Goal: Task Accomplishment & Management: Use online tool/utility

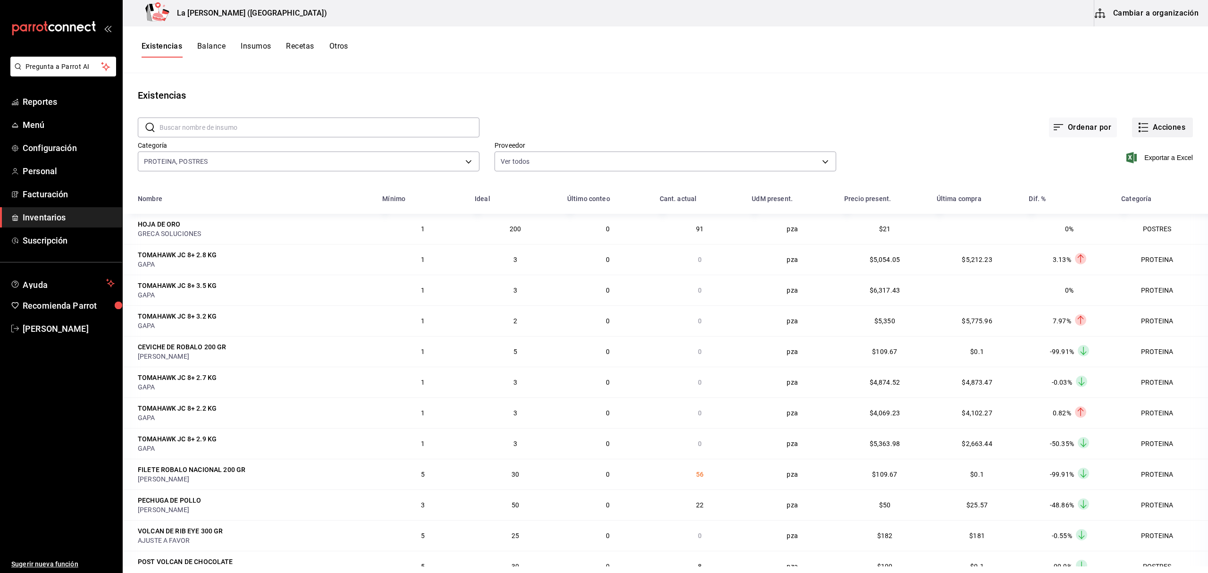
click at [1156, 125] on button "Acciones" at bounding box center [1162, 128] width 61 height 20
click at [1137, 183] on span "Compra" at bounding box center [1153, 179] width 79 height 10
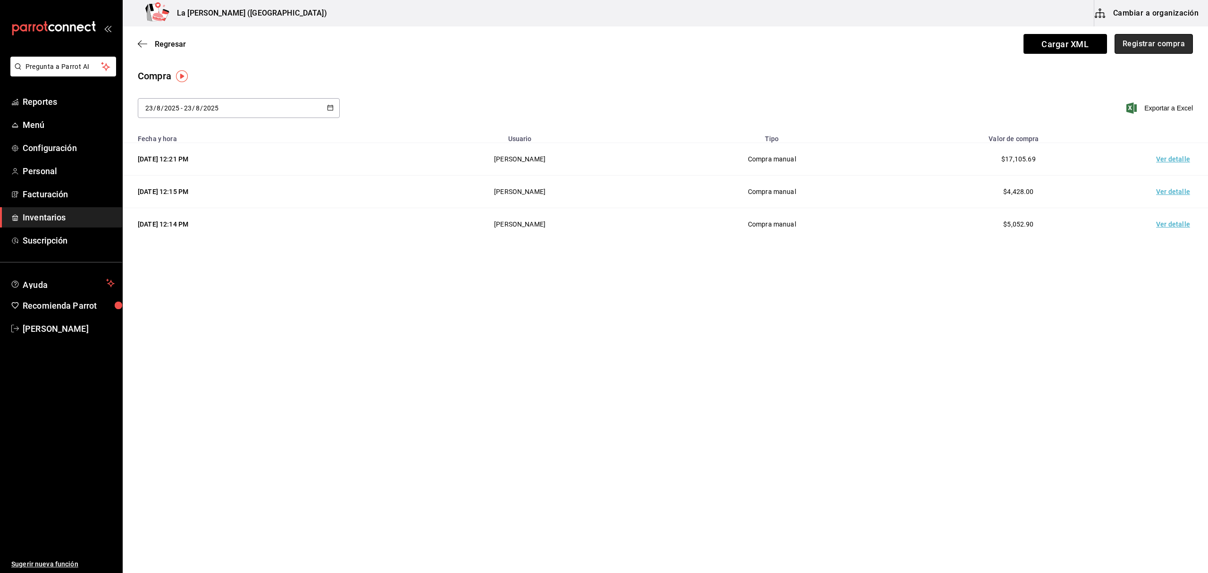
click at [1157, 46] on button "Registrar compra" at bounding box center [1154, 44] width 78 height 20
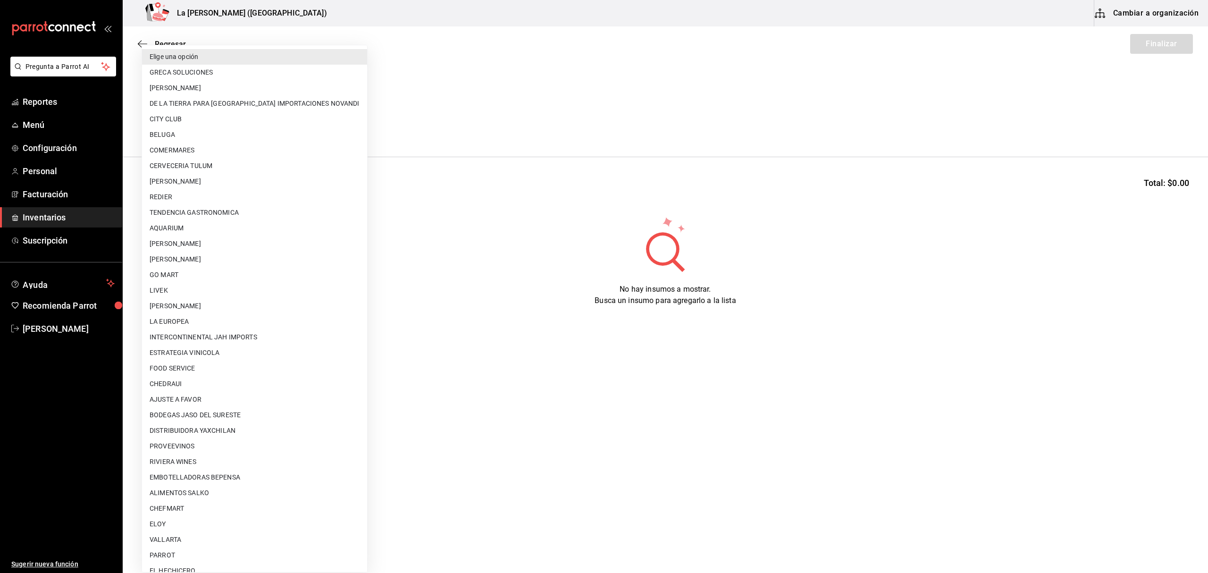
click at [216, 127] on body "Pregunta a Parrot AI Reportes Menú Configuración Personal Facturación Inventari…" at bounding box center [604, 260] width 1208 height 520
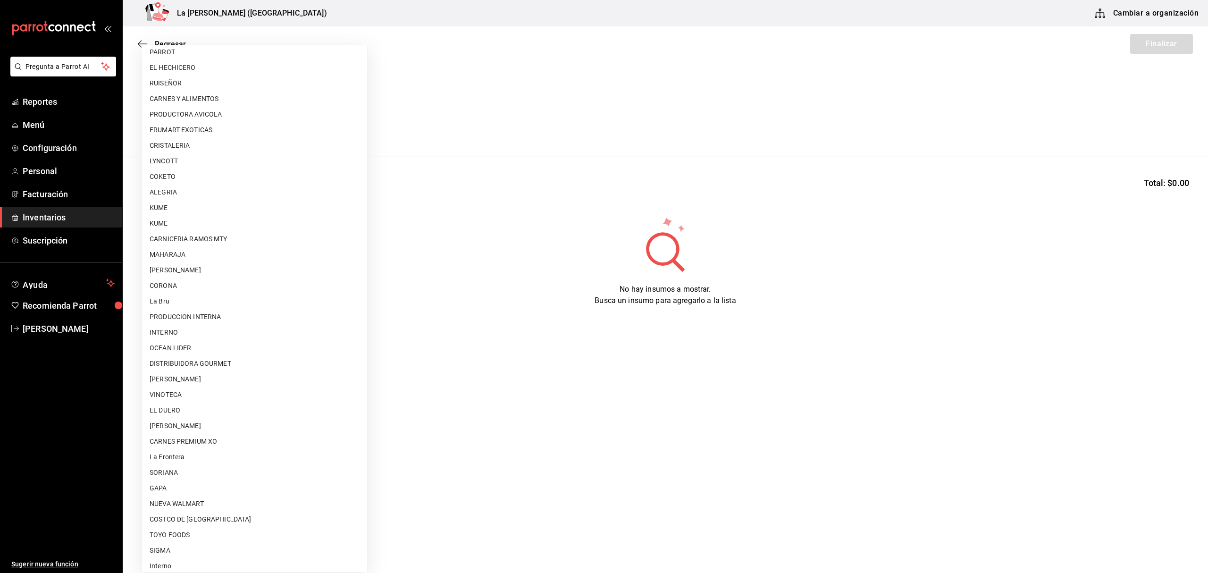
scroll to position [509, 0]
click at [212, 312] on li "PRODUCCION INTERNA" at bounding box center [254, 312] width 225 height 16
type input "87994001-4809-4af2-bb25-541b74e25a5c"
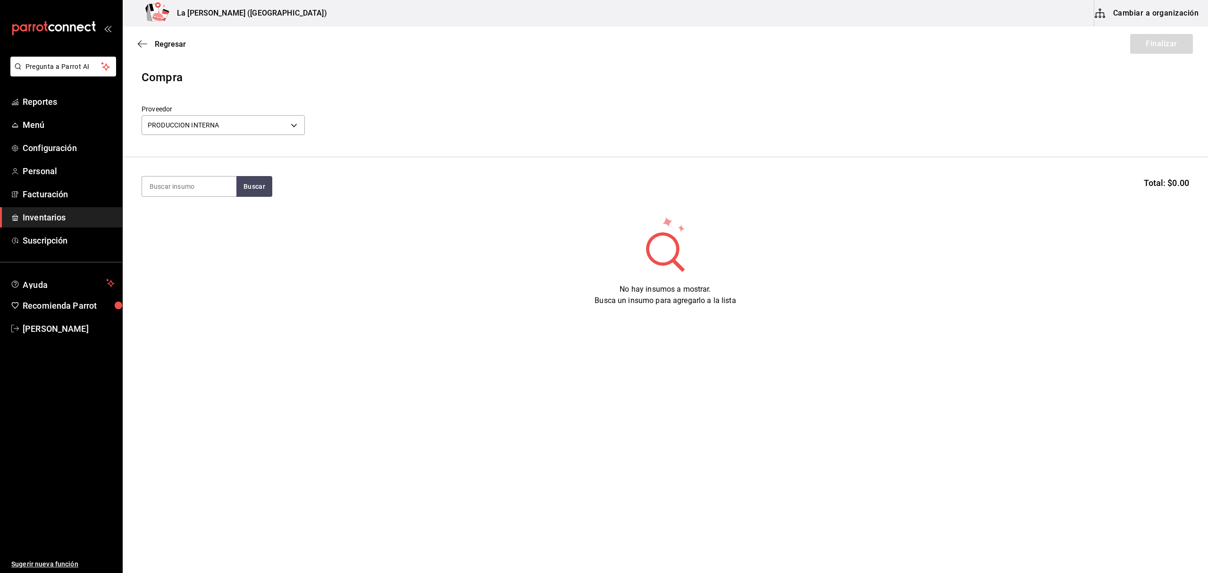
click at [204, 169] on section "Buscar Total: $0.00" at bounding box center [666, 186] width 1086 height 59
click at [204, 184] on input at bounding box center [189, 187] width 94 height 20
type input "M"
type input "LIMO"
click at [208, 231] on div "Unidades - PRODUCCION INTERNA" at bounding box center [189, 241] width 79 height 20
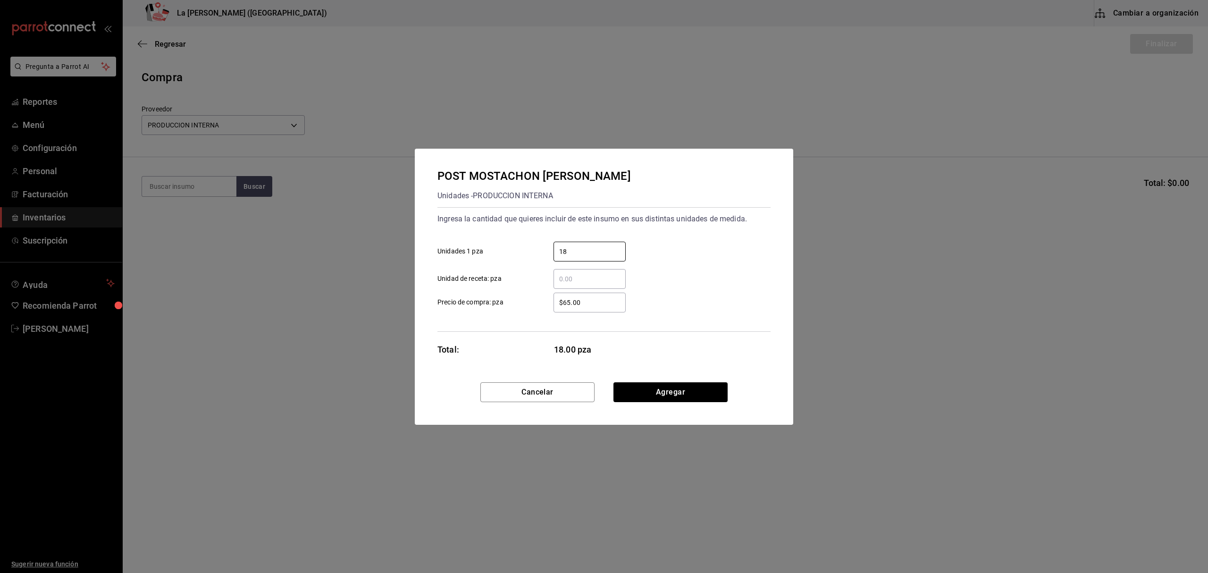
type input "18"
type input "$0.1"
click button "Agregar" at bounding box center [671, 392] width 114 height 20
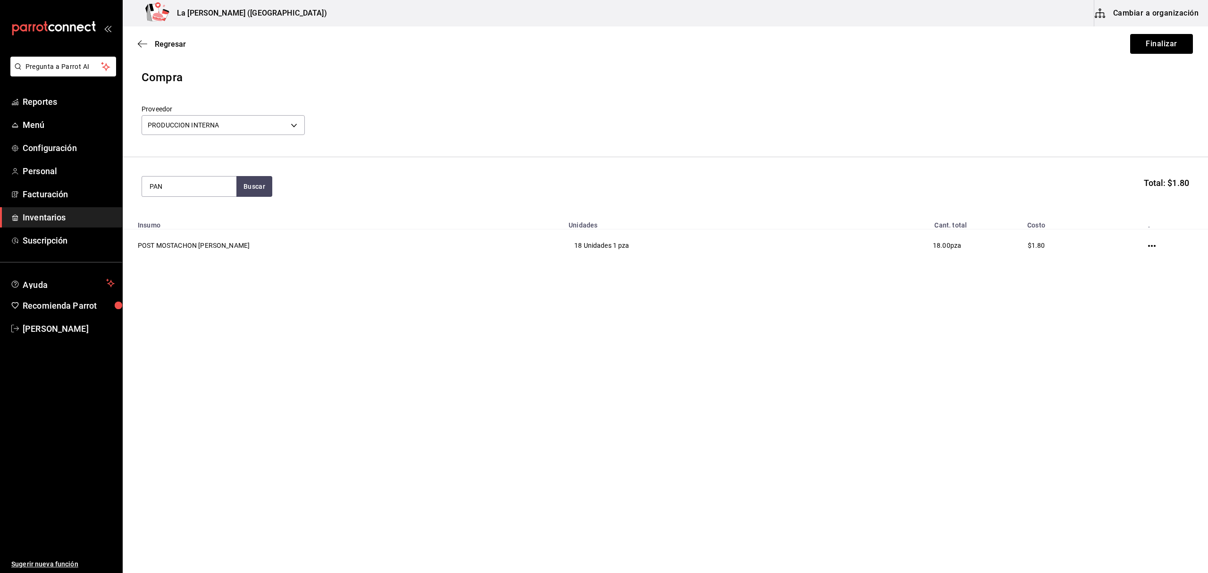
type input "PAN"
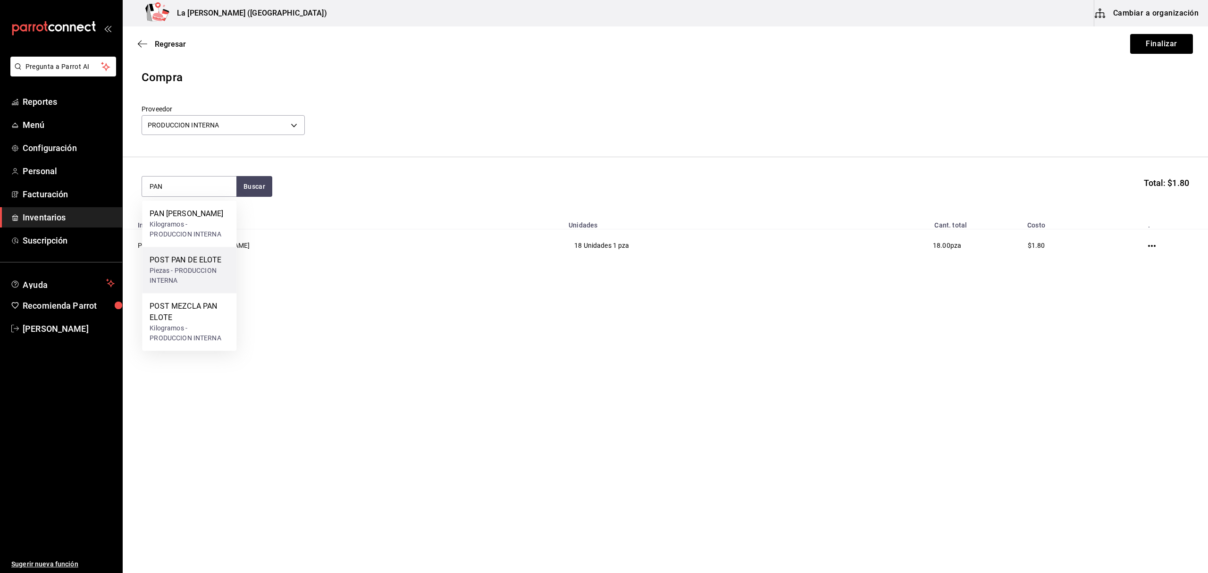
click at [205, 271] on div "Piezas - PRODUCCION INTERNA" at bounding box center [189, 276] width 79 height 20
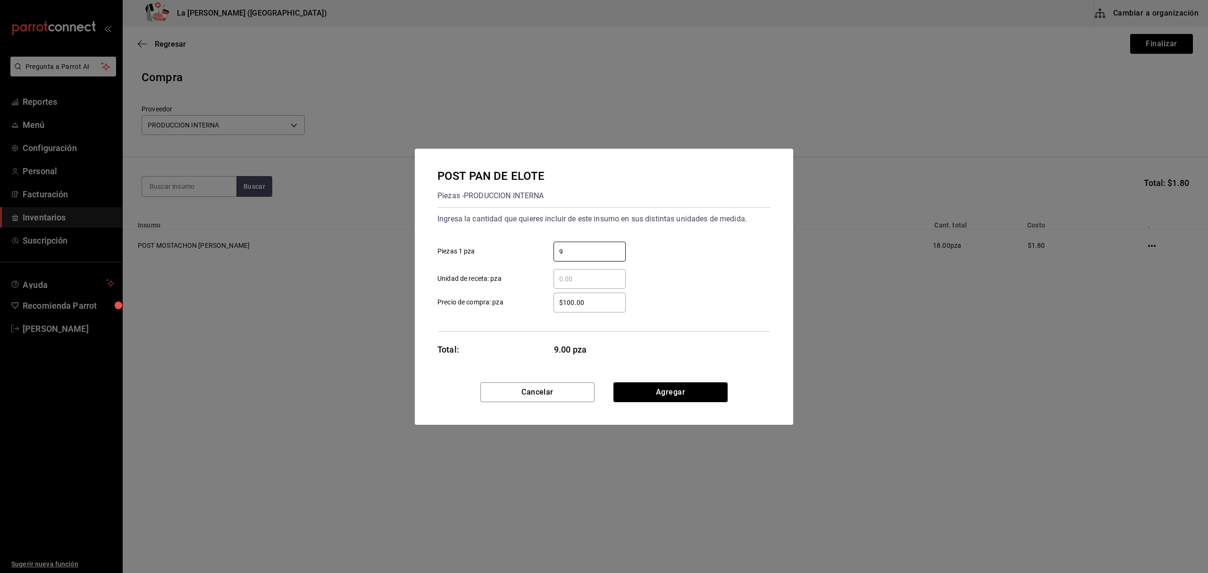
type input "9"
type input "$0.1"
click button "Agregar" at bounding box center [671, 392] width 114 height 20
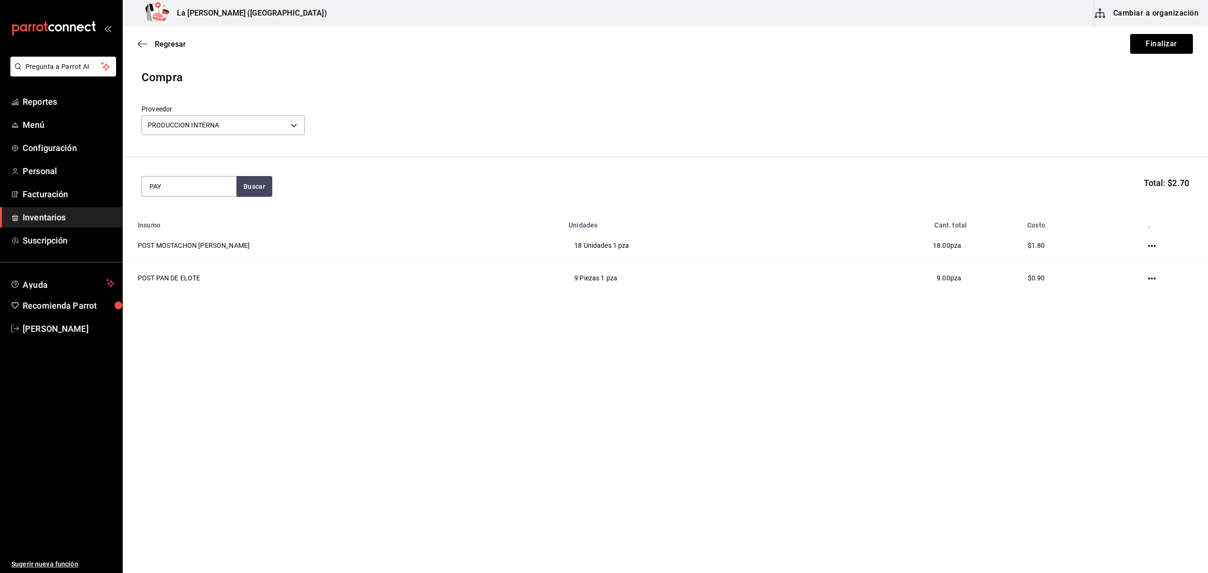
type input "PAY"
click at [197, 236] on div "Piezas - PRODUCCION INTERNA" at bounding box center [189, 241] width 79 height 20
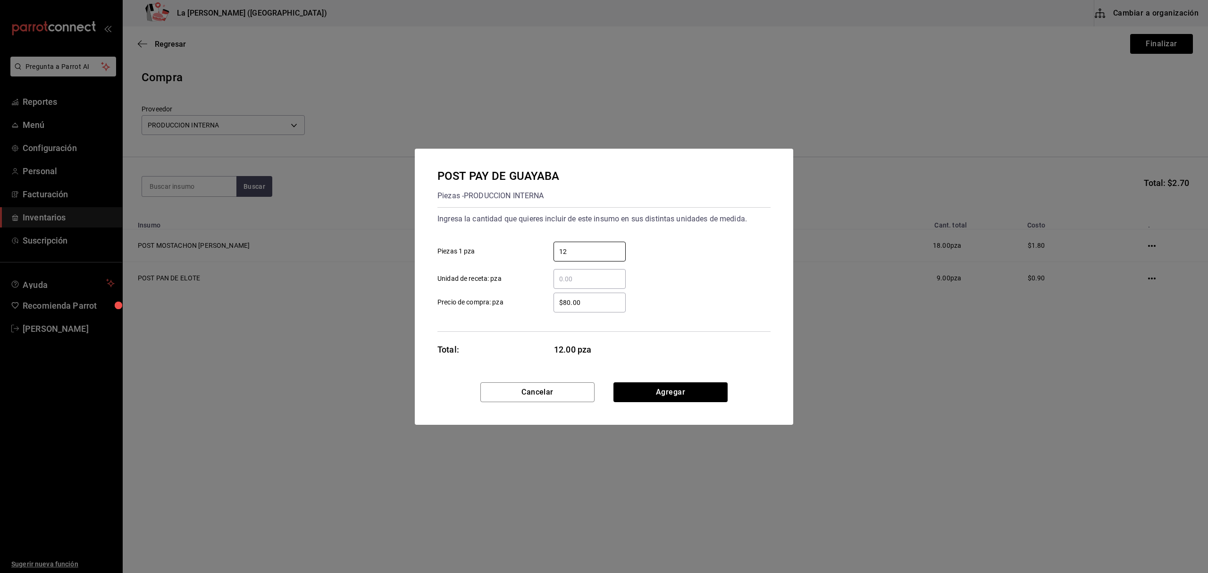
type input "12"
type input "$0.1"
click button "Agregar" at bounding box center [671, 392] width 114 height 20
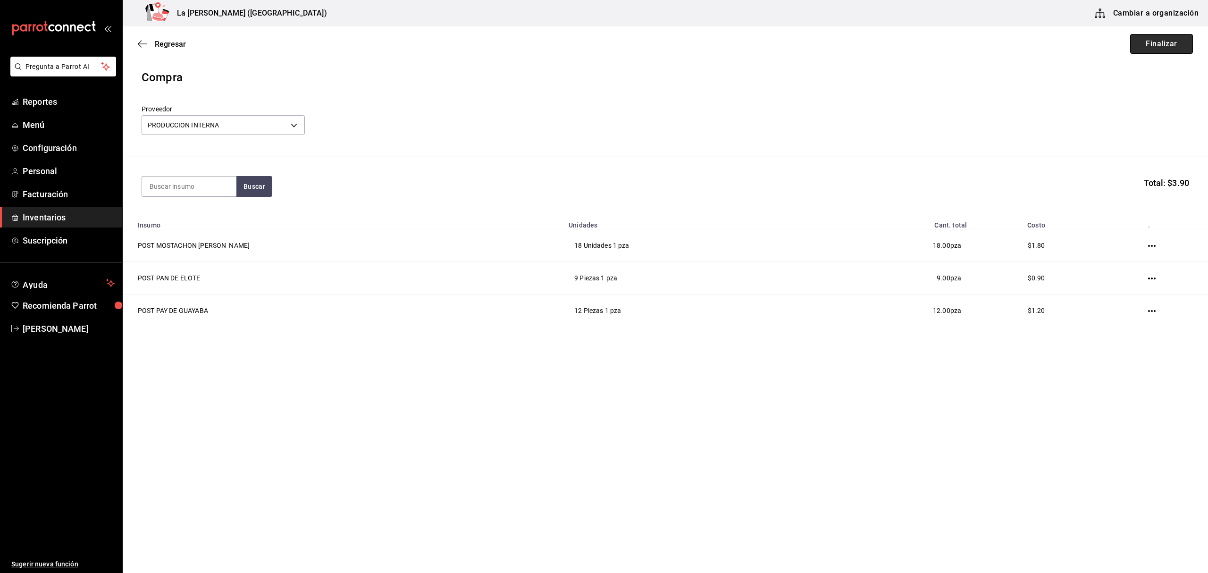
click at [1165, 40] on button "Finalizar" at bounding box center [1162, 44] width 63 height 20
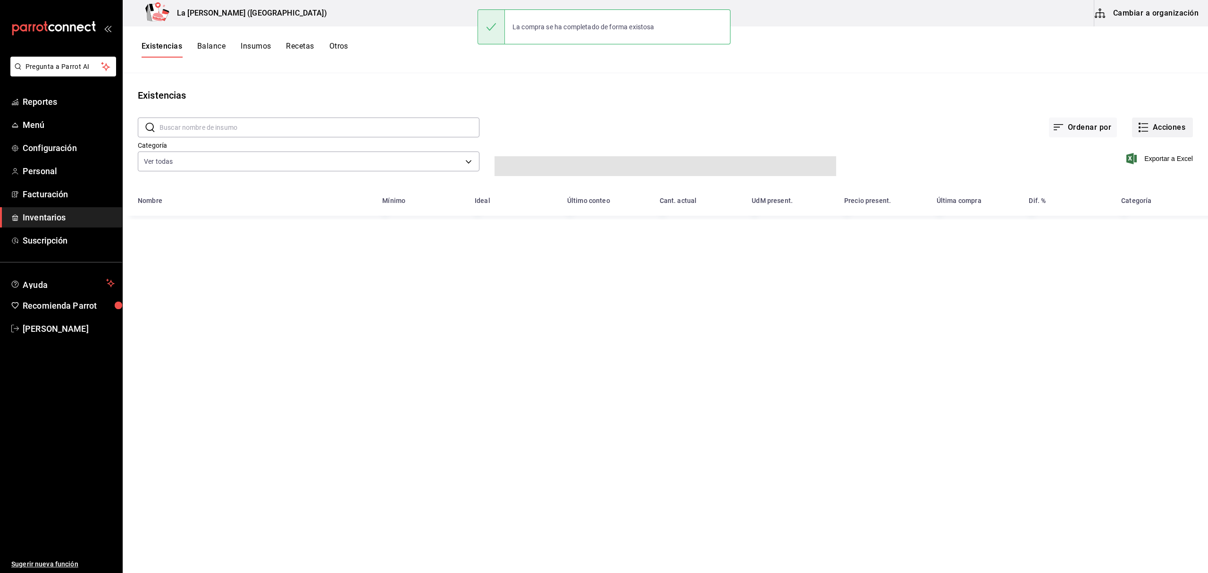
click at [1173, 122] on button "Acciones" at bounding box center [1162, 128] width 61 height 20
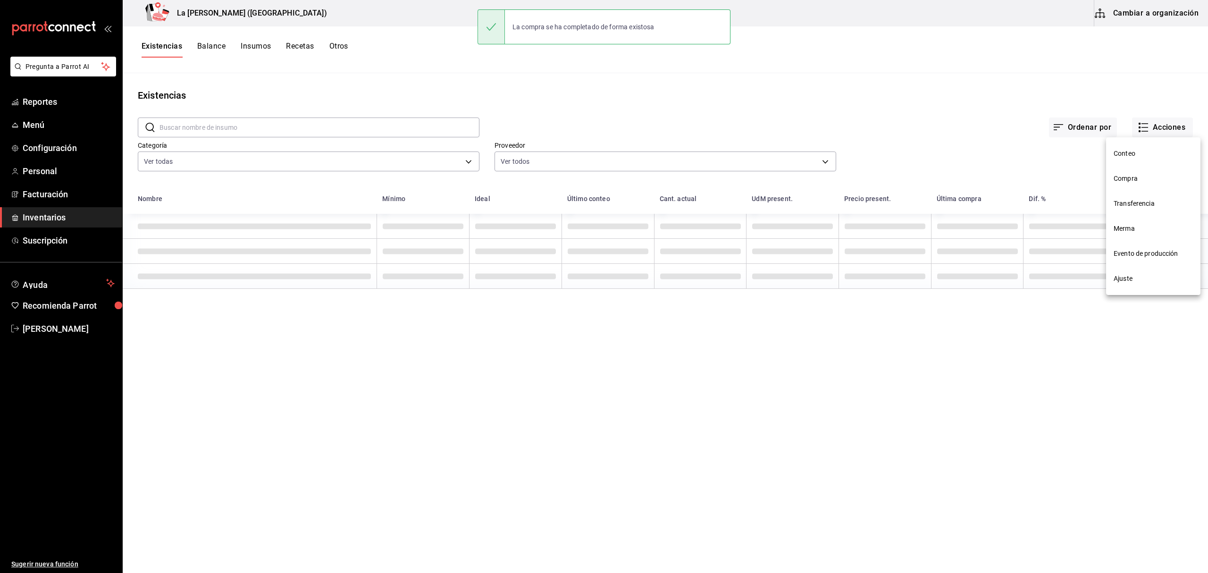
click at [1120, 186] on li "Compra" at bounding box center [1153, 178] width 94 height 25
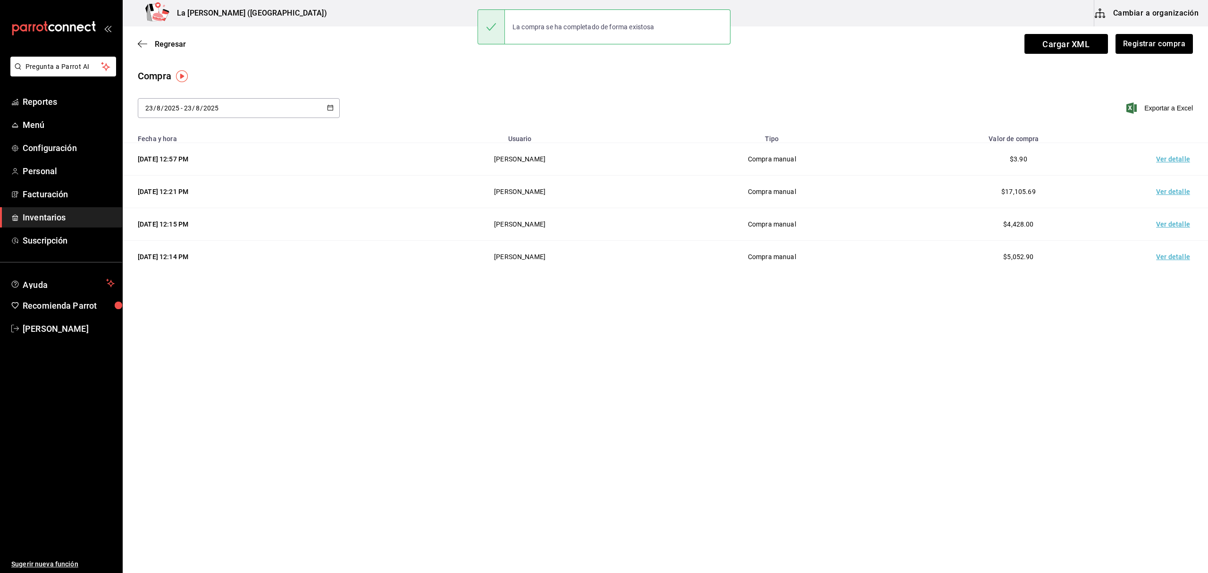
click at [1177, 155] on td "Ver detalle" at bounding box center [1175, 159] width 66 height 33
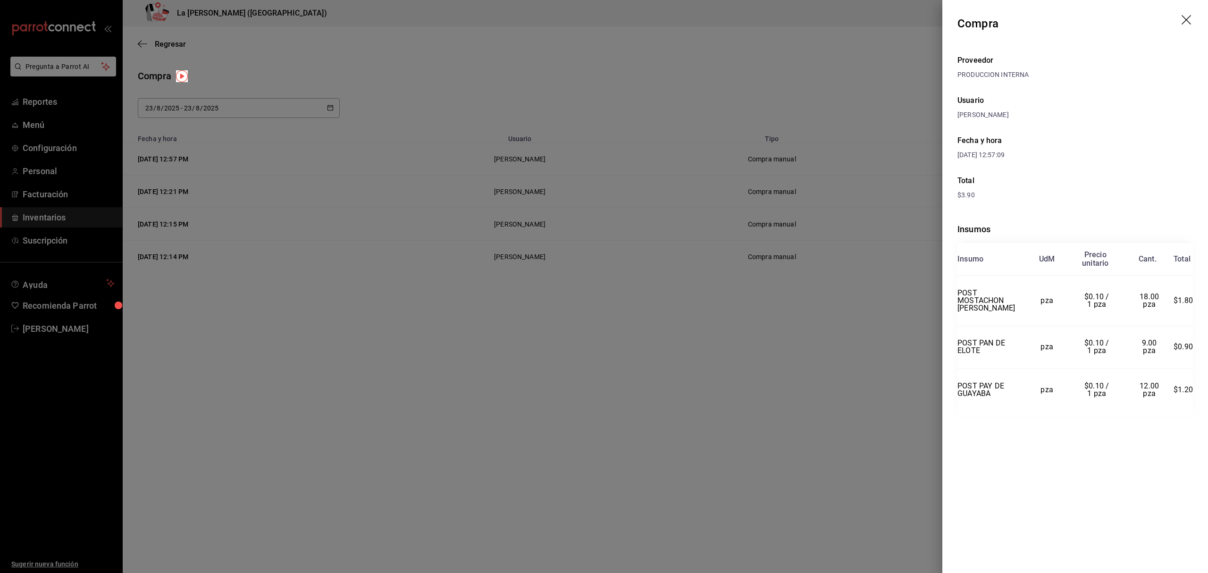
click at [1190, 17] on icon "drag" at bounding box center [1186, 19] width 9 height 9
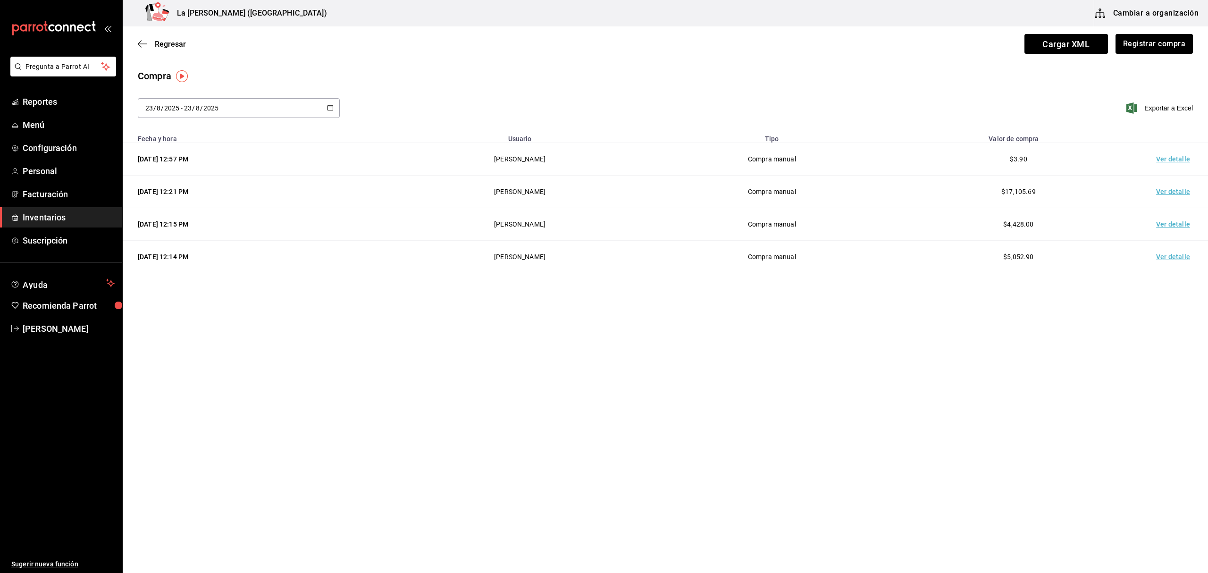
click at [160, 37] on div "Regresar Cargar XML Registrar compra" at bounding box center [666, 43] width 1086 height 35
click at [161, 42] on span "Regresar" at bounding box center [170, 44] width 31 height 9
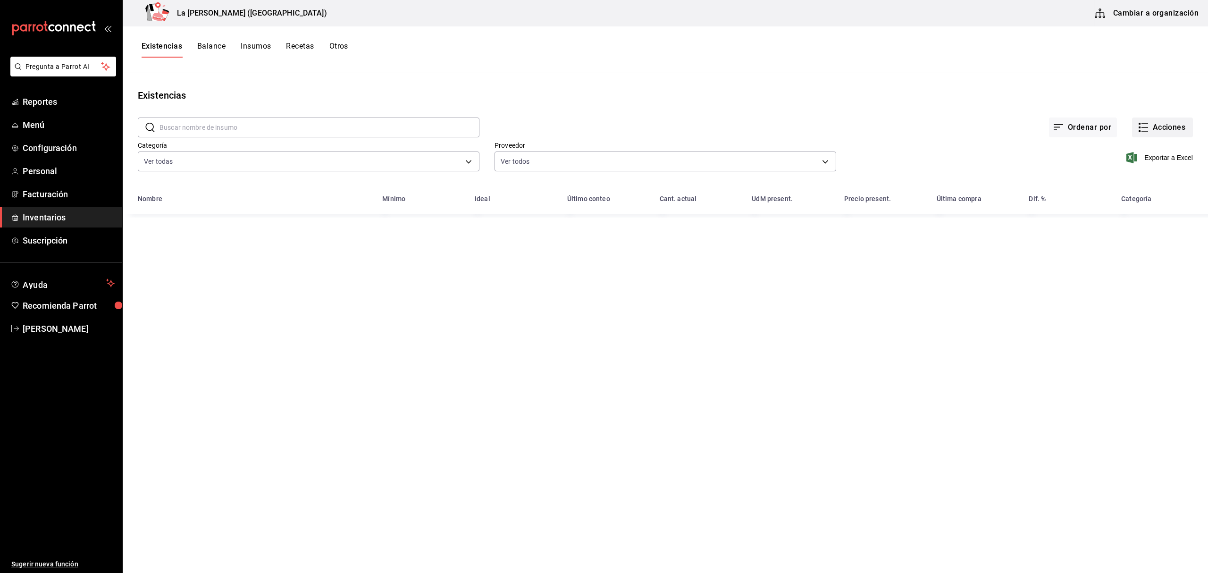
click at [1177, 125] on button "Acciones" at bounding box center [1162, 128] width 61 height 20
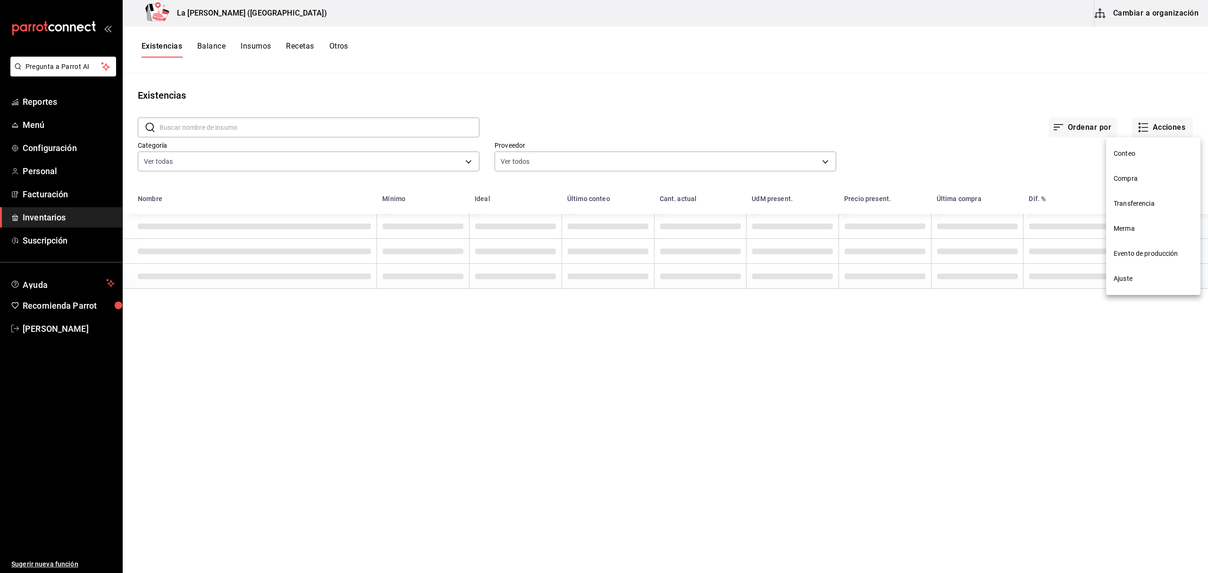
click at [1120, 224] on span "Merma" at bounding box center [1153, 229] width 79 height 10
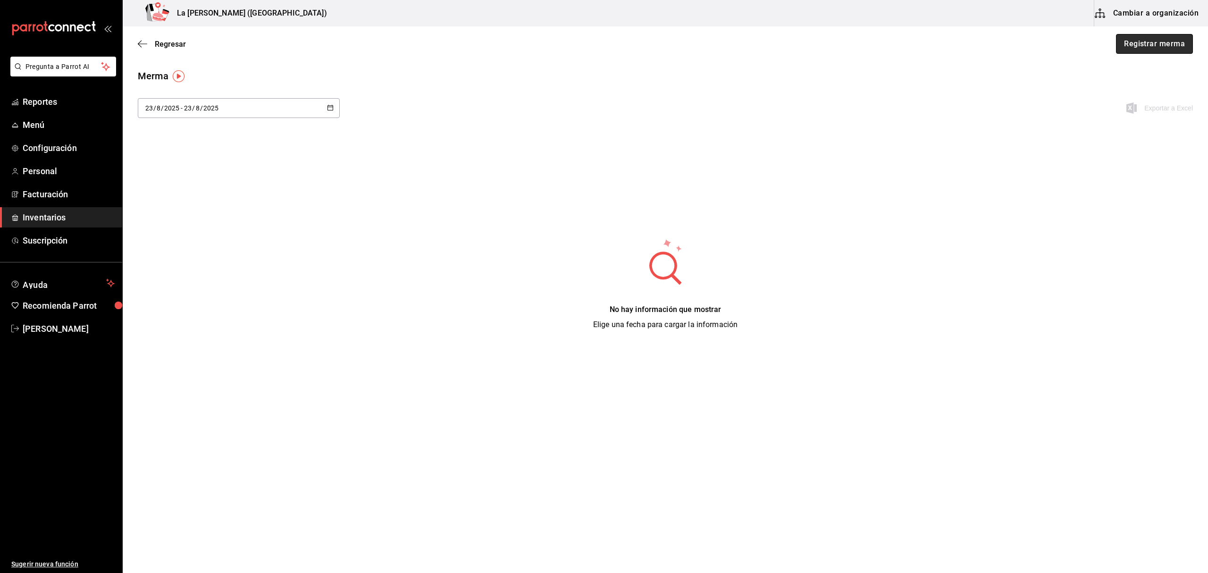
click at [1157, 46] on button "Registrar merma" at bounding box center [1154, 44] width 77 height 20
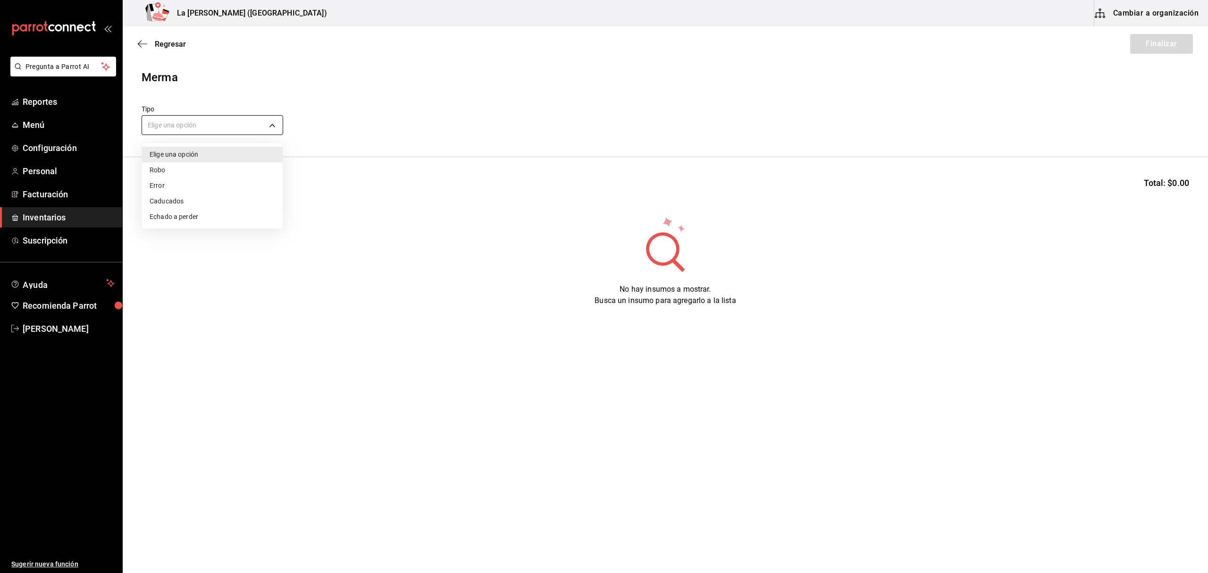
click at [205, 127] on body "Pregunta a Parrot AI Reportes Menú Configuración Personal Facturación Inventari…" at bounding box center [604, 260] width 1208 height 520
click at [183, 189] on li "Error" at bounding box center [212, 186] width 141 height 16
type input "ERROR"
click at [178, 195] on input at bounding box center [189, 187] width 94 height 20
type input "PAN"
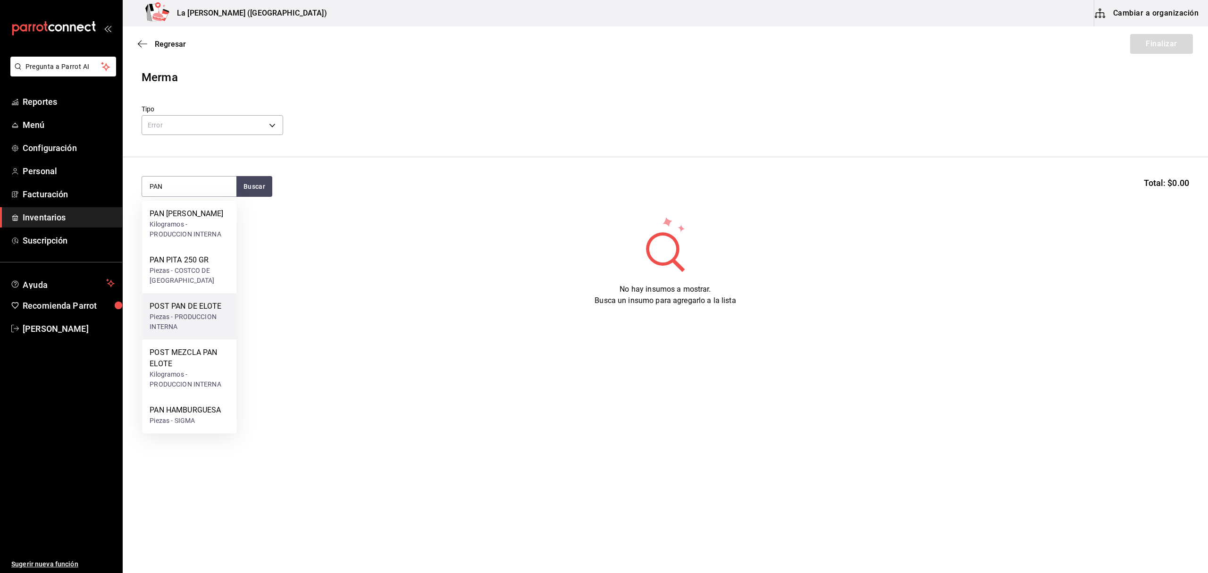
click at [204, 309] on div "POST PAN DE ELOTE" at bounding box center [189, 306] width 79 height 11
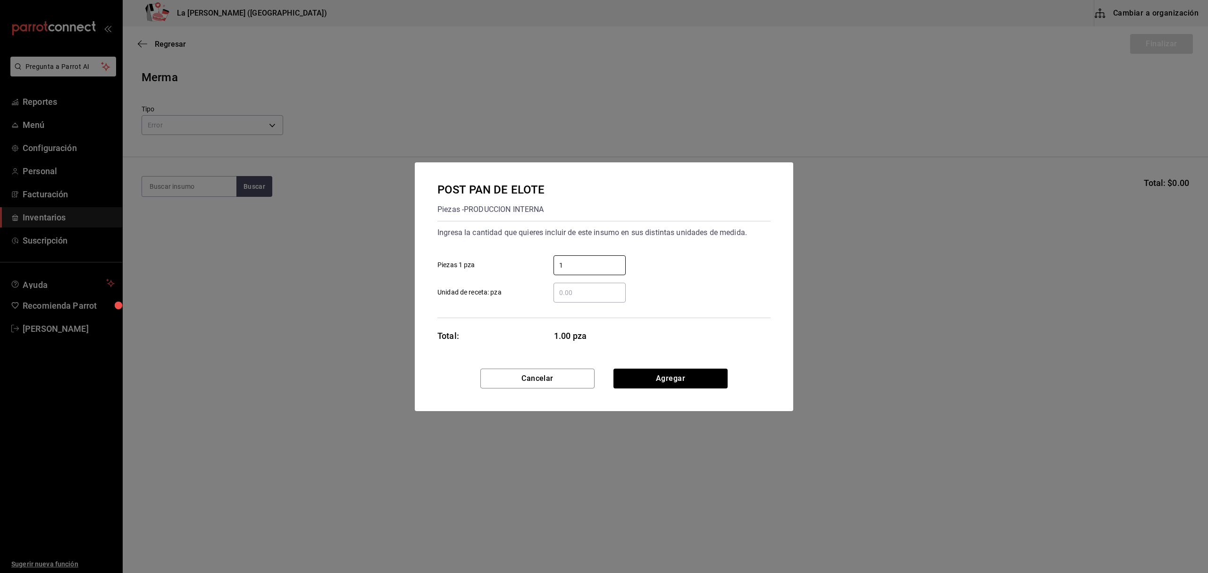
type input "1"
click button "Agregar" at bounding box center [671, 379] width 114 height 20
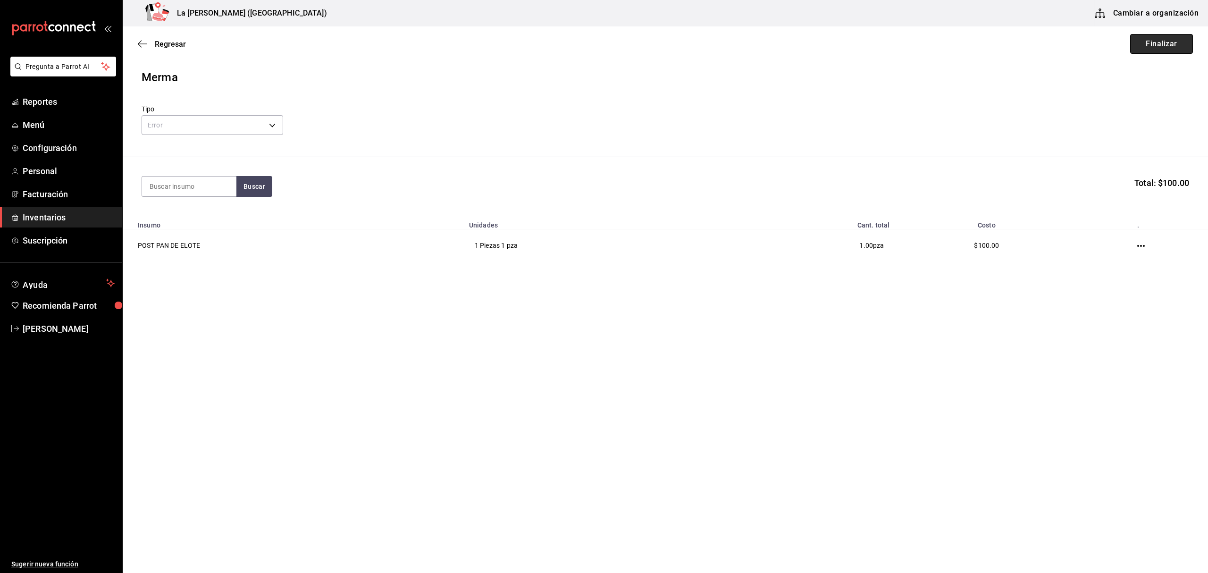
click at [1176, 42] on button "Finalizar" at bounding box center [1162, 44] width 63 height 20
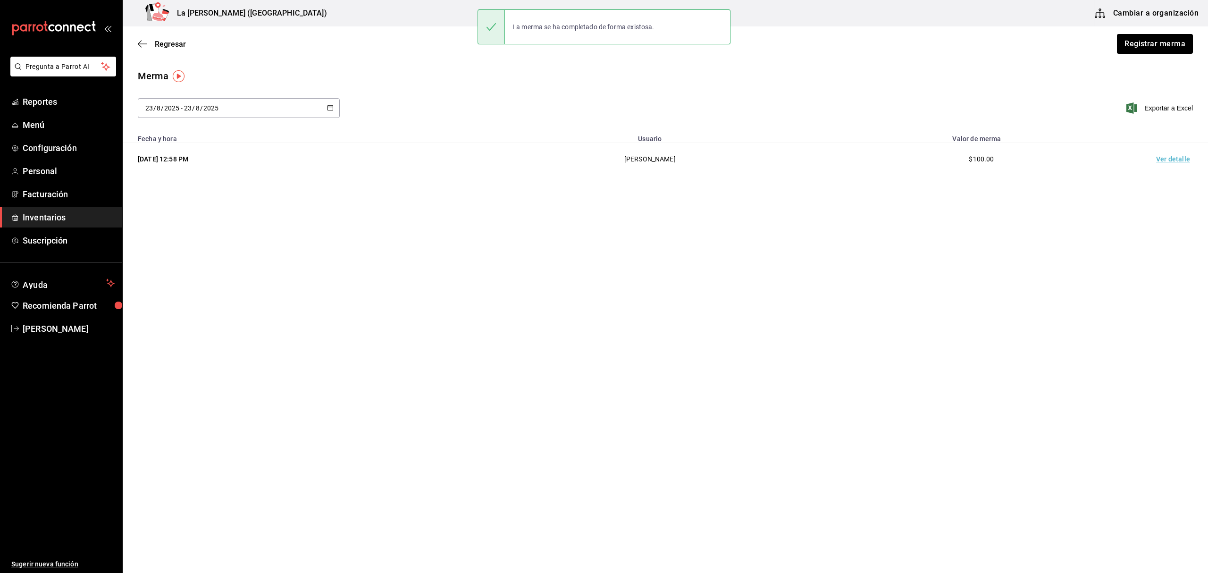
click at [1176, 178] on div "Merma [DATE] [DATE] - [DATE] [DATE] Exportar a Excel Fecha y hora Usuario Valor…" at bounding box center [666, 129] width 1086 height 121
click at [1179, 164] on td "Ver detalle" at bounding box center [1175, 159] width 66 height 33
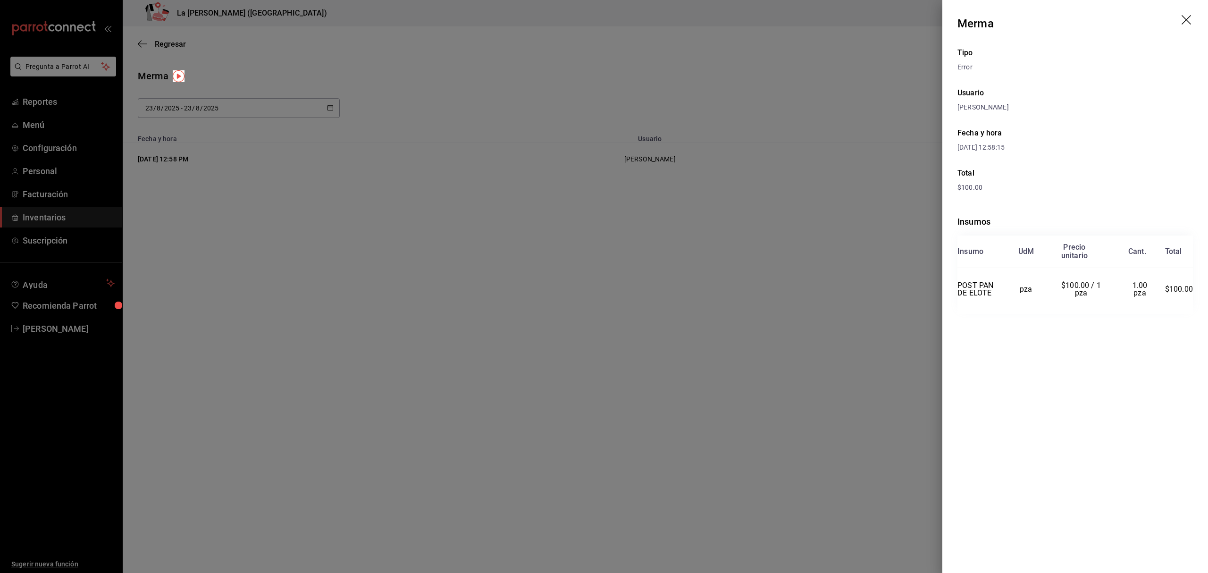
click at [1188, 15] on header "Merma" at bounding box center [1076, 23] width 266 height 47
click at [1188, 19] on icon "drag" at bounding box center [1187, 20] width 11 height 11
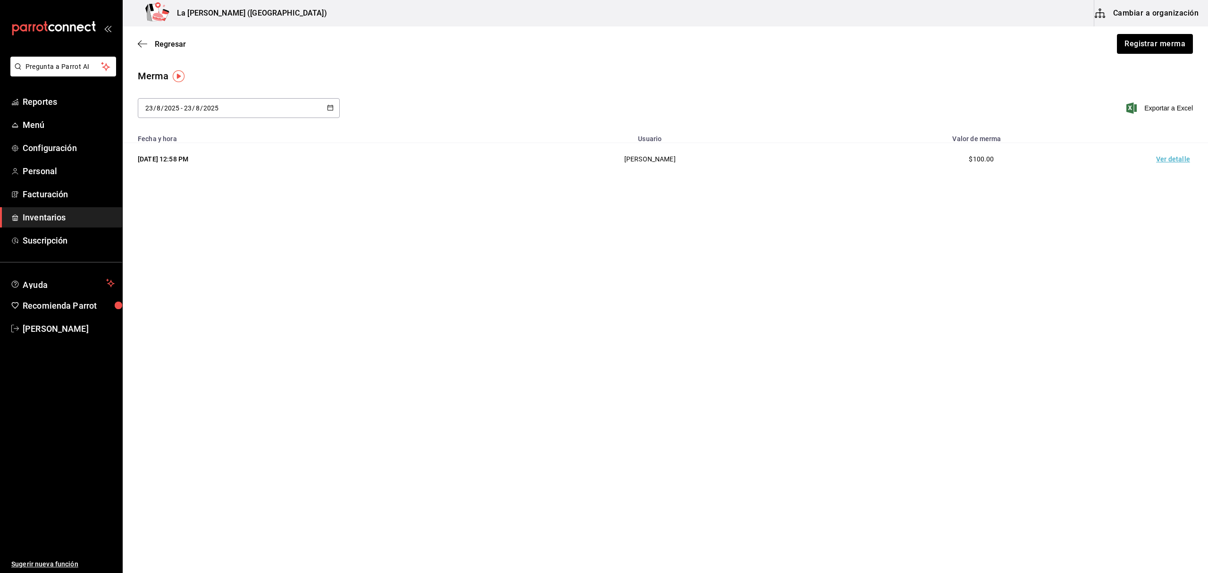
click at [21, 214] on link "Inventarios" at bounding box center [61, 217] width 122 height 20
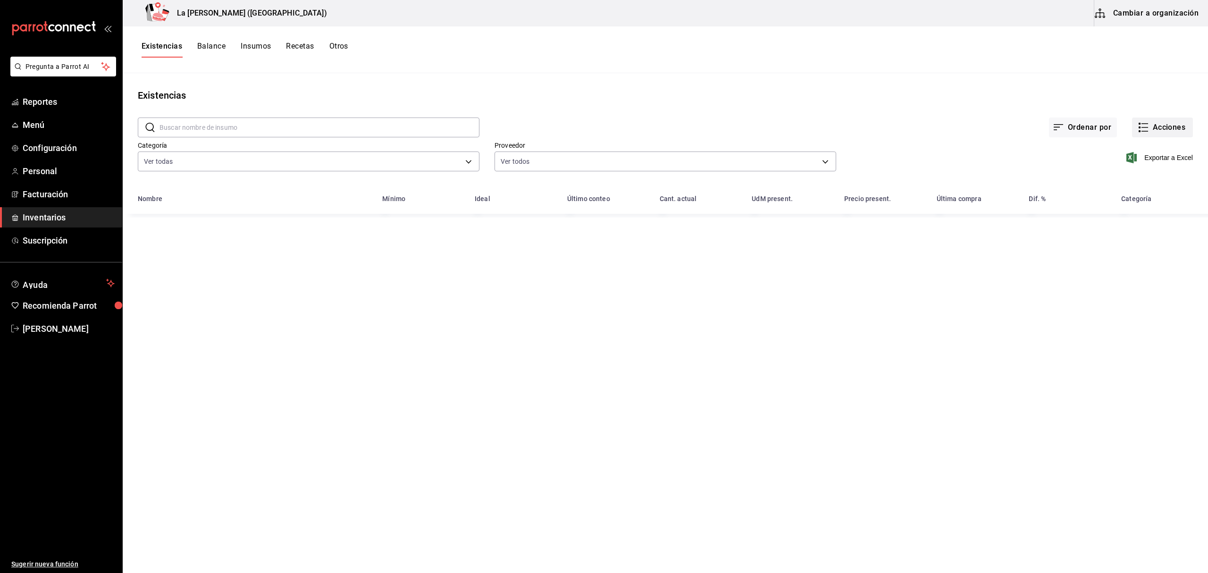
click at [1159, 133] on button "Acciones" at bounding box center [1162, 128] width 61 height 20
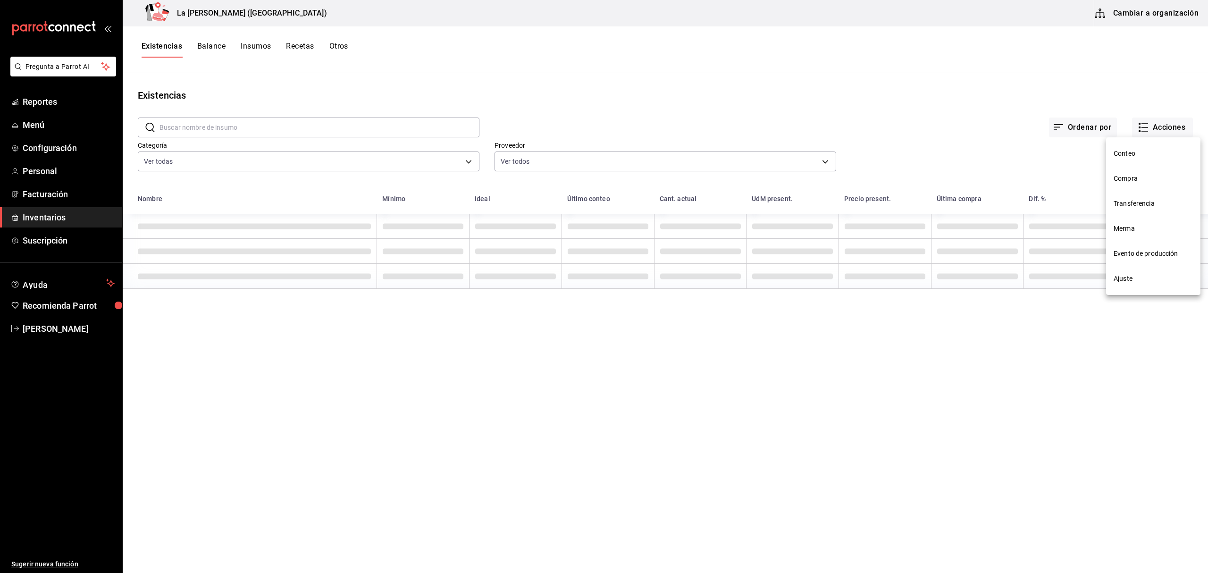
click at [1145, 177] on span "Compra" at bounding box center [1153, 179] width 79 height 10
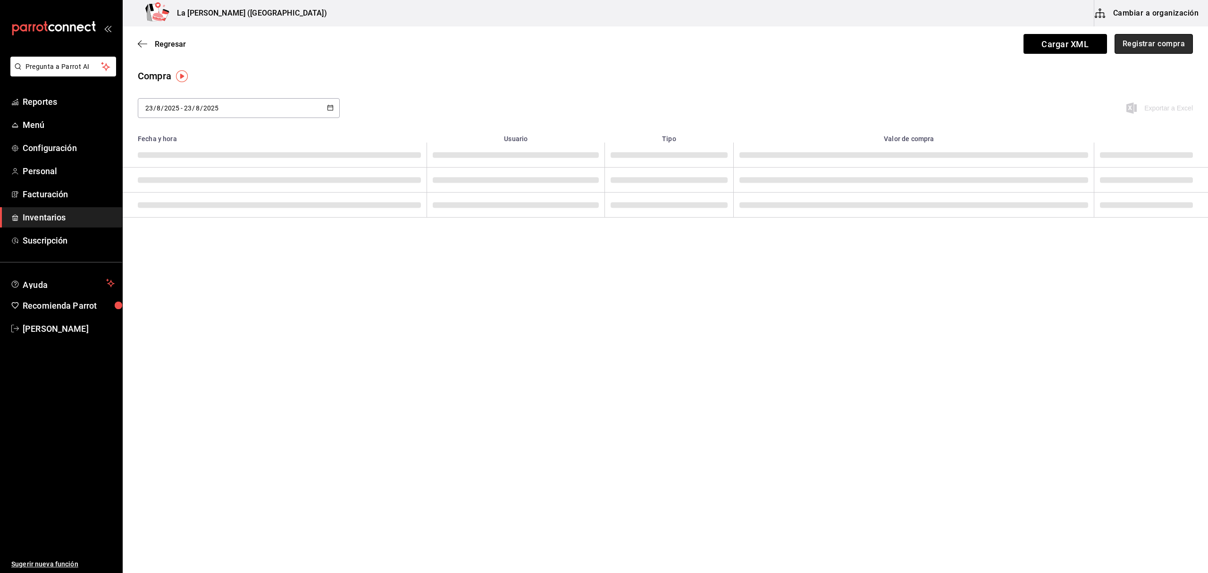
click at [1157, 49] on button "Registrar compra" at bounding box center [1154, 44] width 78 height 20
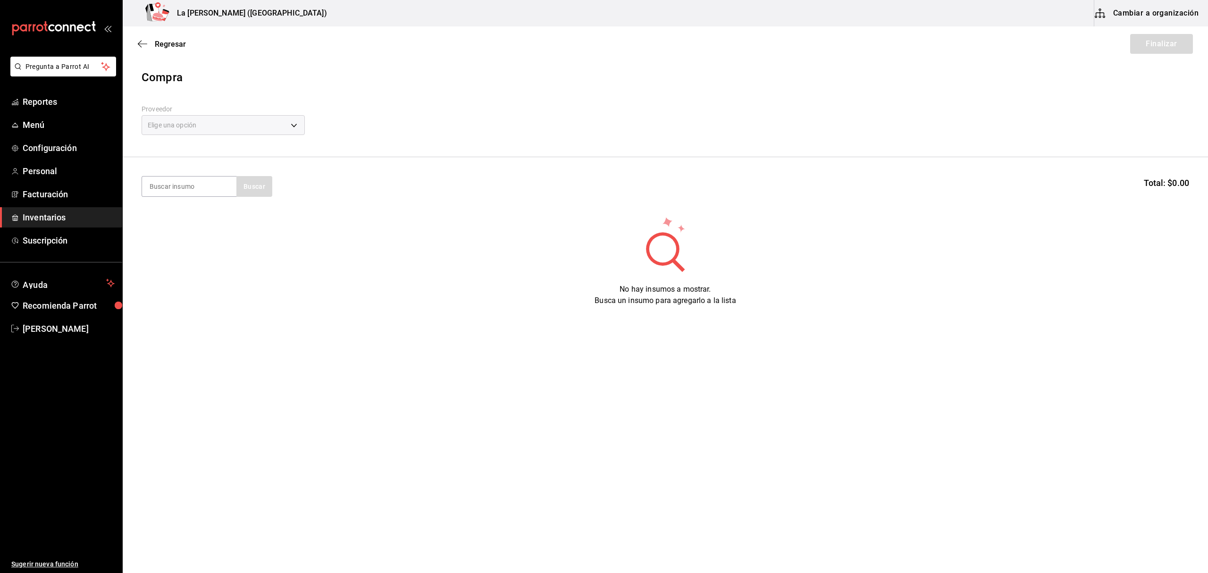
click at [238, 132] on div "Elige una opción" at bounding box center [223, 125] width 163 height 20
click at [238, 131] on body "Pregunta a Parrot AI Reportes Menú Configuración Personal Facturación Inventari…" at bounding box center [604, 260] width 1208 height 520
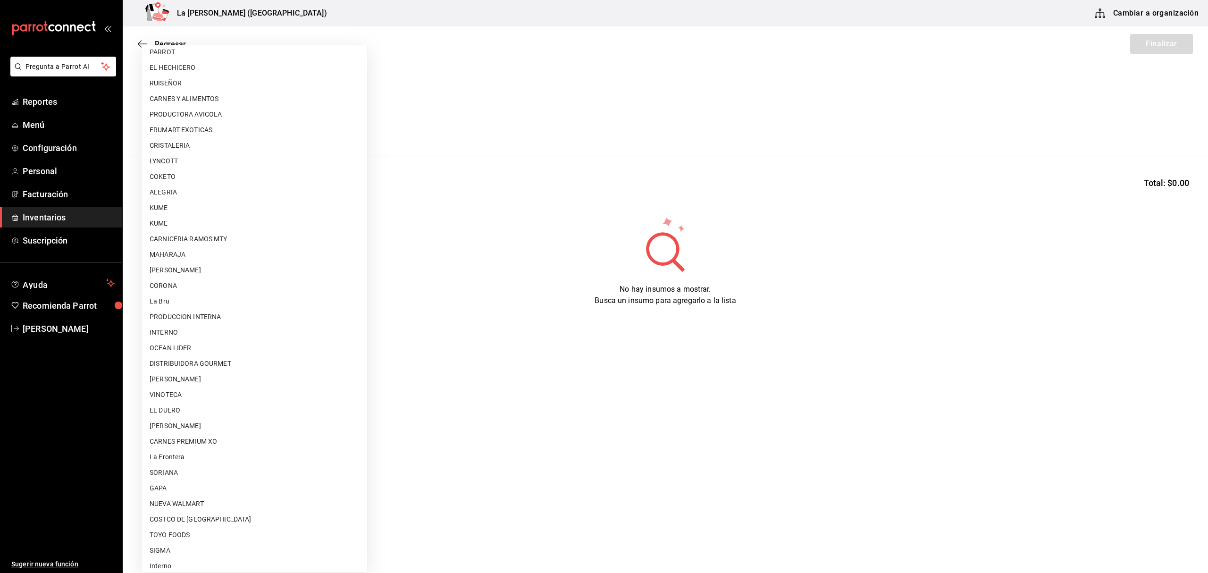
scroll to position [509, 0]
click at [227, 433] on li "CARNES PREMIUM XO" at bounding box center [254, 436] width 225 height 16
type input "54e8a872-6d4b-4a35-871b-737f2548723c"
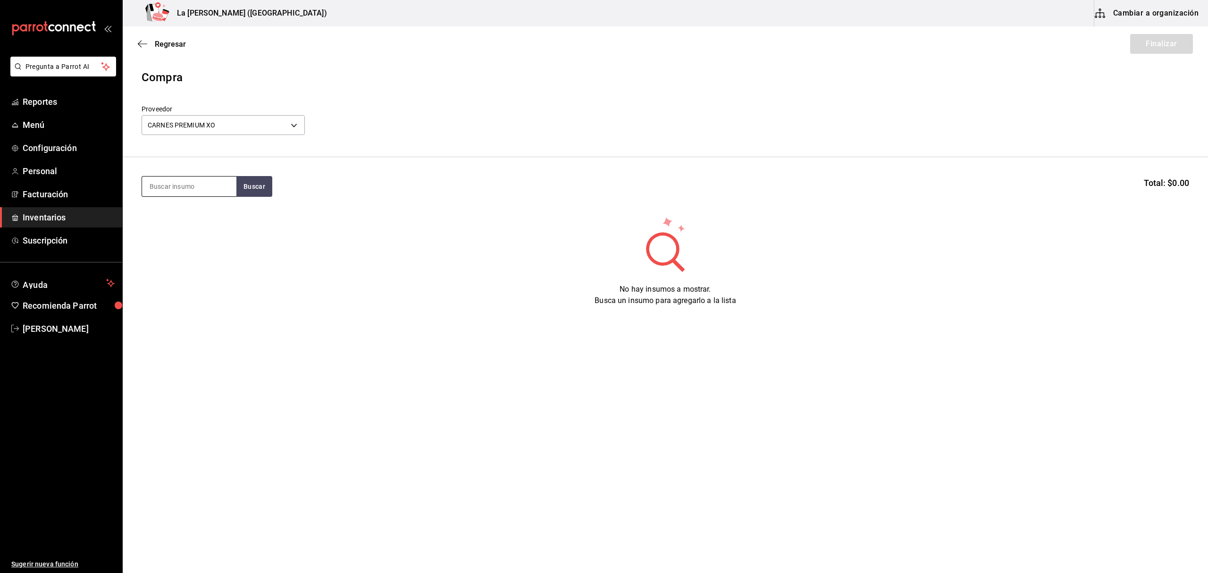
click at [208, 187] on input at bounding box center [189, 187] width 94 height 20
type input "TUETANO"
click at [267, 186] on button "Buscar" at bounding box center [254, 186] width 36 height 21
click at [190, 225] on div "Piezas - CARNES PREMIUM XO" at bounding box center [189, 230] width 79 height 20
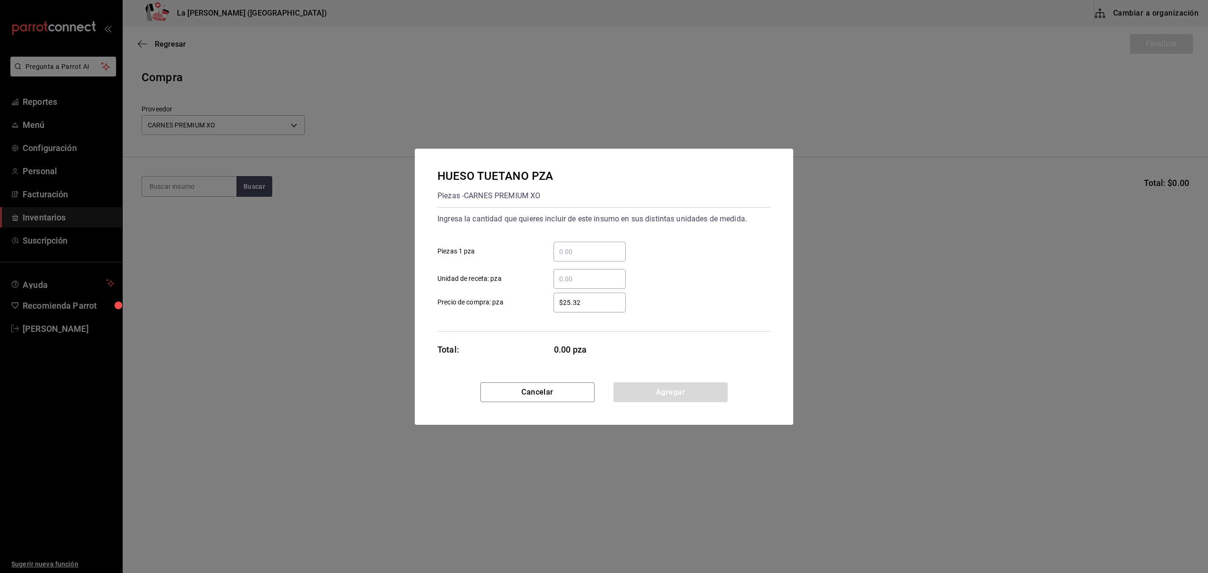
click at [597, 253] on input "​ Piezas 1 pza" at bounding box center [590, 251] width 72 height 11
type input "80"
type input "$30.04"
click at [684, 274] on div "​ Unidad de receta: pza" at bounding box center [600, 275] width 341 height 27
click at [673, 397] on button "Agregar" at bounding box center [671, 392] width 114 height 20
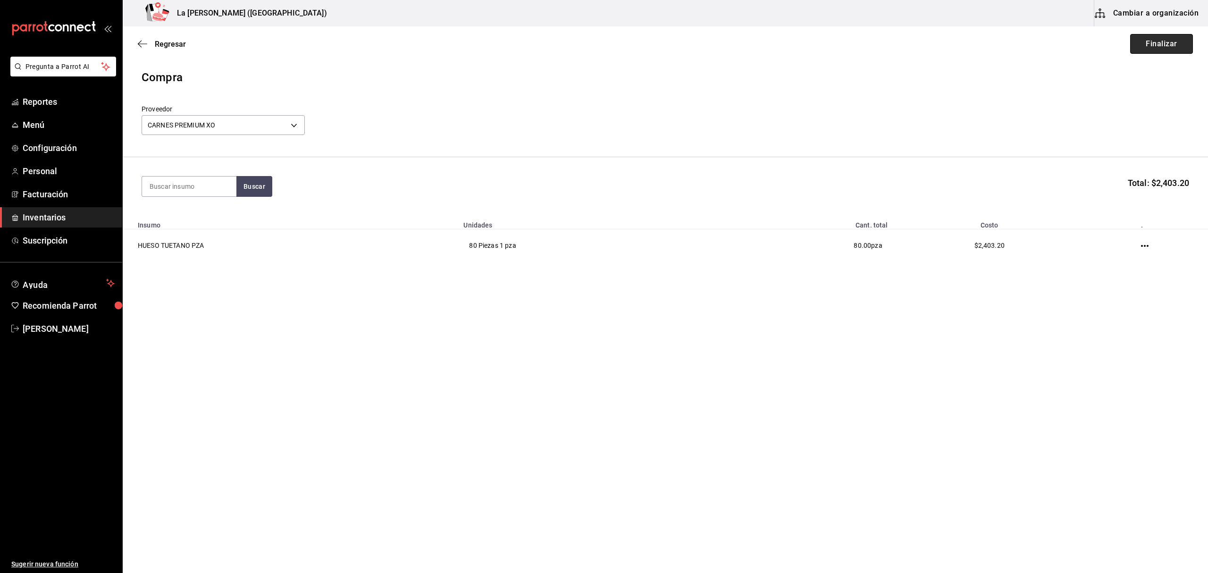
click at [1177, 36] on button "Finalizar" at bounding box center [1162, 44] width 63 height 20
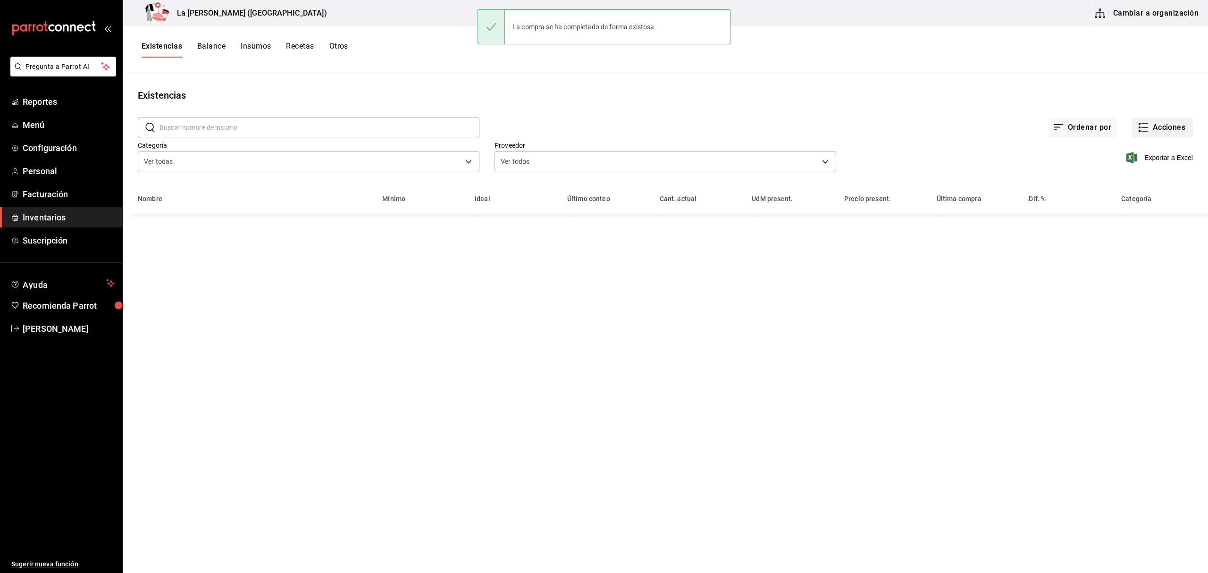
click at [1157, 133] on button "Acciones" at bounding box center [1162, 128] width 61 height 20
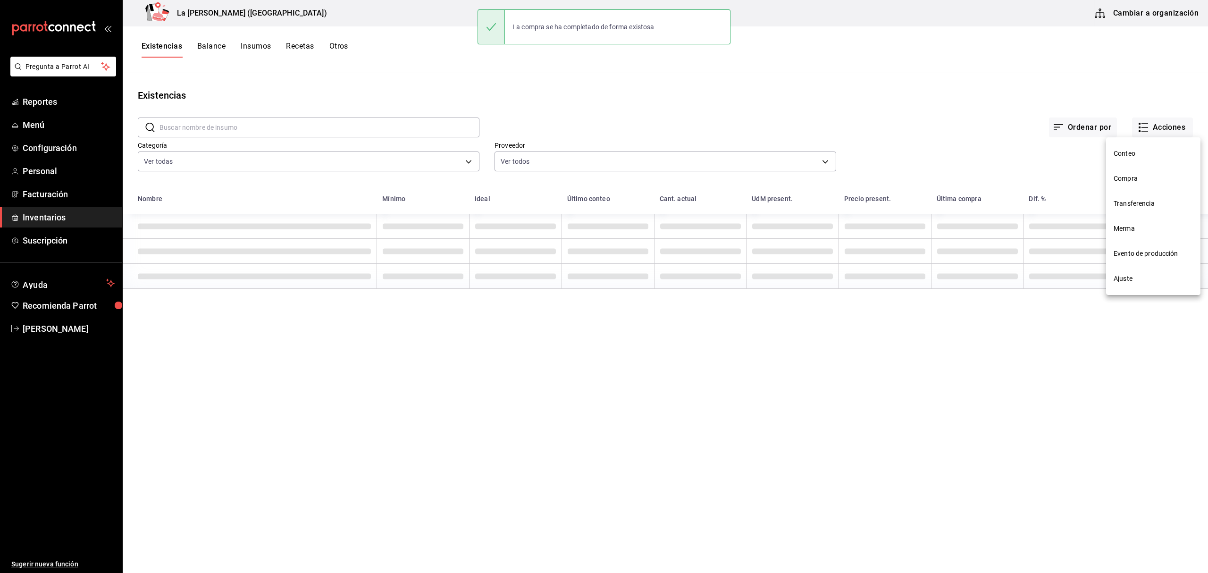
click at [1138, 177] on span "Compra" at bounding box center [1153, 179] width 79 height 10
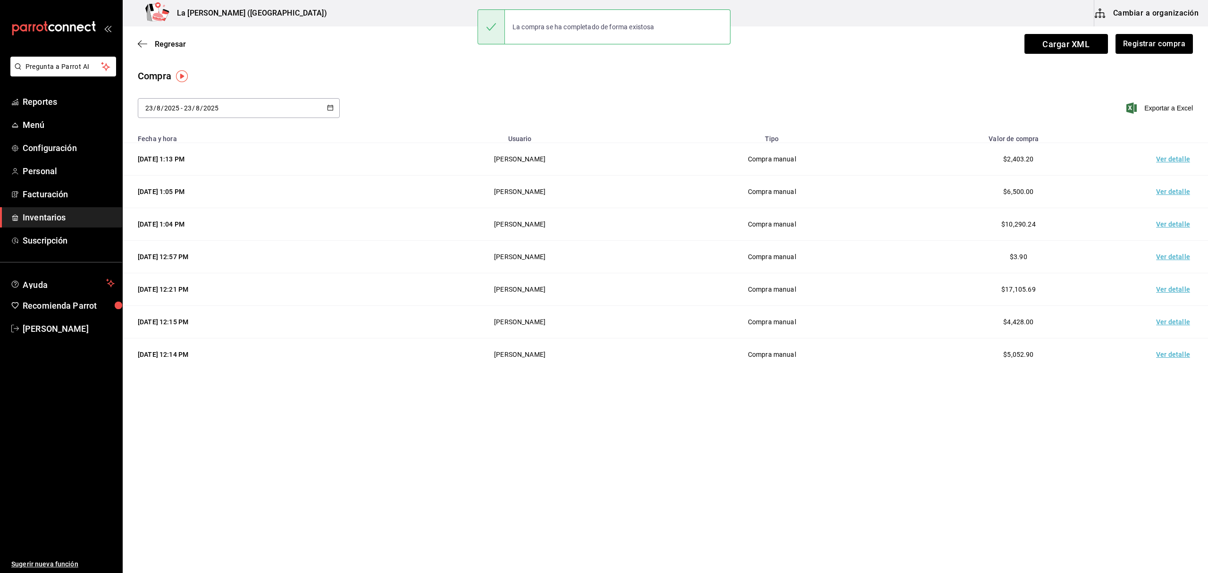
click at [1181, 164] on td "Ver detalle" at bounding box center [1175, 159] width 66 height 33
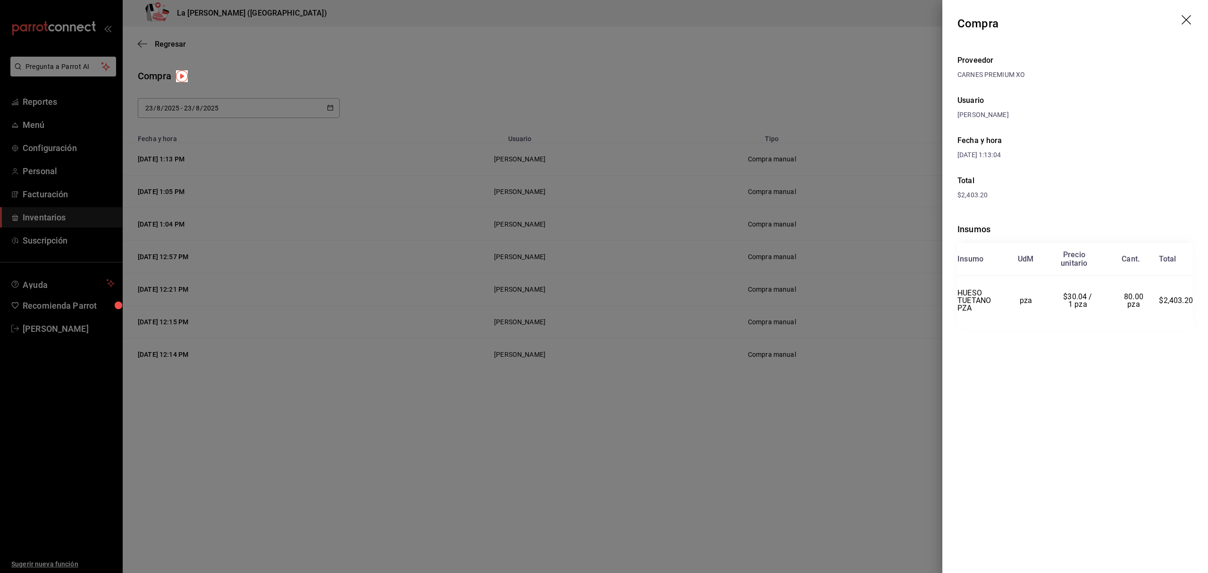
click at [1190, 19] on icon "drag" at bounding box center [1187, 20] width 11 height 11
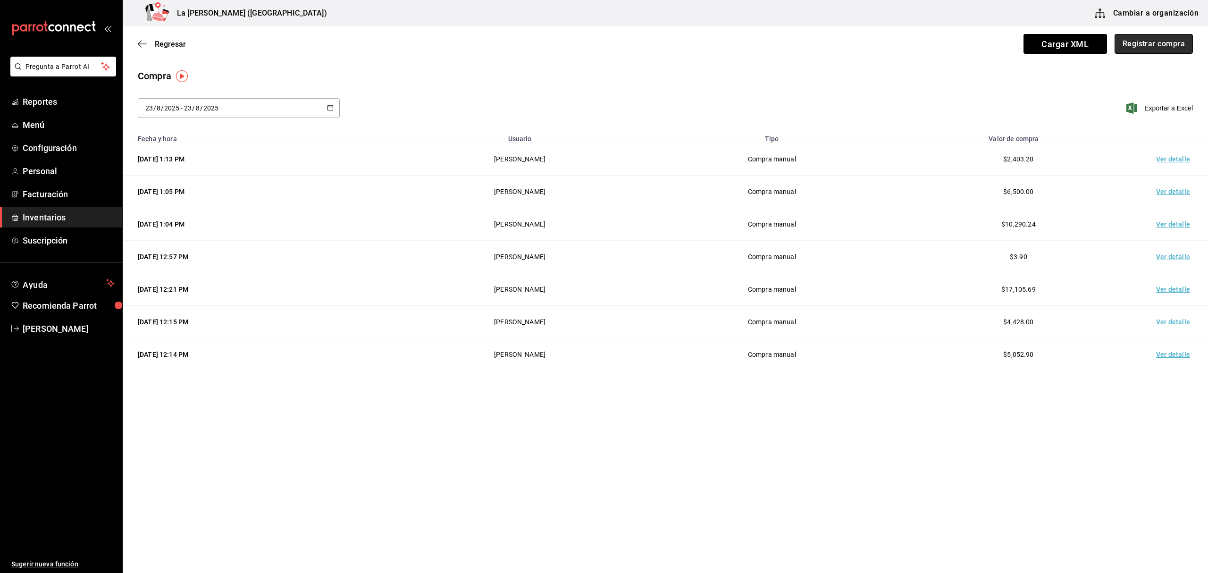
click at [1158, 44] on button "Registrar compra" at bounding box center [1154, 44] width 78 height 20
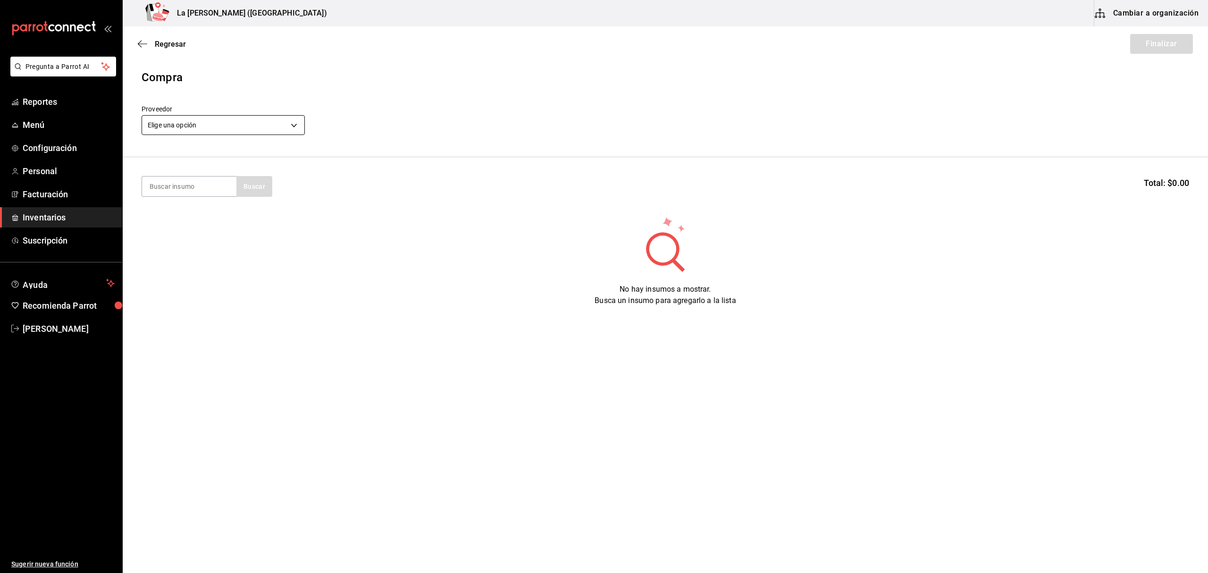
click at [278, 129] on body "Pregunta a Parrot AI Reportes Menú Configuración Personal Facturación Inventari…" at bounding box center [604, 260] width 1208 height 520
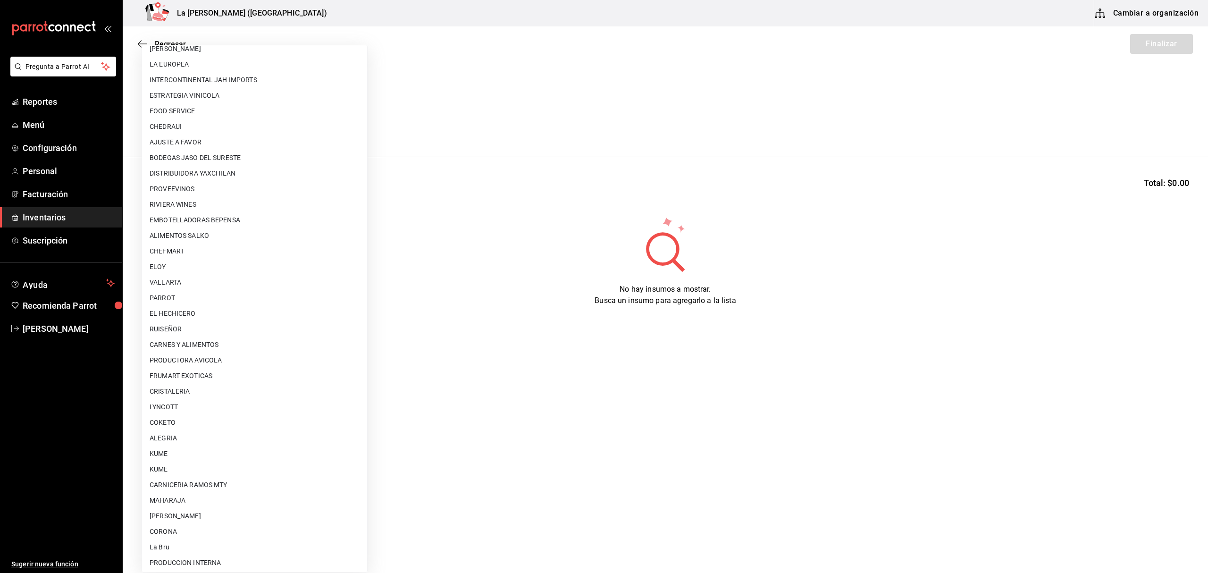
scroll to position [194, 0]
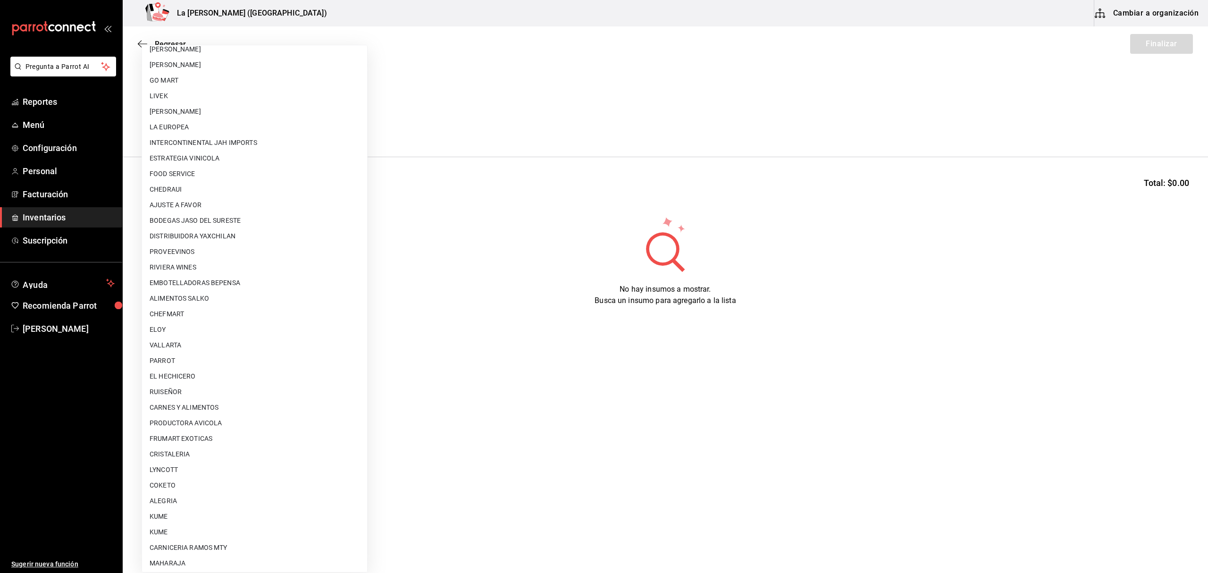
click at [239, 112] on li "[PERSON_NAME]" at bounding box center [254, 112] width 225 height 16
type input "9312b785-37db-44f0-8843-1f972943a9cf"
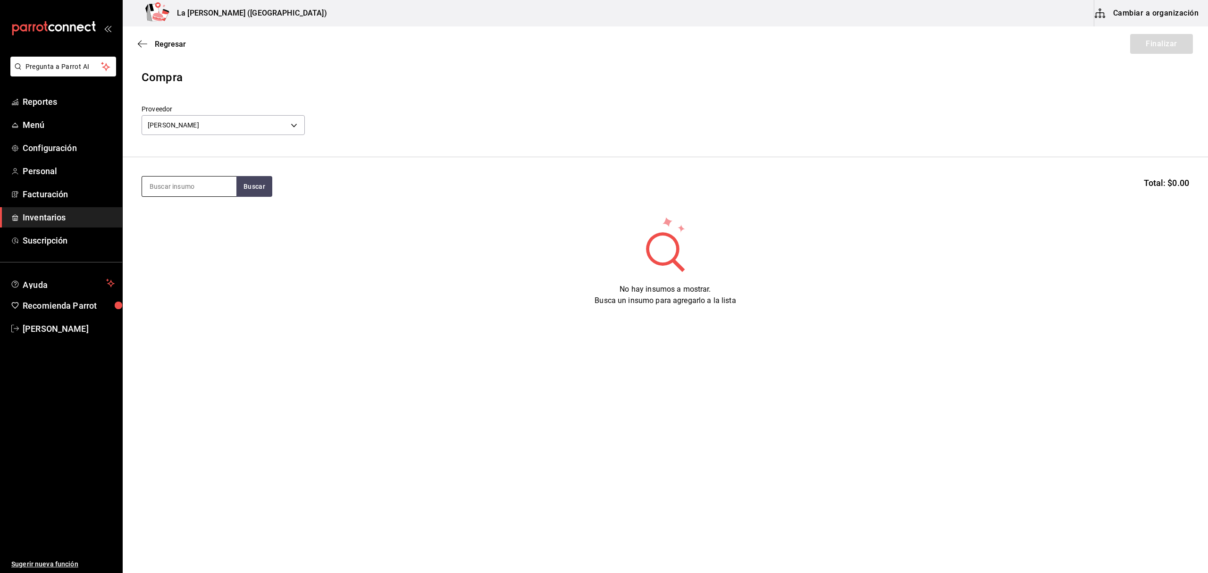
click at [195, 185] on input at bounding box center [189, 187] width 94 height 20
type input "ARRA"
click at [218, 234] on div "Gramos - [PERSON_NAME]" at bounding box center [189, 230] width 79 height 20
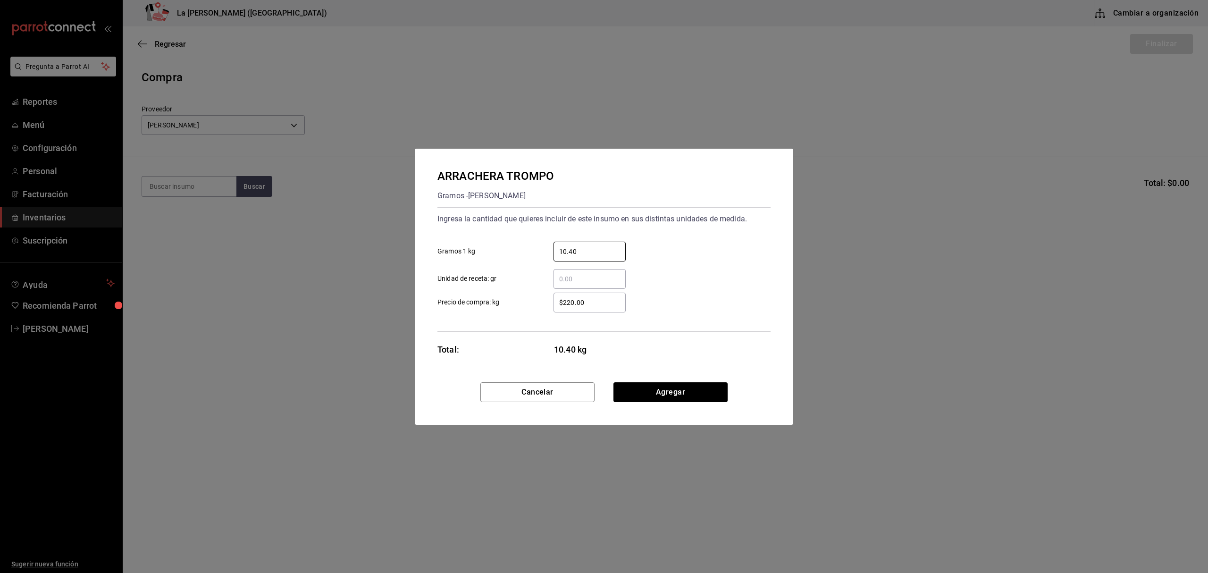
type input "10.40"
click button "Agregar" at bounding box center [671, 392] width 114 height 20
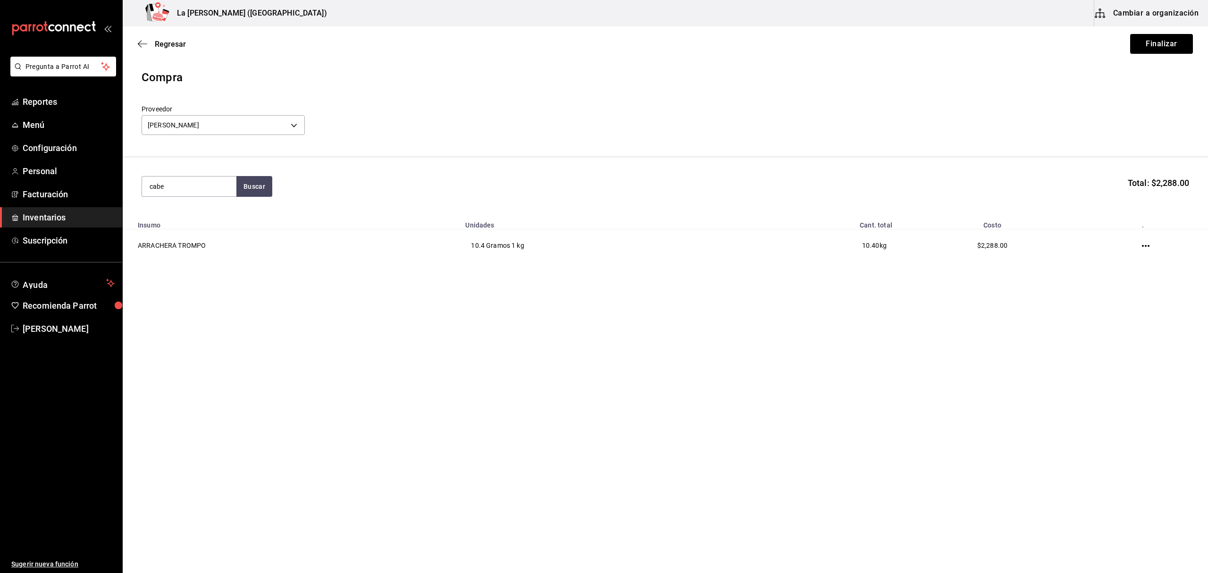
type input "cabe"
click at [218, 234] on div "Gramos - [PERSON_NAME]" at bounding box center [189, 241] width 79 height 20
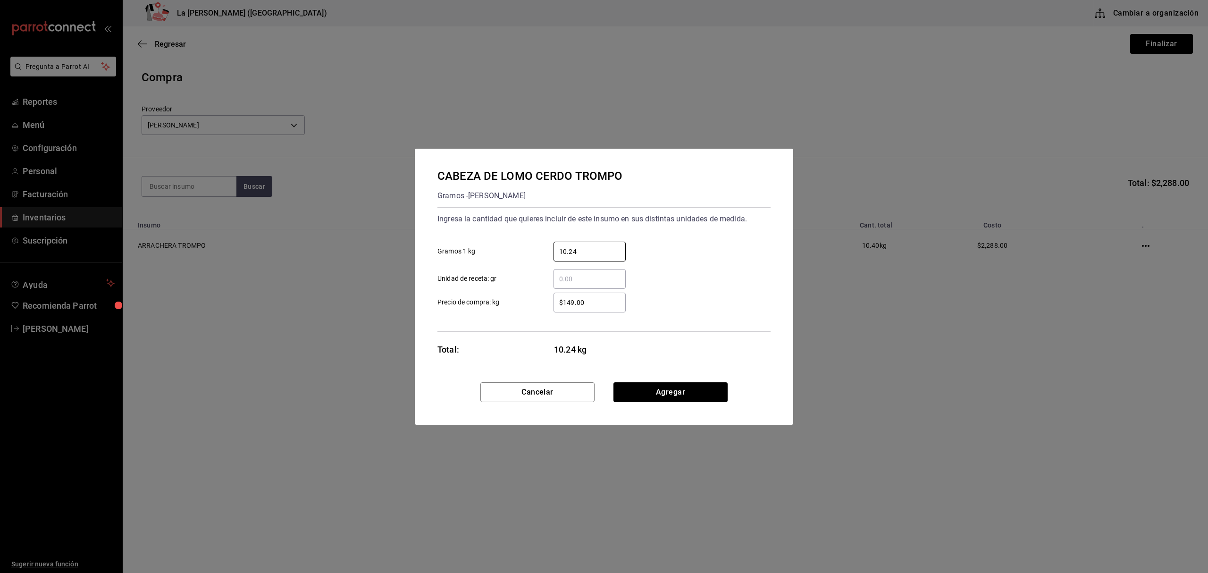
type input "10.24"
click button "Agregar" at bounding box center [671, 392] width 114 height 20
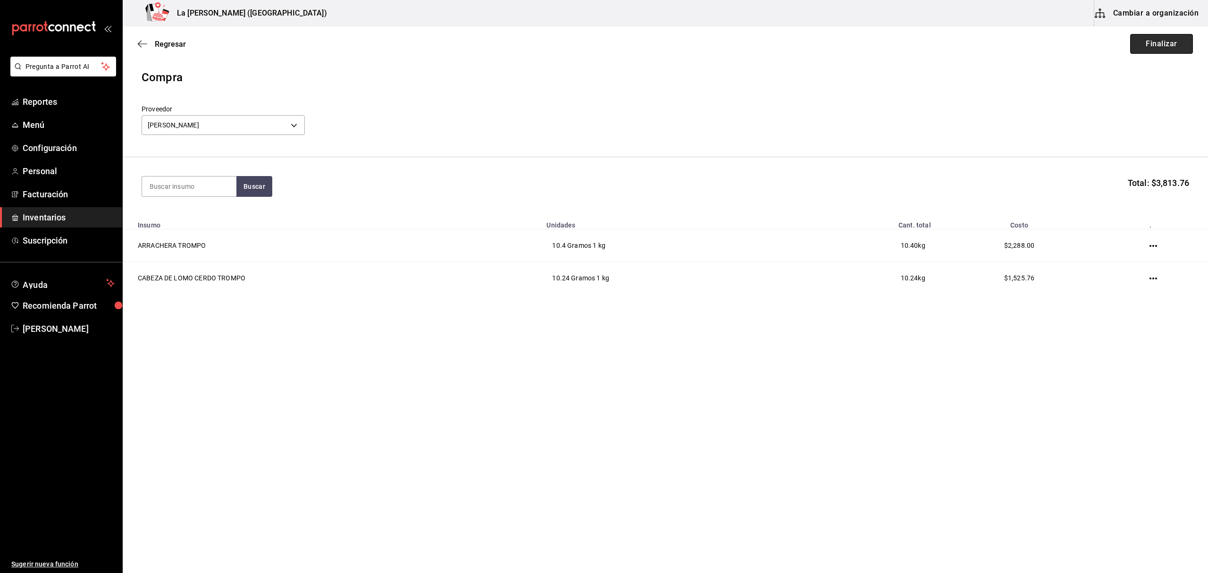
click at [1168, 39] on button "Finalizar" at bounding box center [1162, 44] width 63 height 20
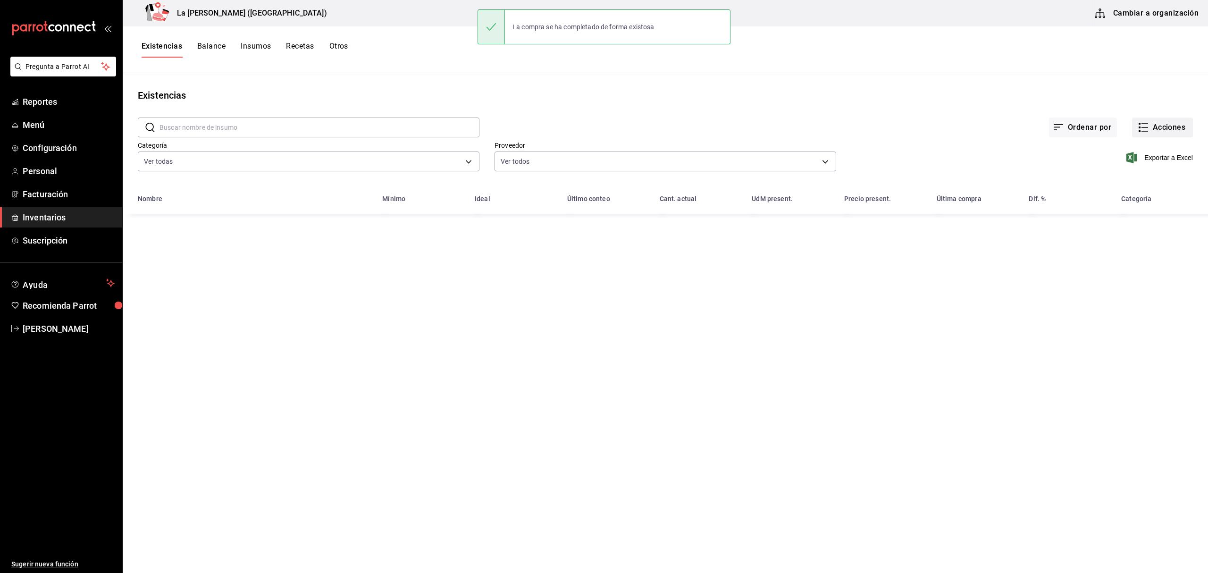
click at [1172, 129] on button "Acciones" at bounding box center [1162, 128] width 61 height 20
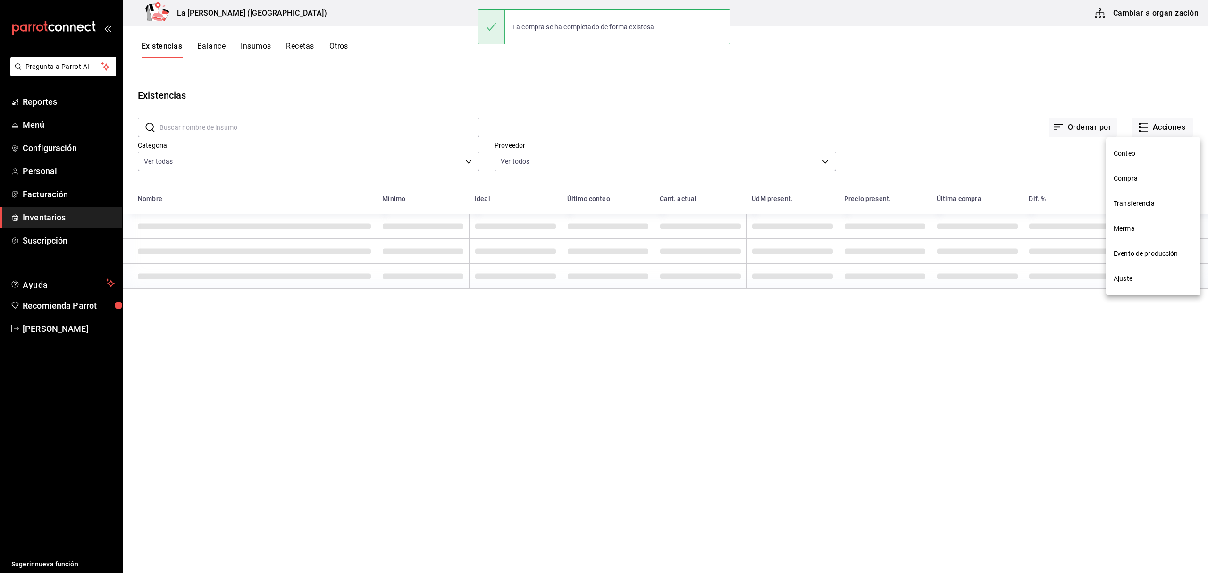
click at [1123, 180] on span "Compra" at bounding box center [1153, 179] width 79 height 10
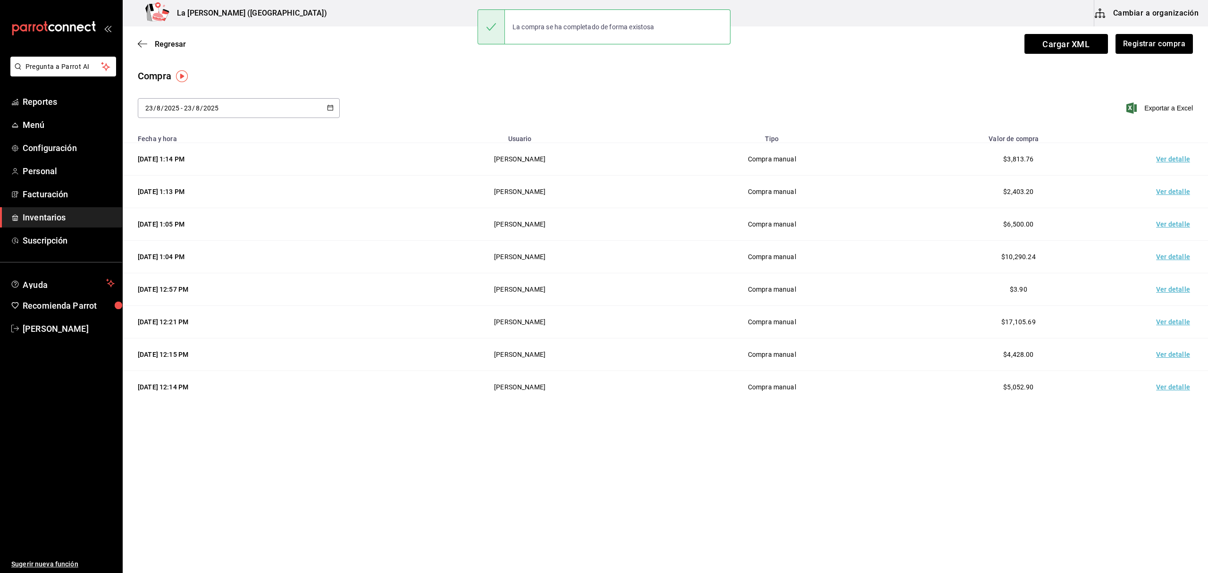
click at [1171, 160] on td "Ver detalle" at bounding box center [1175, 159] width 66 height 33
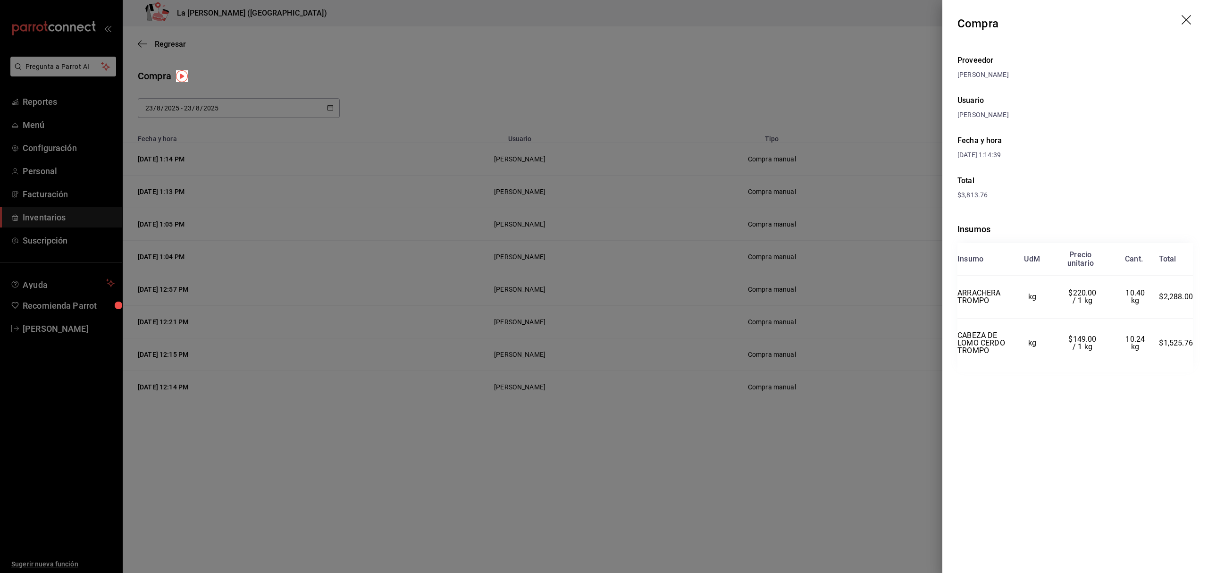
click at [1186, 14] on header "Compra" at bounding box center [1076, 23] width 266 height 47
click at [1184, 21] on icon "drag" at bounding box center [1187, 20] width 11 height 11
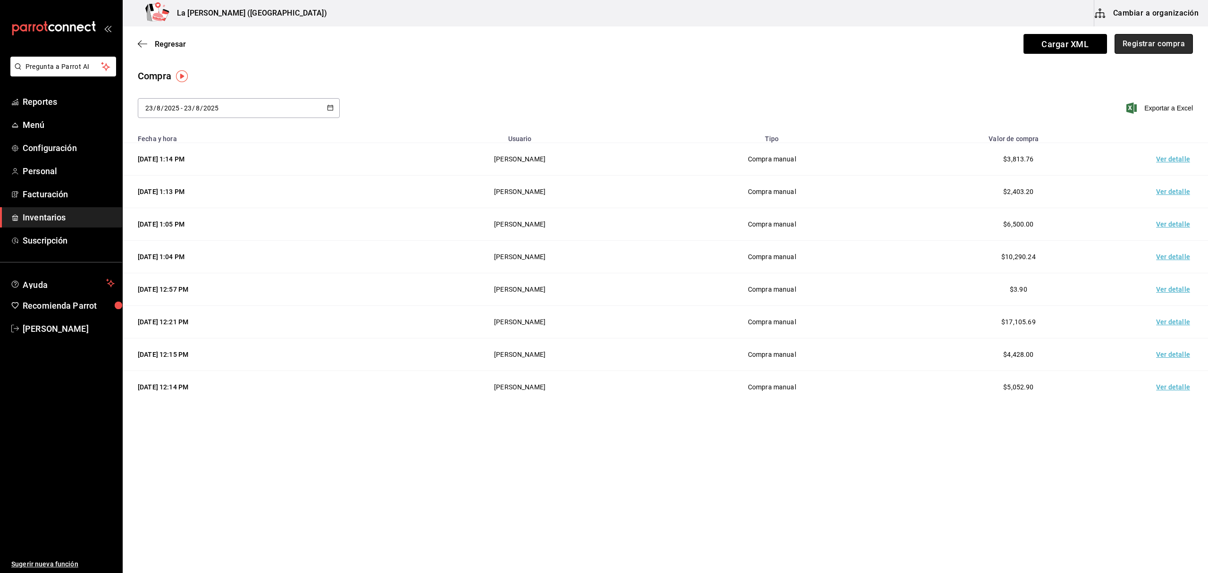
click at [1160, 38] on button "Registrar compra" at bounding box center [1154, 44] width 78 height 20
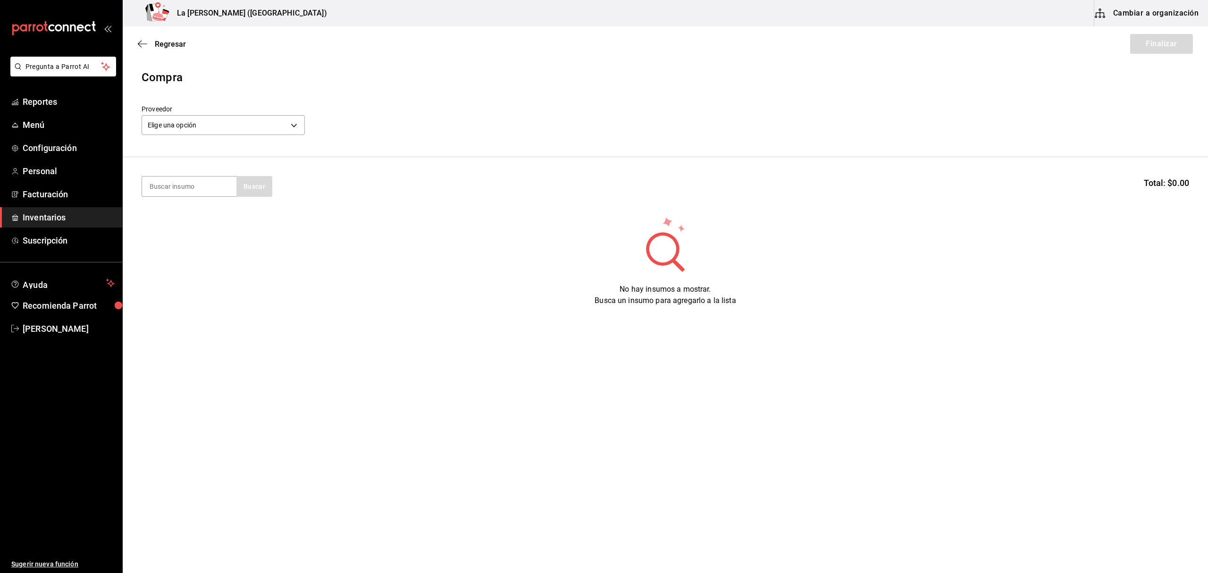
click at [266, 136] on div "Elige una opción default" at bounding box center [223, 123] width 163 height 25
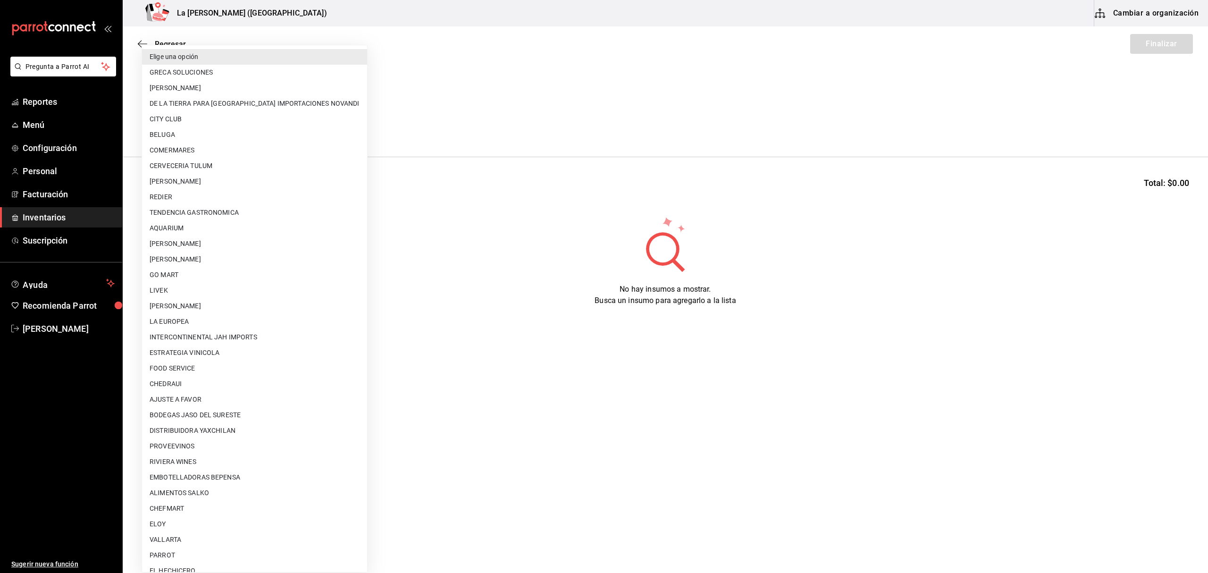
click at [263, 123] on body "Pregunta a Parrot AI Reportes Menú Configuración Personal Facturación Inventari…" at bounding box center [604, 260] width 1208 height 520
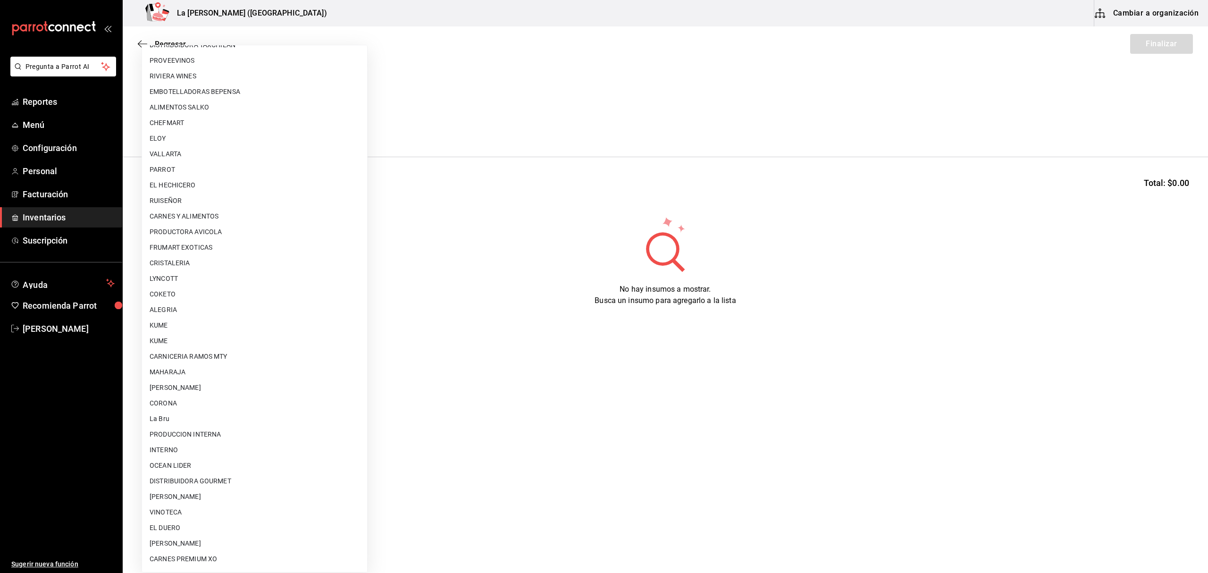
scroll to position [509, 0]
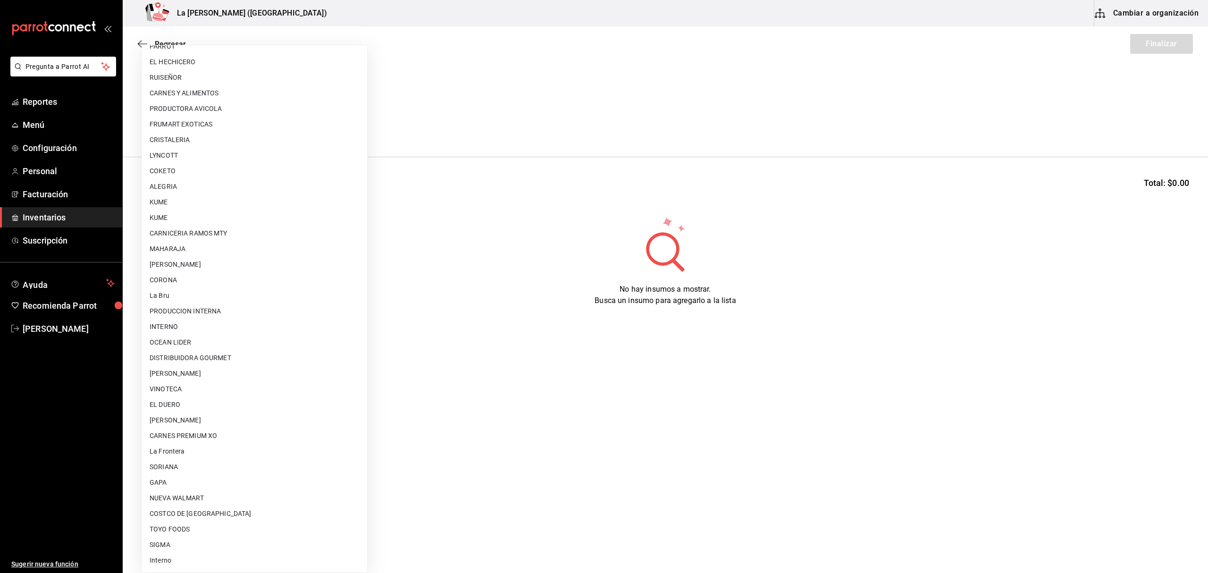
click at [244, 416] on li "[PERSON_NAME]" at bounding box center [254, 421] width 225 height 16
type input "315b81d5-d420-441a-a150-3d316ba9d60a"
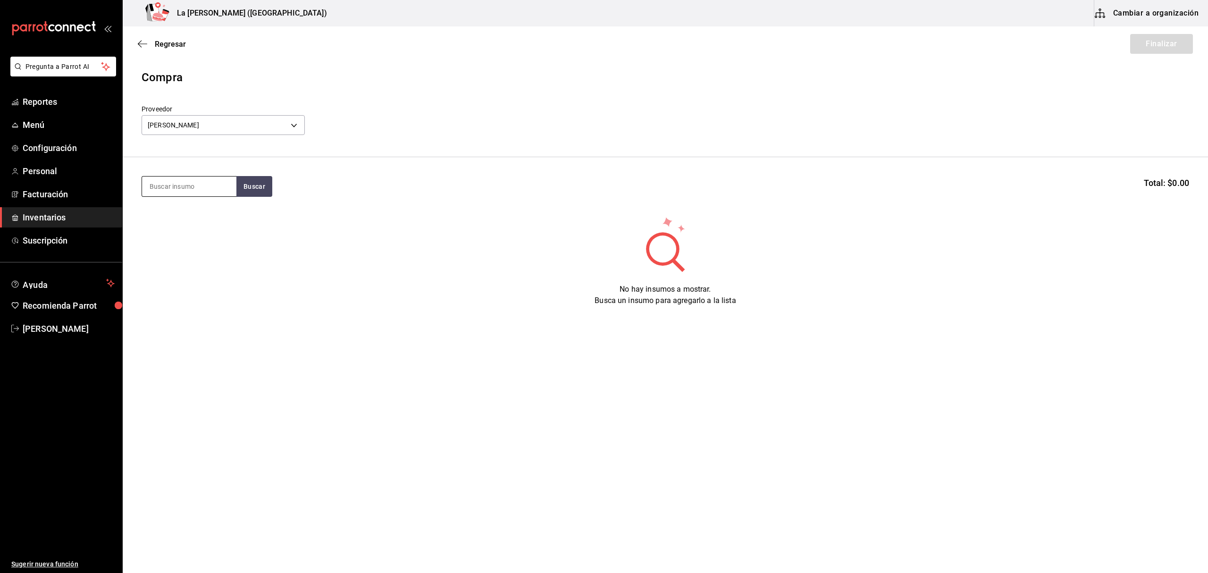
click at [194, 182] on input at bounding box center [189, 187] width 94 height 20
type input "tigre"
click at [194, 207] on div "[PERSON_NAME] Piezas - [PERSON_NAME]" at bounding box center [189, 219] width 94 height 36
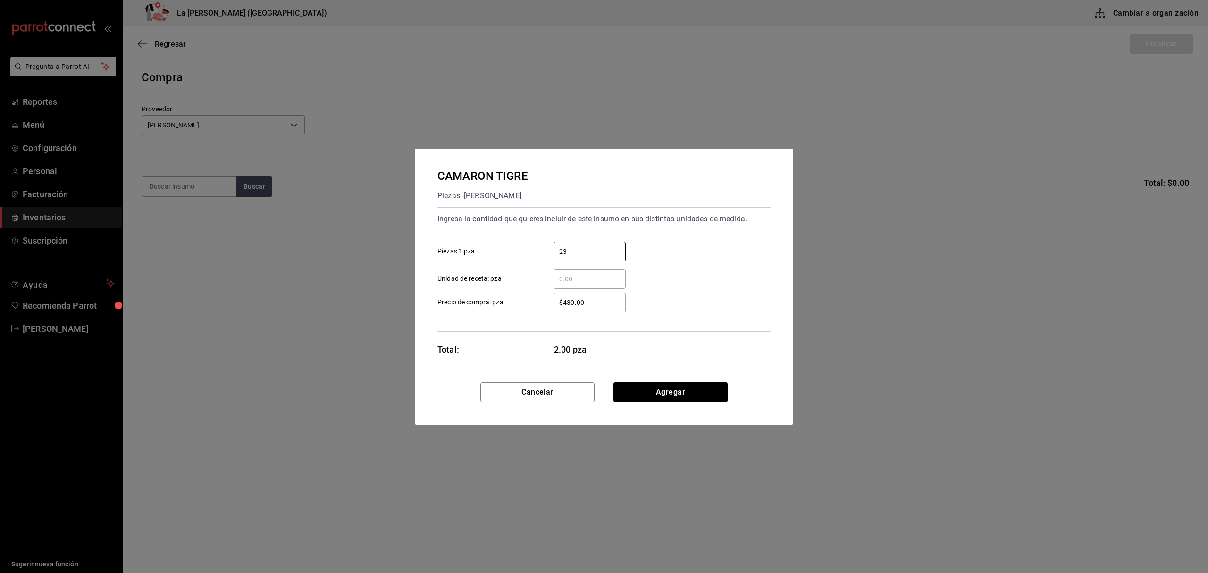
type input "23"
type input "$607.50"
click button "Agregar" at bounding box center [671, 392] width 114 height 20
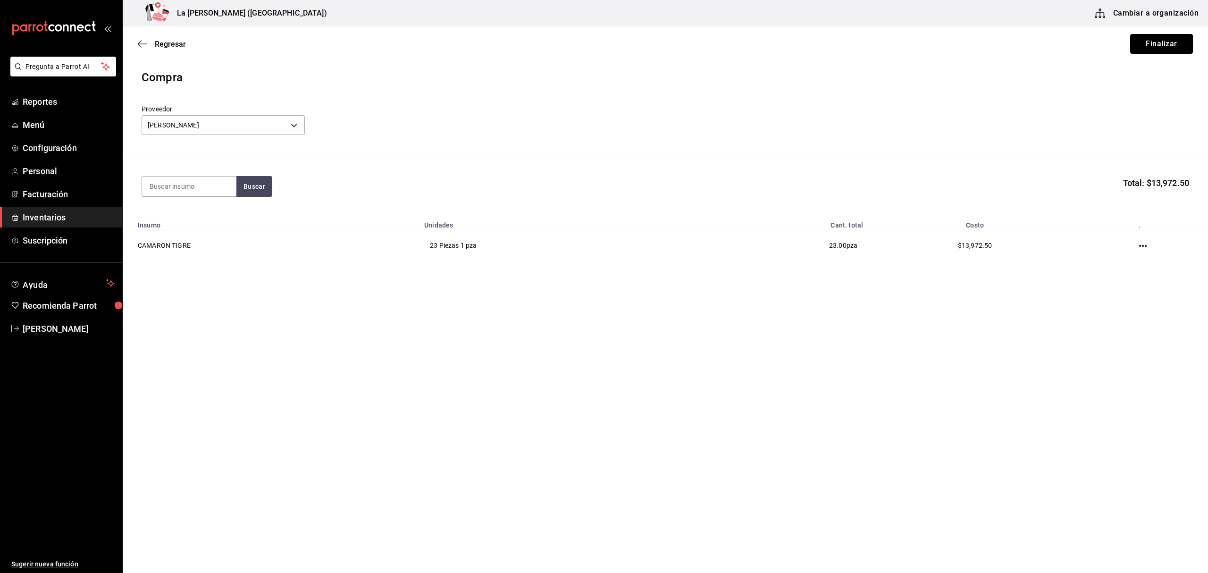
click at [1189, 39] on button "Finalizar" at bounding box center [1162, 44] width 63 height 20
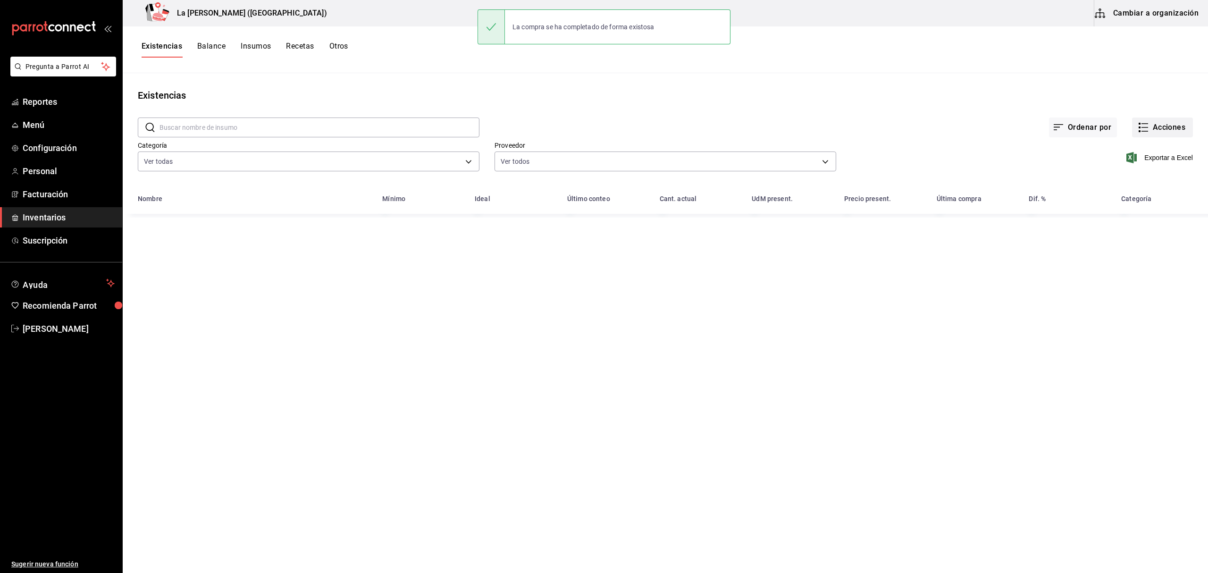
click at [1156, 129] on button "Acciones" at bounding box center [1162, 128] width 61 height 20
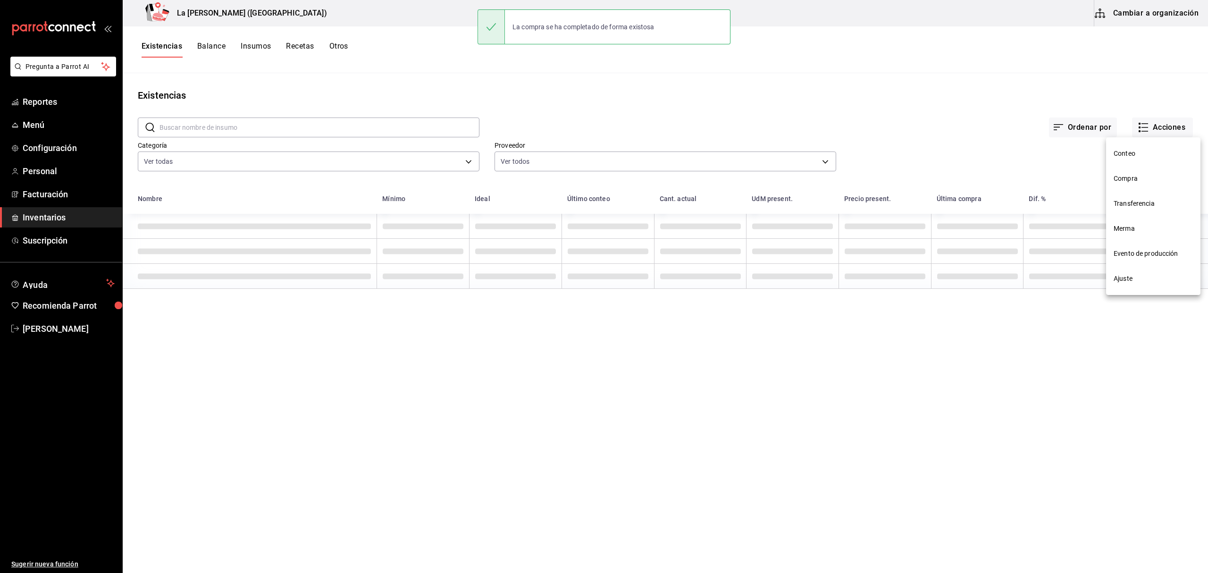
click at [1134, 188] on li "Compra" at bounding box center [1153, 178] width 94 height 25
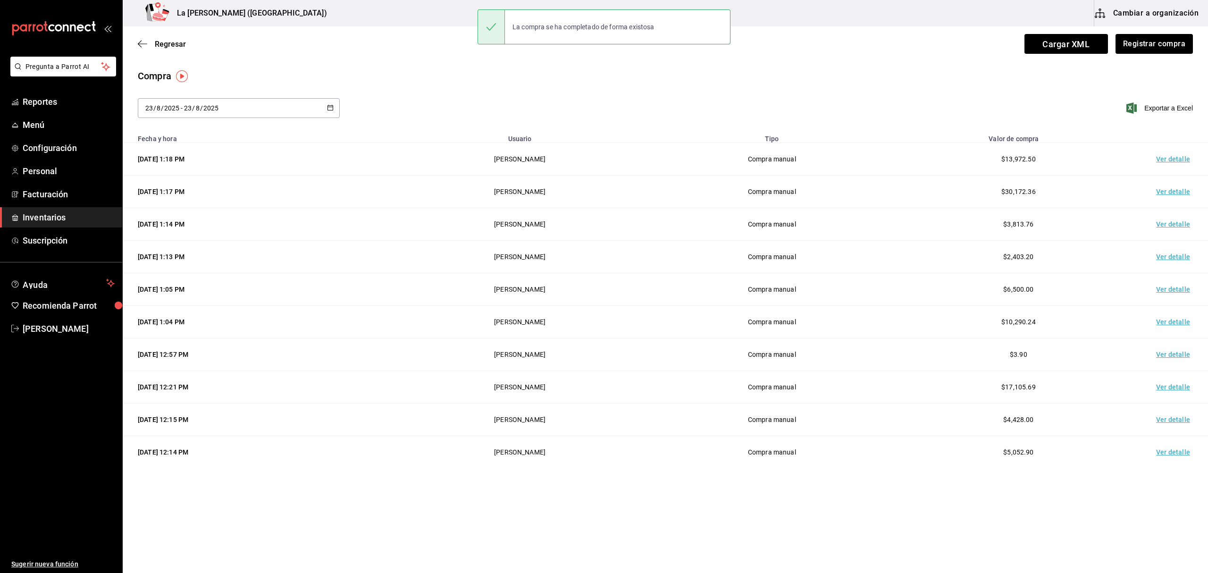
click at [1164, 159] on td "Ver detalle" at bounding box center [1175, 159] width 66 height 33
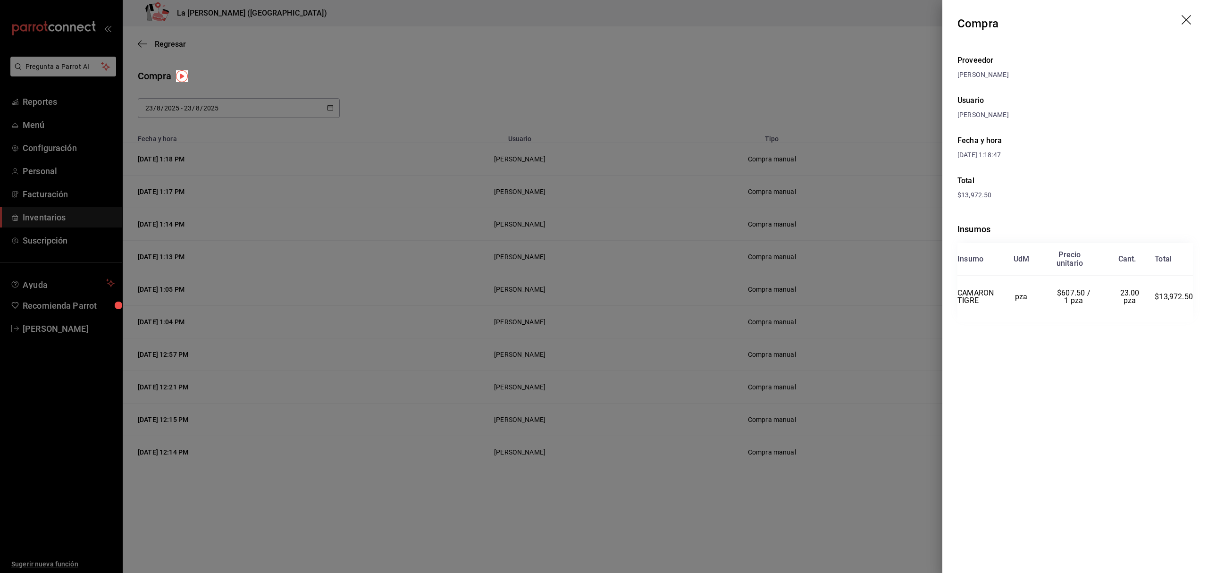
click at [1187, 19] on icon "drag" at bounding box center [1186, 19] width 9 height 9
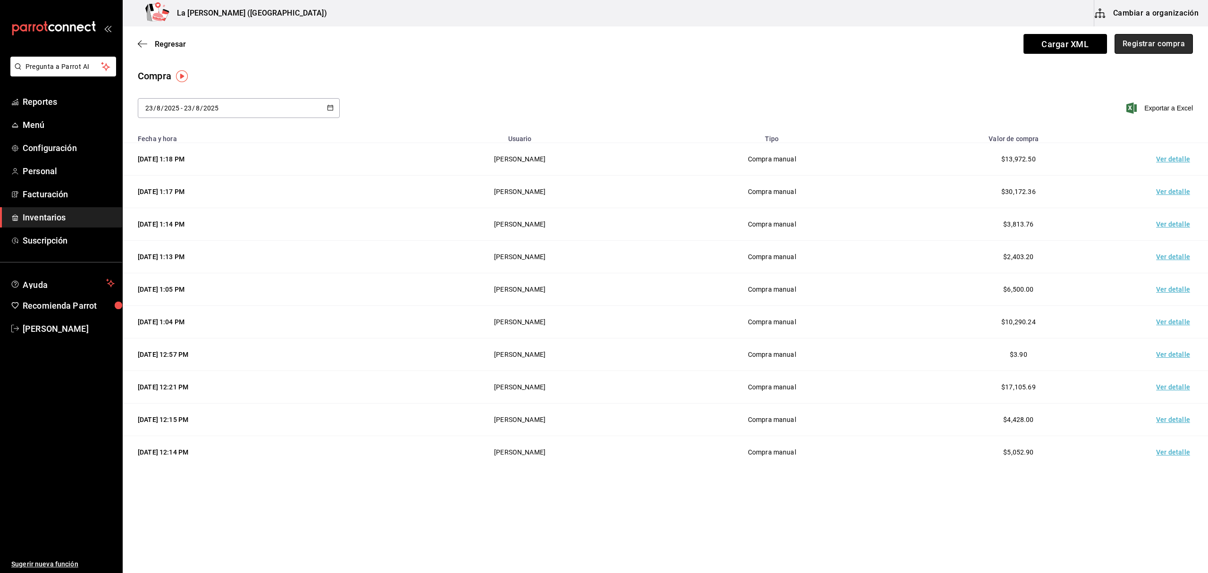
click at [1146, 44] on button "Registrar compra" at bounding box center [1154, 44] width 78 height 20
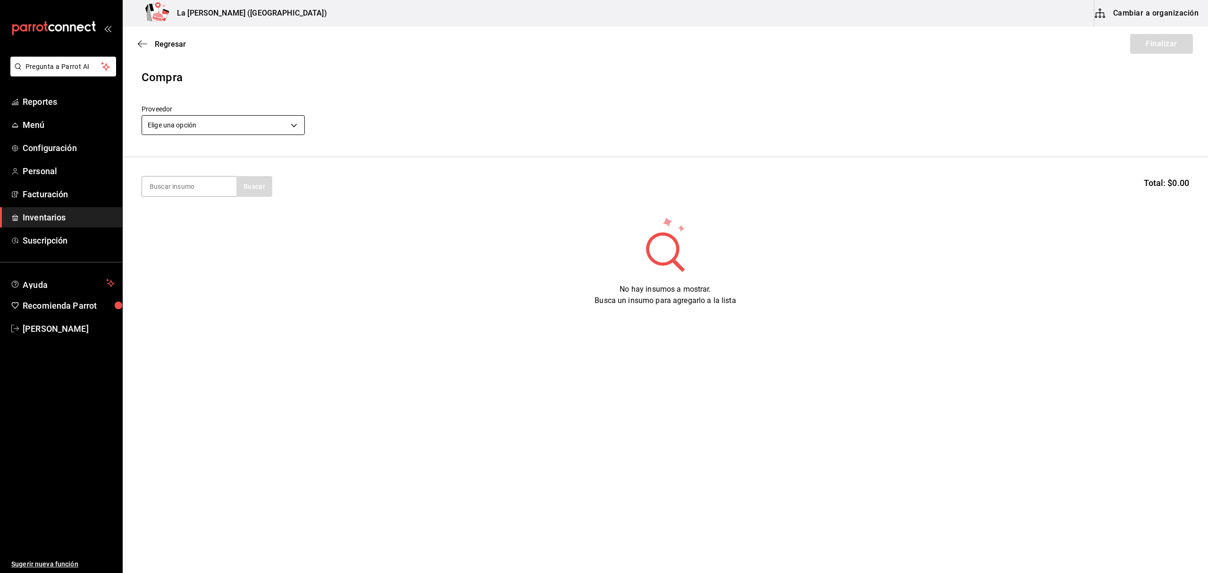
click at [244, 119] on body "Pregunta a Parrot AI Reportes Menú Configuración Personal Facturación Inventari…" at bounding box center [604, 260] width 1208 height 520
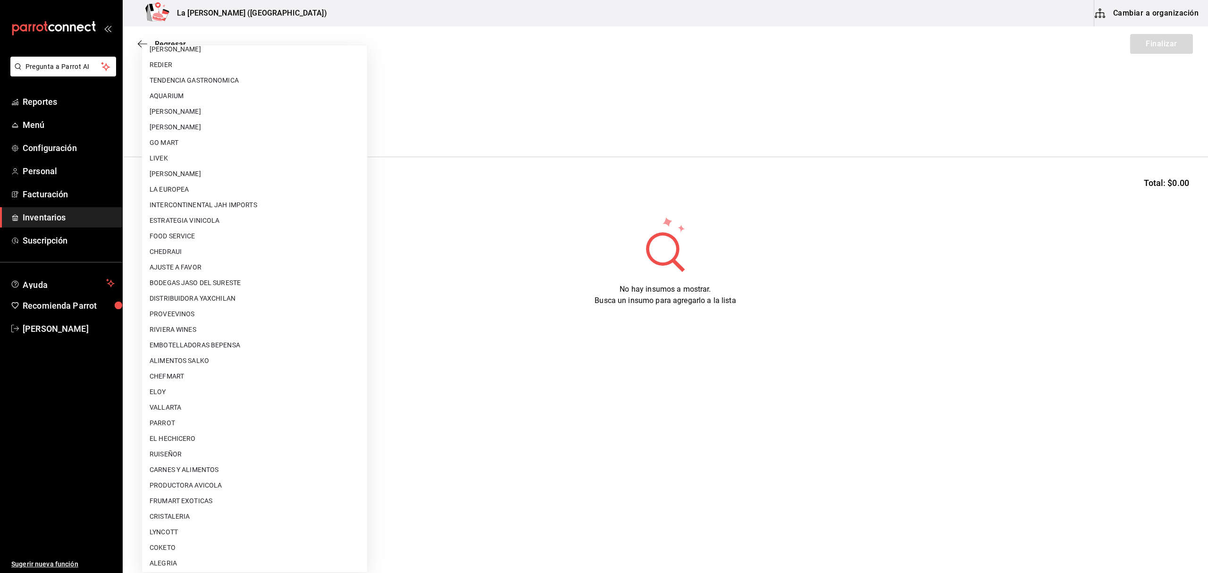
scroll to position [131, 0]
click at [217, 172] on li "[PERSON_NAME]" at bounding box center [254, 175] width 225 height 16
type input "9312b785-37db-44f0-8843-1f972943a9cf"
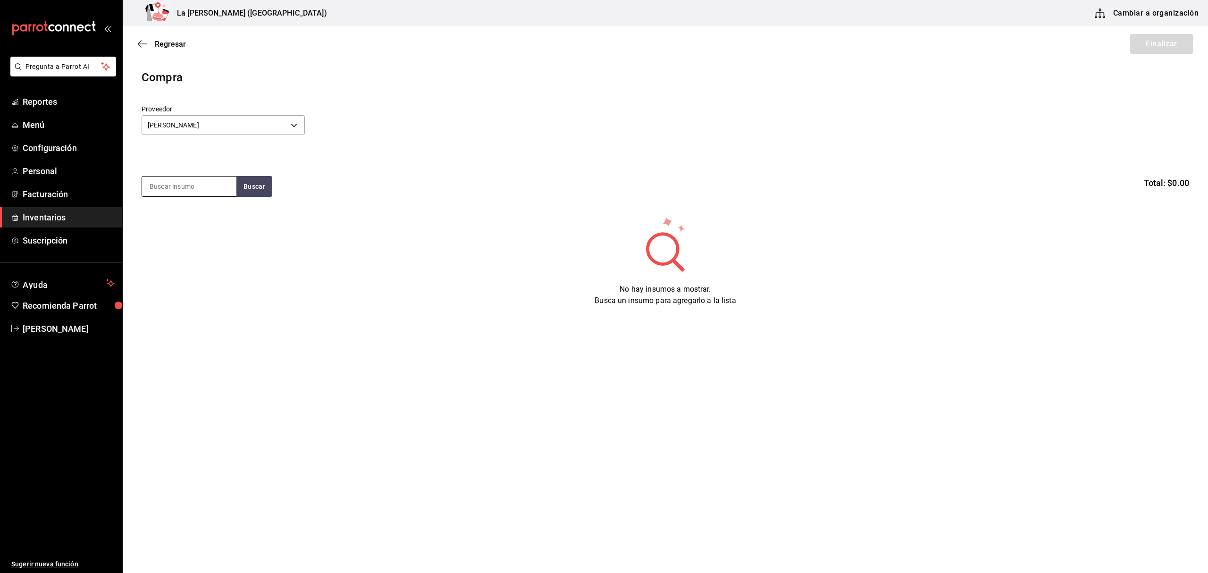
click at [203, 186] on input at bounding box center [189, 187] width 94 height 20
click at [240, 186] on button "Buscar" at bounding box center [254, 186] width 36 height 21
type input "PIERNA"
click at [204, 223] on div "PIERNA Y MUSLO DESHUESADO" at bounding box center [189, 219] width 79 height 23
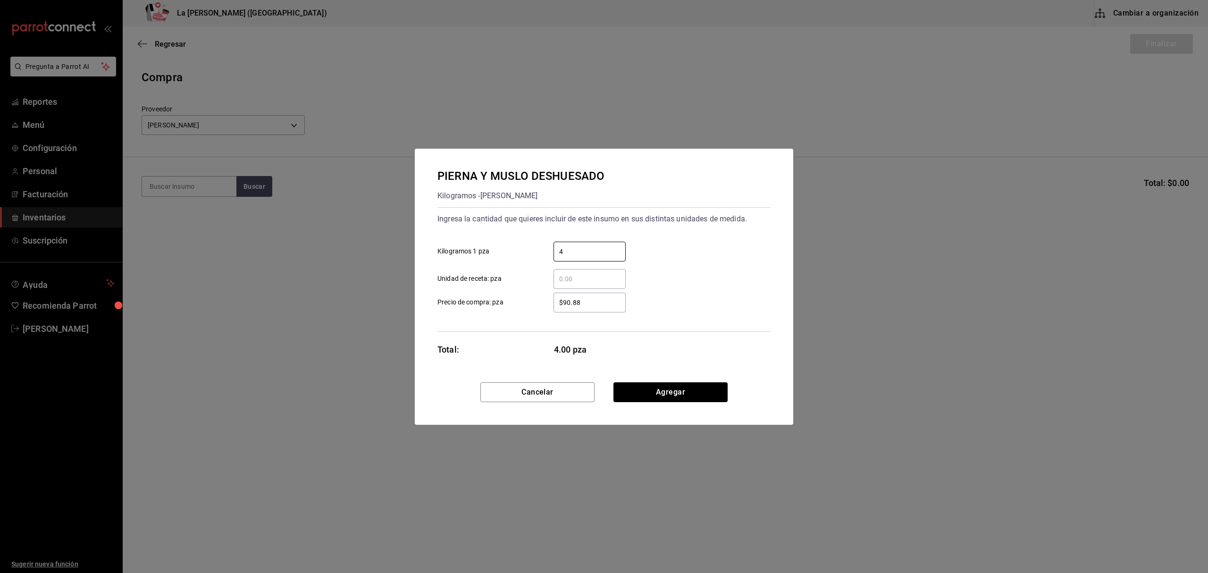
type input "4"
click at [571, 250] on input "4" at bounding box center [590, 251] width 72 height 11
type input "36"
click at [660, 214] on div "Ingresa la cantidad que quieres incluir de este insumo en sus distintas unidade…" at bounding box center [604, 218] width 333 height 15
click at [608, 307] on input "$90.88" at bounding box center [590, 302] width 72 height 11
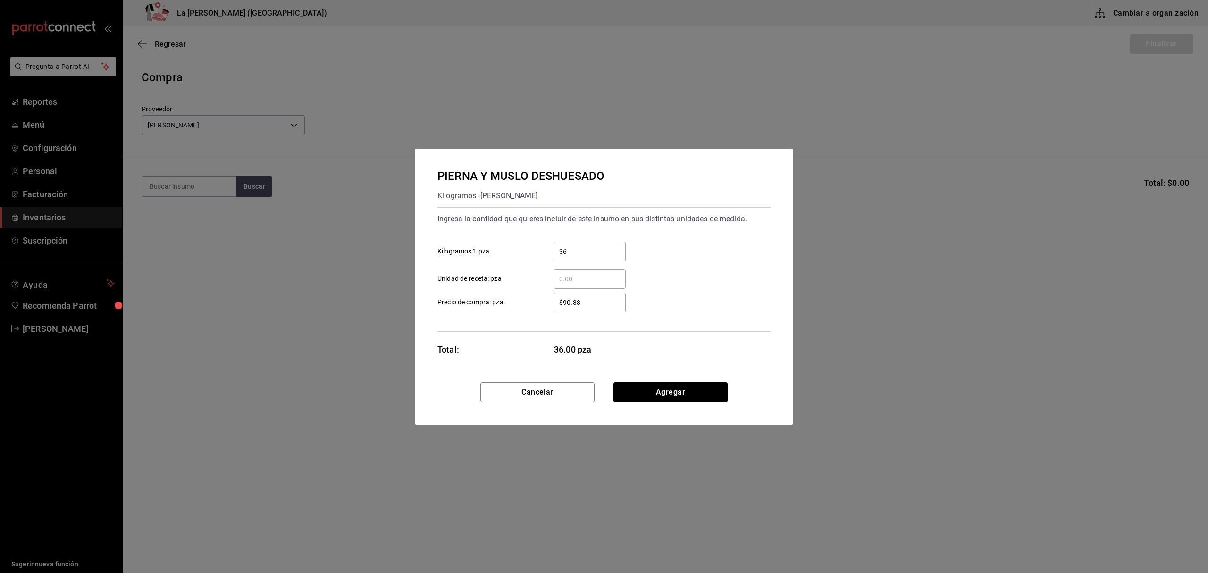
click at [608, 307] on input "$90.88" at bounding box center [590, 302] width 72 height 11
type input "$27.57"
click at [697, 391] on button "Agregar" at bounding box center [671, 392] width 114 height 20
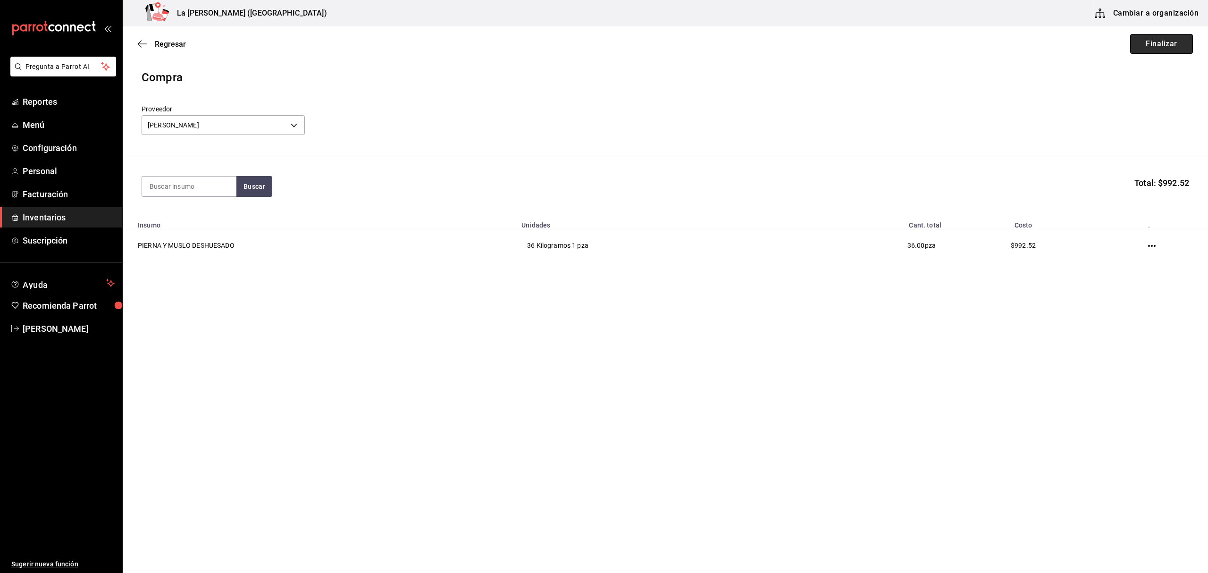
click at [1148, 41] on button "Finalizar" at bounding box center [1162, 44] width 63 height 20
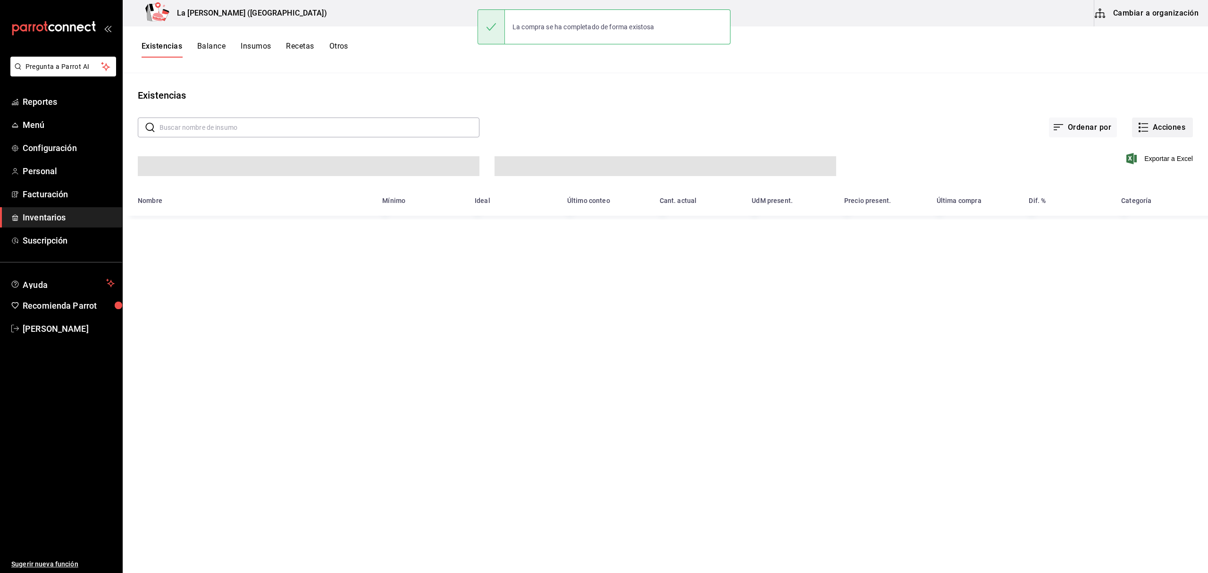
click at [1177, 127] on button "Acciones" at bounding box center [1162, 128] width 61 height 20
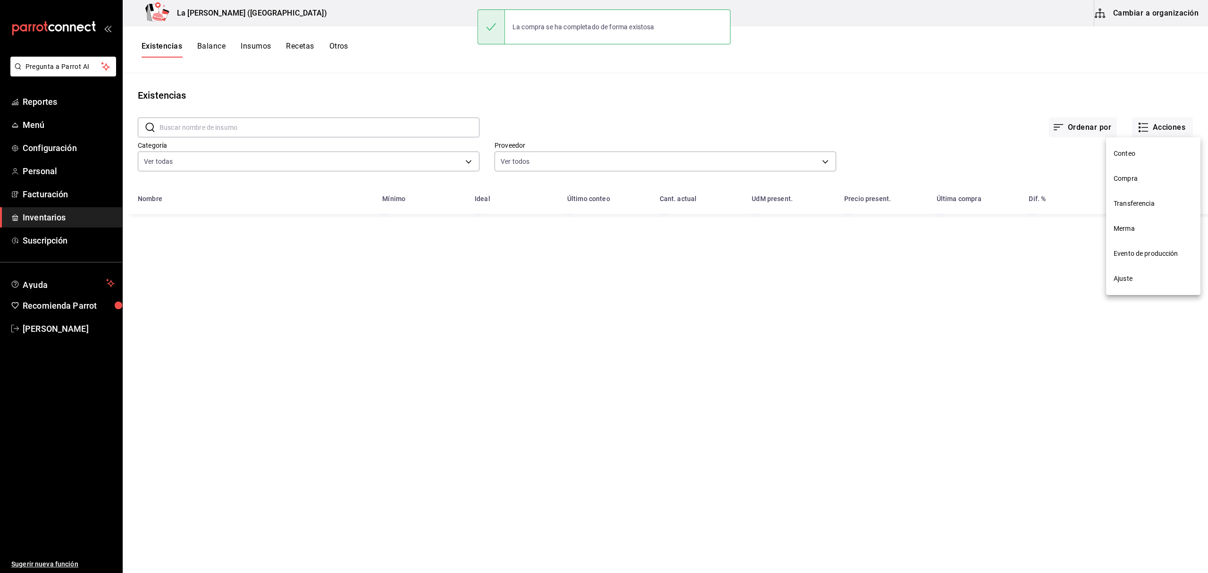
click at [1131, 178] on span "Compra" at bounding box center [1153, 179] width 79 height 10
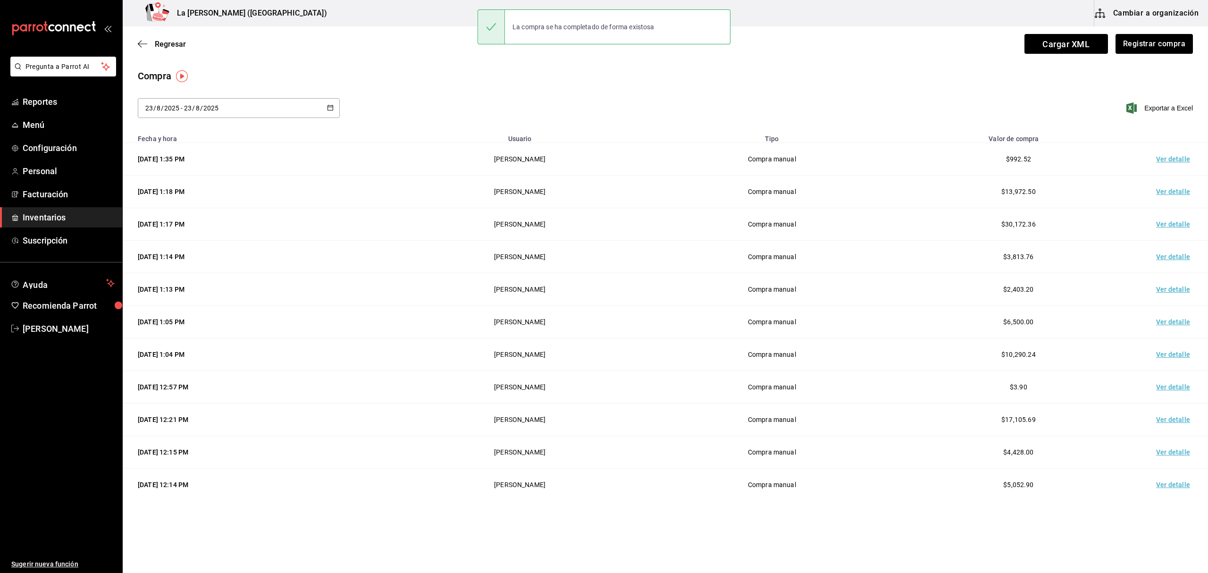
click at [1165, 162] on td "Ver detalle" at bounding box center [1175, 159] width 66 height 33
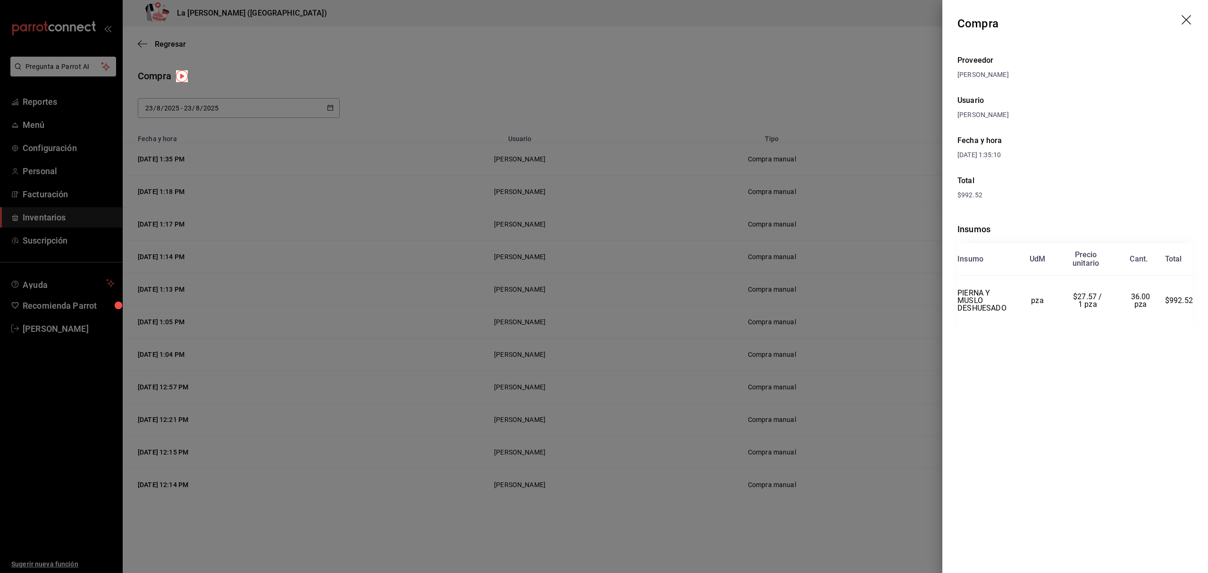
click at [1184, 19] on icon "drag" at bounding box center [1187, 20] width 11 height 11
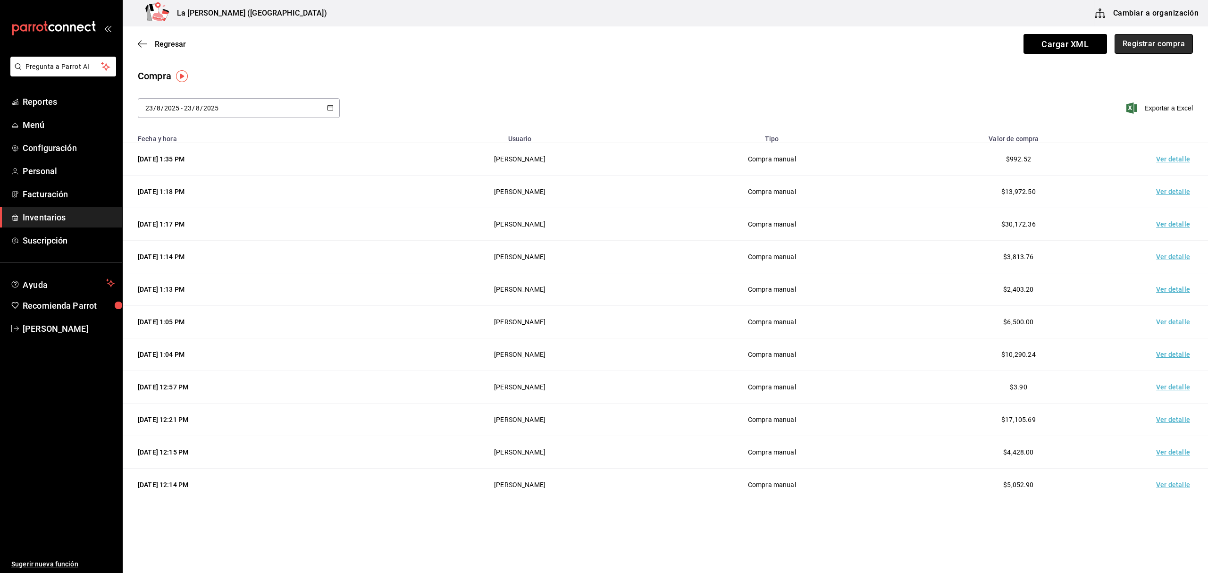
click at [1174, 39] on button "Registrar compra" at bounding box center [1154, 44] width 78 height 20
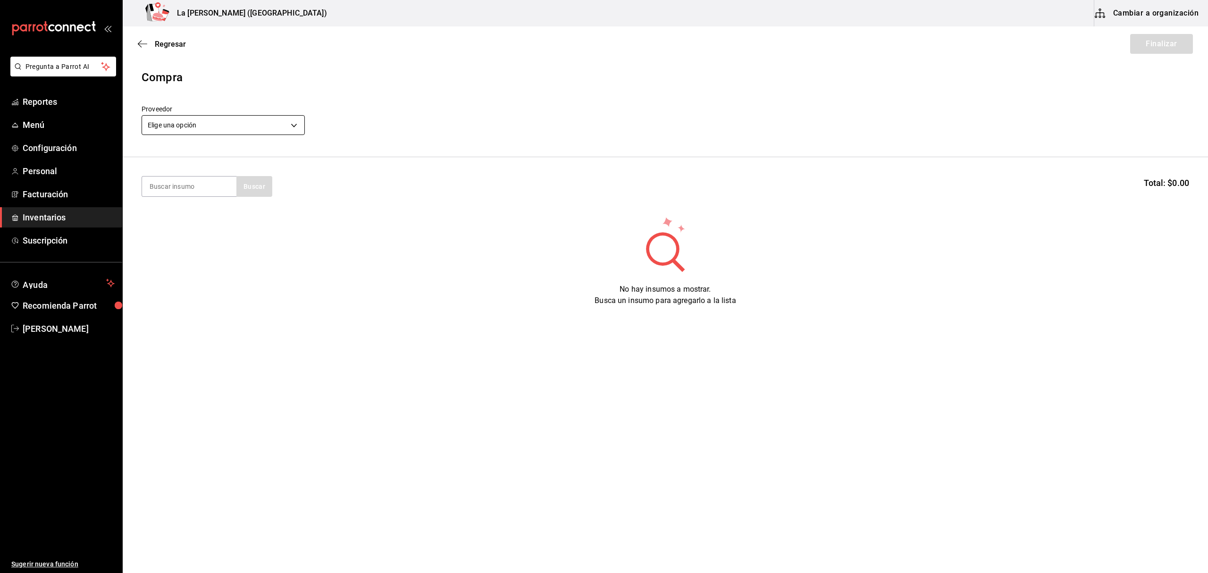
click at [223, 121] on body "Pregunta a Parrot AI Reportes Menú Configuración Personal Facturación Inventari…" at bounding box center [604, 260] width 1208 height 520
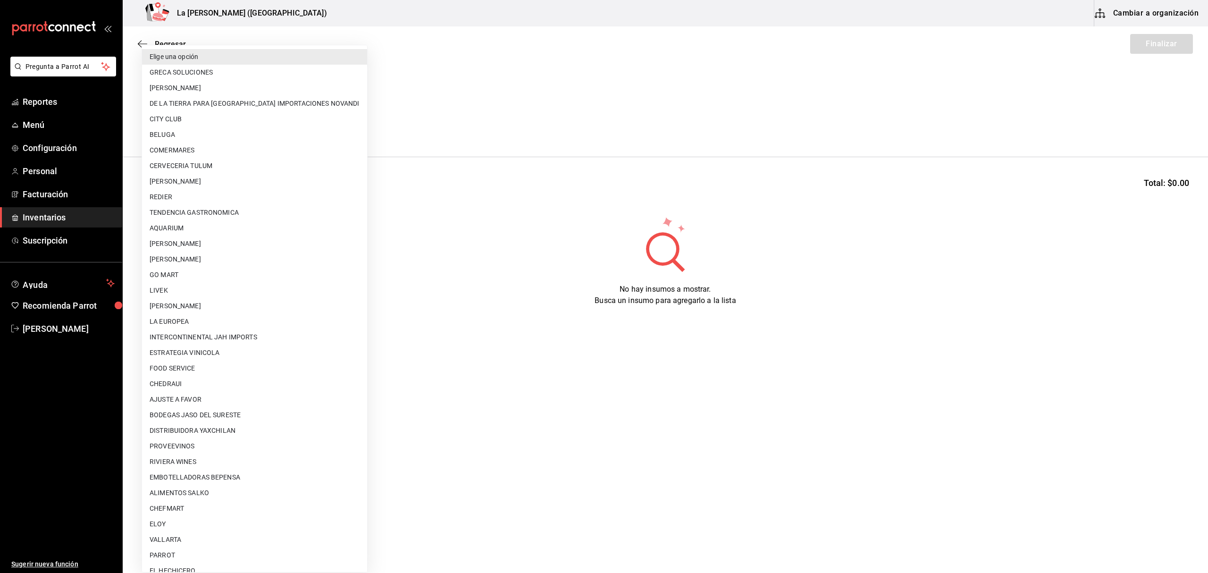
click at [199, 307] on li "[PERSON_NAME]" at bounding box center [254, 306] width 225 height 16
type input "9312b785-37db-44f0-8843-1f972943a9cf"
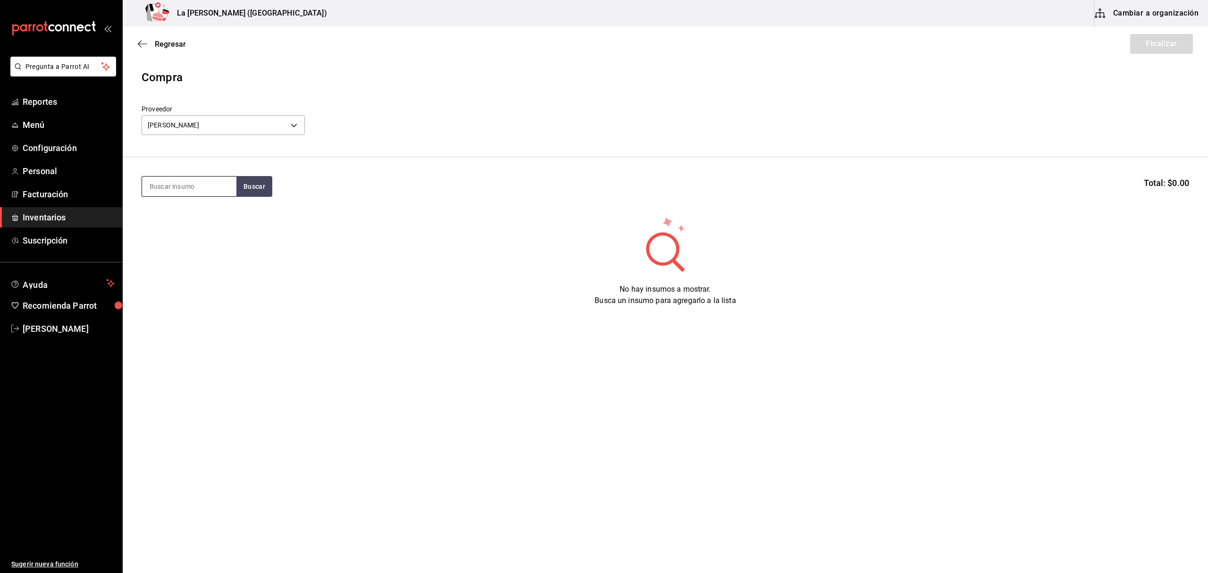
click at [197, 181] on input at bounding box center [189, 187] width 94 height 20
type input "PECHU"
click at [207, 217] on div "PECHUGA DE POLLO" at bounding box center [189, 213] width 79 height 11
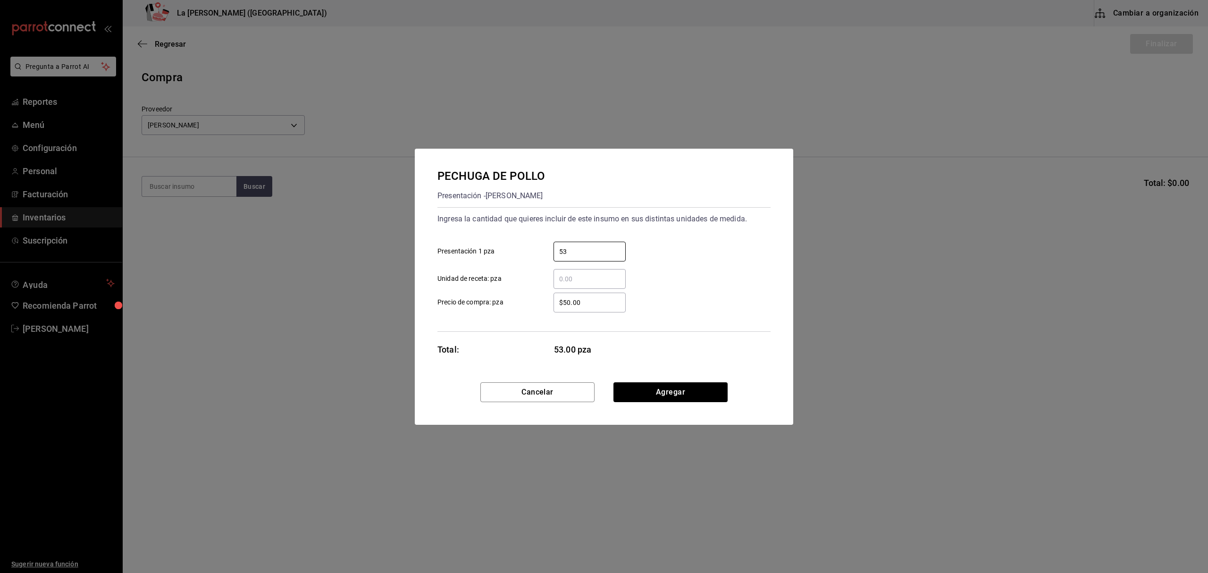
type input "53"
type input "$22.92"
click button "Agregar" at bounding box center [671, 392] width 114 height 20
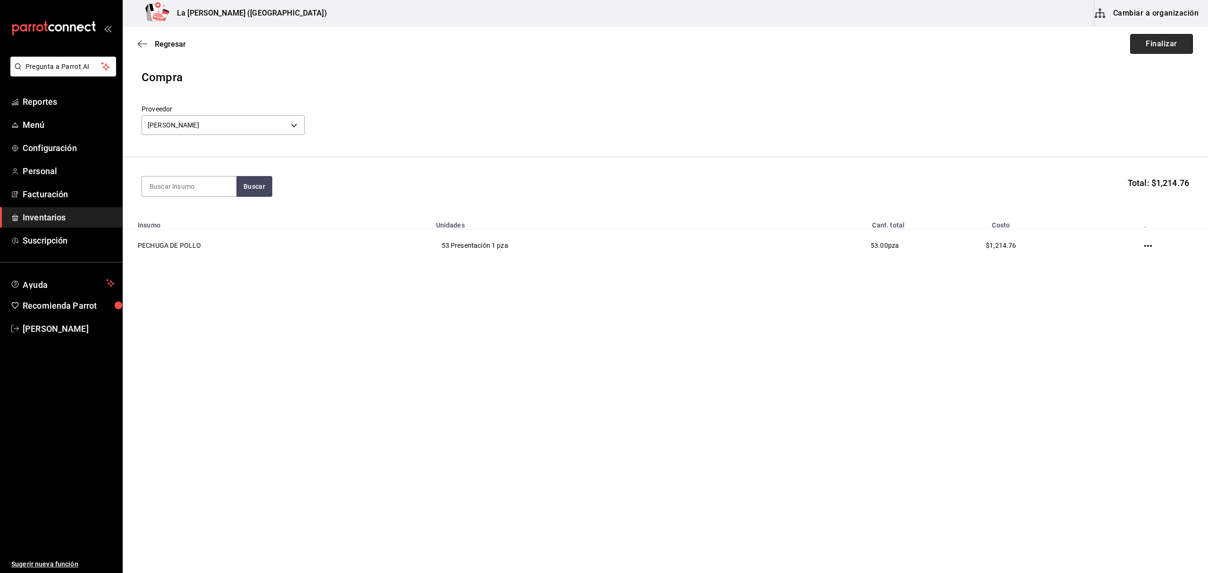
click at [1167, 38] on button "Finalizar" at bounding box center [1162, 44] width 63 height 20
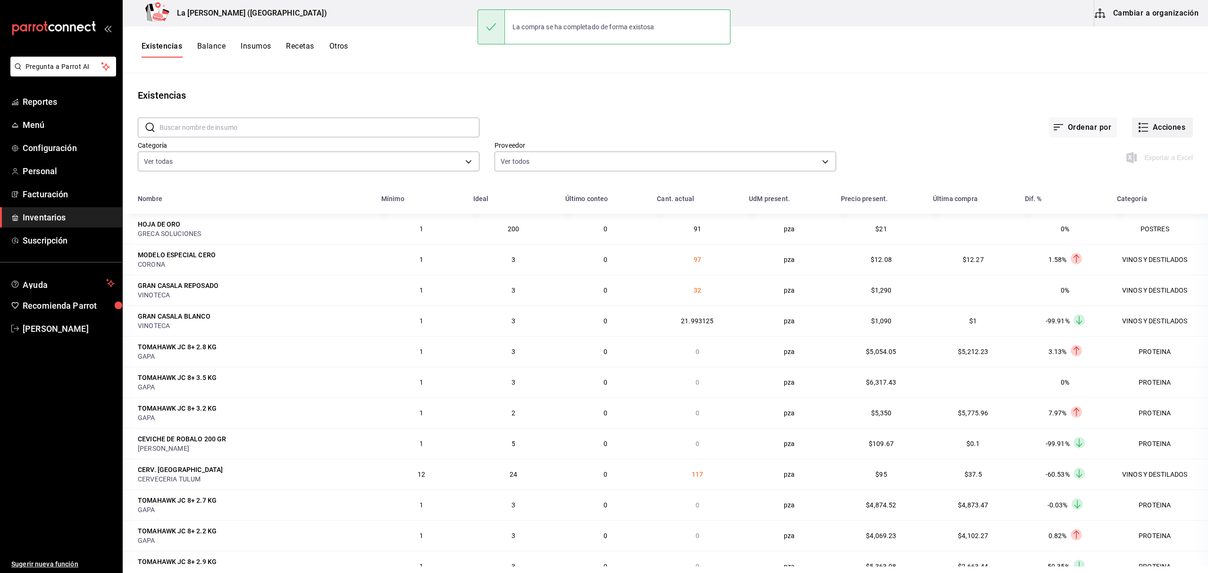
click at [1142, 123] on button "Acciones" at bounding box center [1162, 128] width 61 height 20
click at [1128, 184] on li "Compra" at bounding box center [1153, 178] width 94 height 25
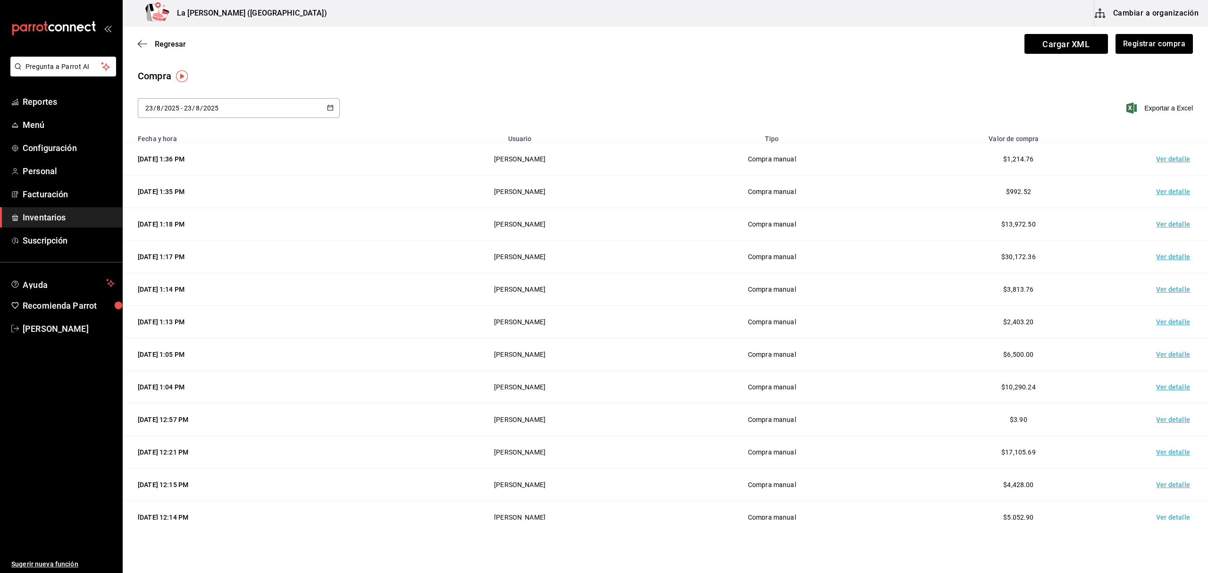
click at [1167, 153] on td "Ver detalle" at bounding box center [1175, 159] width 66 height 33
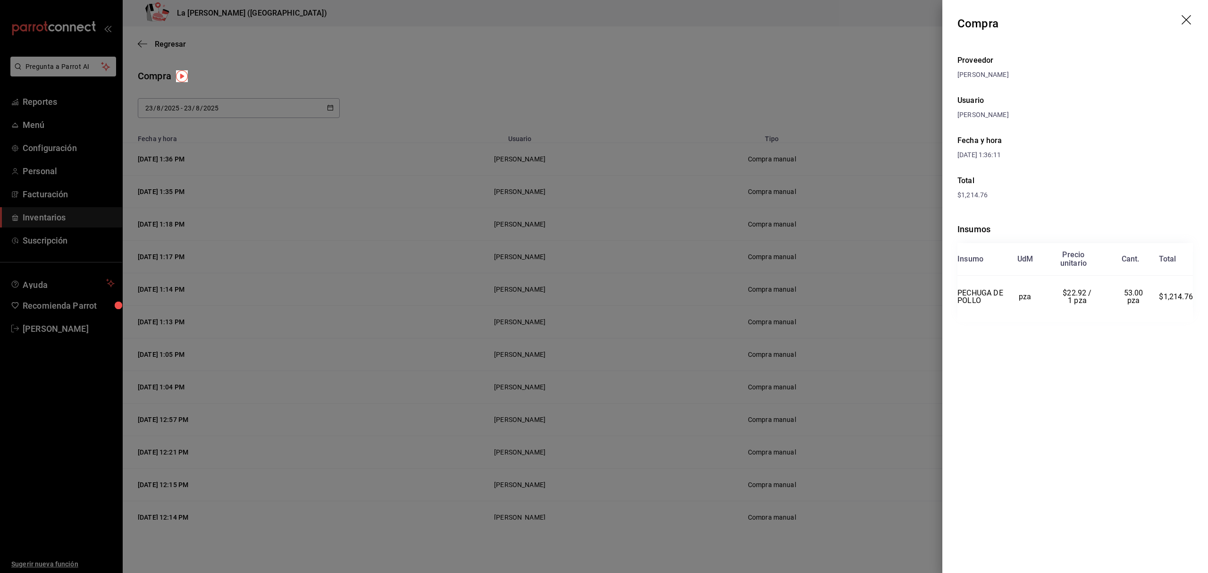
click at [1181, 11] on header "Compra" at bounding box center [1076, 23] width 266 height 47
click at [1185, 21] on icon "drag" at bounding box center [1186, 19] width 9 height 9
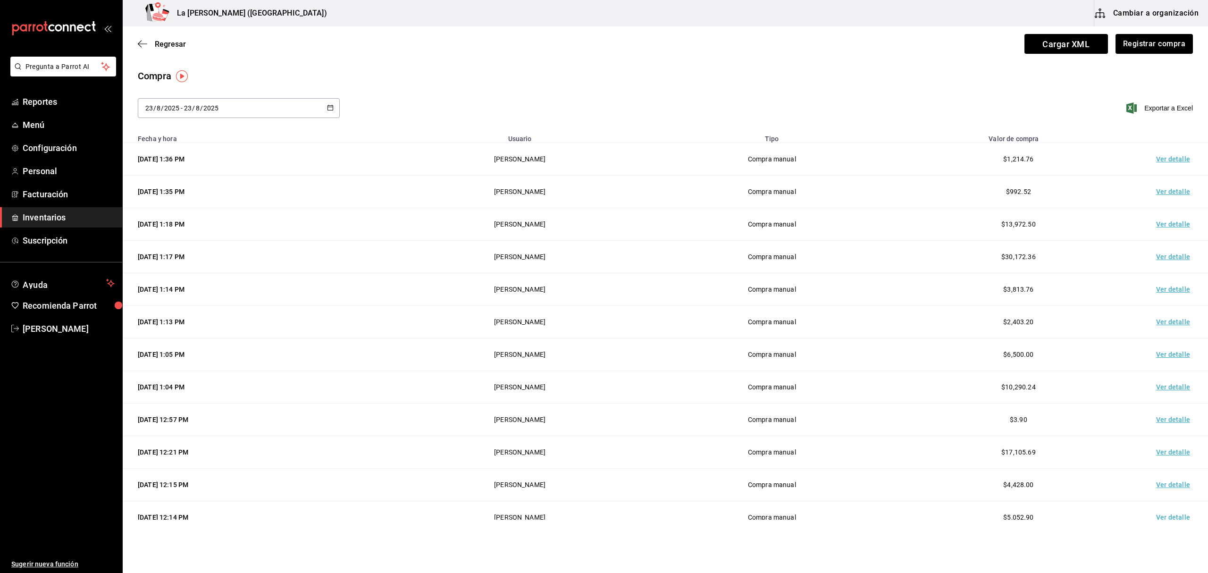
click at [45, 220] on span "Inventarios" at bounding box center [69, 217] width 92 height 13
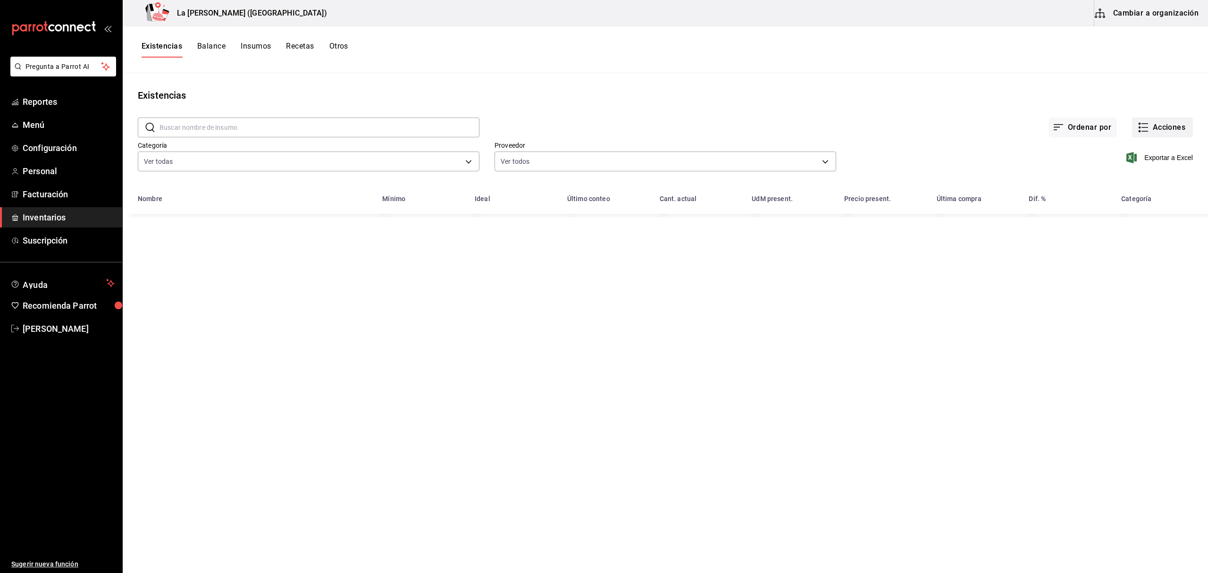
click at [1181, 123] on button "Acciones" at bounding box center [1162, 128] width 61 height 20
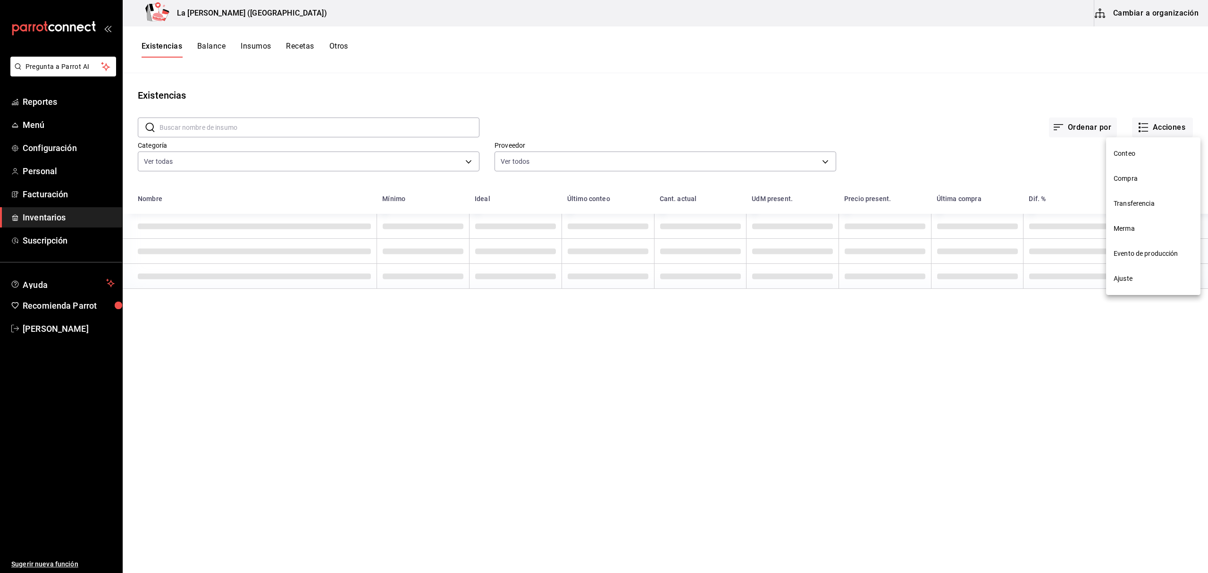
click at [1140, 221] on li "Merma" at bounding box center [1153, 228] width 94 height 25
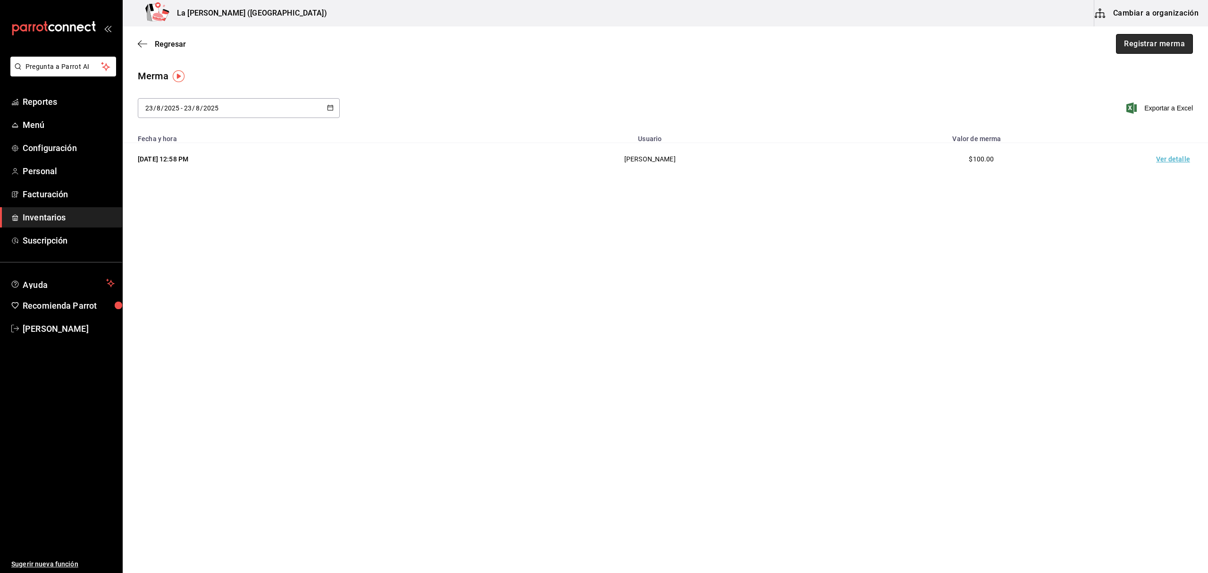
click at [1159, 46] on button "Registrar merma" at bounding box center [1154, 44] width 77 height 20
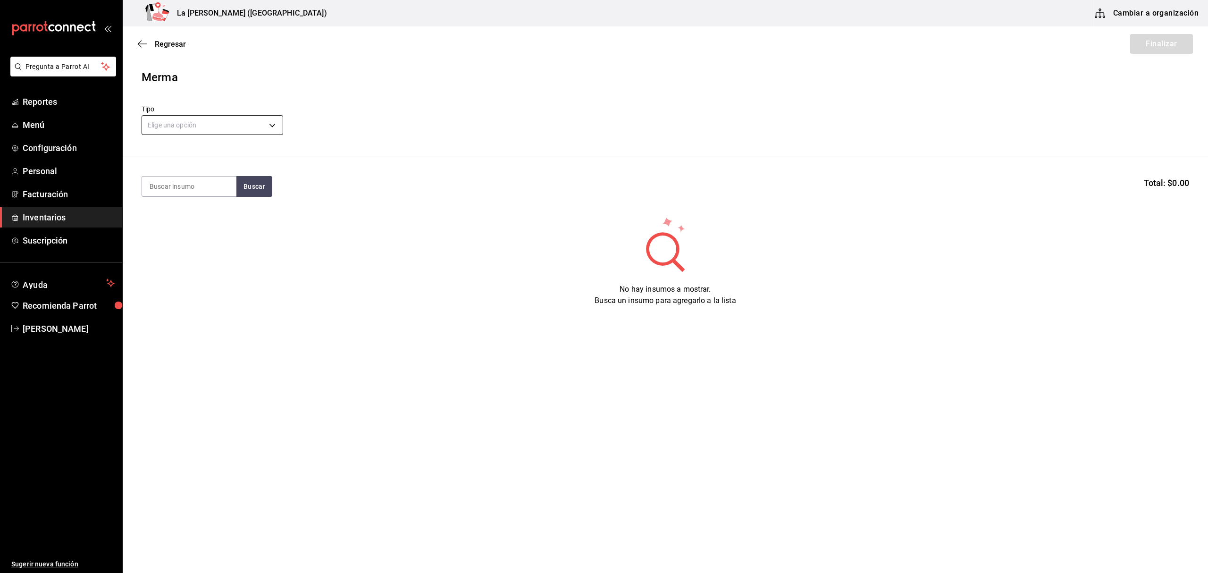
click at [168, 125] on body "Pregunta a Parrot AI Reportes Menú Configuración Personal Facturación Inventari…" at bounding box center [604, 260] width 1208 height 520
click at [193, 189] on li "Error" at bounding box center [212, 186] width 141 height 16
type input "ERROR"
click at [196, 183] on input at bounding box center [189, 187] width 94 height 20
type input "COSTILLA"
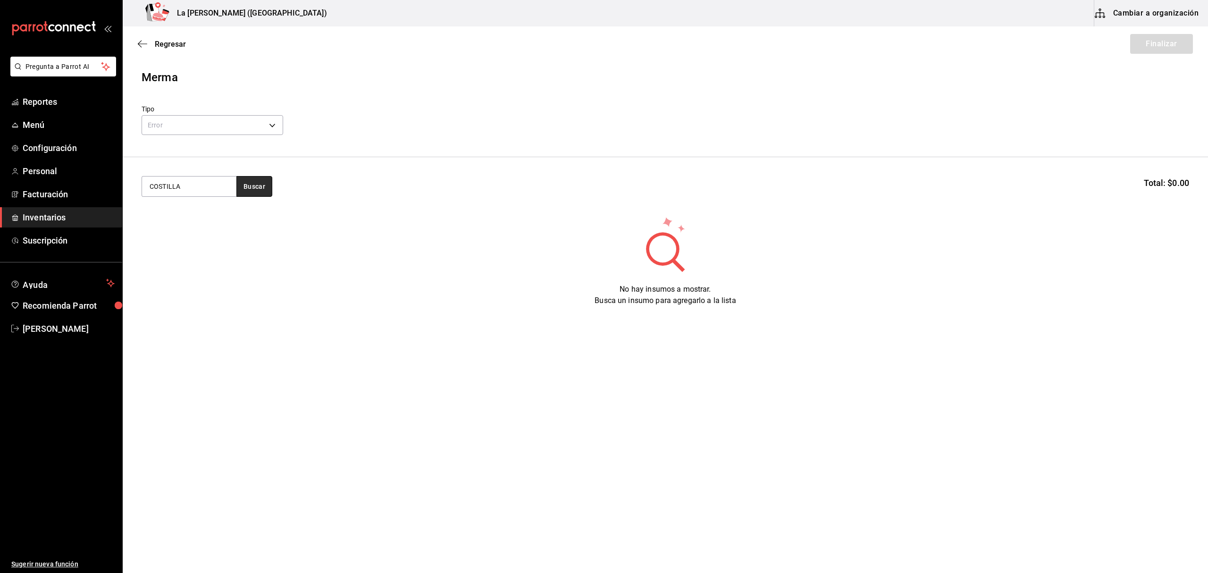
click at [257, 191] on button "Buscar" at bounding box center [254, 186] width 36 height 21
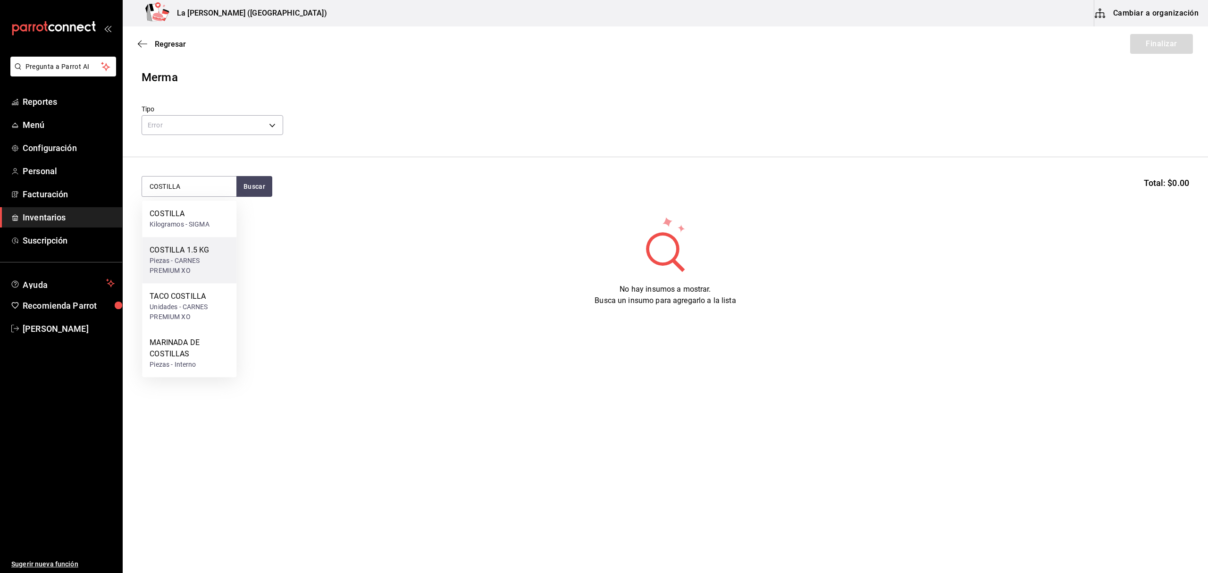
click at [211, 257] on div "Piezas - CARNES PREMIUM XO" at bounding box center [189, 266] width 79 height 20
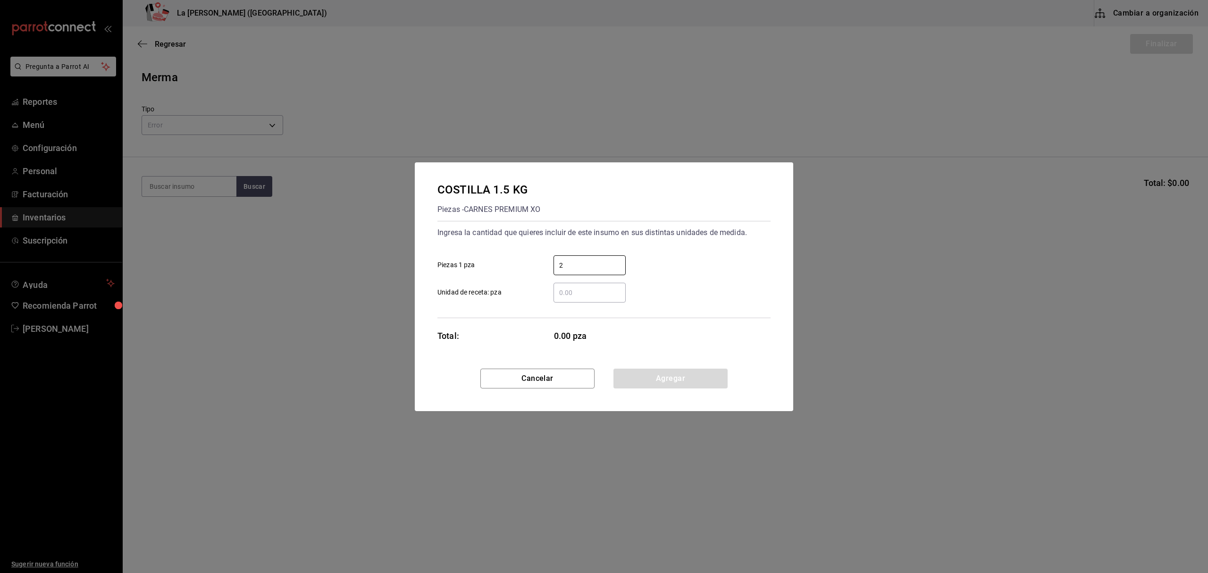
type input "2"
click button "Agregar" at bounding box center [671, 379] width 114 height 20
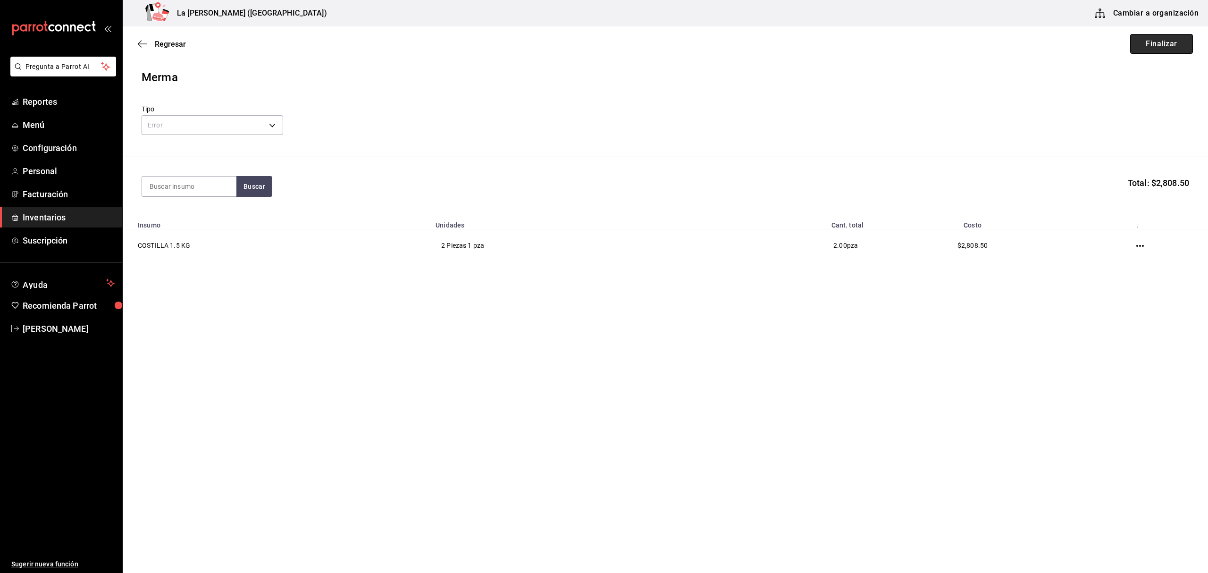
click at [1184, 46] on button "Finalizar" at bounding box center [1162, 44] width 63 height 20
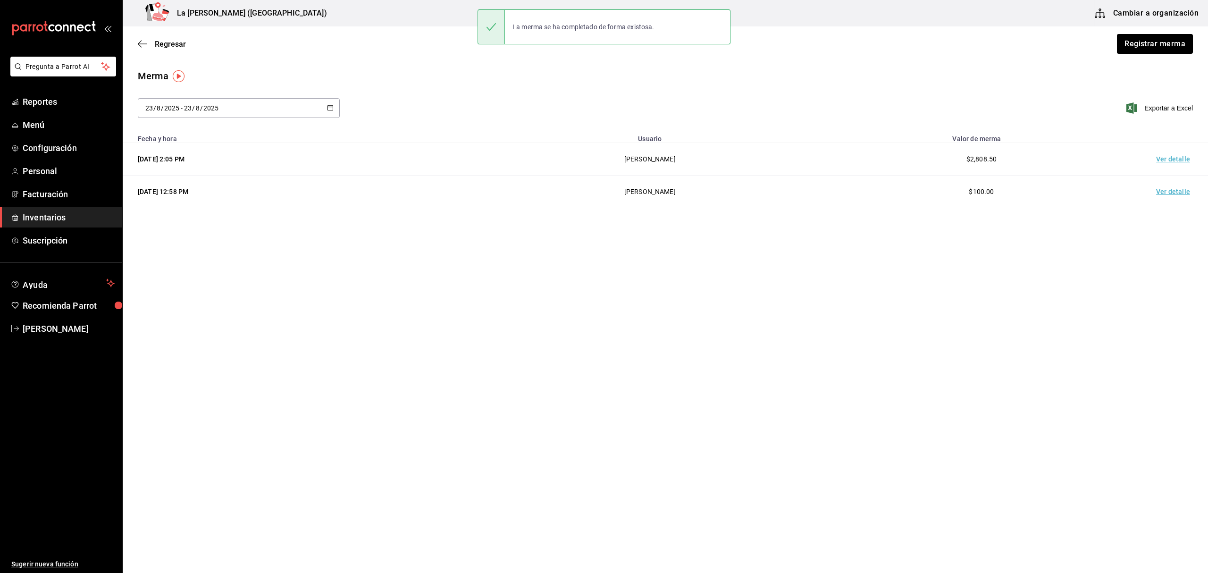
click at [1163, 161] on td "Ver detalle" at bounding box center [1175, 159] width 66 height 33
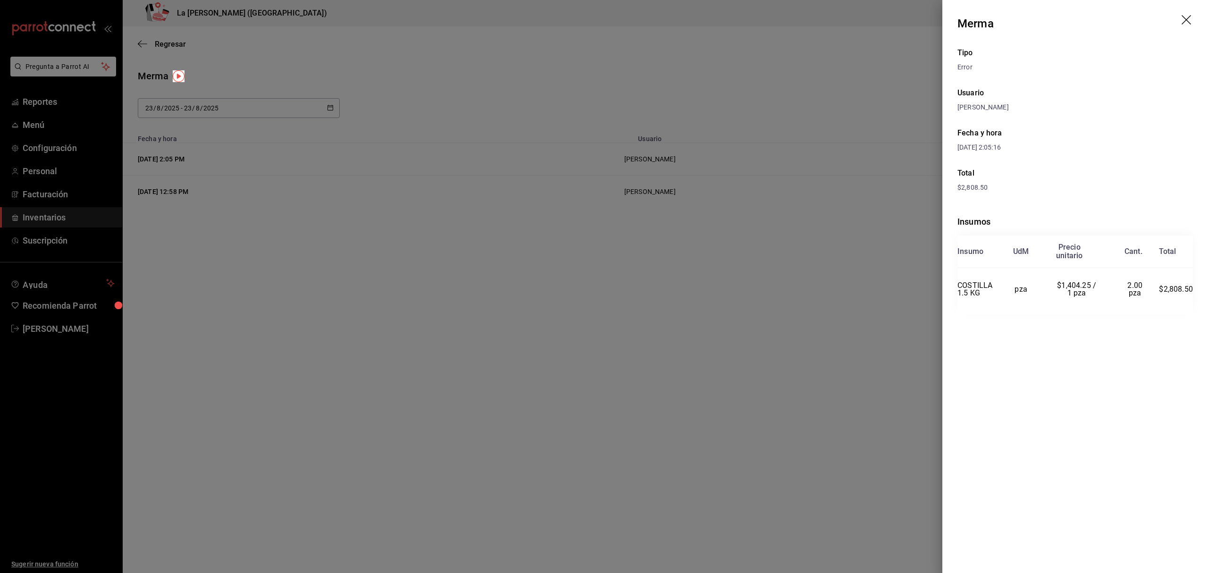
click at [1182, 19] on header "Merma" at bounding box center [1076, 23] width 266 height 47
click at [1189, 24] on icon "drag" at bounding box center [1187, 20] width 11 height 11
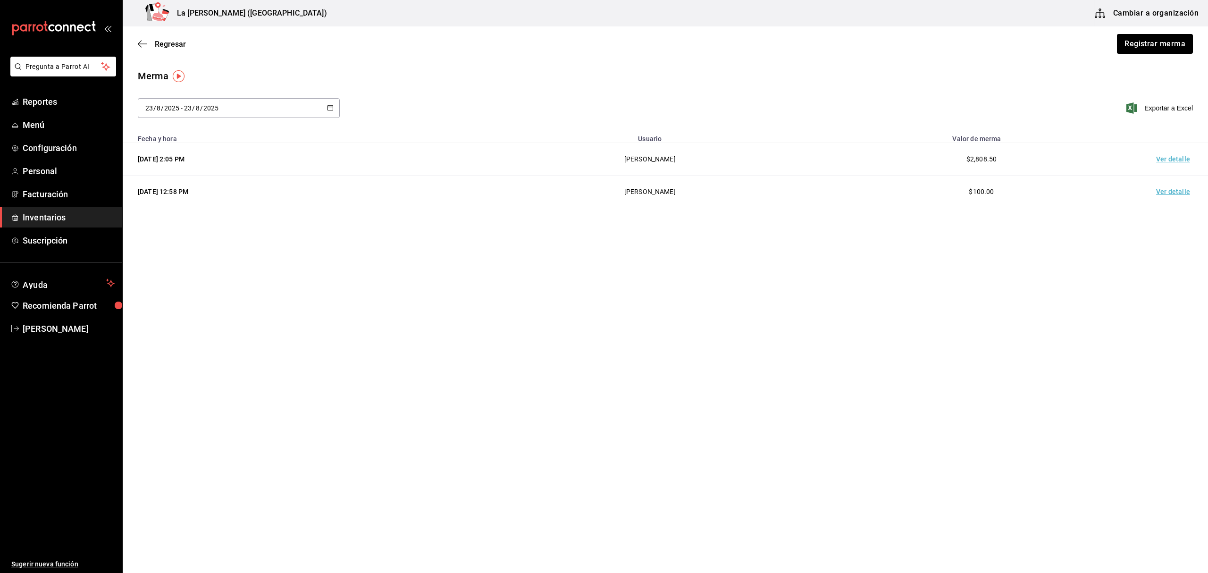
click at [61, 216] on span "Inventarios" at bounding box center [69, 217] width 92 height 13
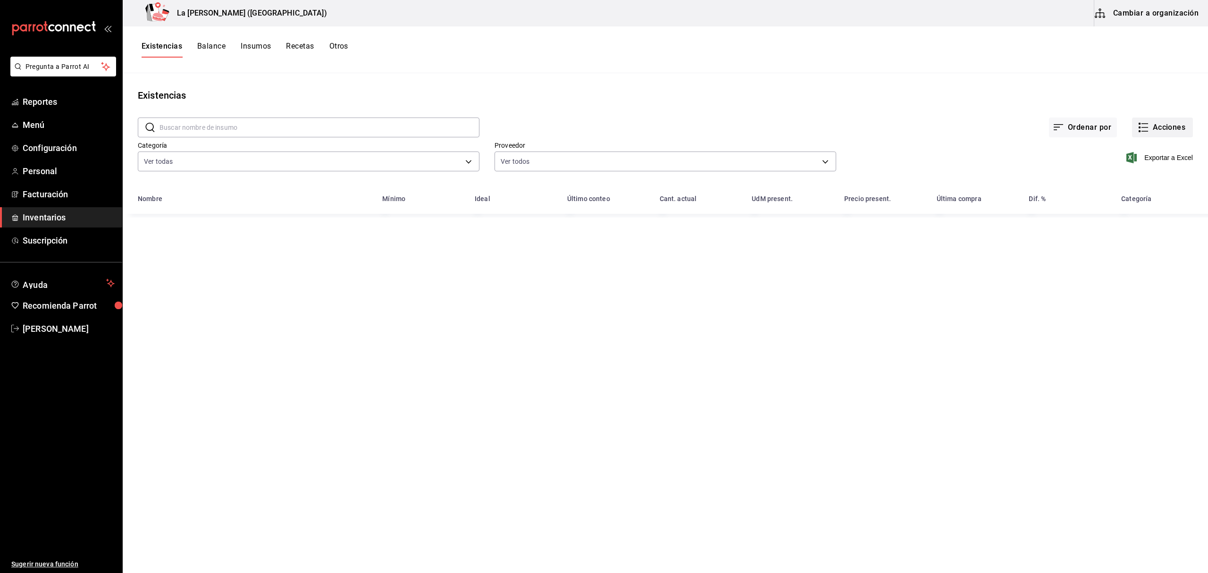
click at [1143, 127] on icon "button" at bounding box center [1143, 127] width 11 height 11
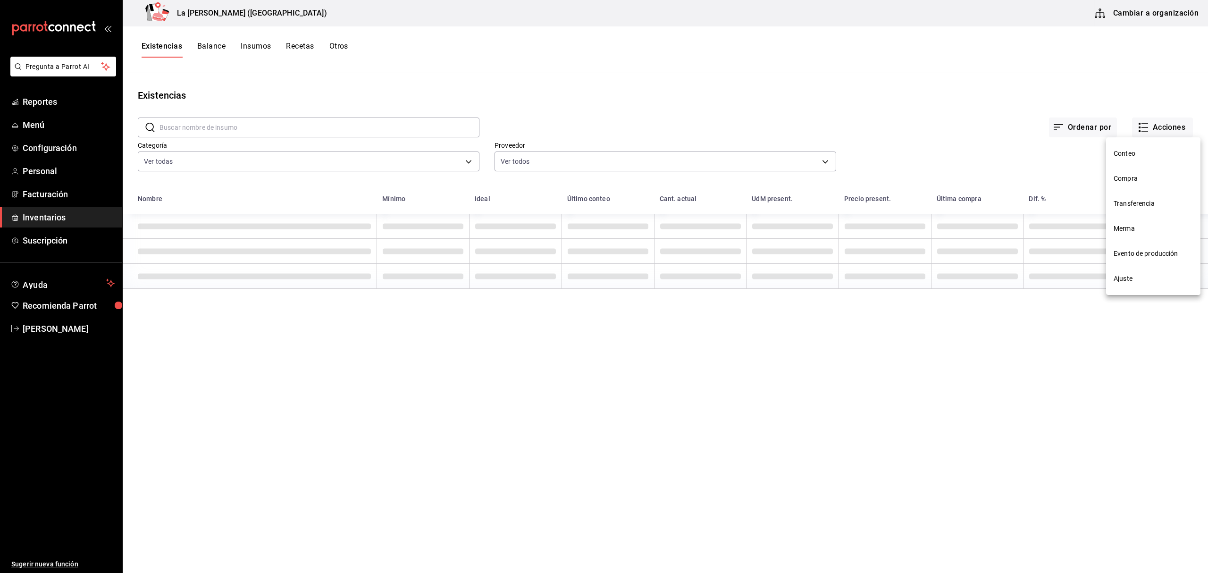
click at [1138, 184] on li "Compra" at bounding box center [1153, 178] width 94 height 25
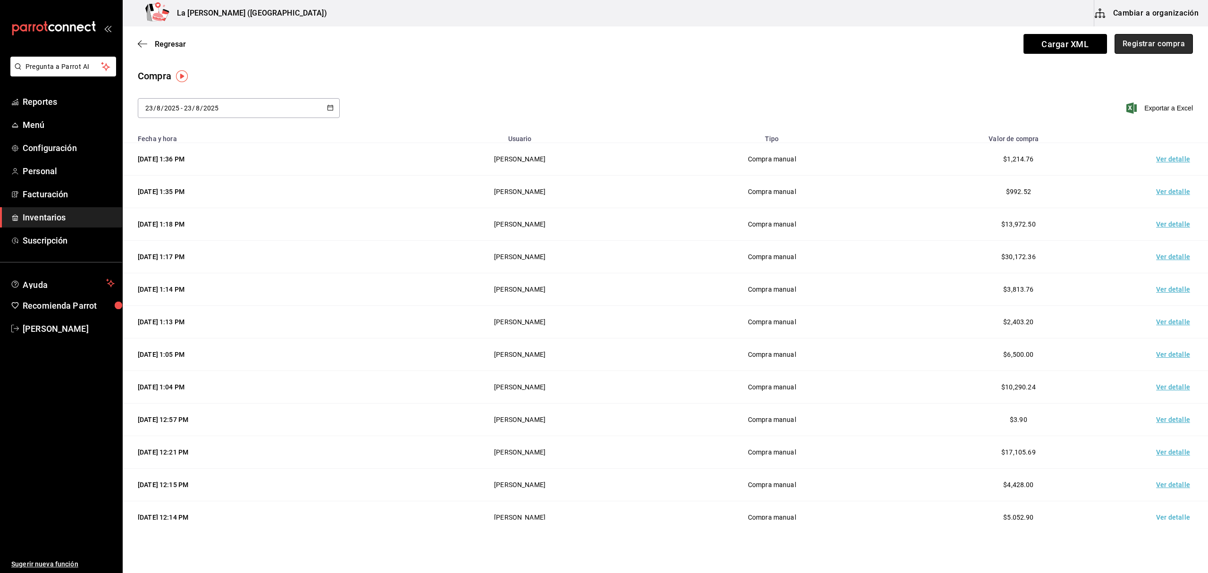
click at [1151, 46] on button "Registrar compra" at bounding box center [1154, 44] width 78 height 20
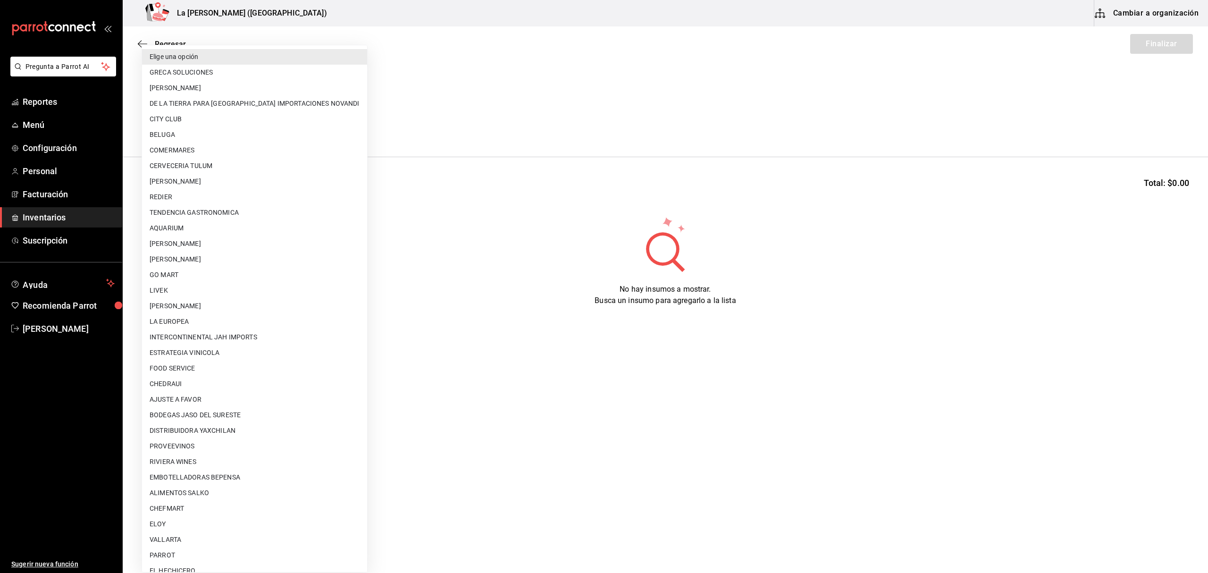
click at [178, 125] on body "Pregunta a Parrot AI Reportes Menú Configuración Personal Facturación Inventari…" at bounding box center [604, 260] width 1208 height 520
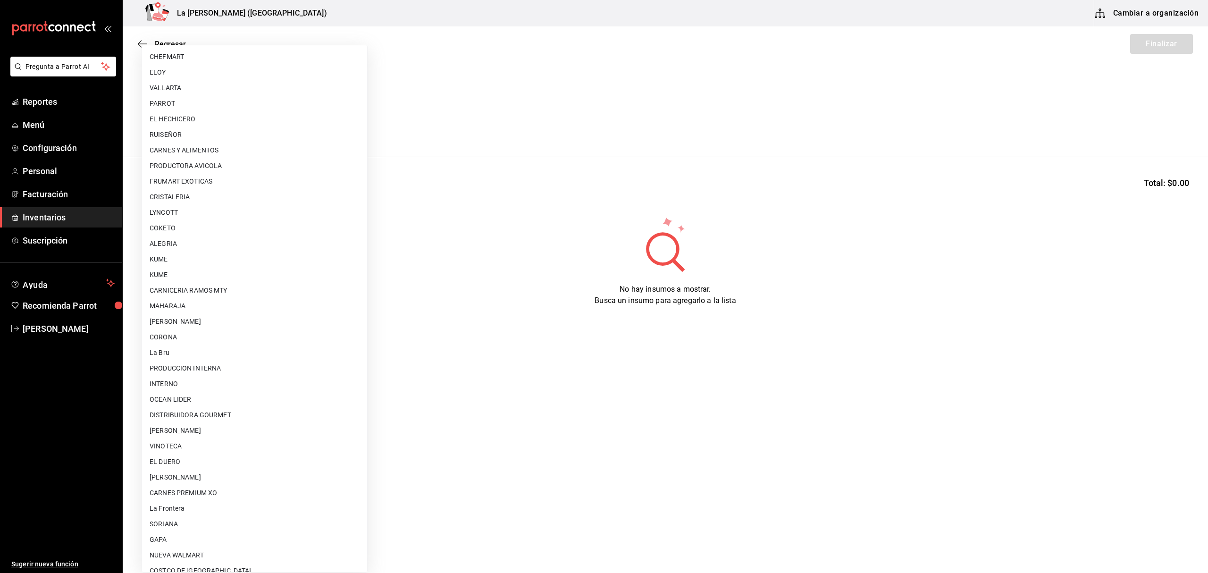
scroll to position [509, 0]
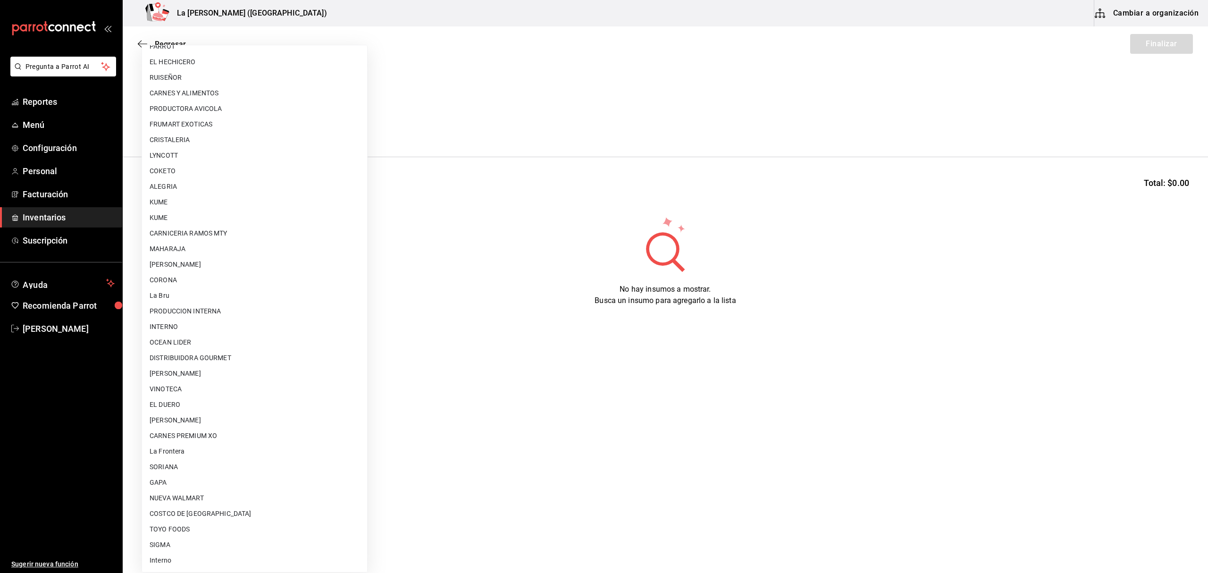
click at [206, 440] on li "CARNES PREMIUM XO" at bounding box center [254, 436] width 225 height 16
type input "54e8a872-6d4b-4a35-871b-737f2548723c"
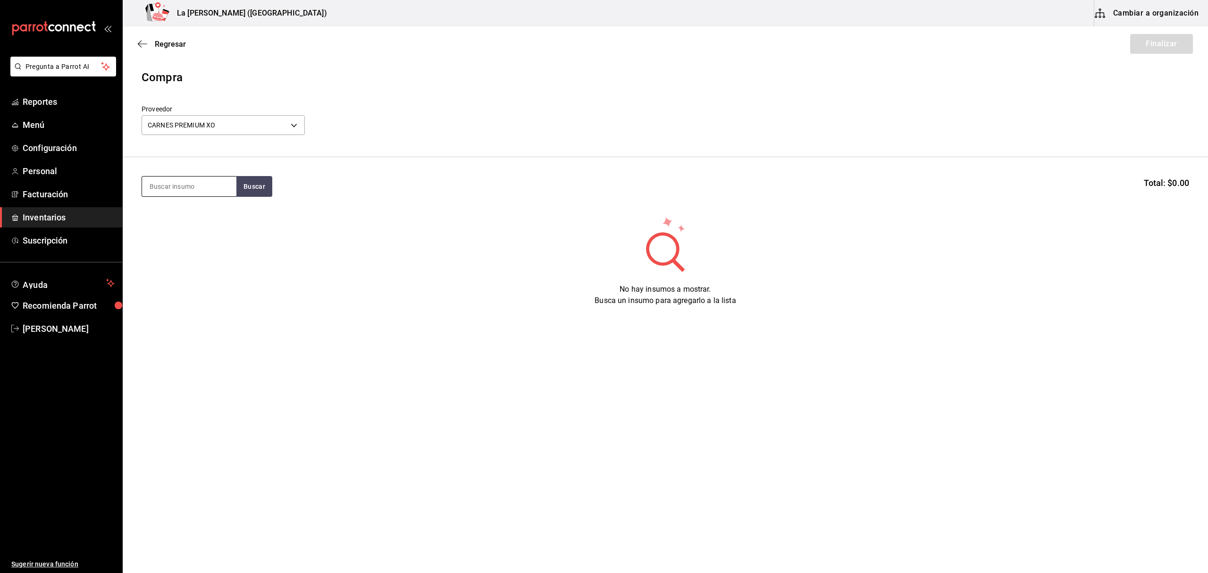
click at [201, 186] on input at bounding box center [189, 187] width 94 height 20
type input "TACO"
click at [199, 212] on div "TACO COSTILLA" at bounding box center [189, 213] width 79 height 11
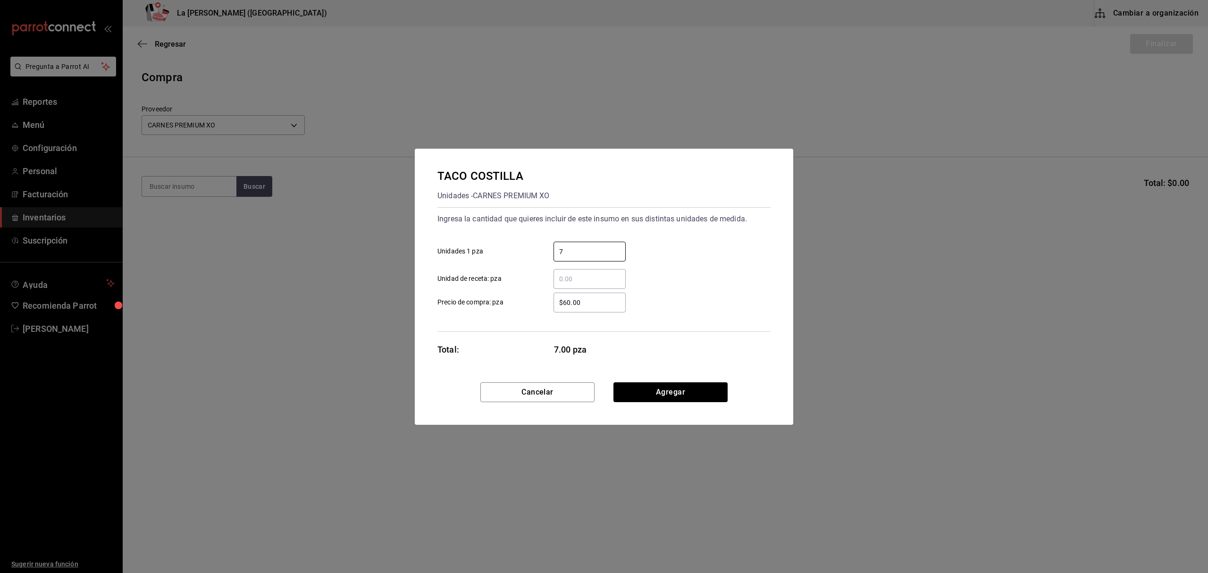
type input "7"
type input "$0.1"
click button "Agregar" at bounding box center [671, 392] width 114 height 20
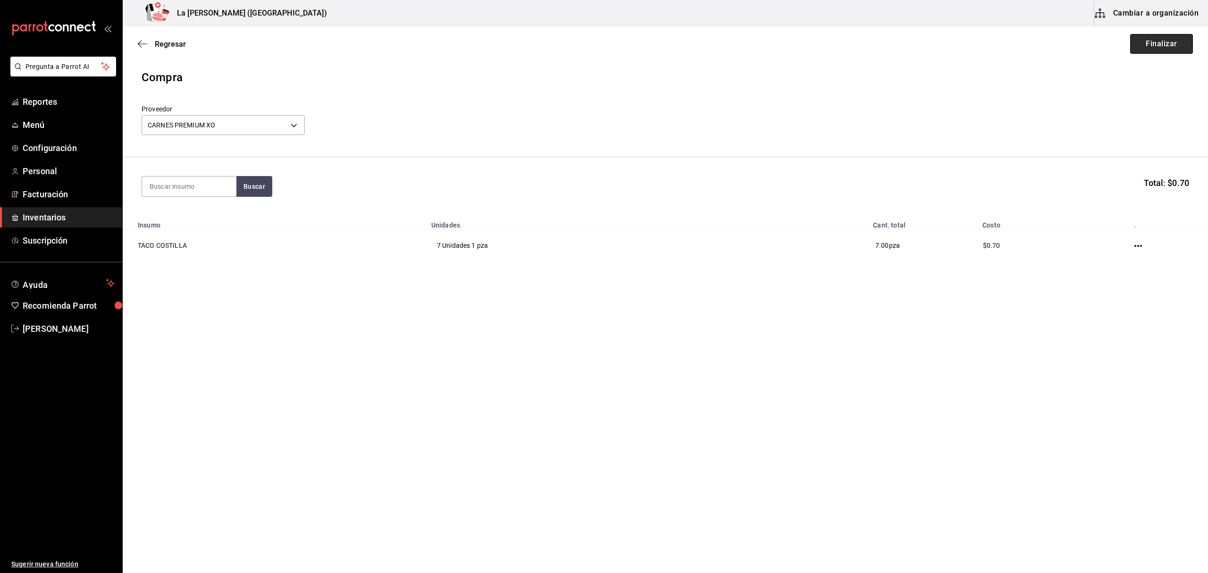
click at [1169, 43] on button "Finalizar" at bounding box center [1162, 44] width 63 height 20
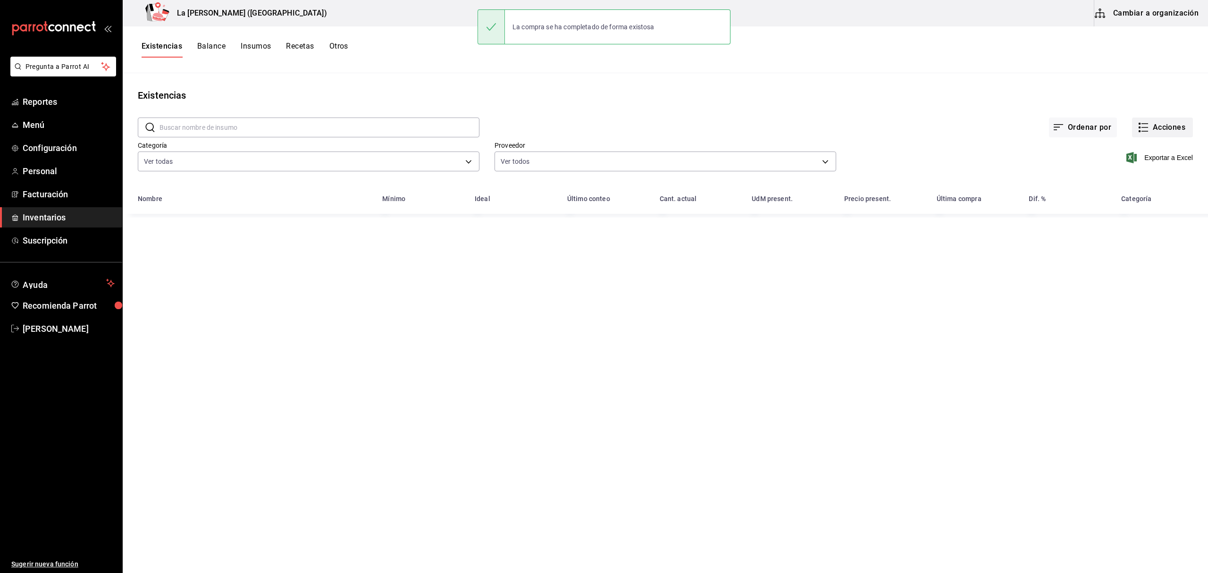
click at [1160, 134] on button "Acciones" at bounding box center [1162, 128] width 61 height 20
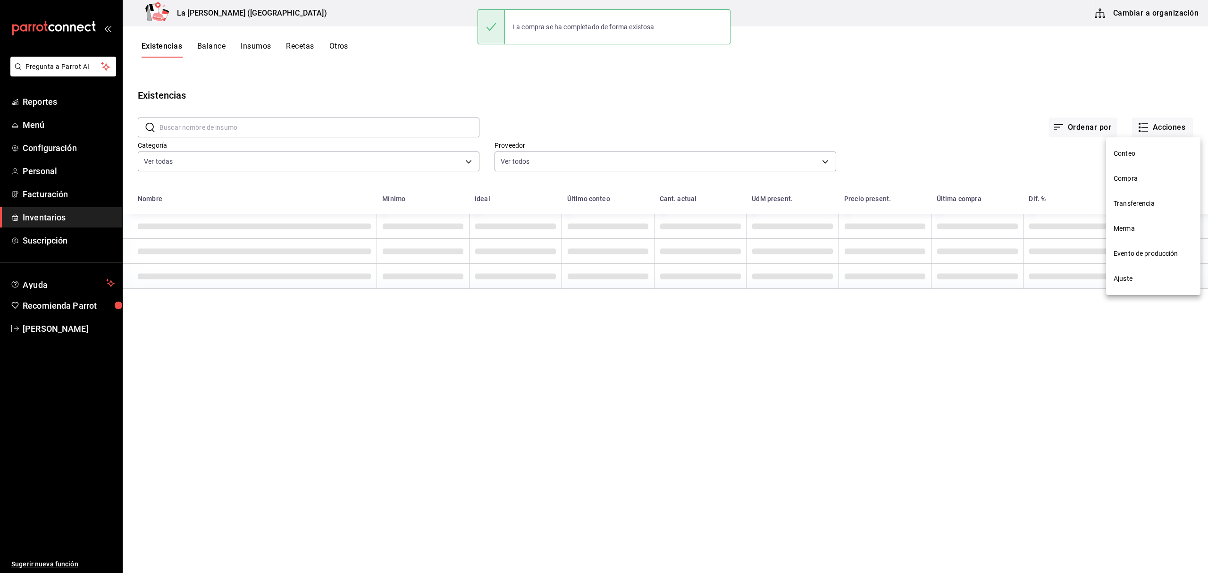
click at [1147, 174] on span "Compra" at bounding box center [1153, 179] width 79 height 10
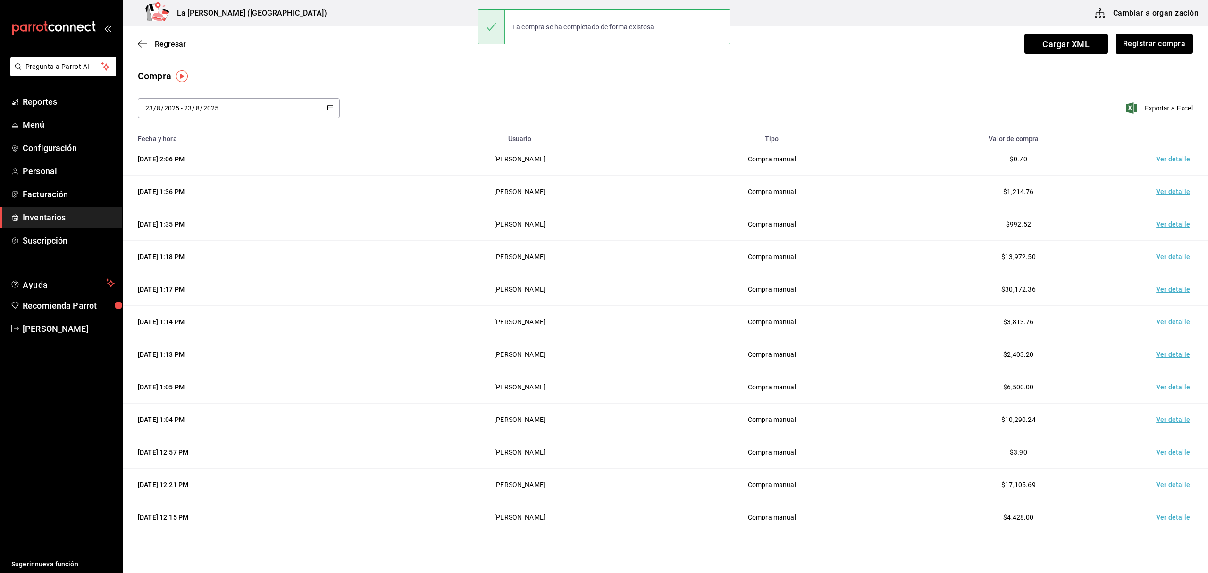
click at [1173, 160] on td "Ver detalle" at bounding box center [1175, 159] width 66 height 33
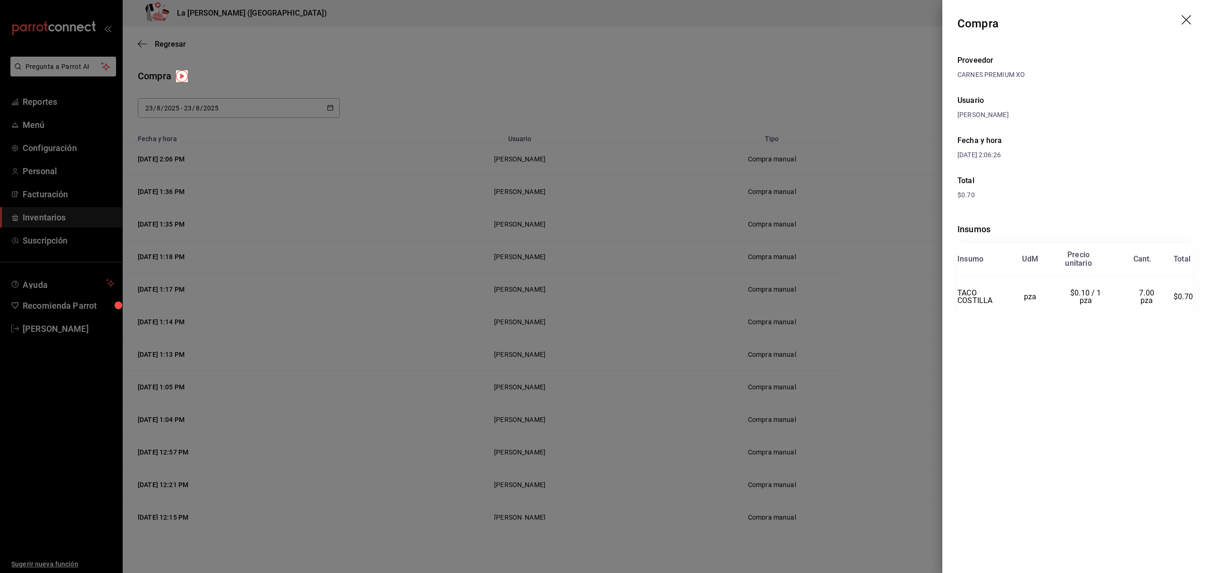
click at [14, 242] on div at bounding box center [604, 286] width 1208 height 573
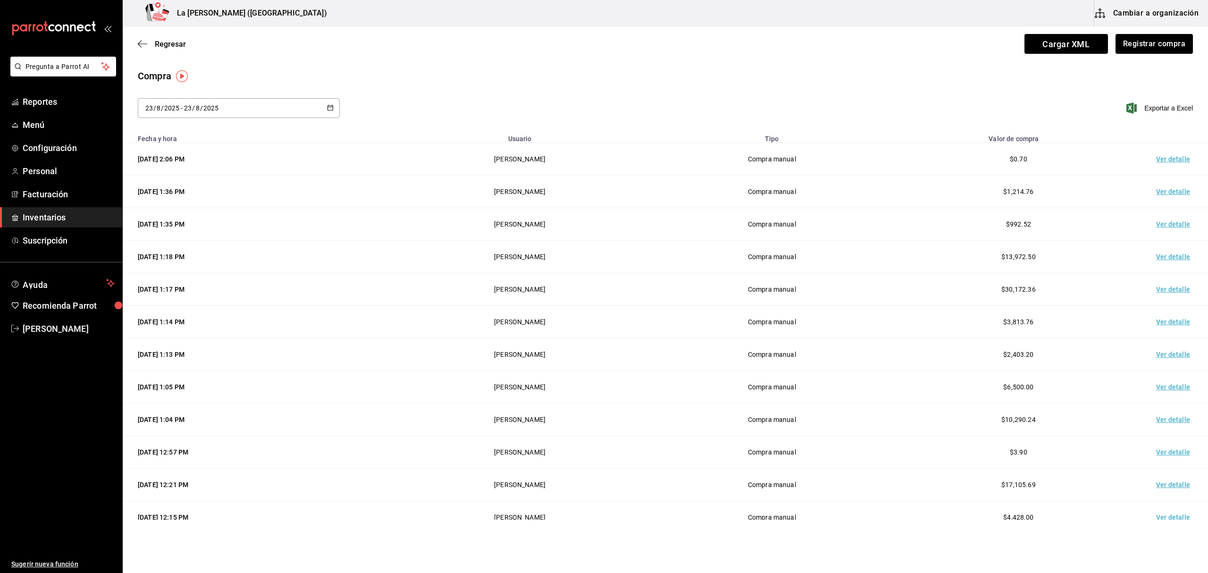
click at [21, 217] on link "Inventarios" at bounding box center [61, 217] width 122 height 20
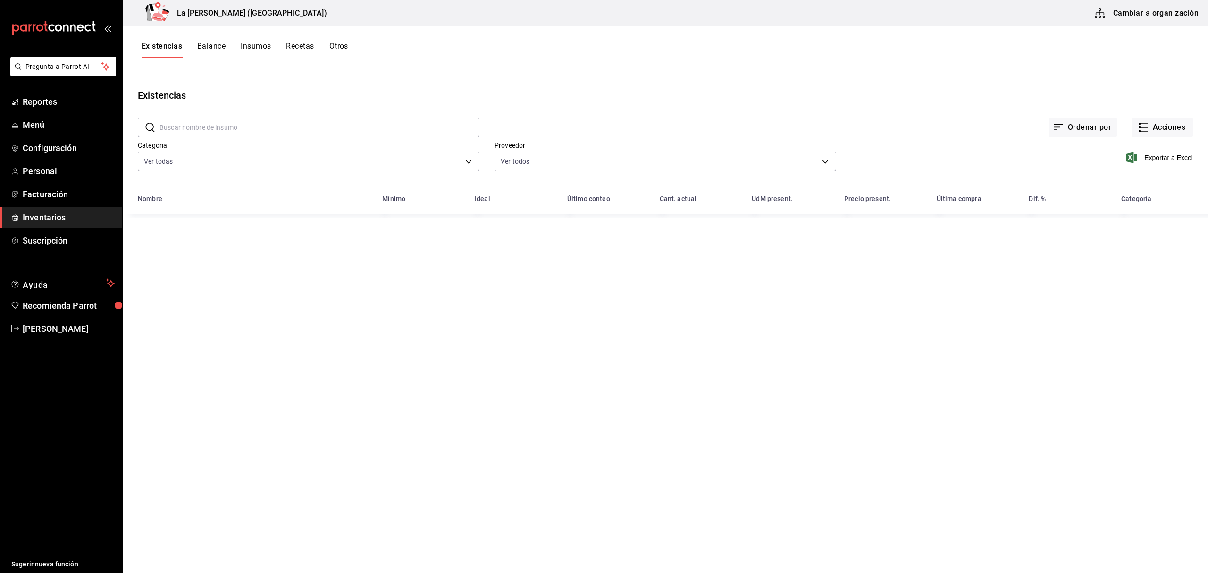
click at [289, 128] on input "text" at bounding box center [320, 127] width 320 height 19
type input "T"
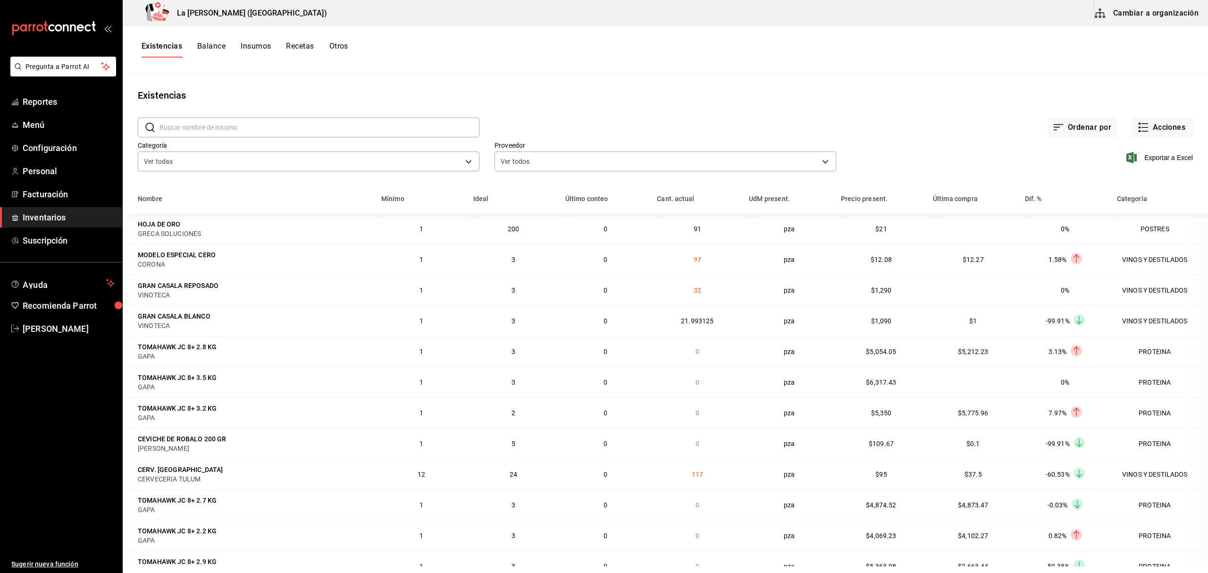
click at [60, 223] on span "Inventarios" at bounding box center [69, 217] width 92 height 13
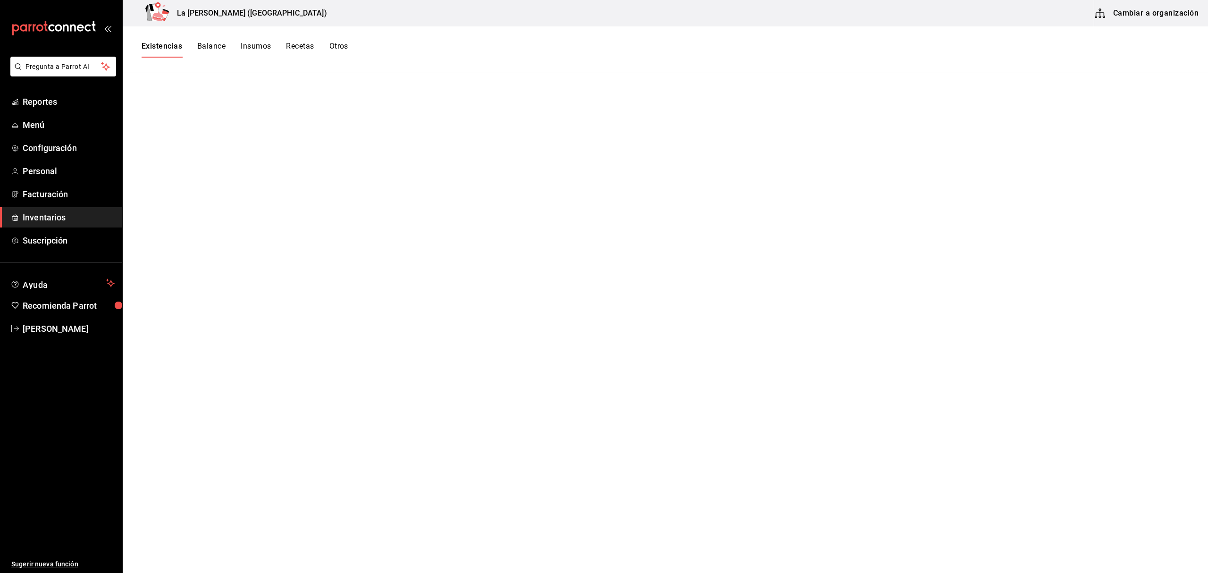
click at [53, 225] on link "Inventarios" at bounding box center [61, 217] width 122 height 20
click at [165, 53] on button "Existencias" at bounding box center [162, 50] width 41 height 16
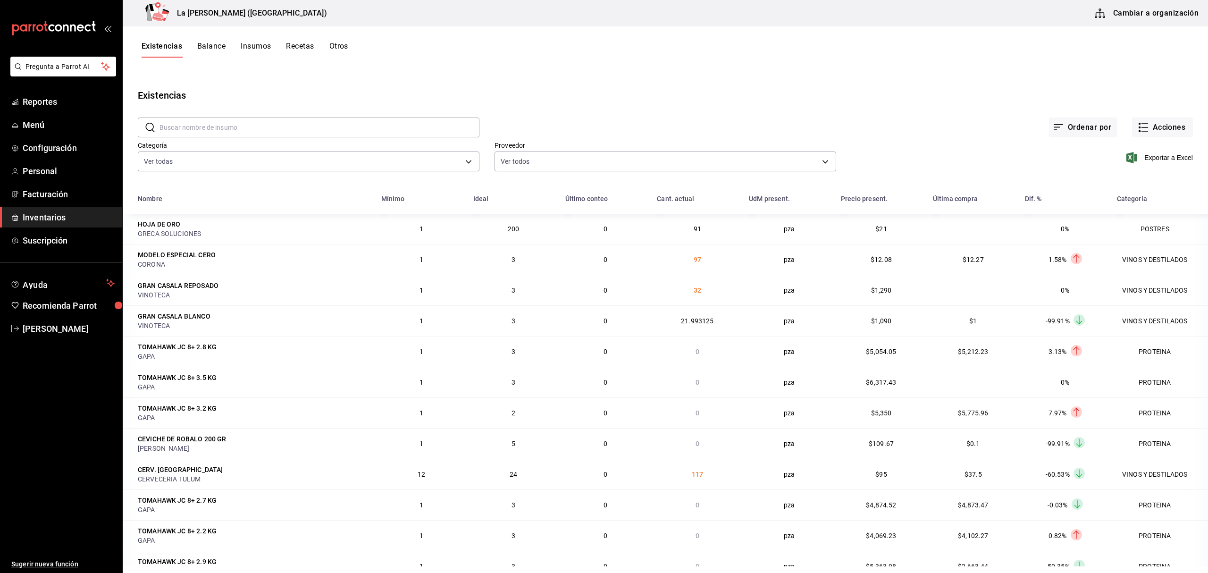
click at [200, 119] on input "text" at bounding box center [320, 127] width 320 height 19
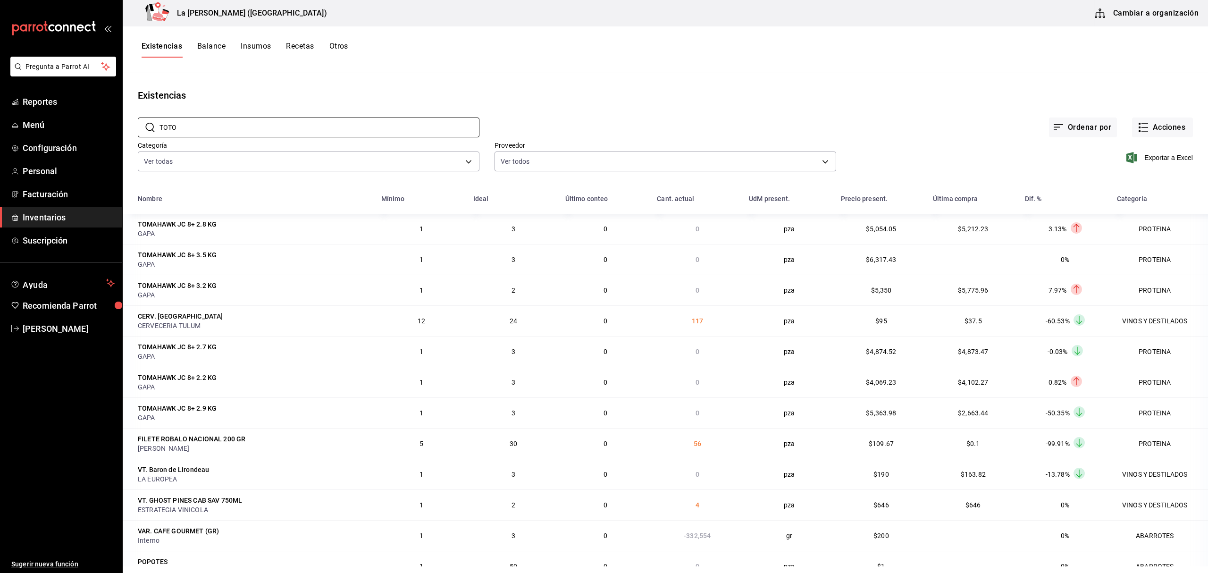
type input "TOTOABA"
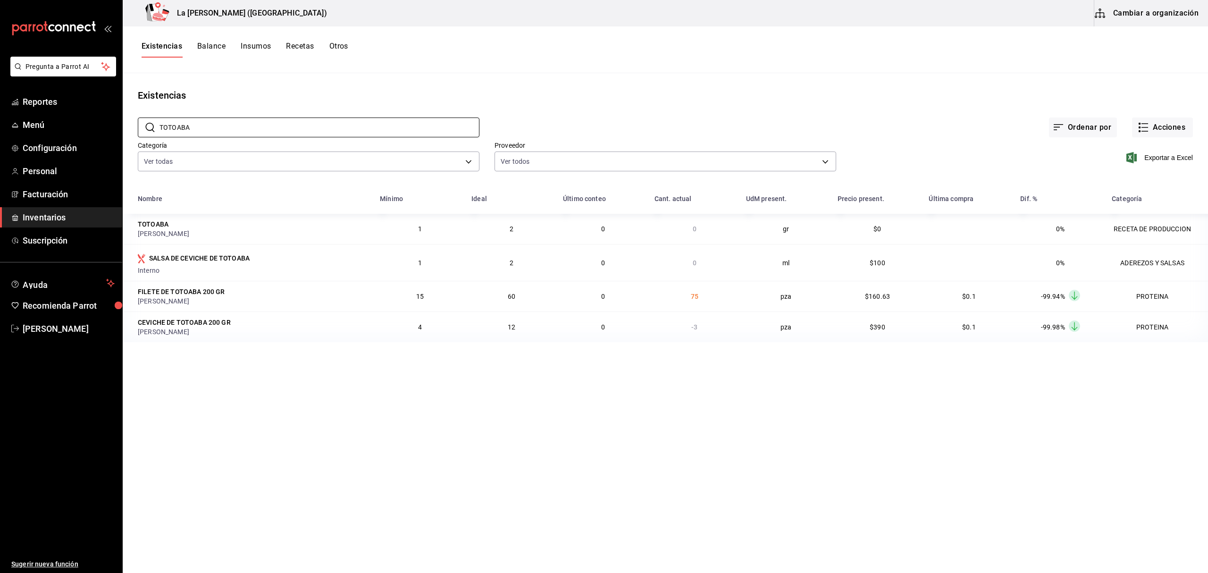
click at [51, 214] on span "Inventarios" at bounding box center [69, 217] width 92 height 13
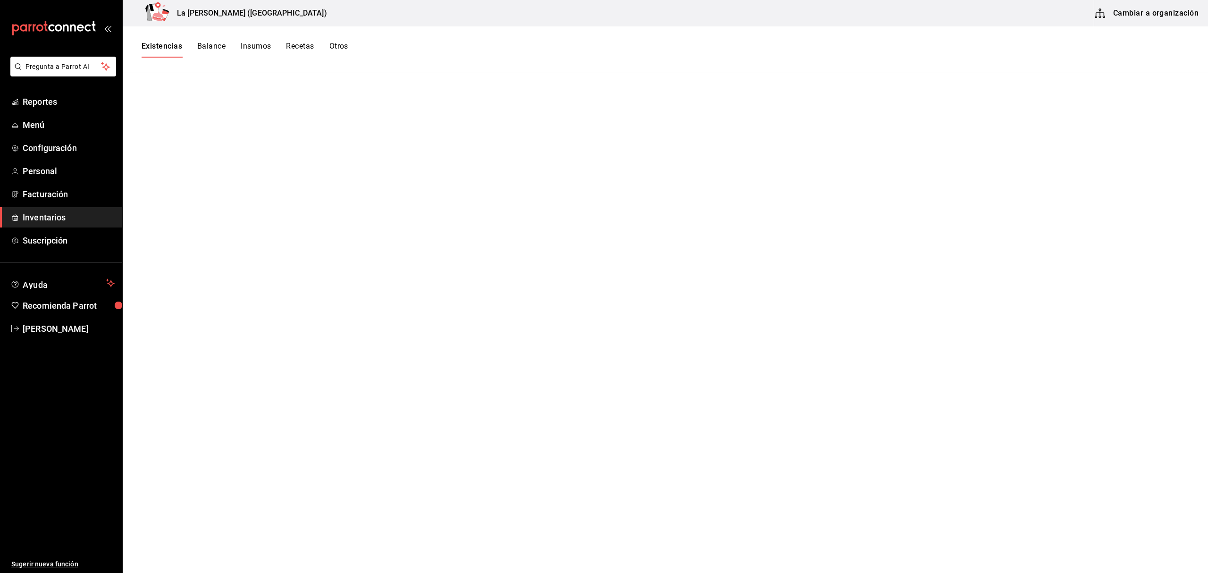
click at [170, 47] on button "Existencias" at bounding box center [162, 50] width 41 height 16
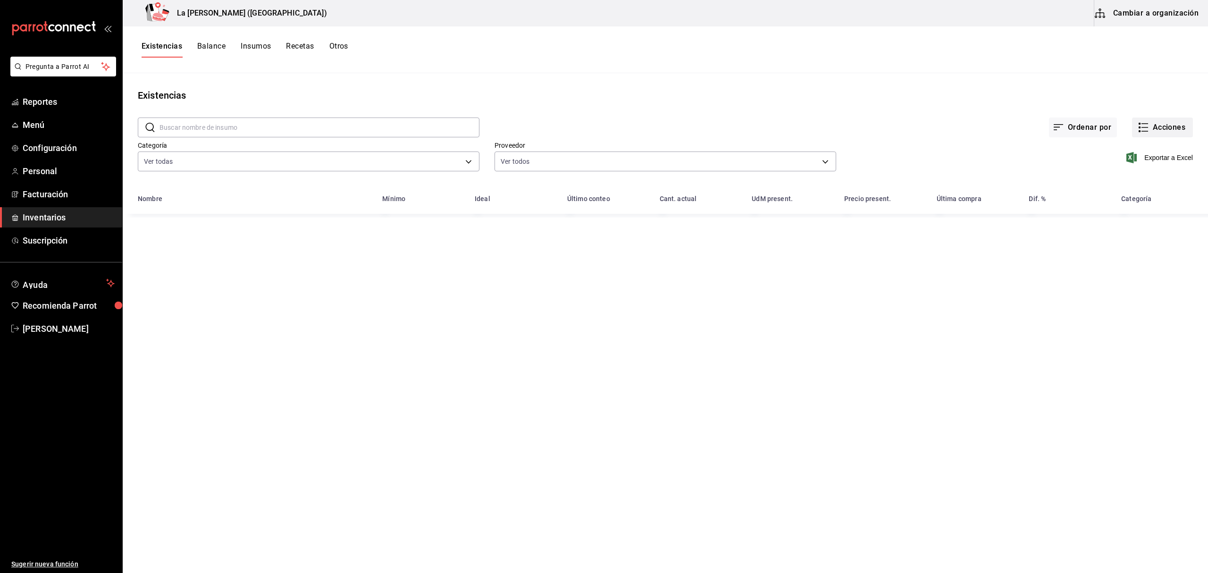
click at [1172, 125] on button "Acciones" at bounding box center [1162, 128] width 61 height 20
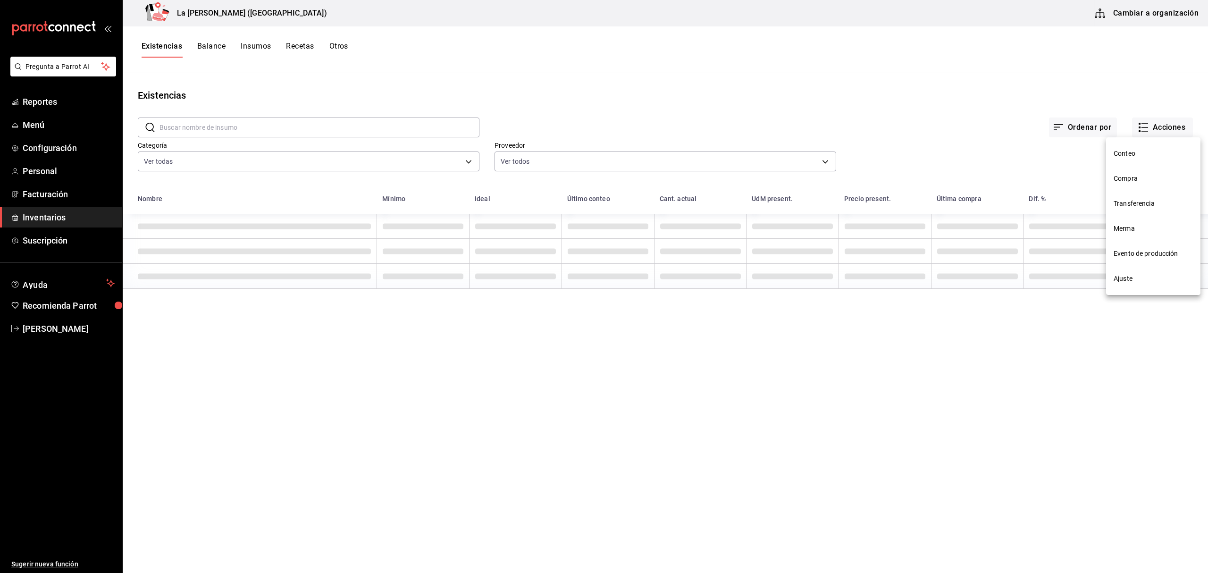
click at [1138, 186] on li "Compra" at bounding box center [1153, 178] width 94 height 25
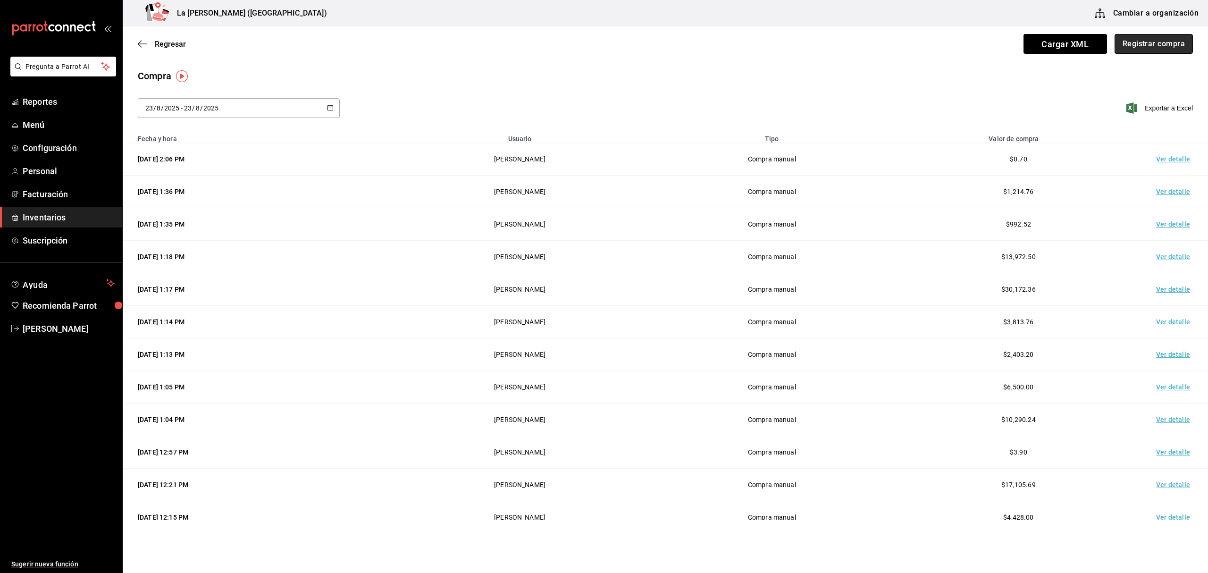
click at [1161, 47] on button "Registrar compra" at bounding box center [1154, 44] width 78 height 20
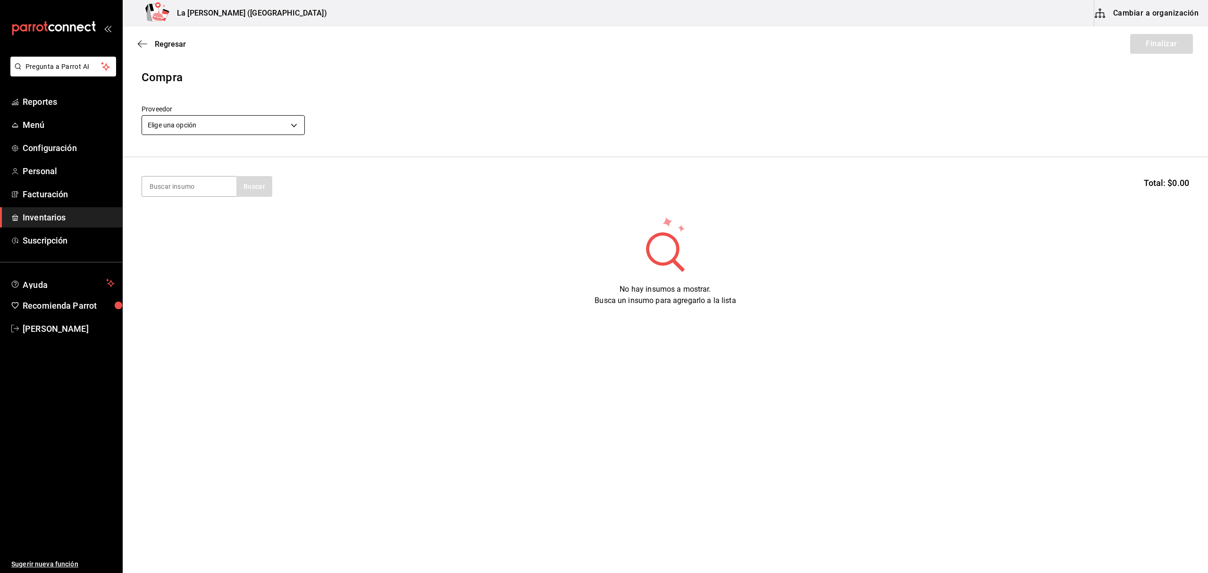
click at [286, 131] on body "Pregunta a Parrot AI Reportes Menú Configuración Personal Facturación Inventari…" at bounding box center [604, 260] width 1208 height 520
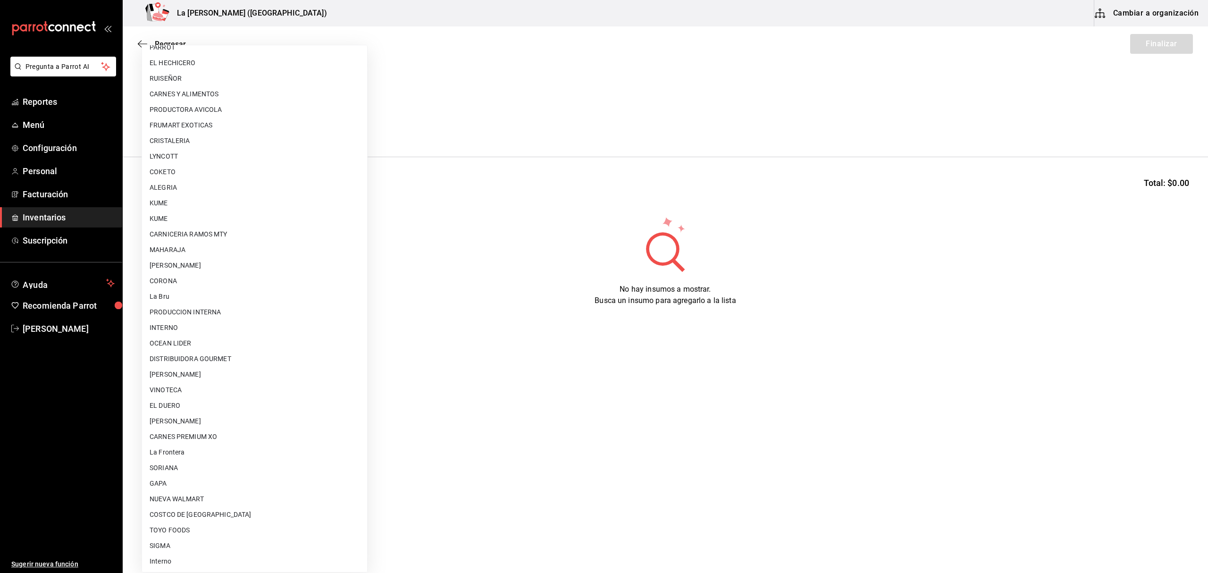
scroll to position [509, 0]
click at [245, 414] on li "[PERSON_NAME]" at bounding box center [254, 421] width 225 height 16
type input "315b81d5-d420-441a-a150-3d316ba9d60a"
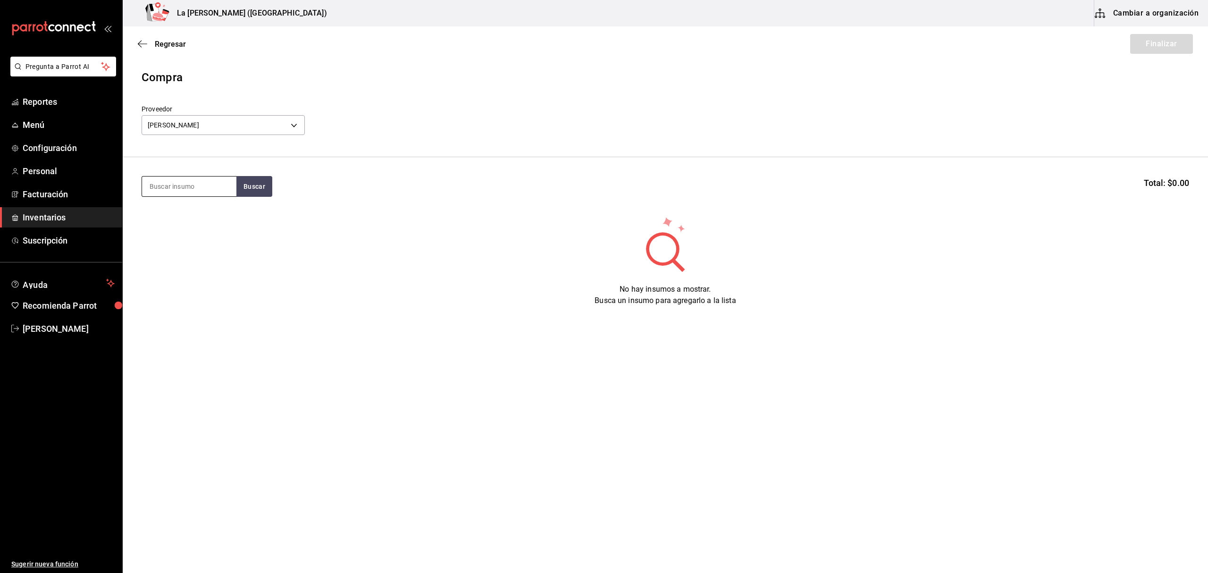
click at [205, 191] on input at bounding box center [189, 187] width 94 height 20
type input "SALMO"
click at [206, 217] on div "SALMON 200 GR" at bounding box center [188, 213] width 76 height 11
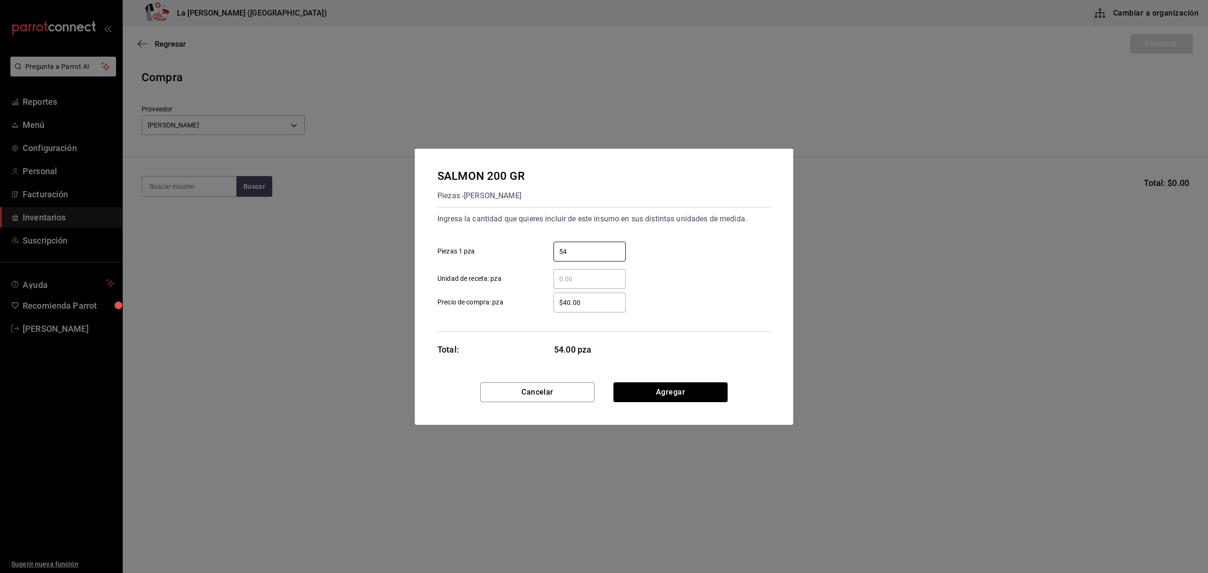
type input "54"
type input "$137.76"
click button "Agregar" at bounding box center [671, 392] width 114 height 20
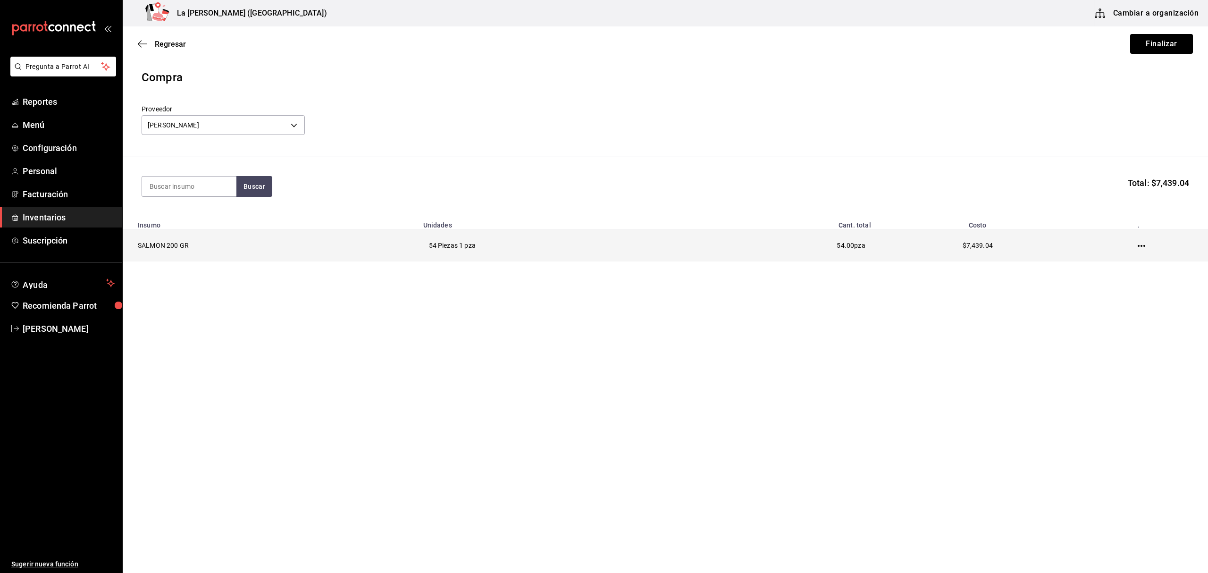
click at [1140, 241] on td at bounding box center [1143, 245] width 129 height 33
click at [1140, 250] on icon "button" at bounding box center [1142, 246] width 8 height 8
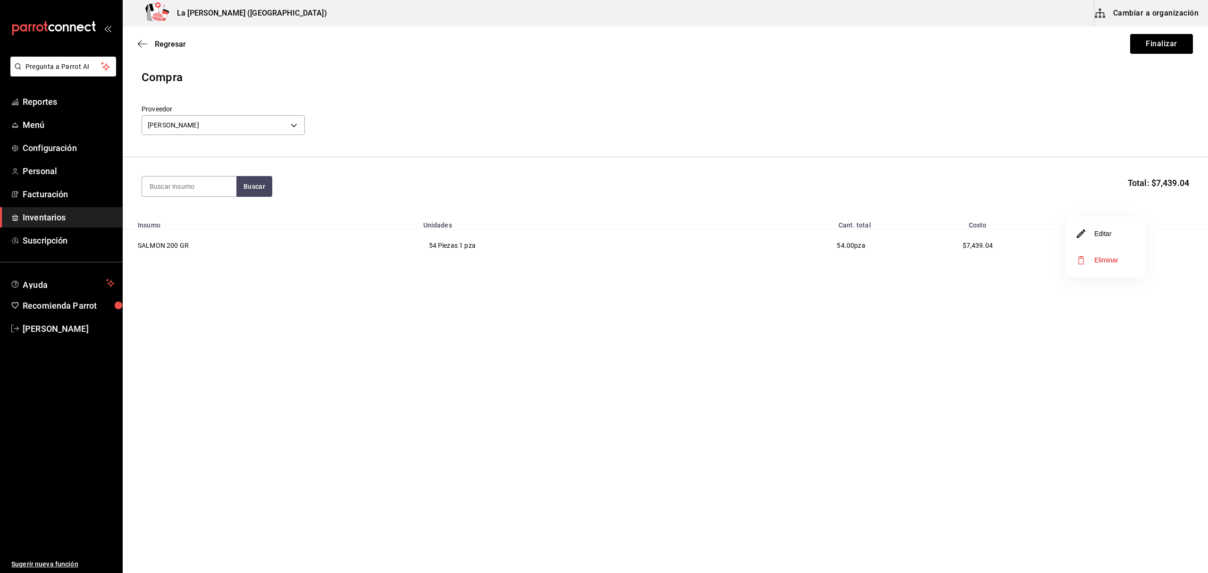
click at [1106, 254] on span "Eliminar" at bounding box center [1098, 259] width 41 height 11
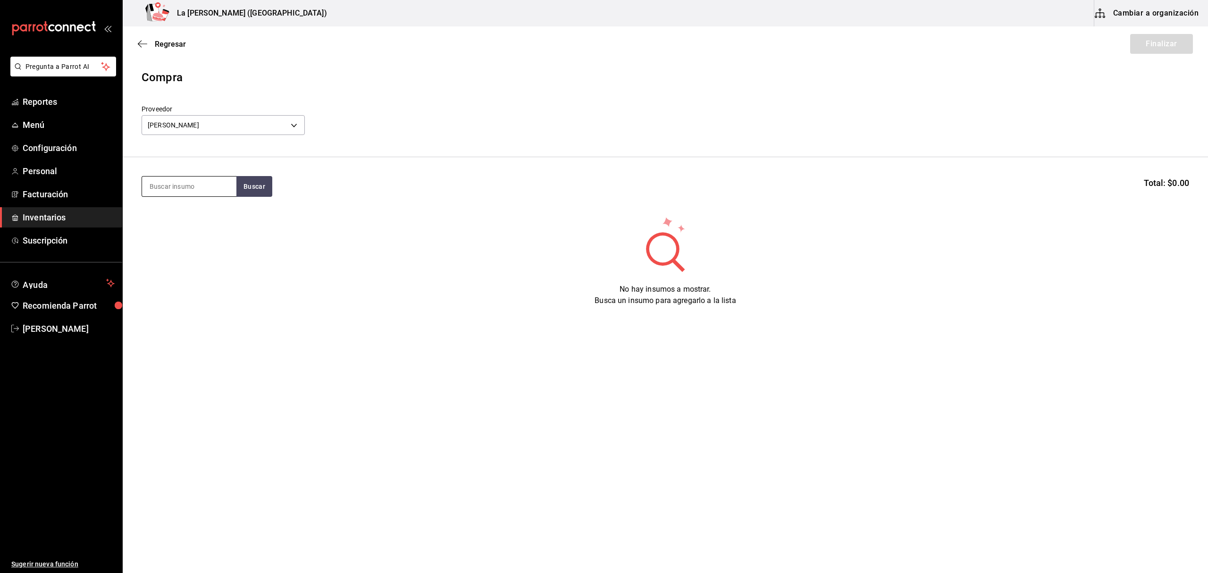
click at [186, 189] on input at bounding box center [189, 187] width 94 height 20
type input "HAMA"
click at [195, 220] on div "Piezas - [PERSON_NAME]" at bounding box center [188, 225] width 76 height 10
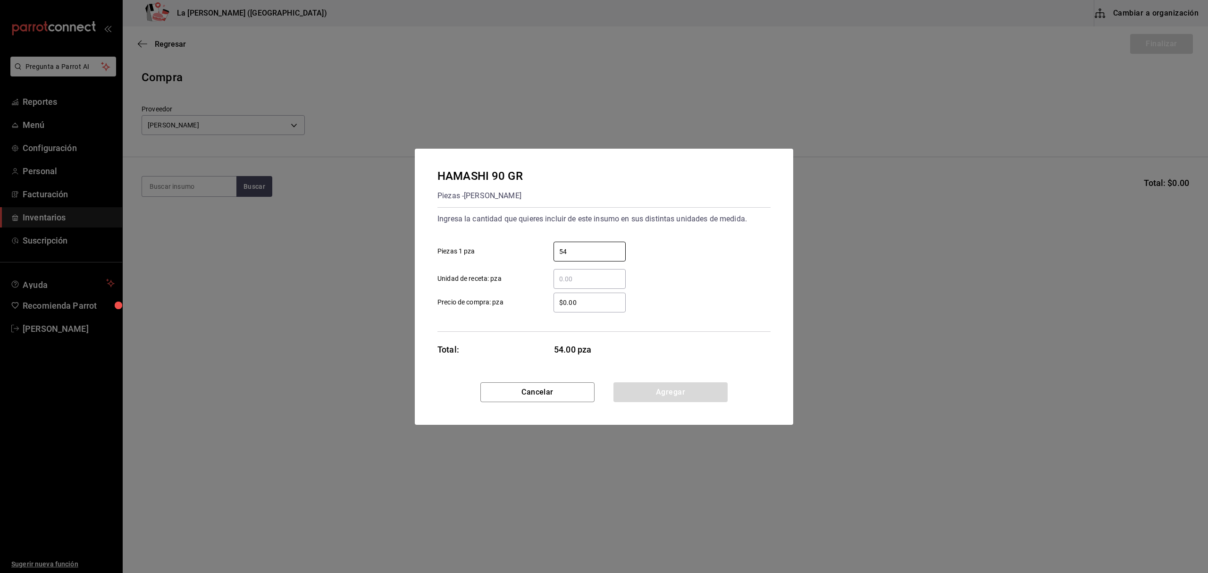
type input "54"
type input "$137.76"
click button "Agregar" at bounding box center [671, 392] width 114 height 20
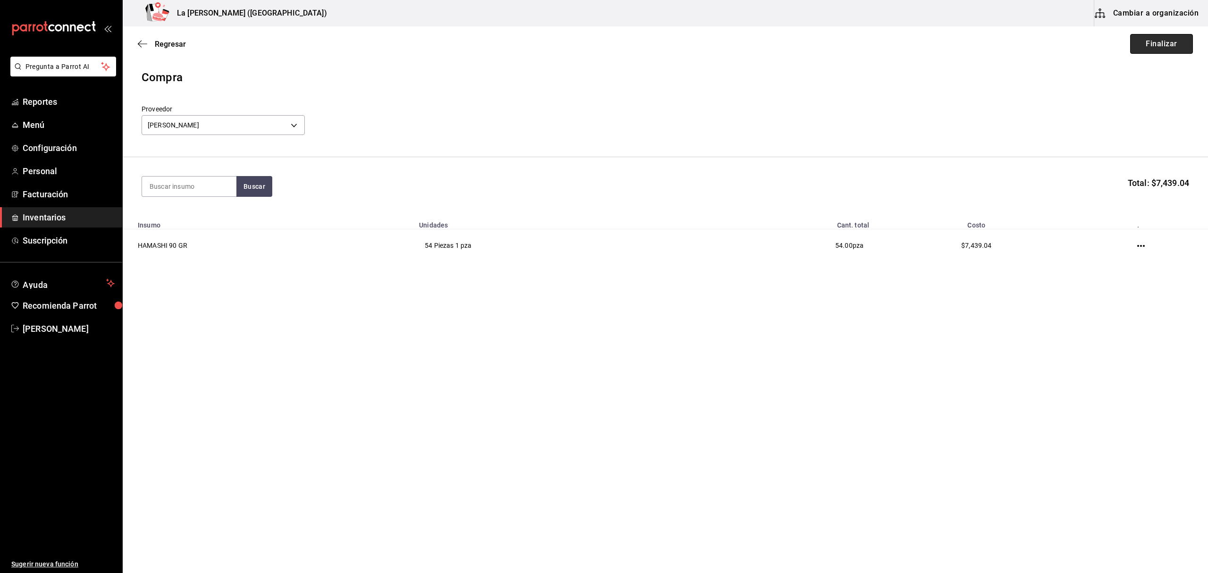
click at [1182, 45] on button "Finalizar" at bounding box center [1162, 44] width 63 height 20
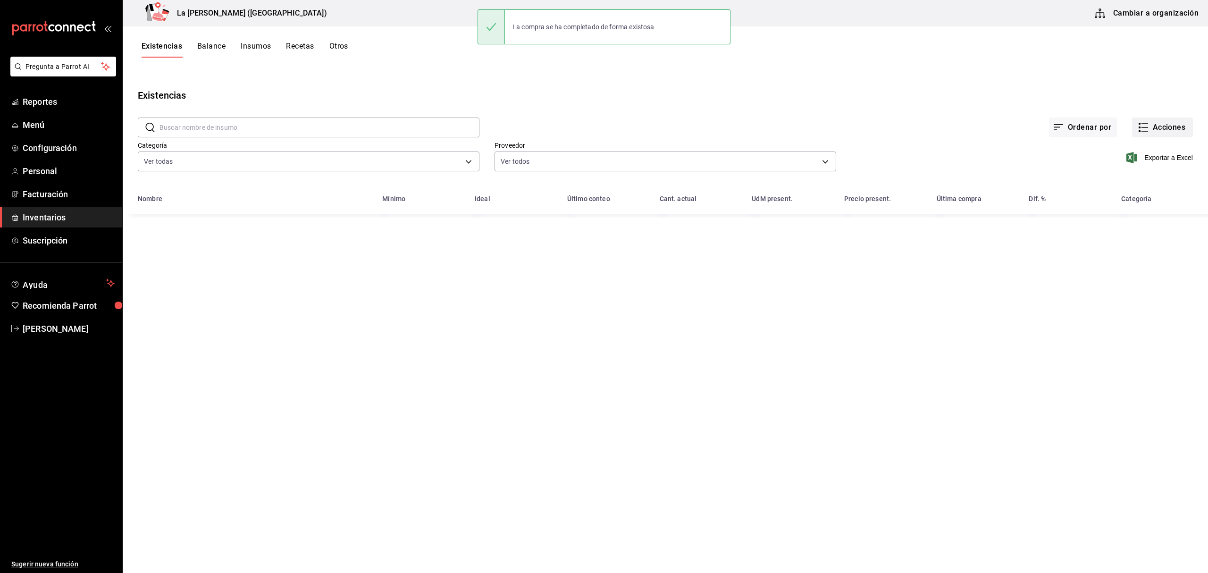
click at [1171, 127] on button "Acciones" at bounding box center [1162, 128] width 61 height 20
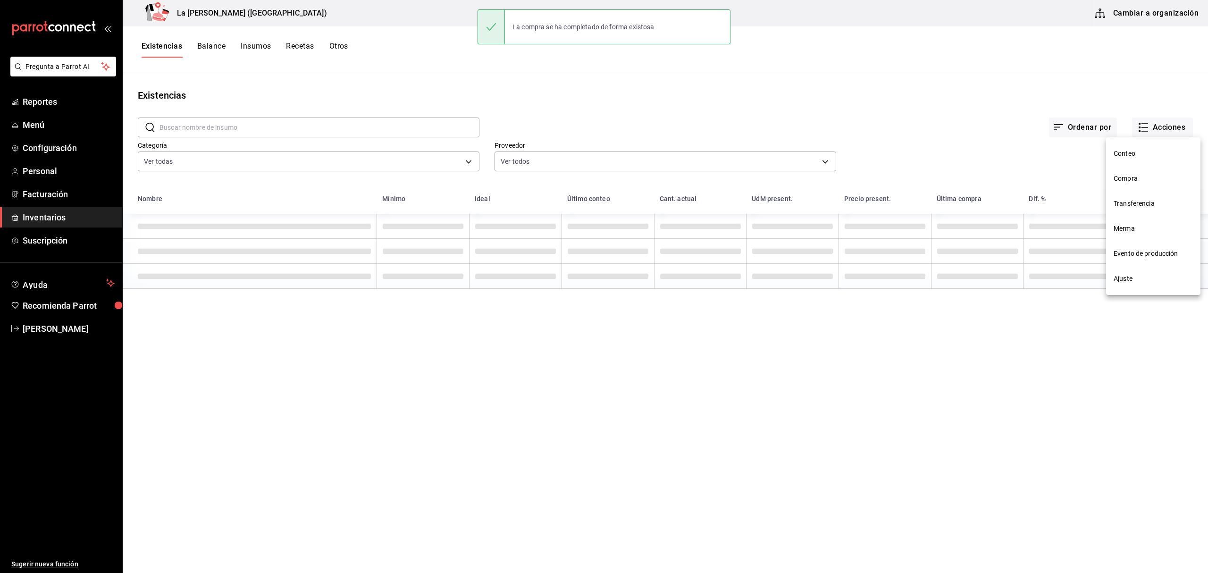
click at [1128, 184] on li "Compra" at bounding box center [1153, 178] width 94 height 25
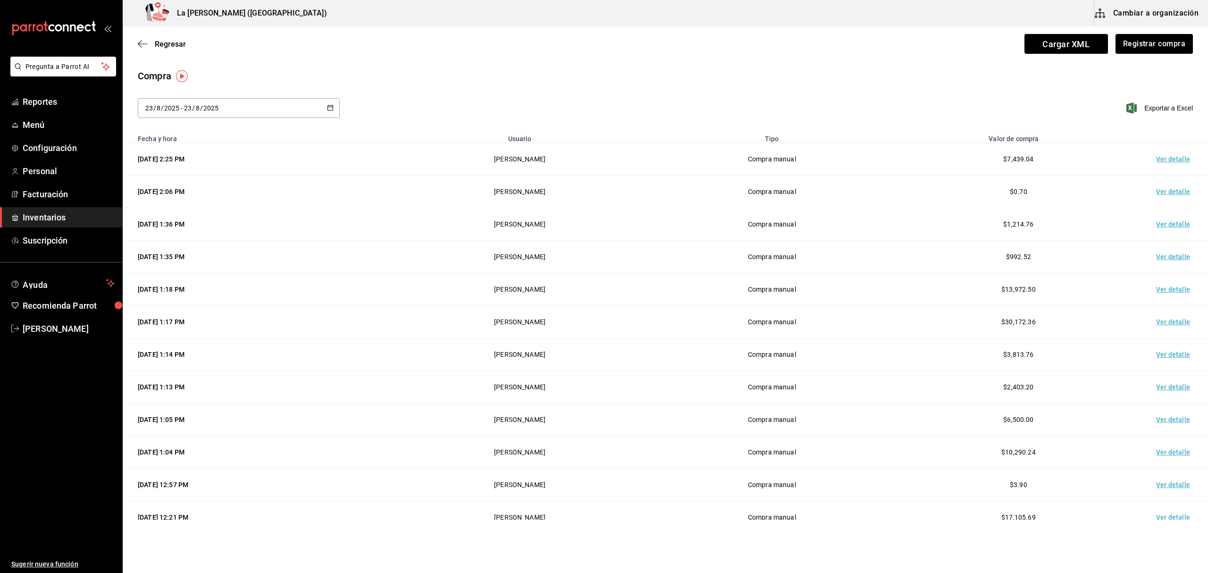
click at [1166, 159] on td "Ver detalle" at bounding box center [1175, 159] width 66 height 33
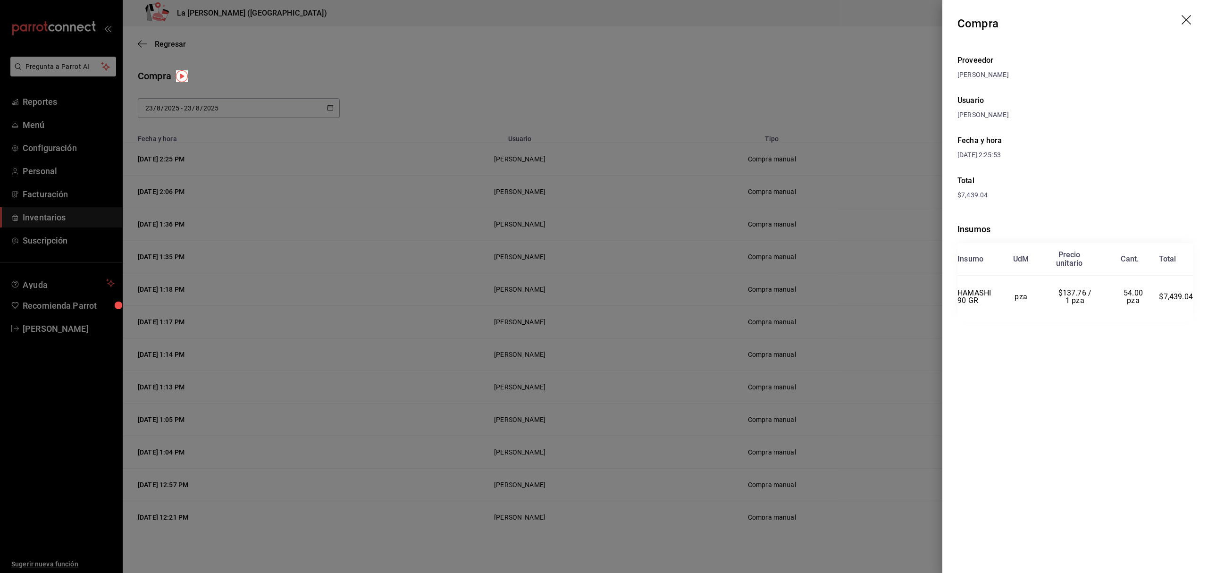
click at [1175, 21] on header "Compra" at bounding box center [1076, 23] width 266 height 47
click at [1182, 20] on icon "drag" at bounding box center [1187, 20] width 11 height 11
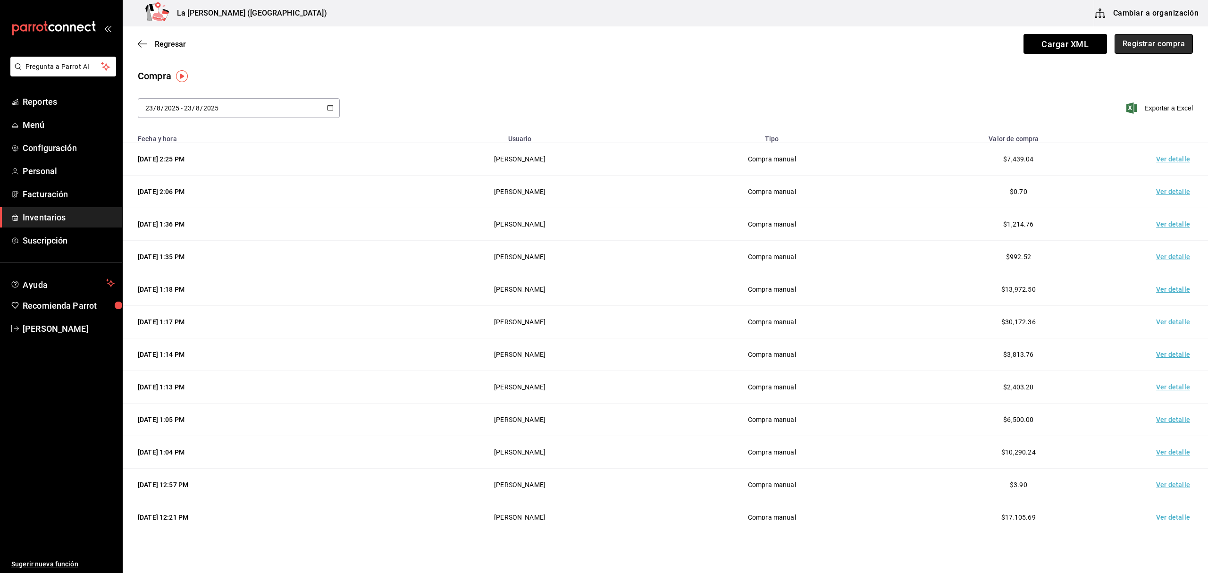
click at [1144, 45] on button "Registrar compra" at bounding box center [1154, 44] width 78 height 20
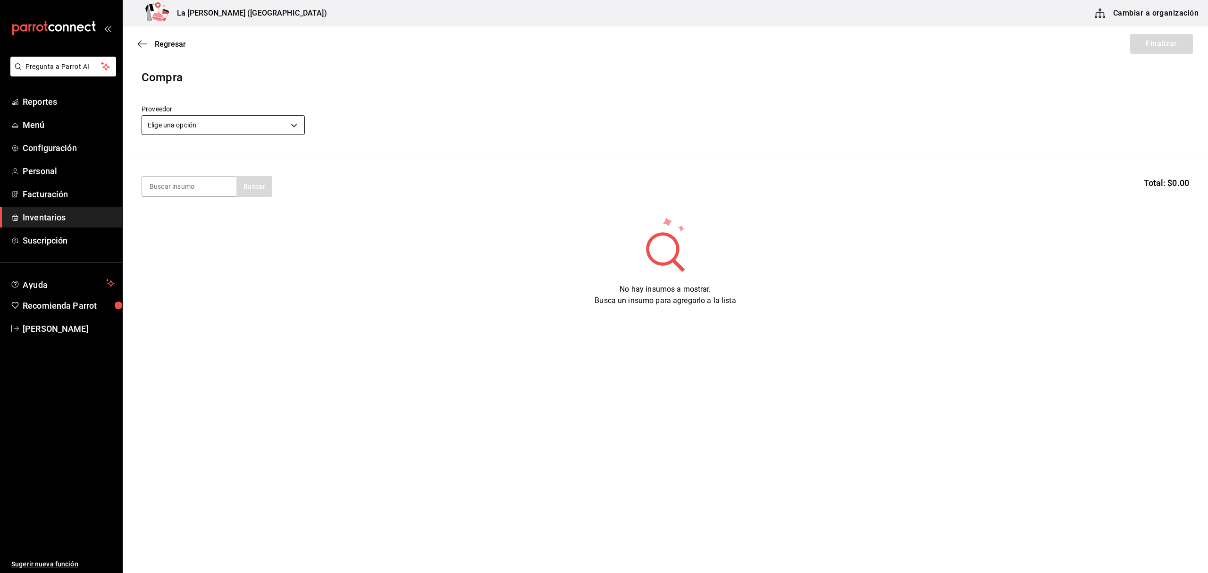
click at [261, 124] on body "Pregunta a Parrot AI Reportes Menú Configuración Personal Facturación Inventari…" at bounding box center [604, 260] width 1208 height 520
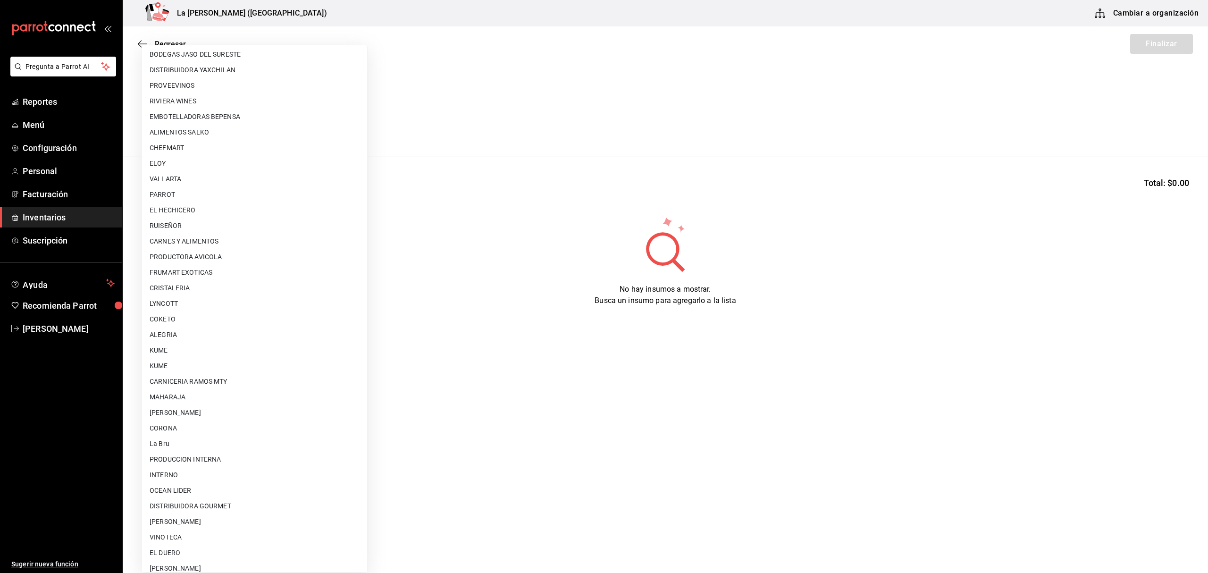
scroll to position [509, 0]
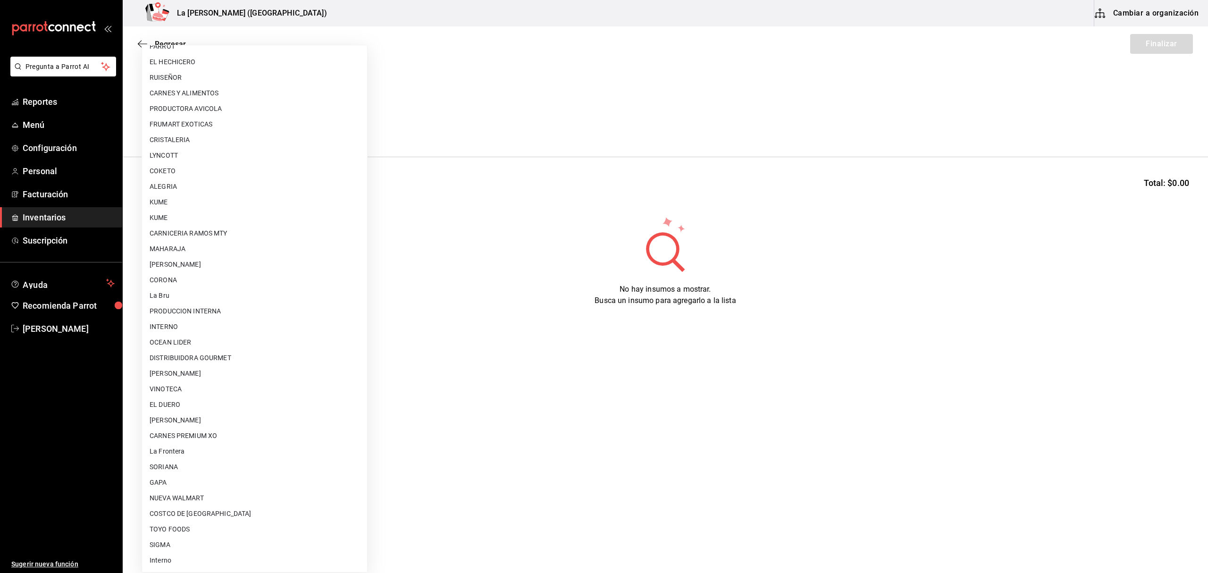
click at [241, 423] on li "[PERSON_NAME]" at bounding box center [254, 421] width 225 height 16
type input "315b81d5-d420-441a-a150-3d316ba9d60a"
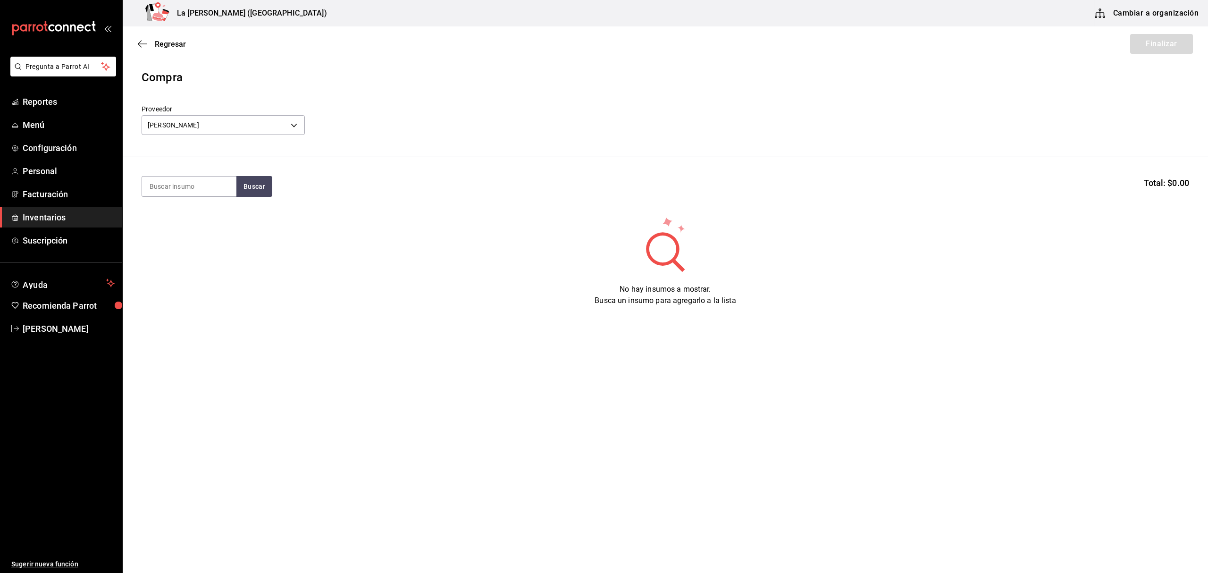
click at [189, 173] on section "Buscar Total: $0.00" at bounding box center [666, 186] width 1086 height 59
click at [189, 176] on section "Buscar Total: $0.00" at bounding box center [666, 186] width 1086 height 59
click at [193, 192] on input at bounding box center [189, 187] width 94 height 20
type input "SALMO"
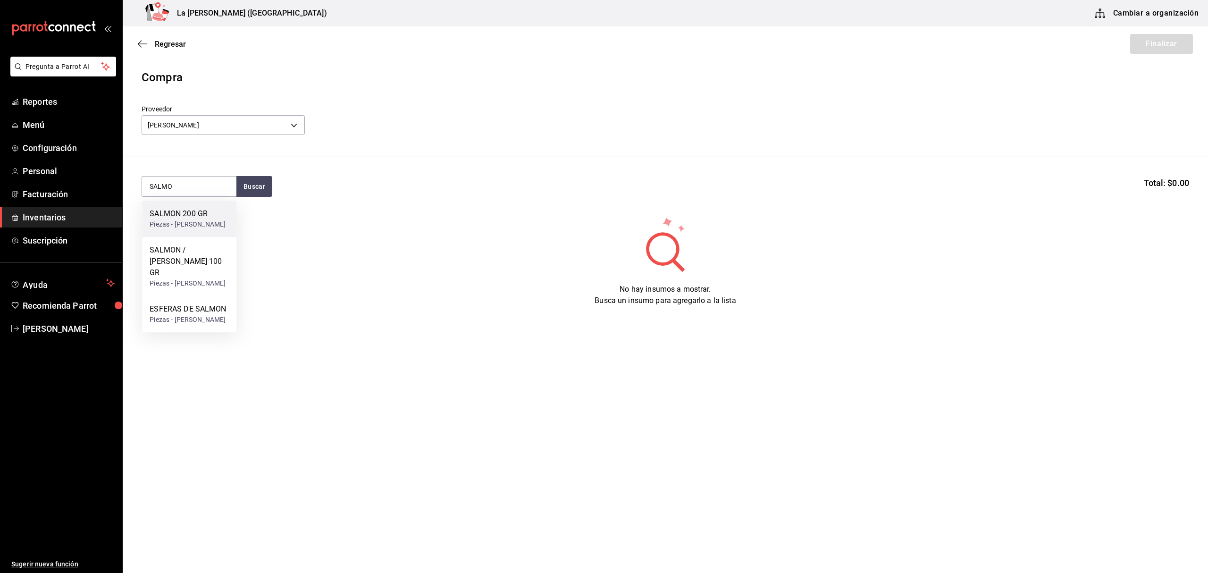
click at [210, 227] on div "Piezas - [PERSON_NAME]" at bounding box center [188, 225] width 76 height 10
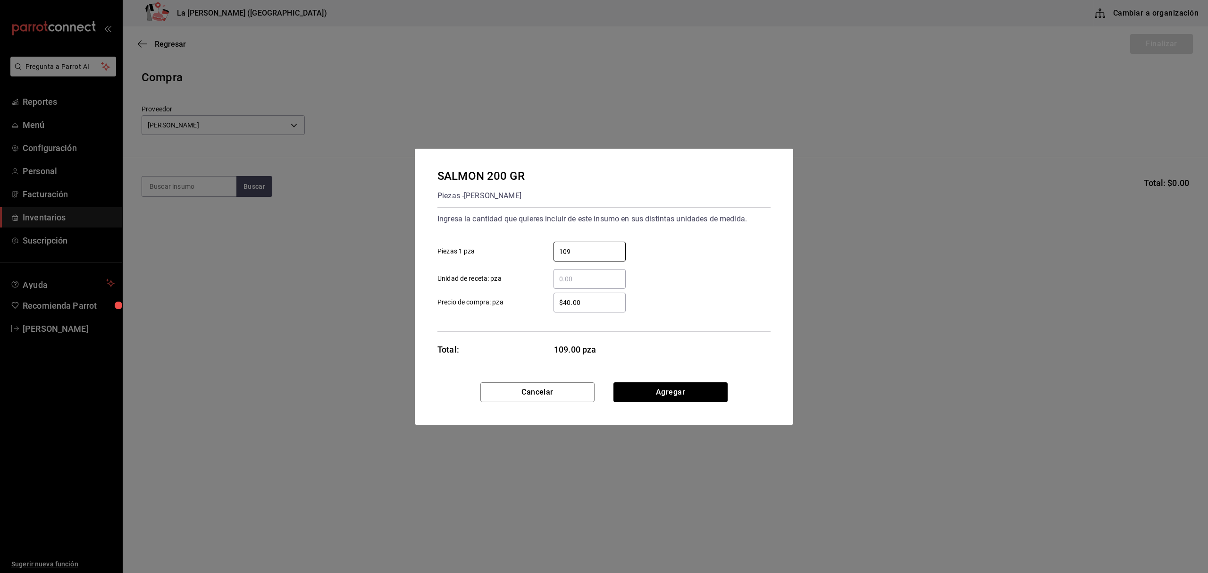
type input "109"
type input "$84.39"
click button "Agregar" at bounding box center [671, 392] width 114 height 20
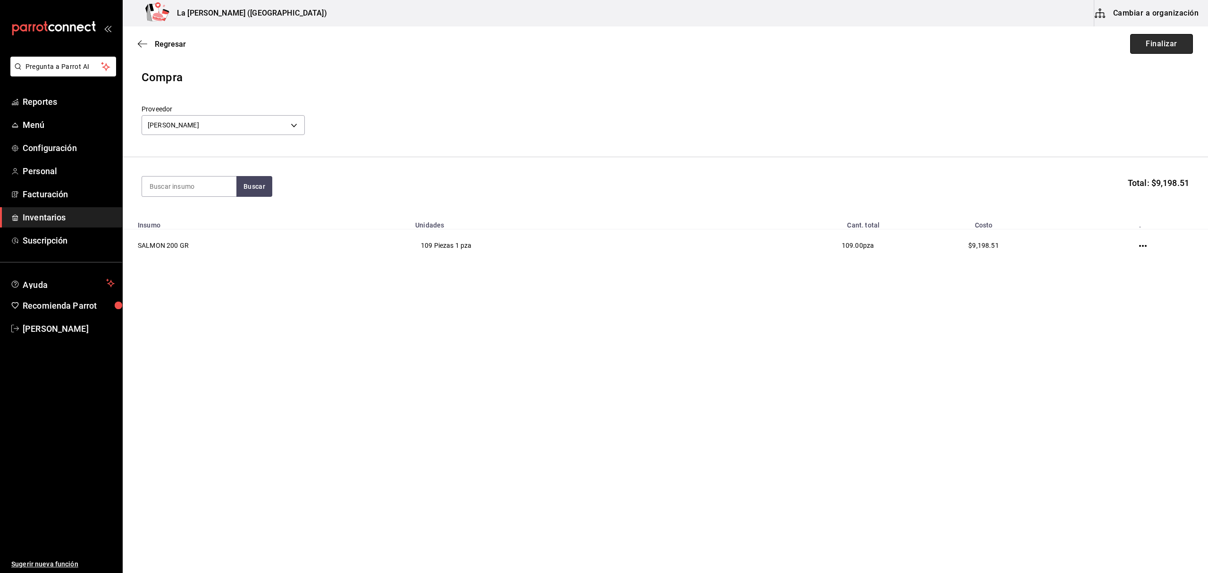
click at [1179, 48] on button "Finalizar" at bounding box center [1162, 44] width 63 height 20
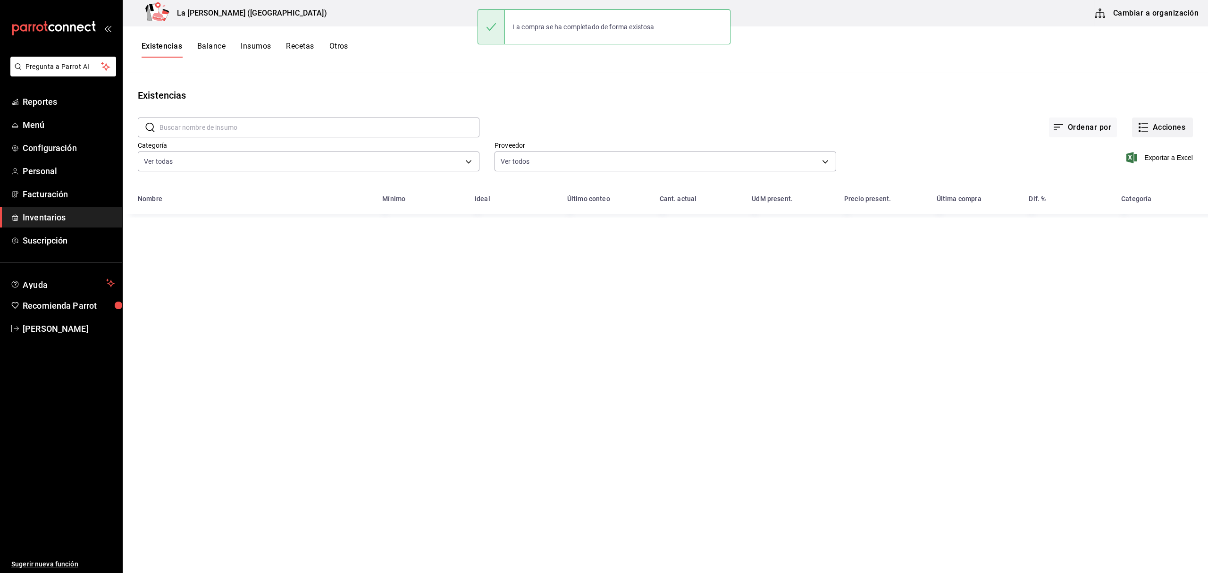
click at [1160, 127] on button "Acciones" at bounding box center [1162, 128] width 61 height 20
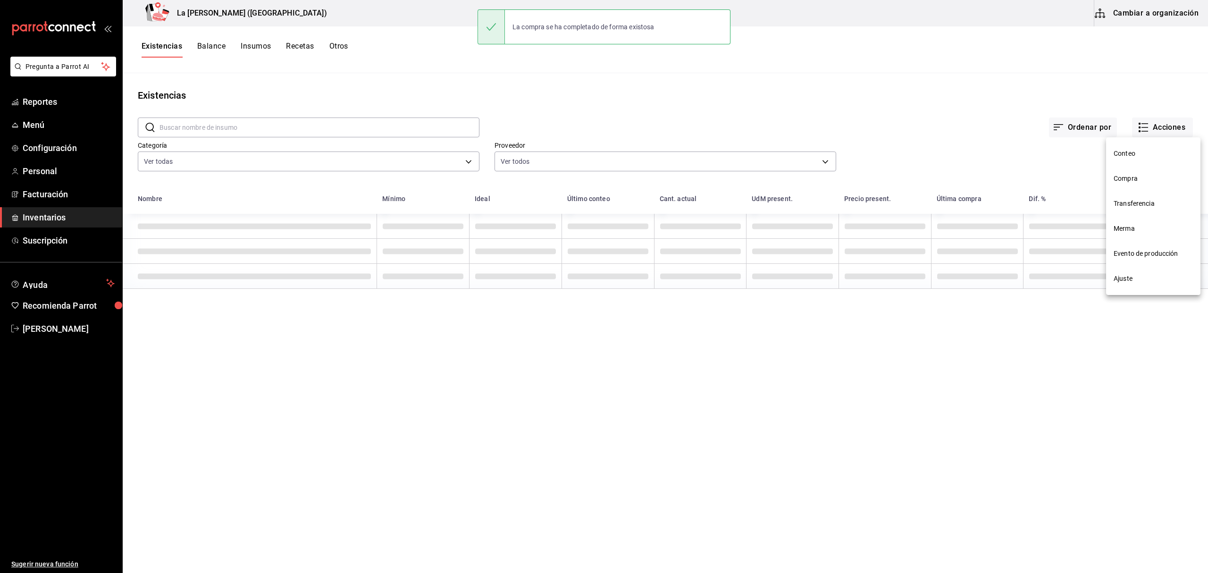
click at [1137, 169] on li "Compra" at bounding box center [1153, 178] width 94 height 25
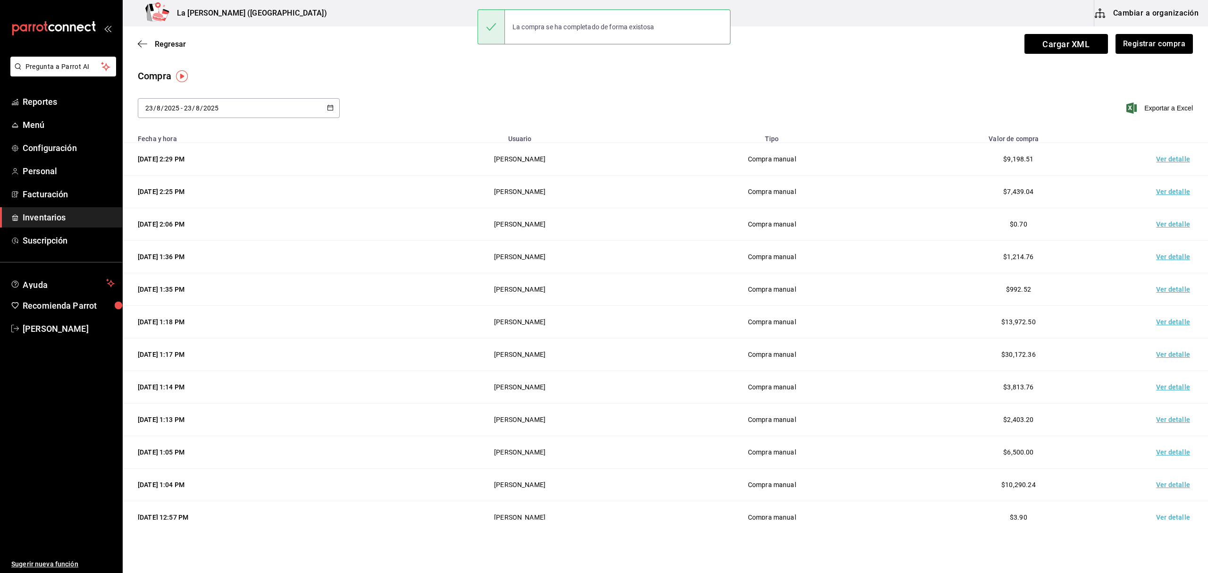
click at [1168, 155] on td "Ver detalle" at bounding box center [1175, 159] width 66 height 33
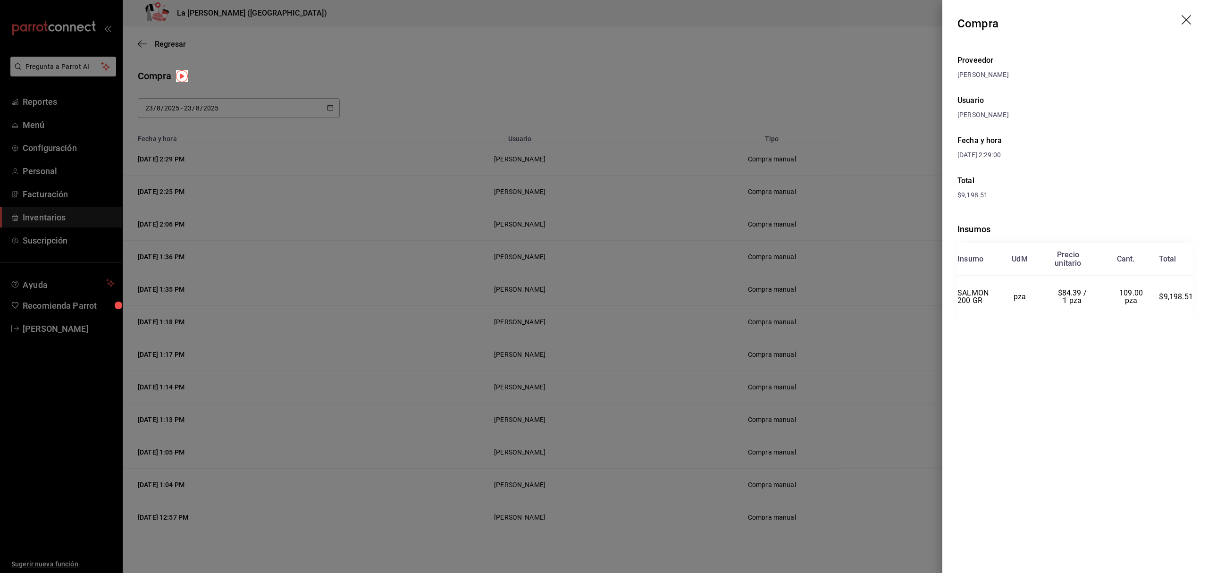
click at [1188, 17] on icon "drag" at bounding box center [1187, 20] width 11 height 11
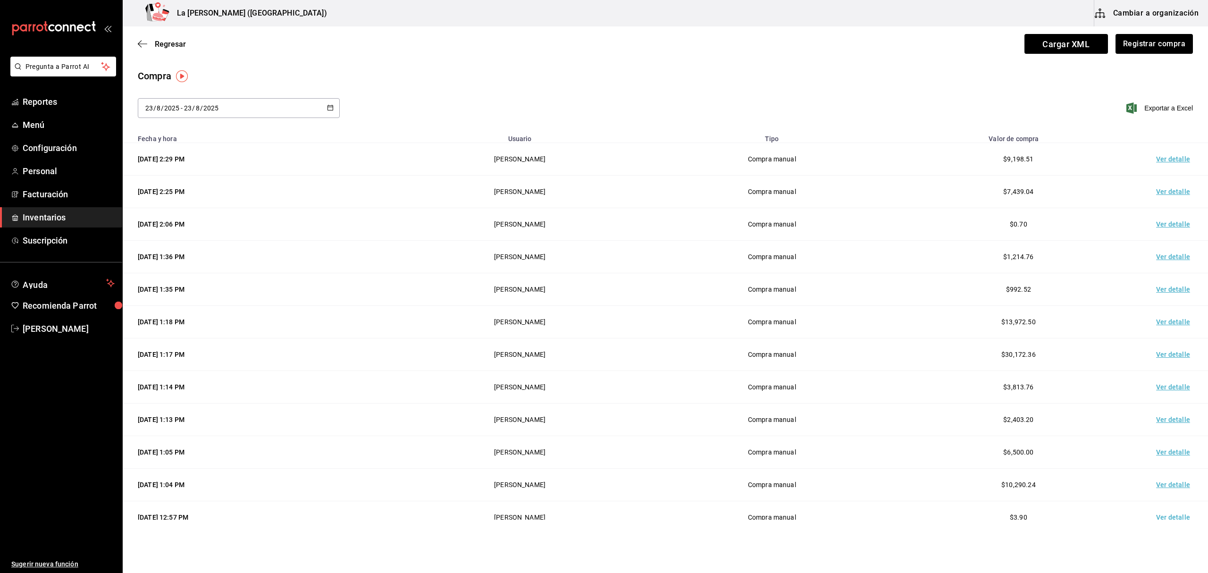
click at [32, 218] on span "Inventarios" at bounding box center [69, 217] width 92 height 13
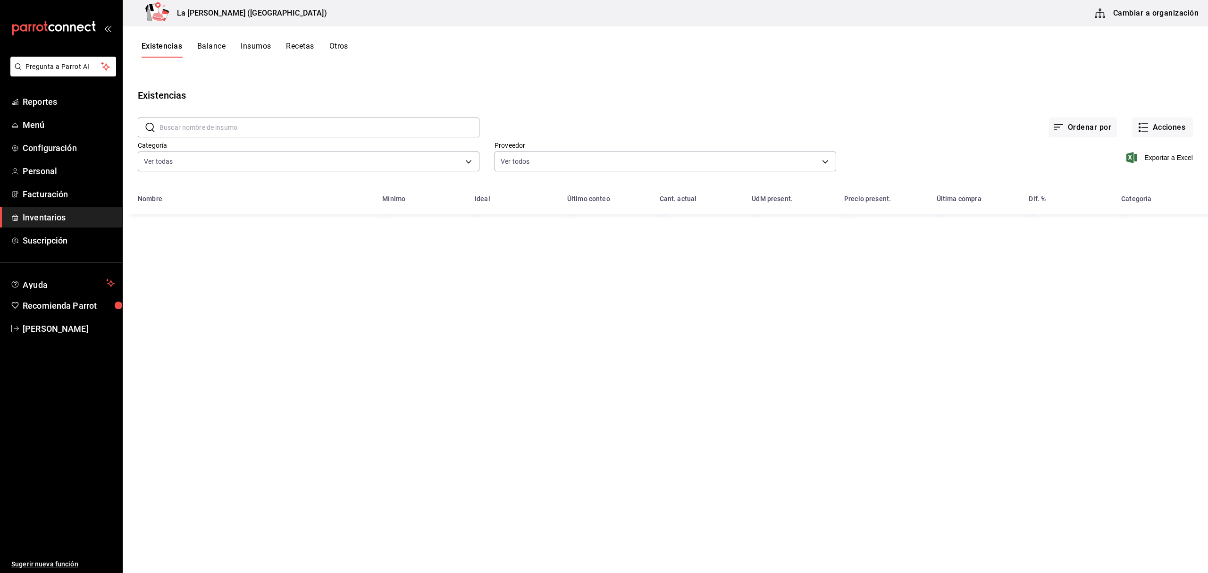
click at [279, 136] on input "text" at bounding box center [320, 127] width 320 height 19
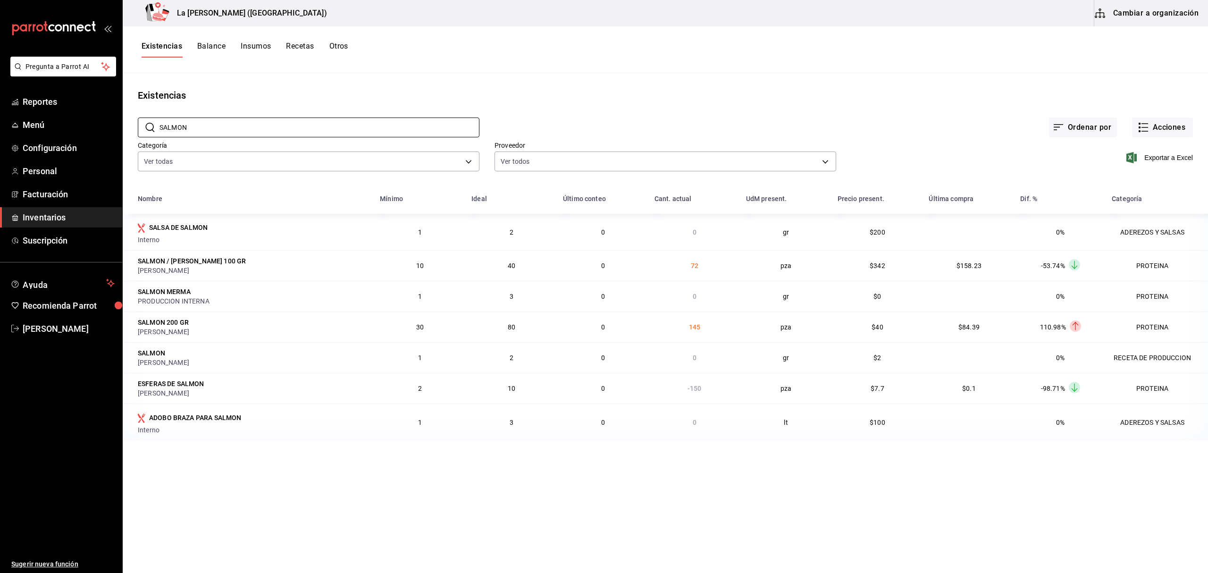
type input "SALMON"
click at [59, 218] on span "Inventarios" at bounding box center [69, 217] width 92 height 13
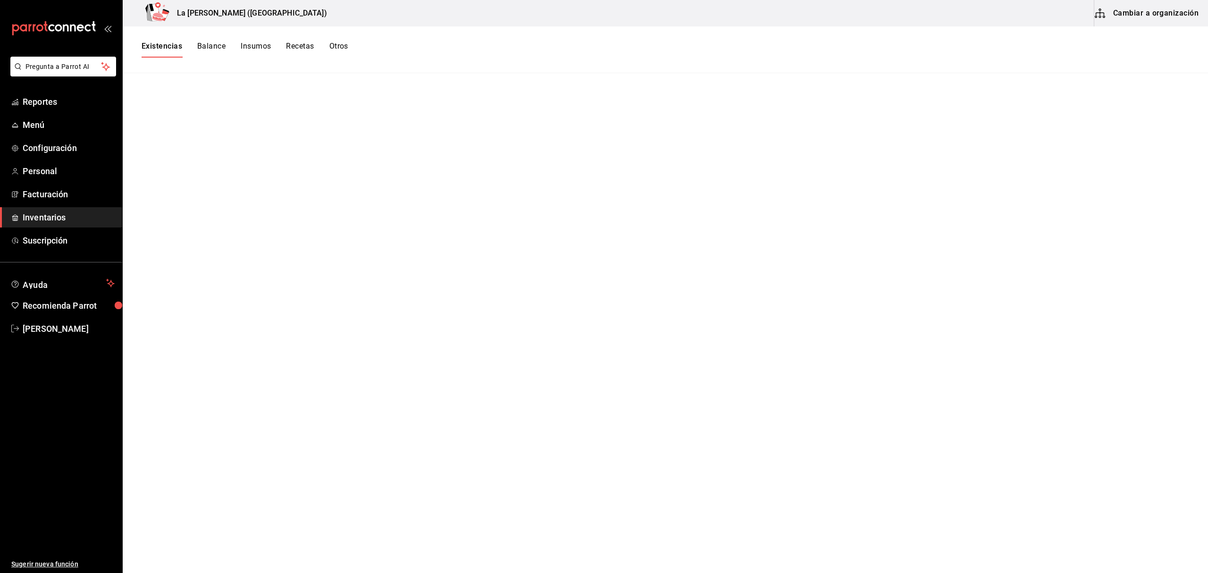
click at [57, 221] on span "Inventarios" at bounding box center [69, 217] width 92 height 13
click at [166, 44] on button "Existencias" at bounding box center [162, 50] width 41 height 16
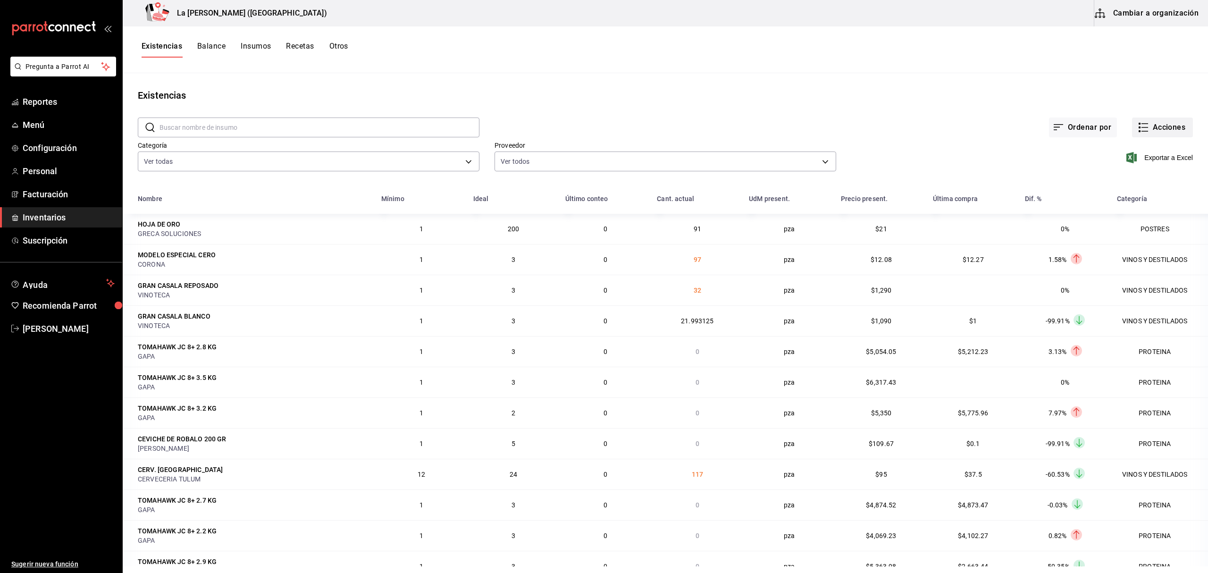
click at [1138, 127] on icon "button" at bounding box center [1143, 127] width 11 height 11
click at [1130, 231] on span "Merma" at bounding box center [1153, 229] width 79 height 10
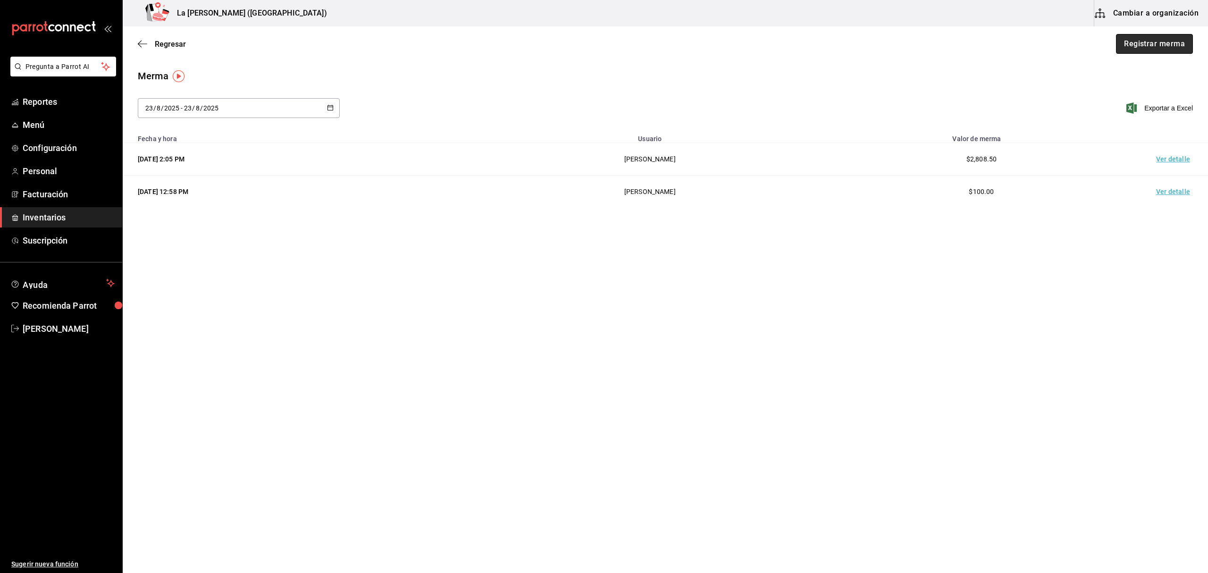
click at [1177, 44] on button "Registrar merma" at bounding box center [1154, 44] width 77 height 20
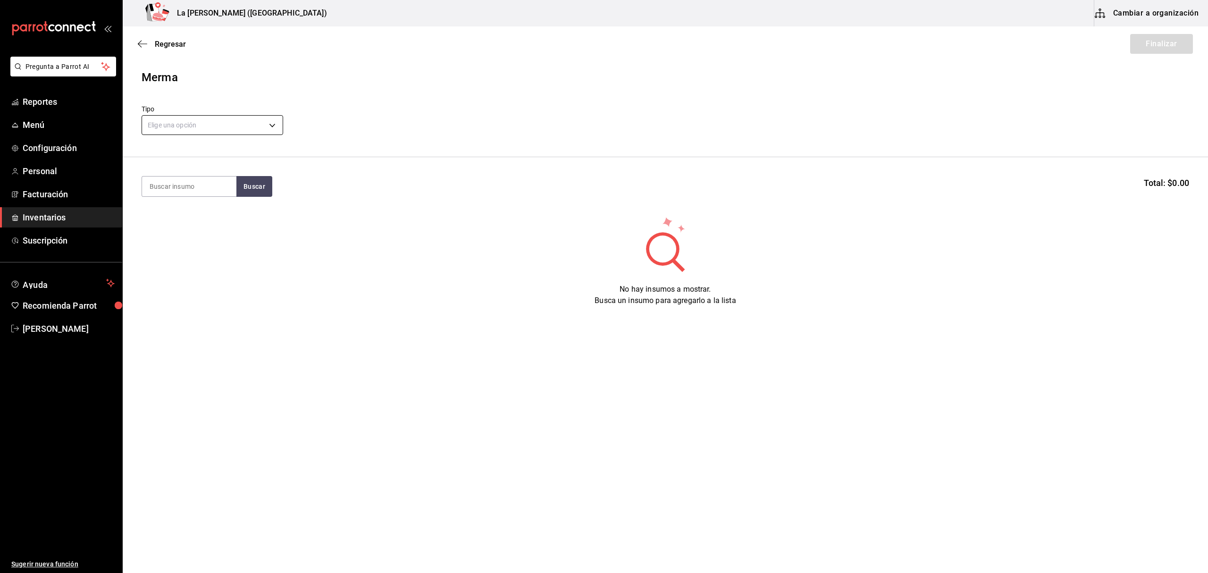
click at [174, 133] on body "Pregunta a Parrot AI Reportes Menú Configuración Personal Facturación Inventari…" at bounding box center [604, 260] width 1208 height 520
click at [184, 184] on li "Error" at bounding box center [212, 186] width 141 height 16
type input "ERROR"
click at [184, 184] on input at bounding box center [189, 187] width 94 height 20
type input "SALMO"
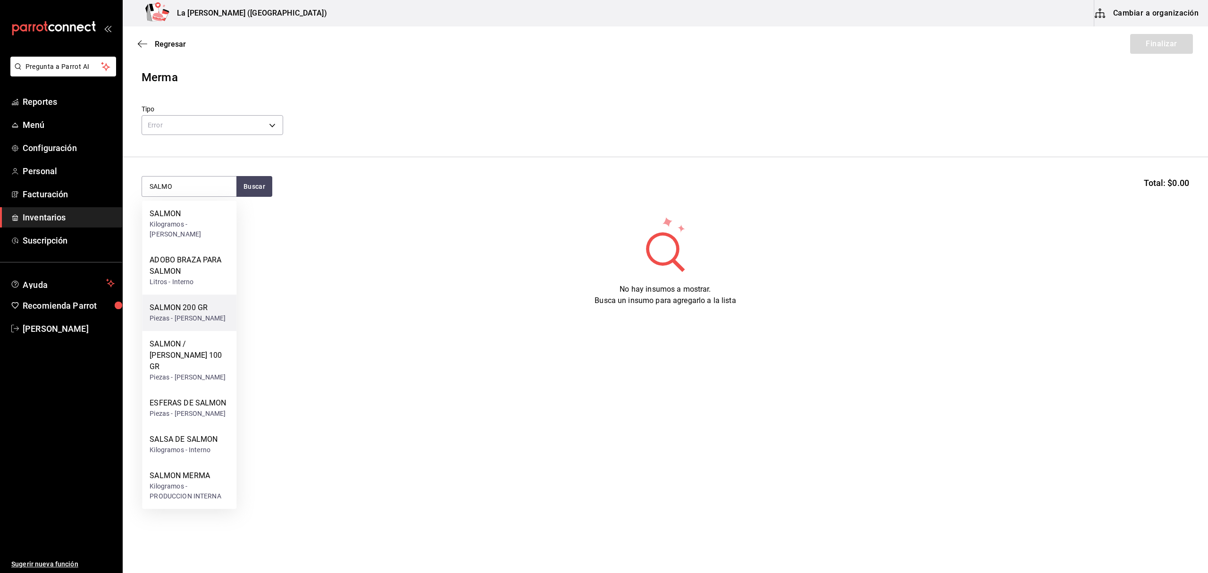
click at [205, 313] on div "Piezas - [PERSON_NAME]" at bounding box center [188, 318] width 76 height 10
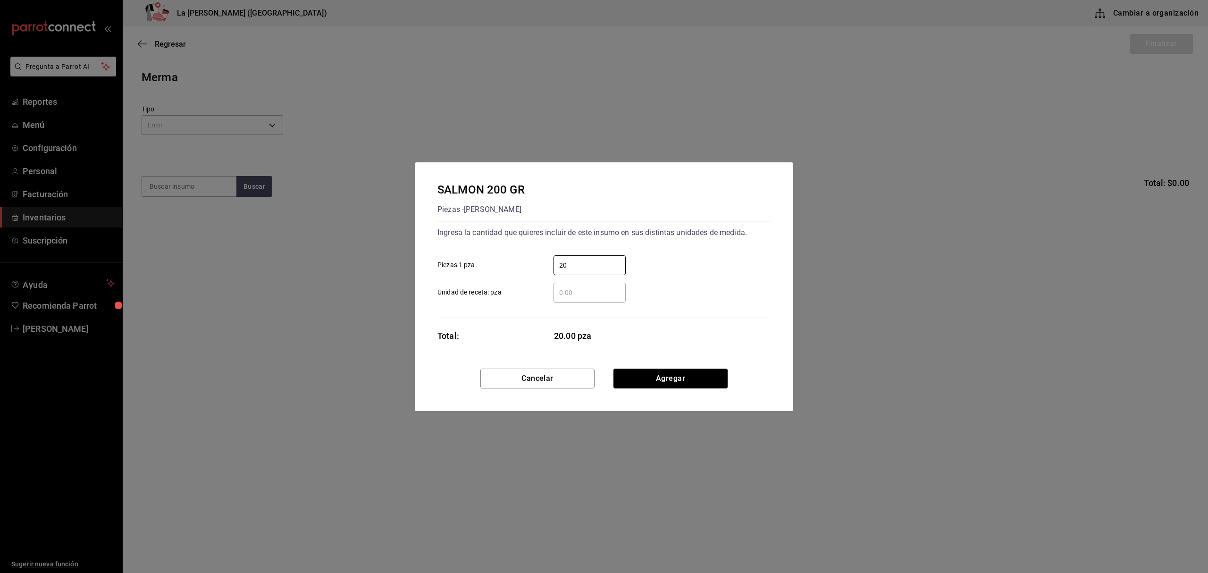
type input "20"
click button "Agregar" at bounding box center [671, 379] width 114 height 20
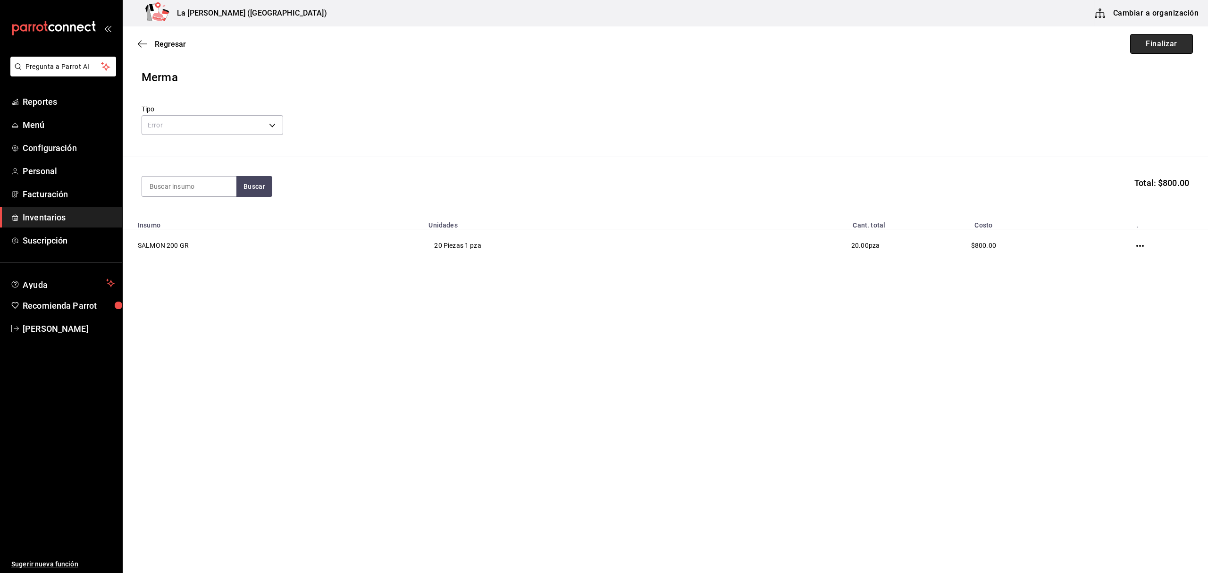
click at [1163, 41] on button "Finalizar" at bounding box center [1162, 44] width 63 height 20
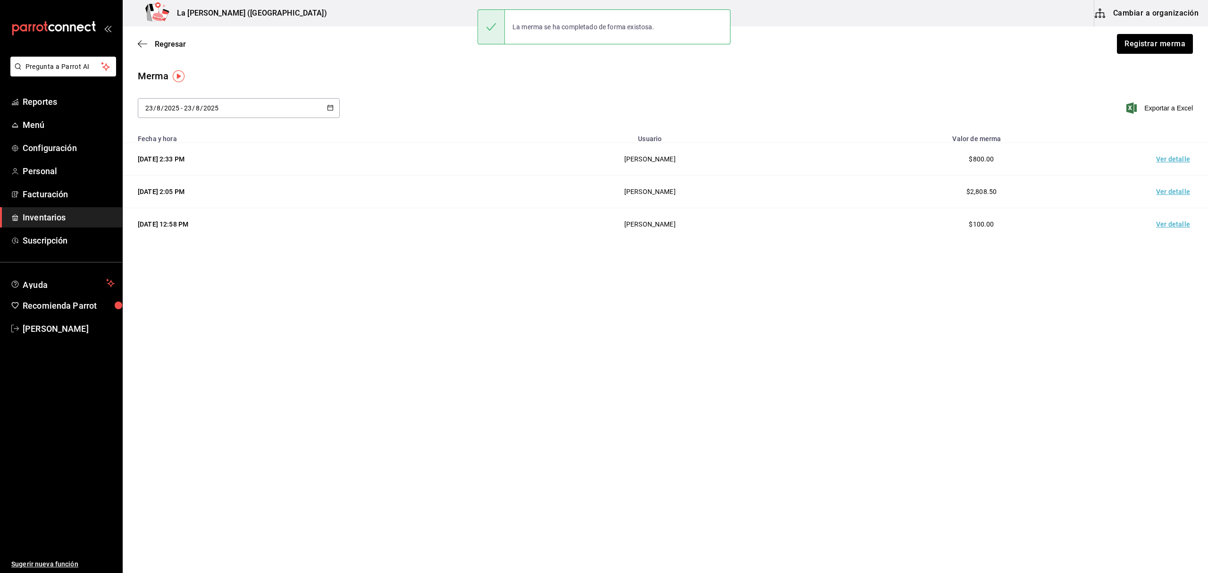
click at [1184, 163] on td "Ver detalle" at bounding box center [1175, 159] width 66 height 33
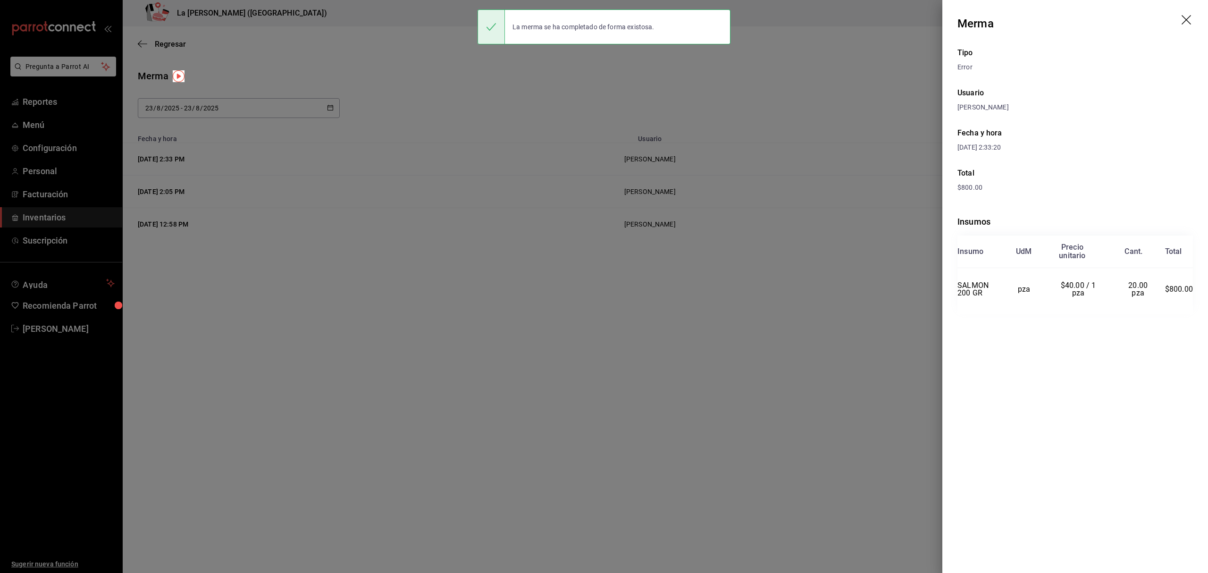
click at [1184, 18] on icon "drag" at bounding box center [1187, 20] width 11 height 11
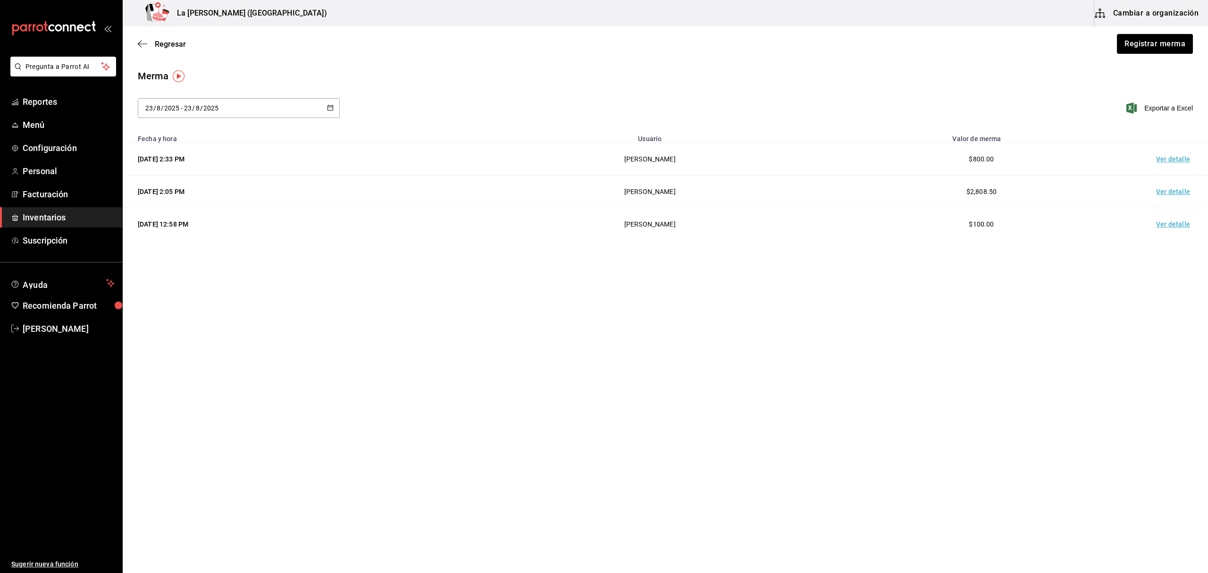
click at [46, 212] on span "Inventarios" at bounding box center [69, 217] width 92 height 13
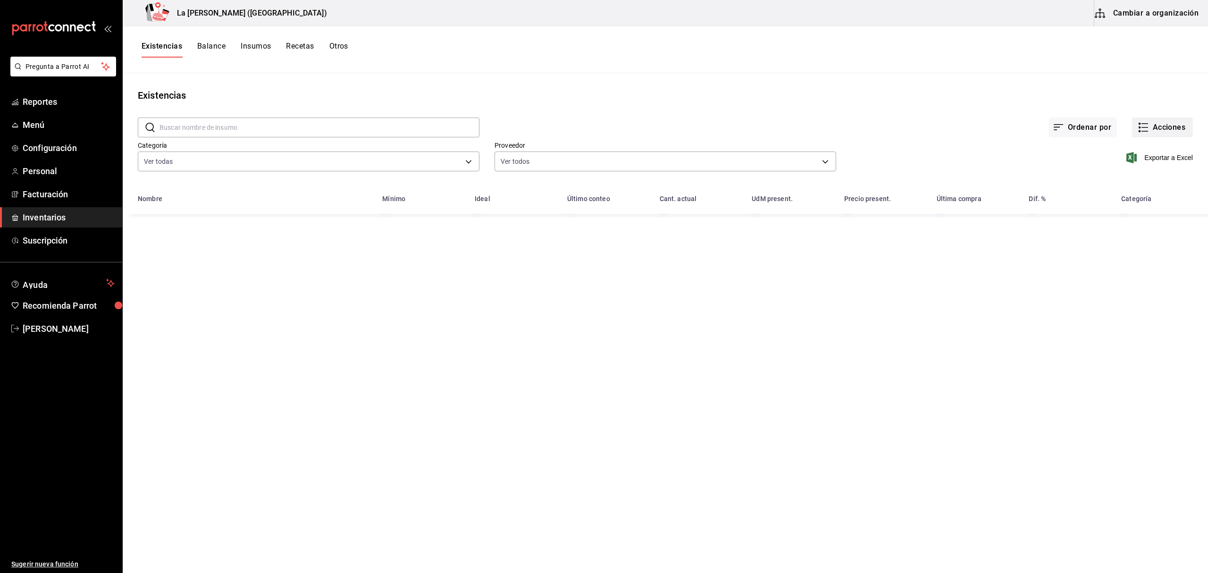
click at [1147, 125] on icon "button" at bounding box center [1143, 127] width 11 height 11
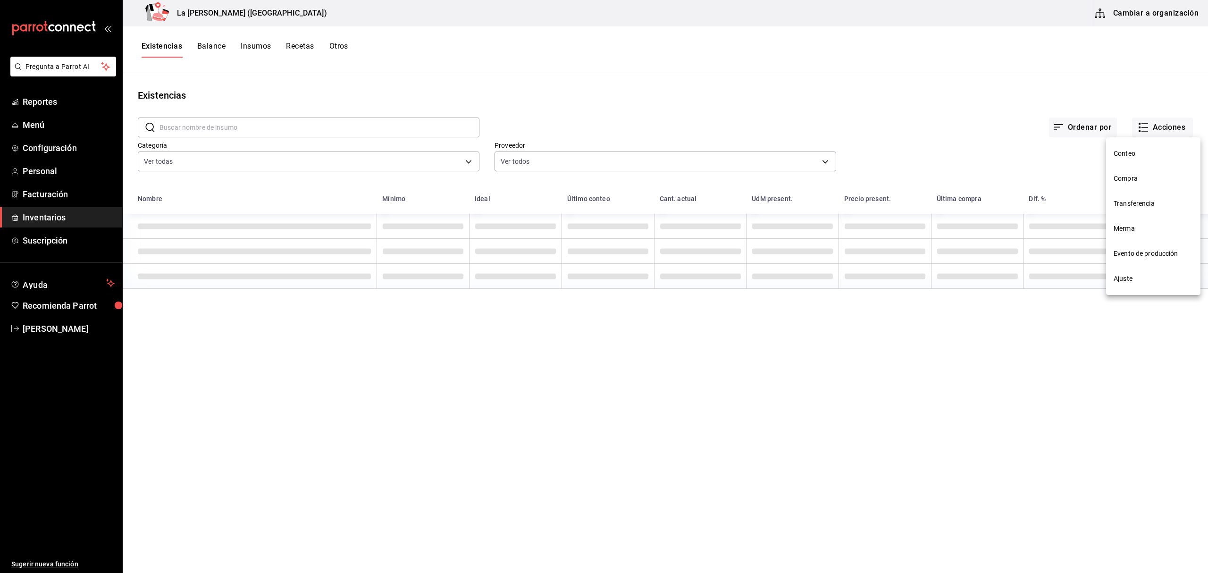
click at [1125, 173] on li "Compra" at bounding box center [1153, 178] width 94 height 25
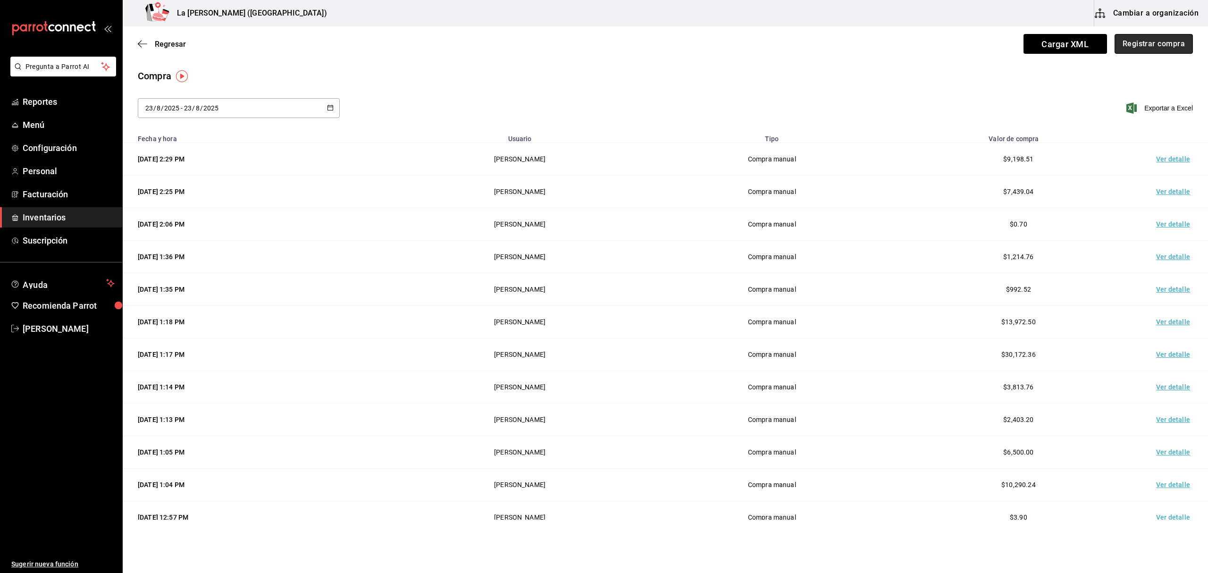
click at [1147, 41] on button "Registrar compra" at bounding box center [1154, 44] width 78 height 20
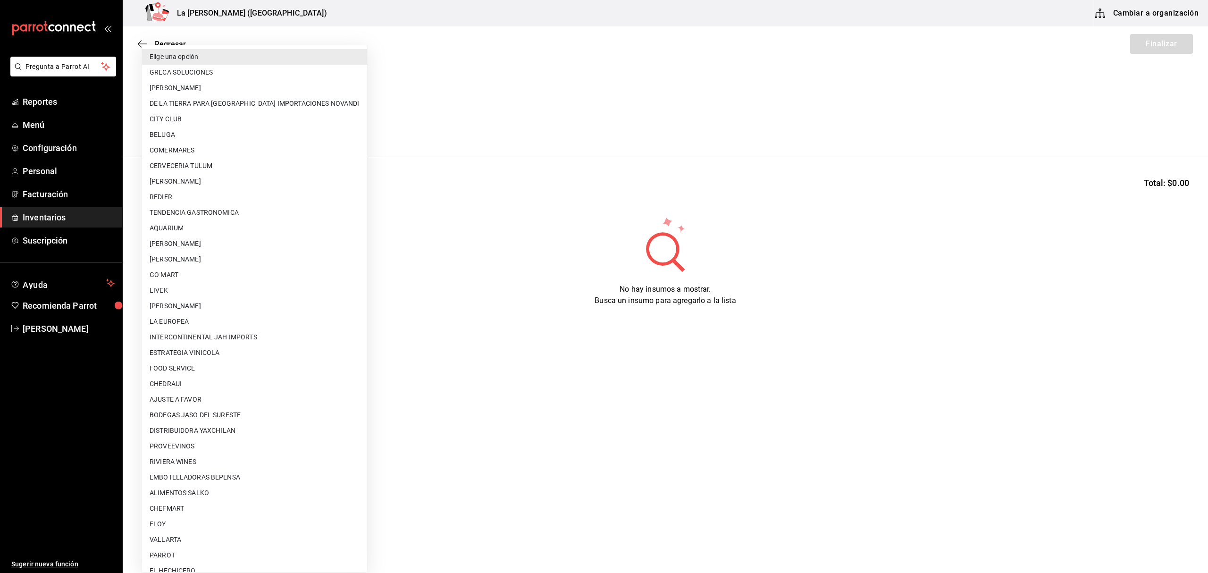
click at [274, 123] on body "Pregunta a Parrot AI Reportes Menú Configuración Personal Facturación Inventari…" at bounding box center [604, 260] width 1208 height 520
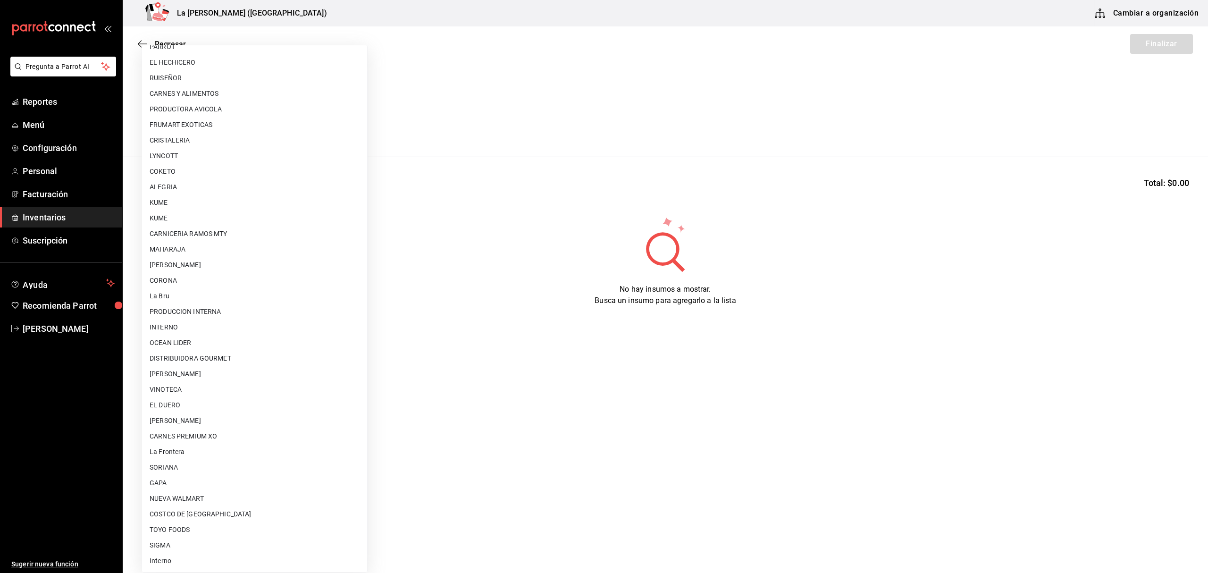
scroll to position [509, 0]
click at [225, 423] on li "[PERSON_NAME]" at bounding box center [254, 421] width 225 height 16
type input "315b81d5-d420-441a-a150-3d316ba9d60a"
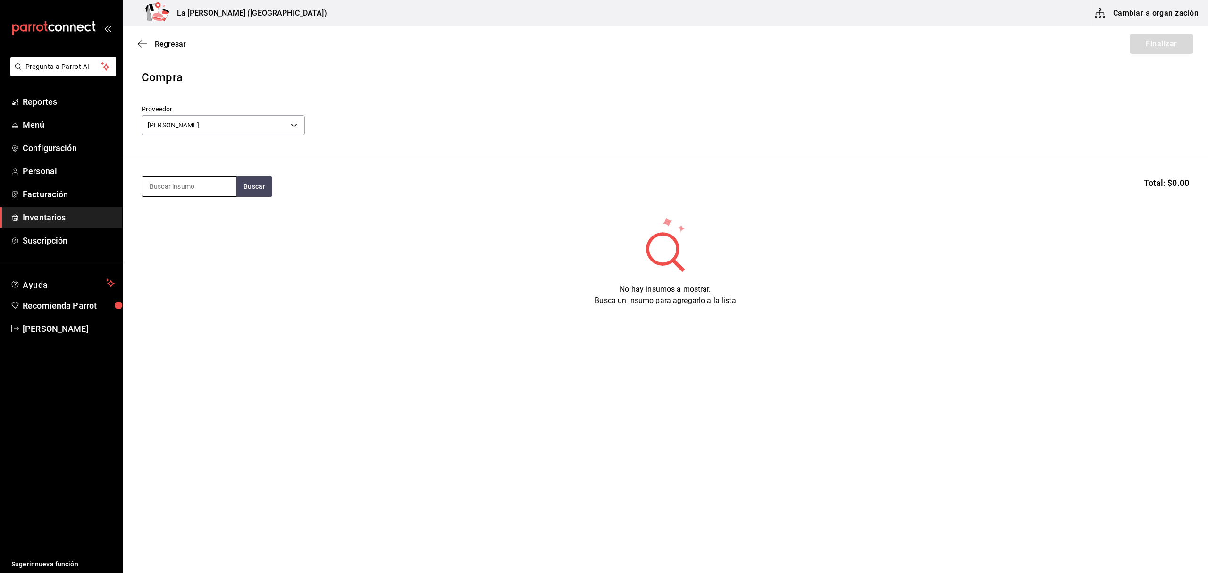
click at [197, 191] on input at bounding box center [189, 187] width 94 height 20
type input "ESFERAS"
click at [211, 218] on div "ESFERAS DE SALMON" at bounding box center [188, 213] width 76 height 11
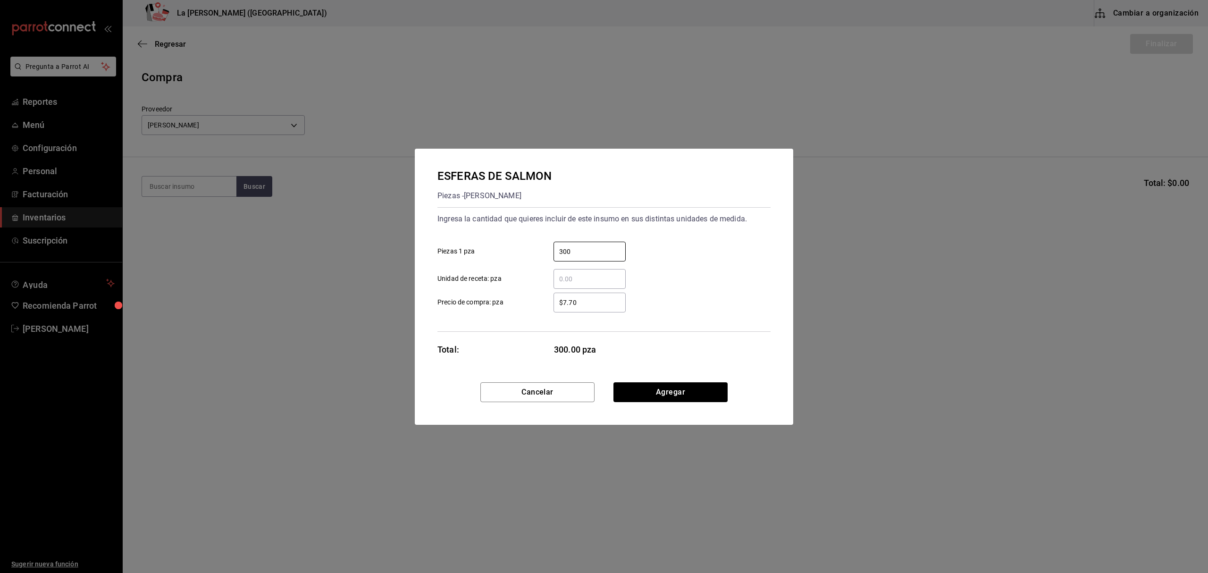
type input "300"
type input "$0.1"
click button "Agregar" at bounding box center [671, 392] width 114 height 20
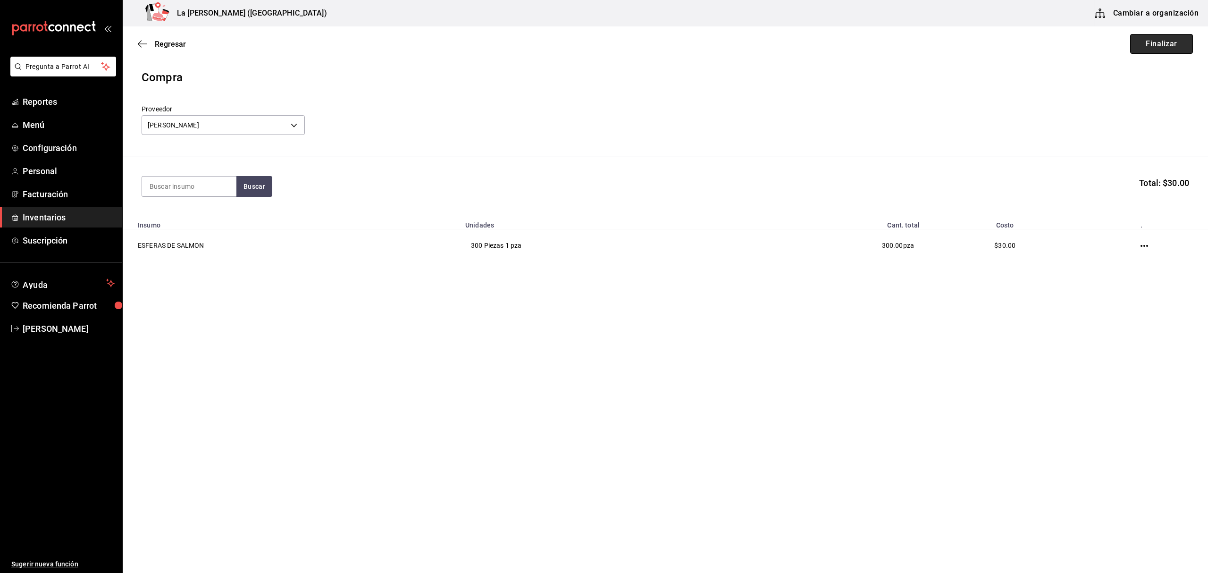
click at [1167, 53] on button "Finalizar" at bounding box center [1162, 44] width 63 height 20
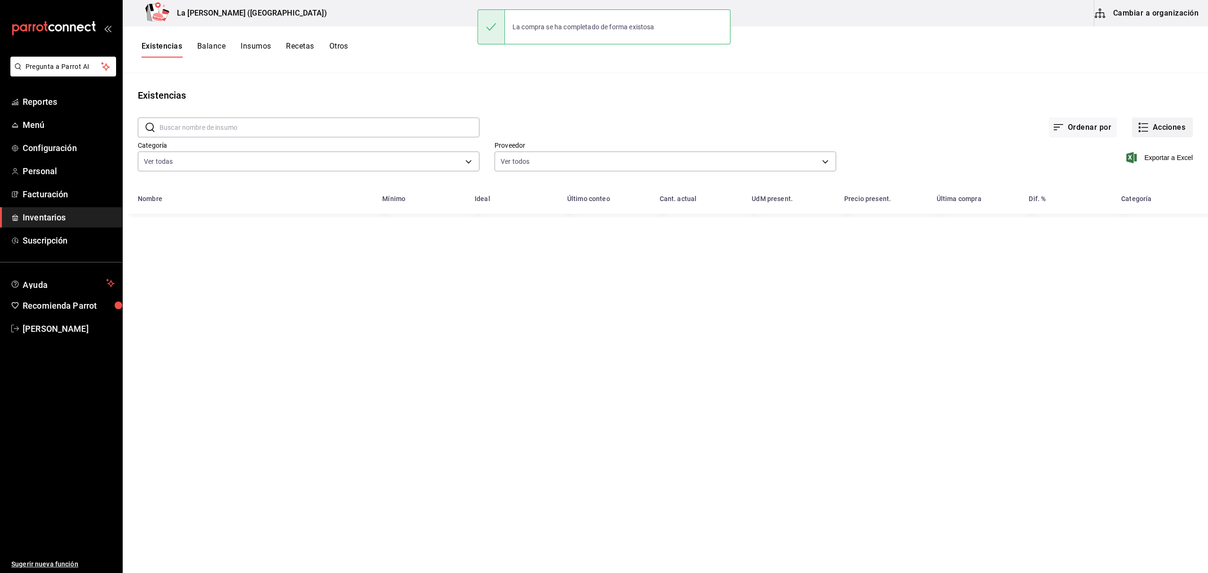
click at [1152, 126] on button "Acciones" at bounding box center [1162, 128] width 61 height 20
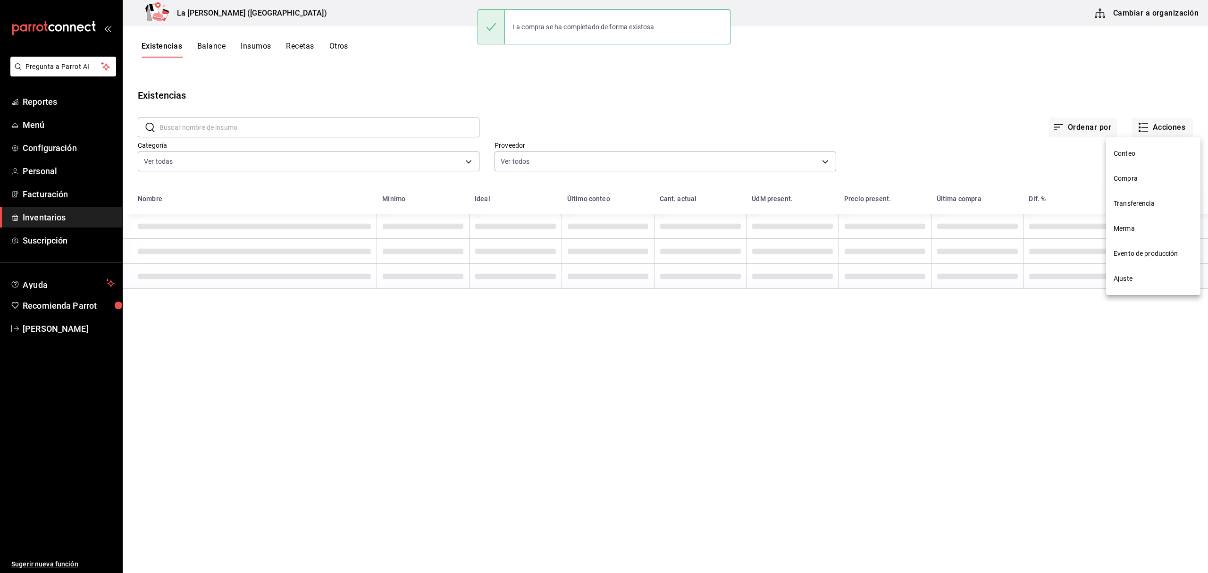
click at [1141, 184] on li "Compra" at bounding box center [1153, 178] width 94 height 25
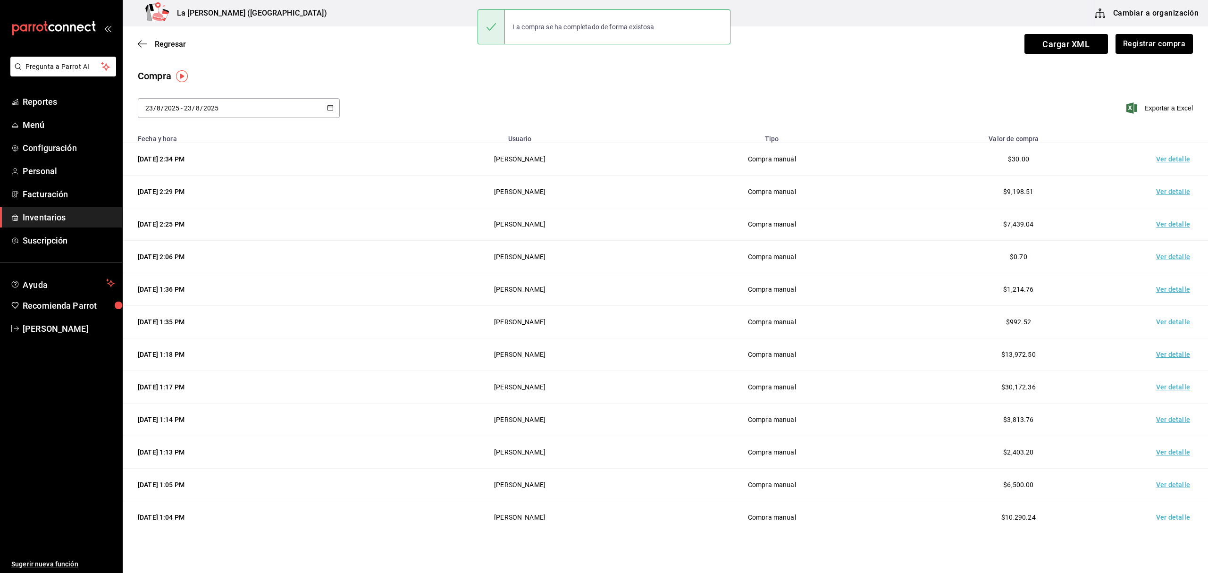
click at [1164, 156] on td "Ver detalle" at bounding box center [1175, 159] width 66 height 33
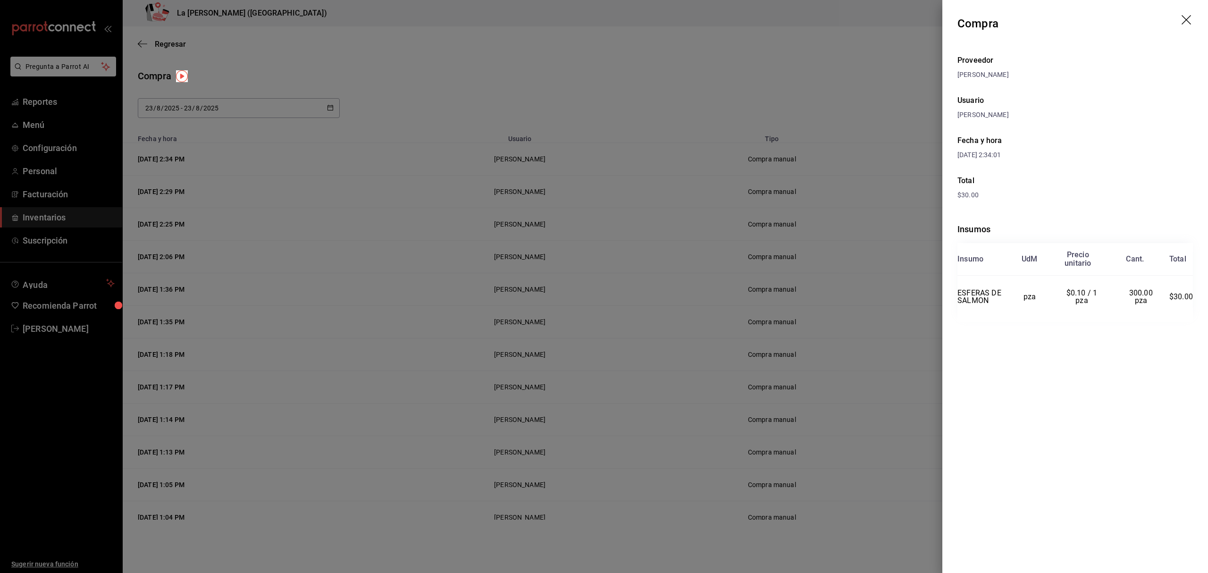
click at [1180, 19] on header "Compra" at bounding box center [1076, 23] width 266 height 47
click at [1181, 19] on header "Compra" at bounding box center [1076, 23] width 266 height 47
click at [1185, 19] on icon "drag" at bounding box center [1187, 20] width 11 height 11
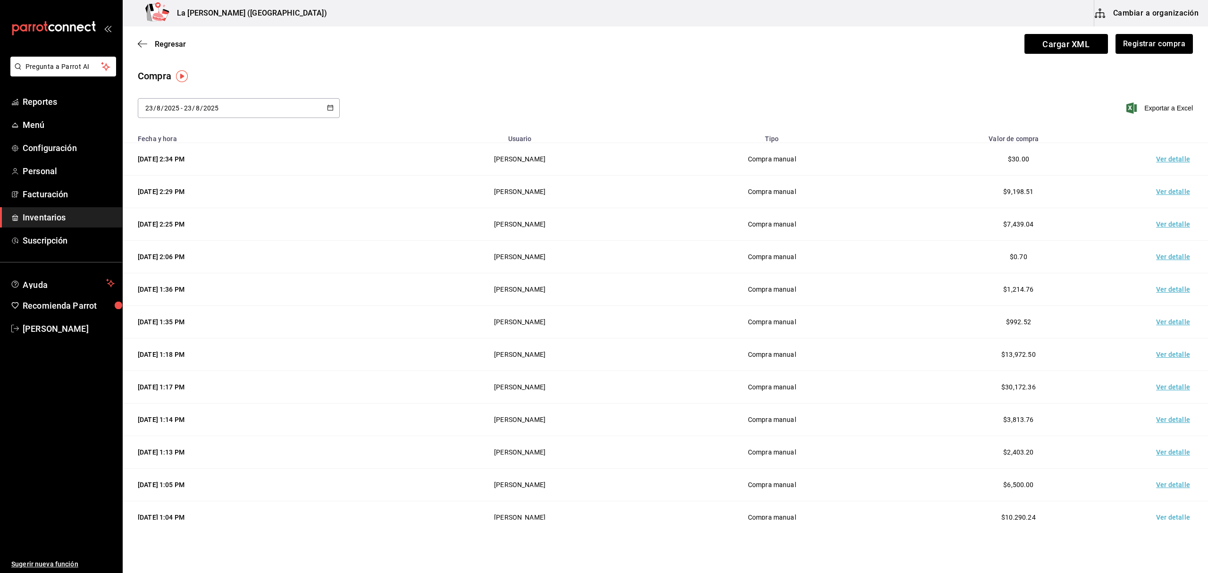
click at [38, 220] on span "Inventarios" at bounding box center [69, 217] width 92 height 13
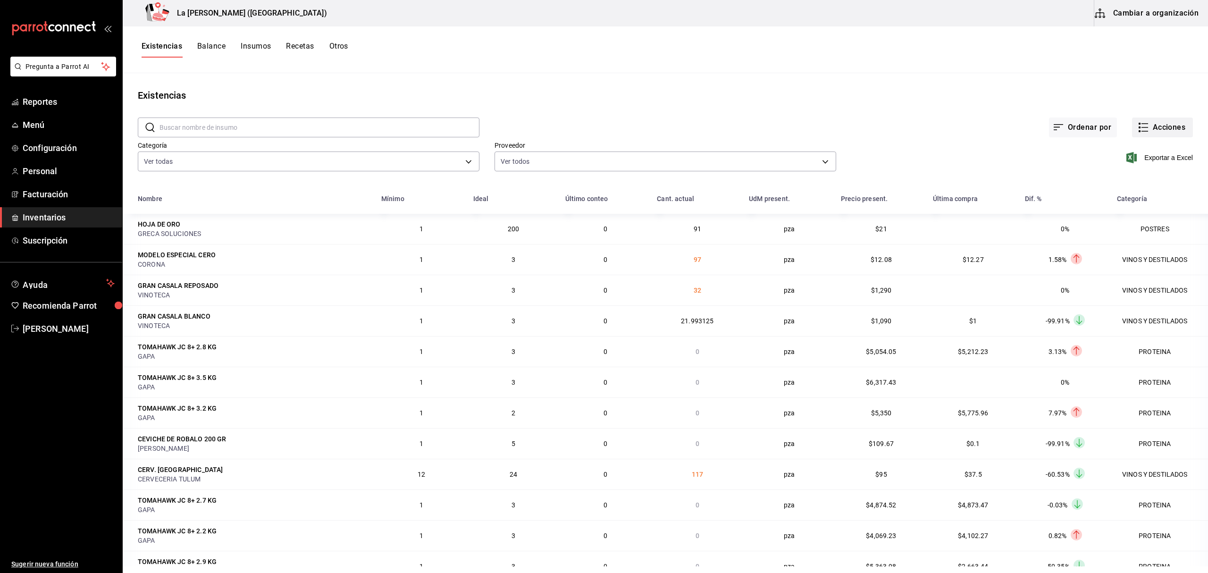
click at [1165, 130] on button "Acciones" at bounding box center [1162, 128] width 61 height 20
click at [1128, 226] on span "Merma" at bounding box center [1153, 229] width 79 height 10
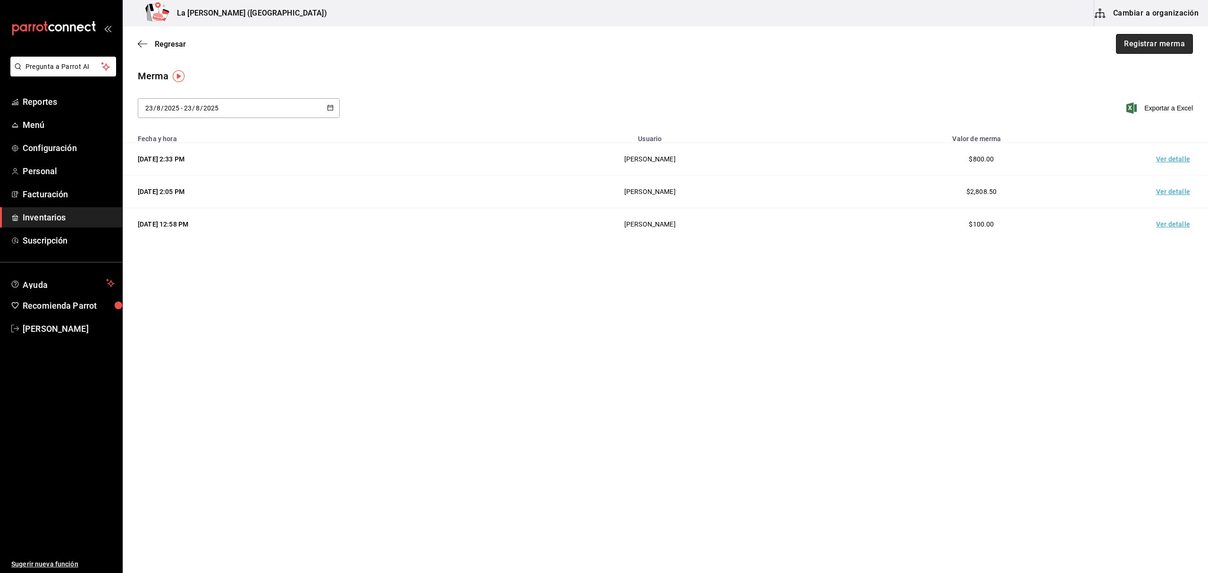
click at [1157, 49] on button "Registrar merma" at bounding box center [1154, 44] width 77 height 20
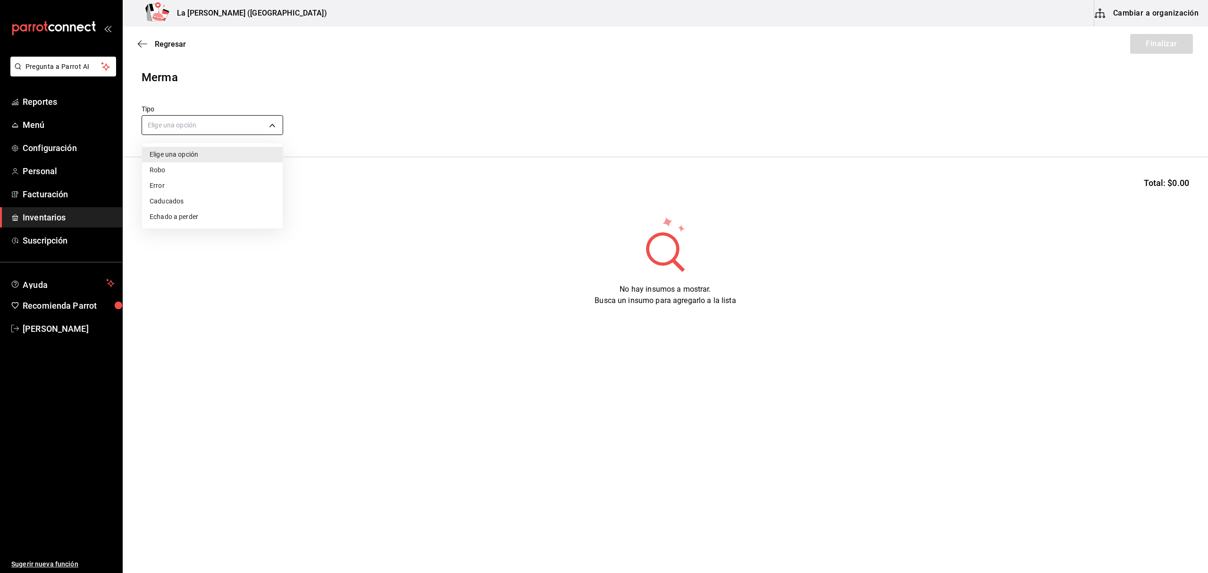
click at [170, 125] on body "Pregunta a Parrot AI Reportes Menú Configuración Personal Facturación Inventari…" at bounding box center [604, 260] width 1208 height 520
click at [170, 180] on li "Error" at bounding box center [212, 186] width 141 height 16
type input "ERROR"
click at [179, 187] on input at bounding box center [189, 187] width 94 height 20
type input "CEVICHE"
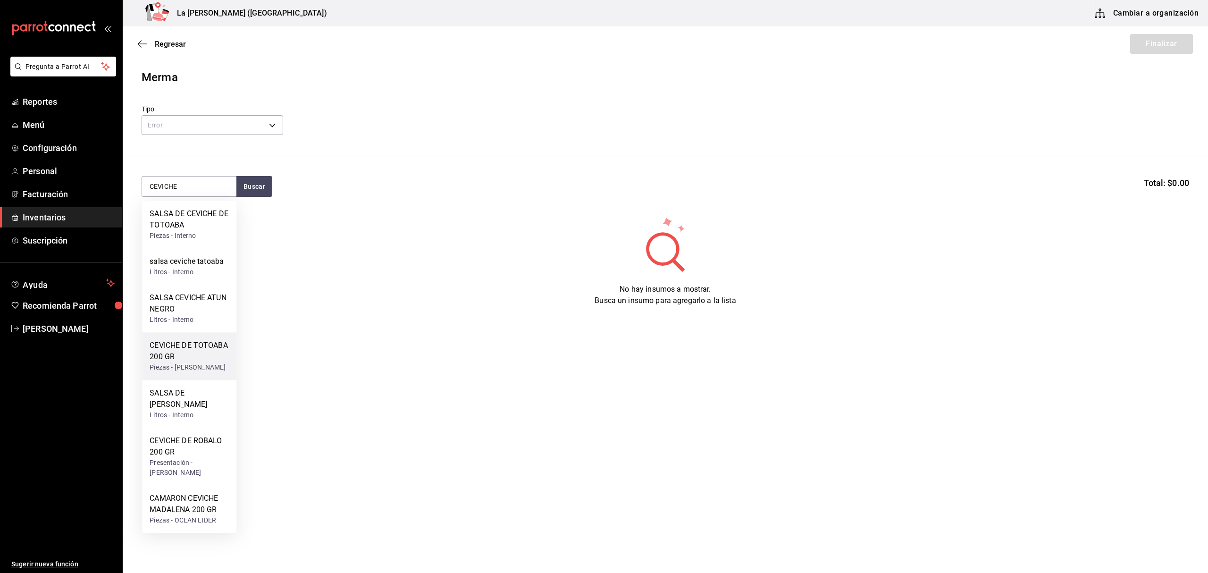
click at [221, 364] on div "Piezas - [PERSON_NAME]" at bounding box center [189, 368] width 79 height 10
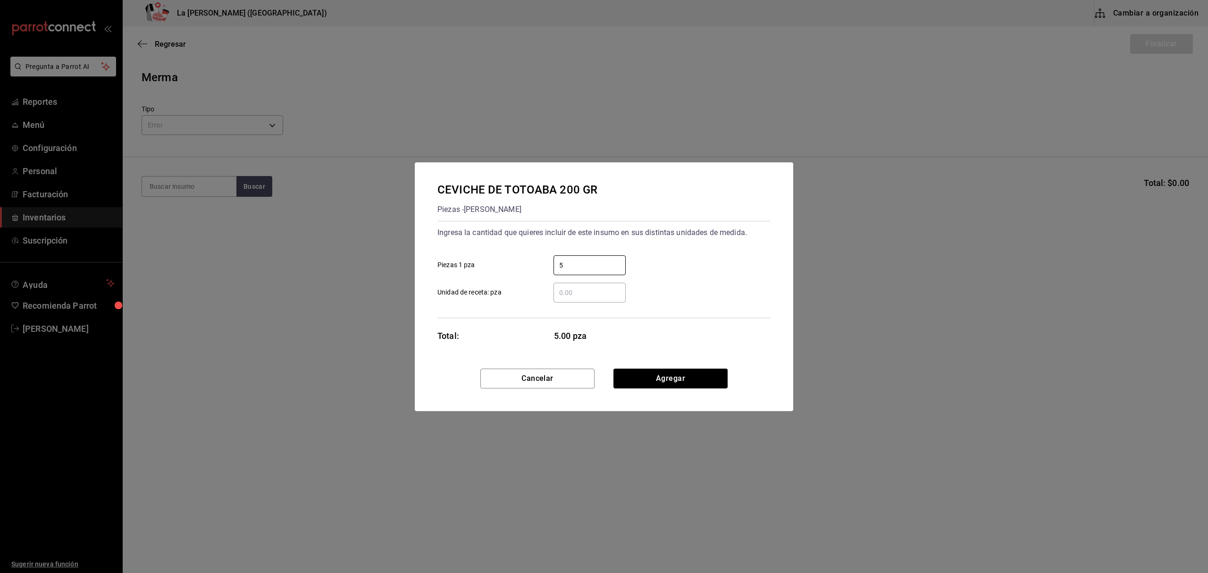
type input "5"
click at [693, 387] on button "Agregar" at bounding box center [671, 379] width 114 height 20
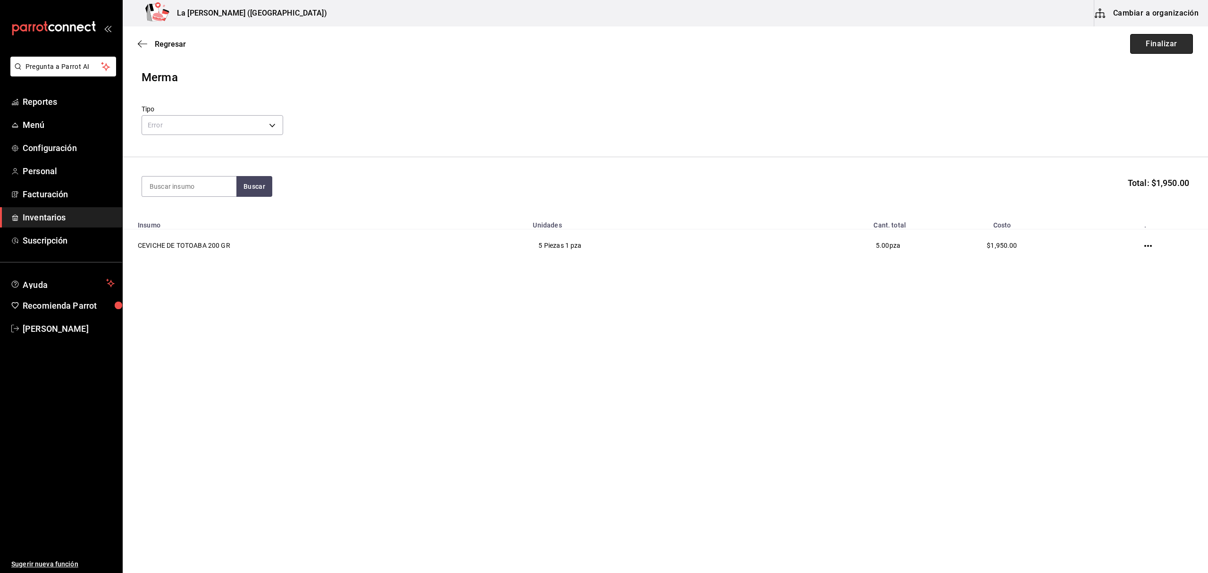
click at [1175, 50] on button "Finalizar" at bounding box center [1162, 44] width 63 height 20
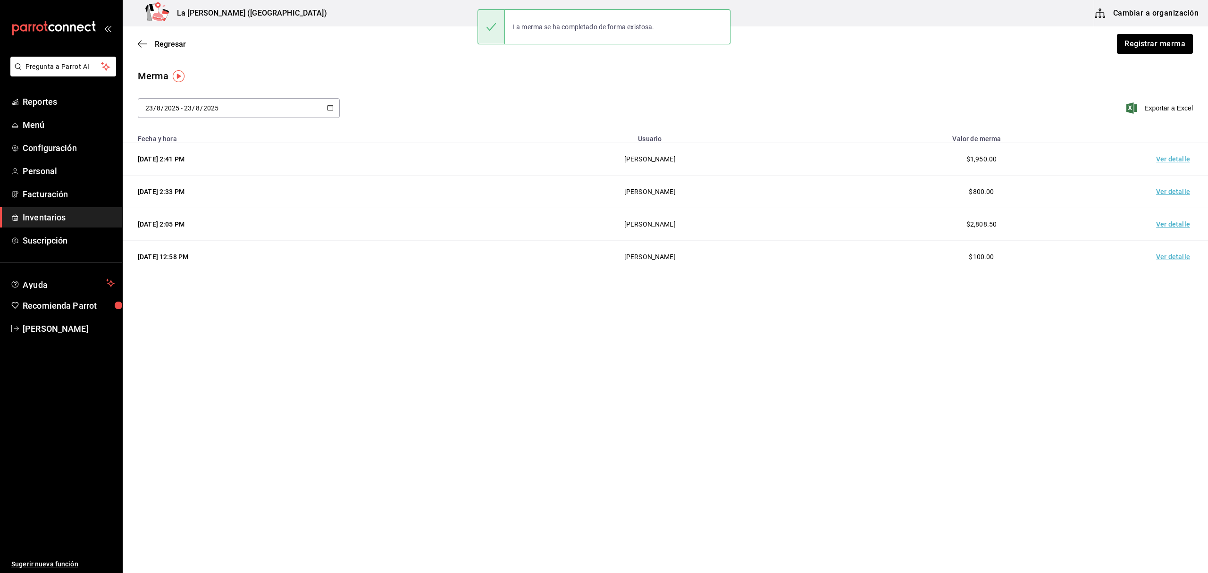
click at [1174, 159] on td "Ver detalle" at bounding box center [1175, 159] width 66 height 33
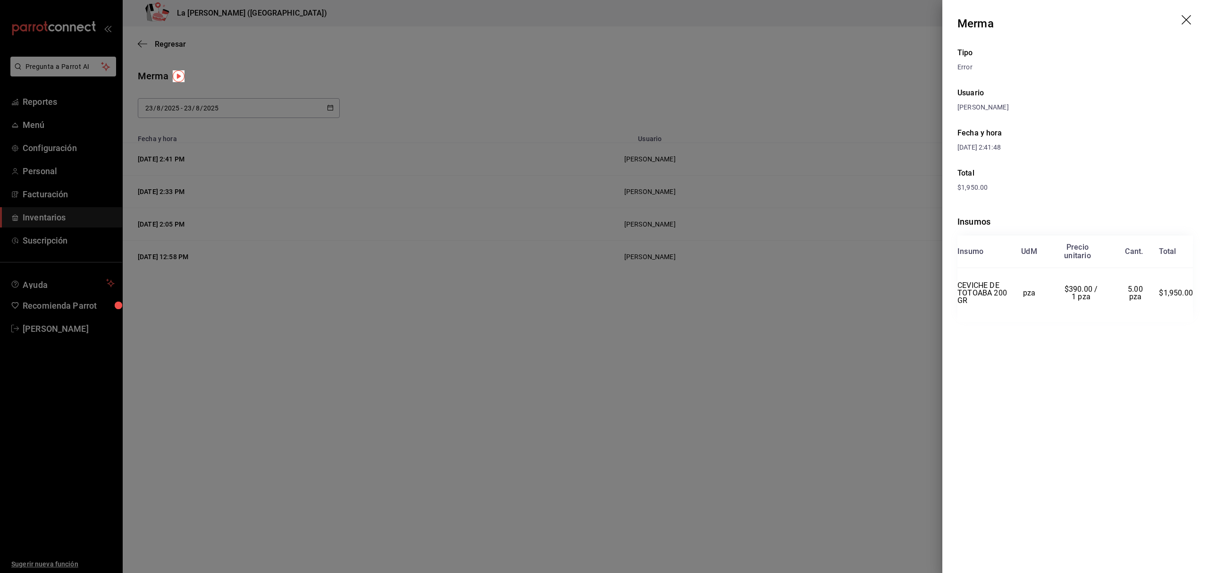
click at [1182, 21] on icon "drag" at bounding box center [1187, 20] width 11 height 11
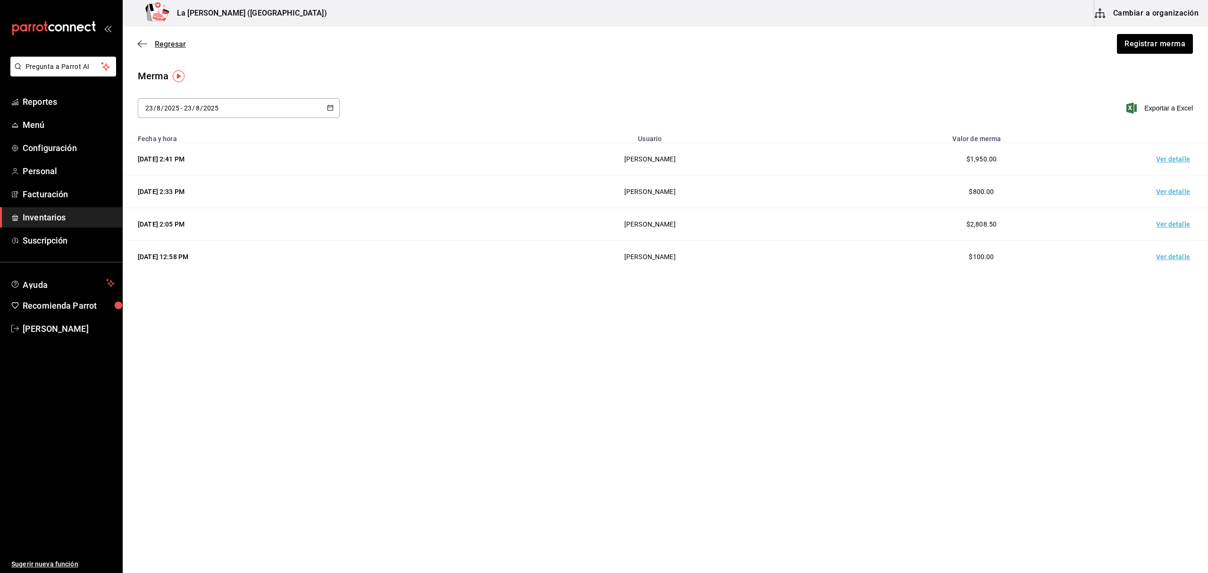
click at [150, 46] on span "Regresar" at bounding box center [162, 44] width 48 height 9
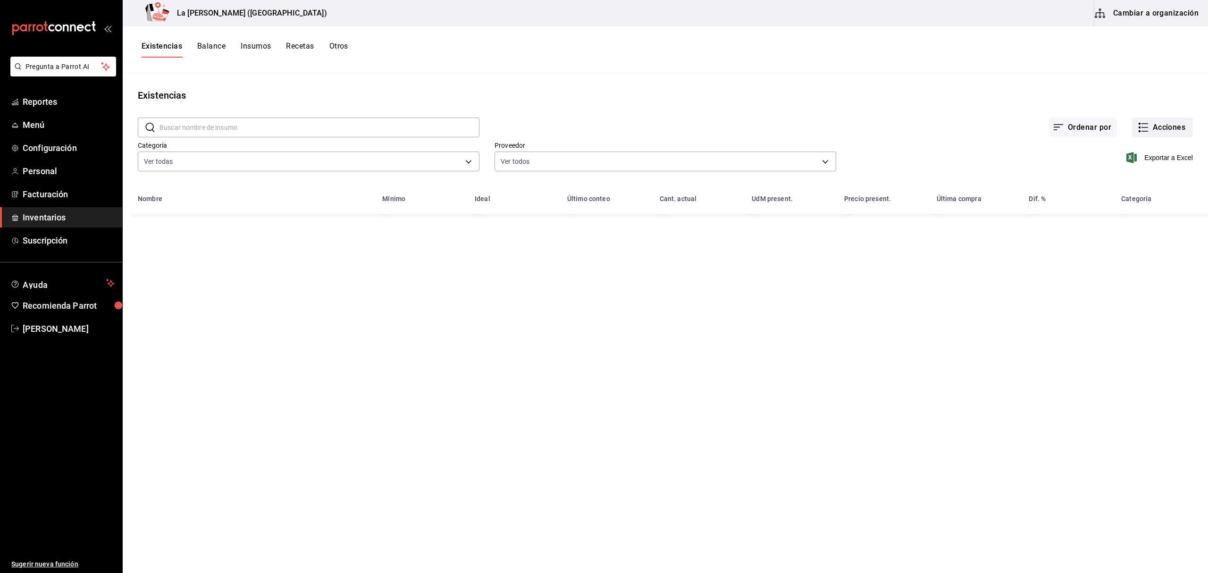
click at [1175, 127] on button "Acciones" at bounding box center [1162, 128] width 61 height 20
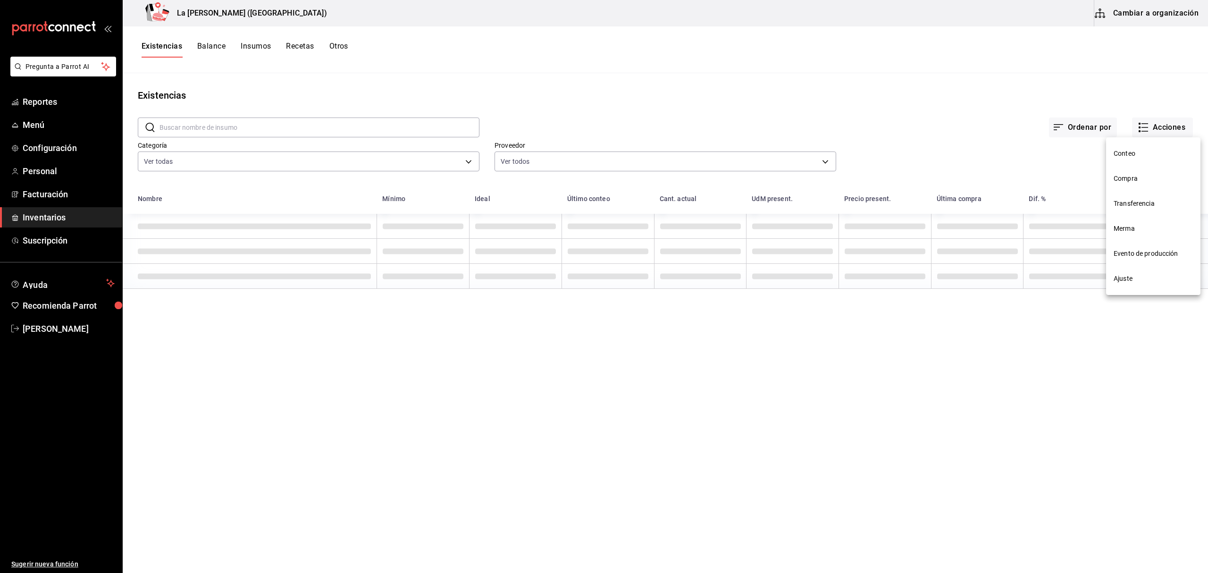
click at [1135, 182] on span "Compra" at bounding box center [1153, 179] width 79 height 10
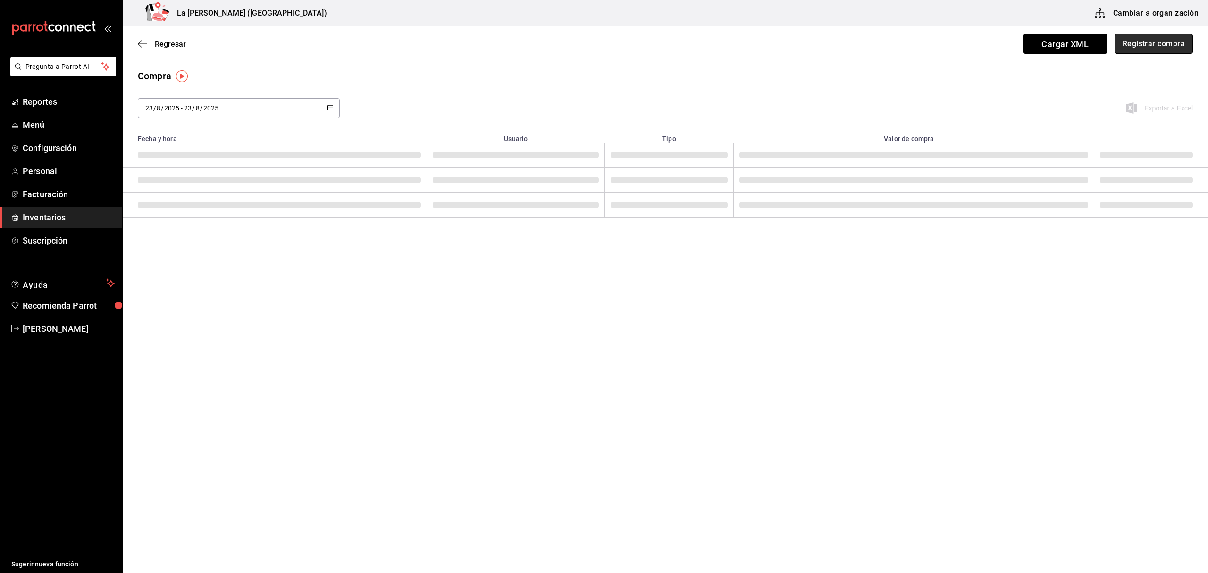
click at [1165, 45] on button "Registrar compra" at bounding box center [1154, 44] width 78 height 20
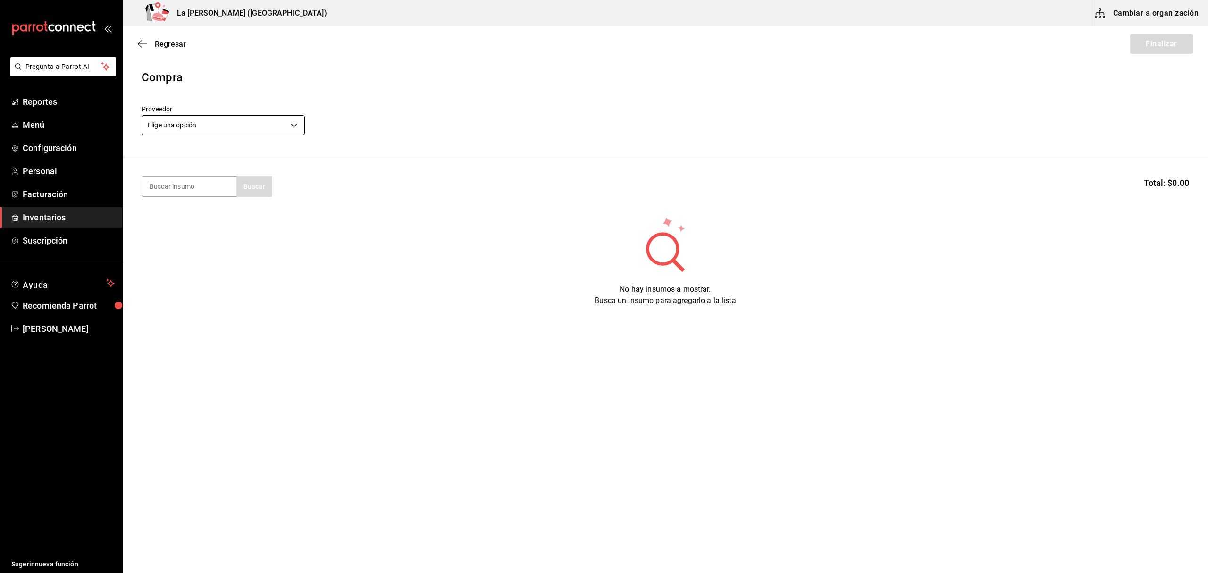
click at [176, 127] on body "Pregunta a Parrot AI Reportes Menú Configuración Personal Facturación Inventari…" at bounding box center [604, 260] width 1208 height 520
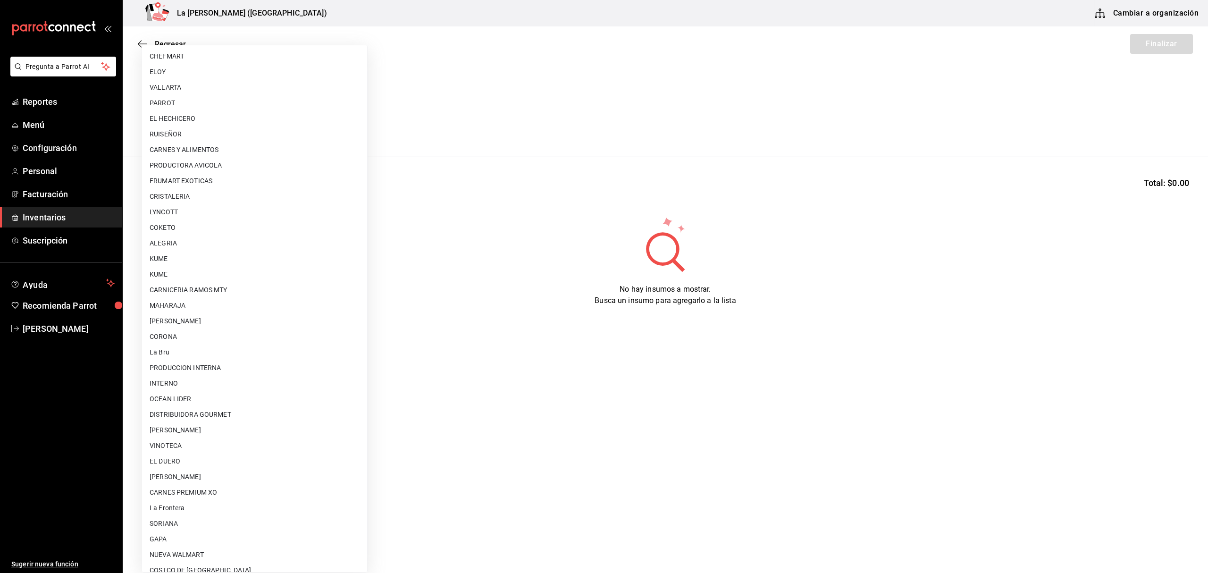
scroll to position [509, 0]
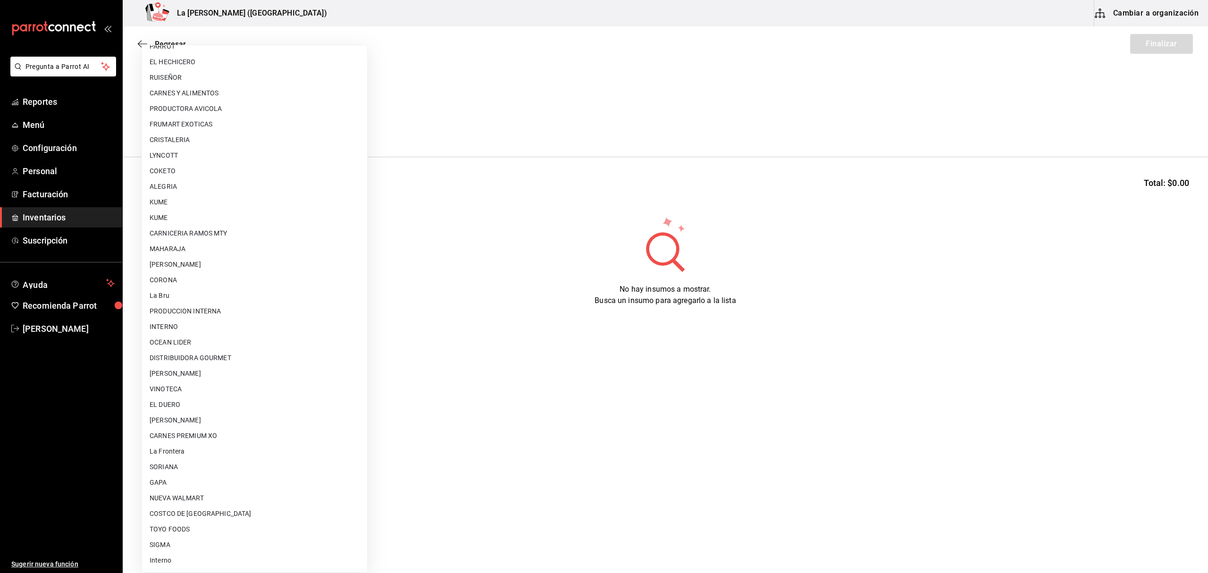
click at [221, 418] on li "[PERSON_NAME]" at bounding box center [254, 421] width 225 height 16
type input "315b81d5-d420-441a-a150-3d316ba9d60a"
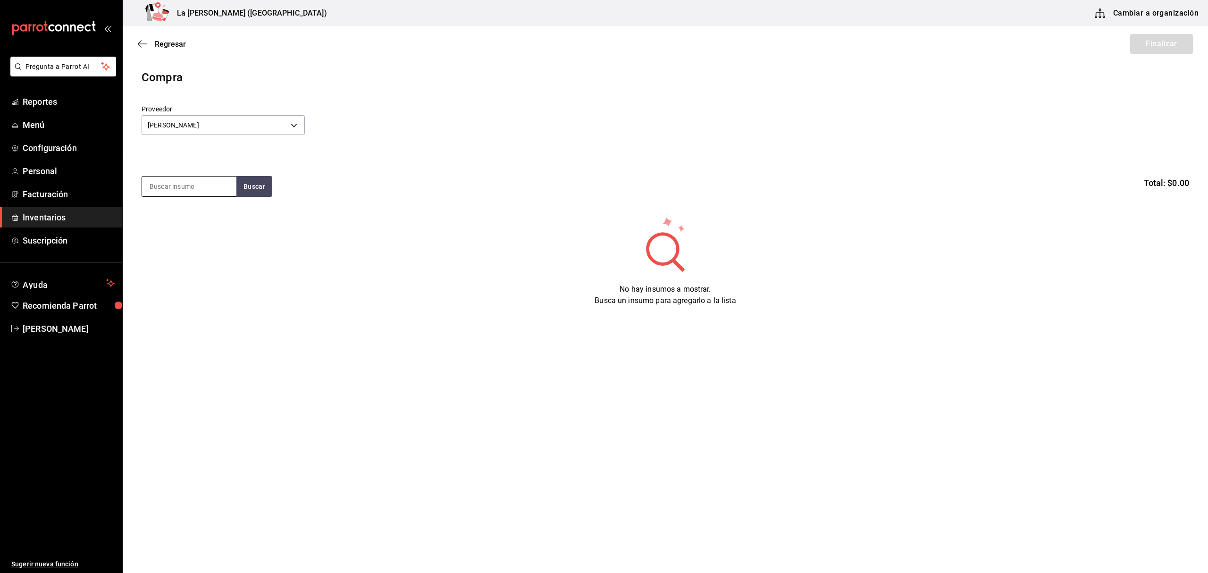
click at [208, 187] on input at bounding box center [189, 187] width 94 height 20
type input "FILETE"
click at [198, 223] on div "FILETE ROBALO NACIONAL 200 GR" at bounding box center [189, 219] width 79 height 23
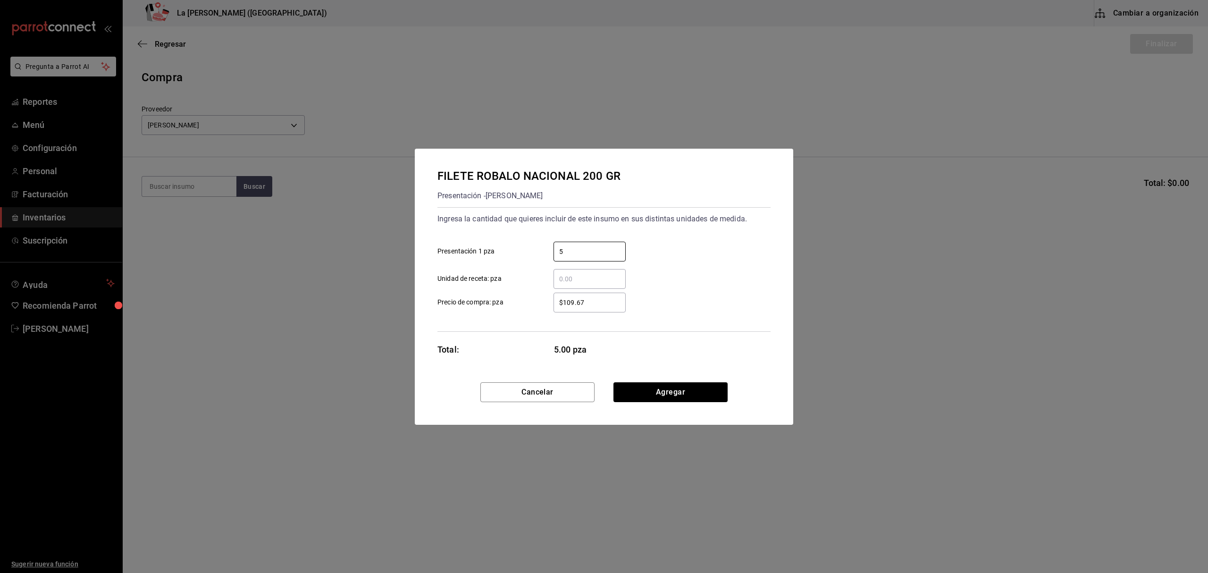
type input "5"
type input "$0.1"
click button "Agregar" at bounding box center [671, 392] width 114 height 20
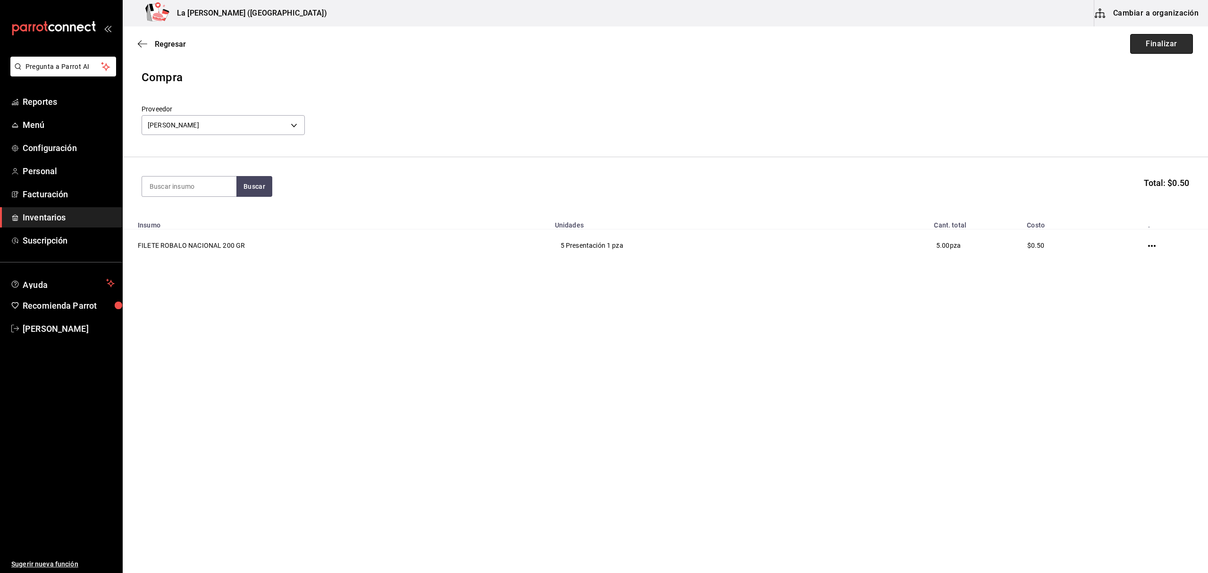
click at [1177, 42] on button "Finalizar" at bounding box center [1162, 44] width 63 height 20
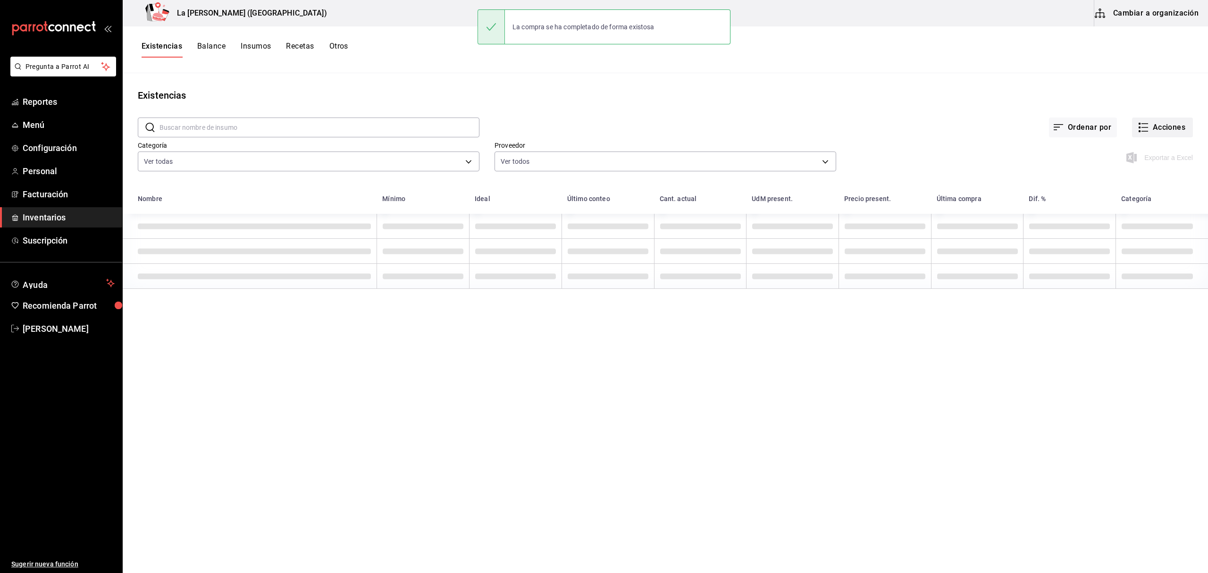
click at [1173, 127] on button "Acciones" at bounding box center [1162, 128] width 61 height 20
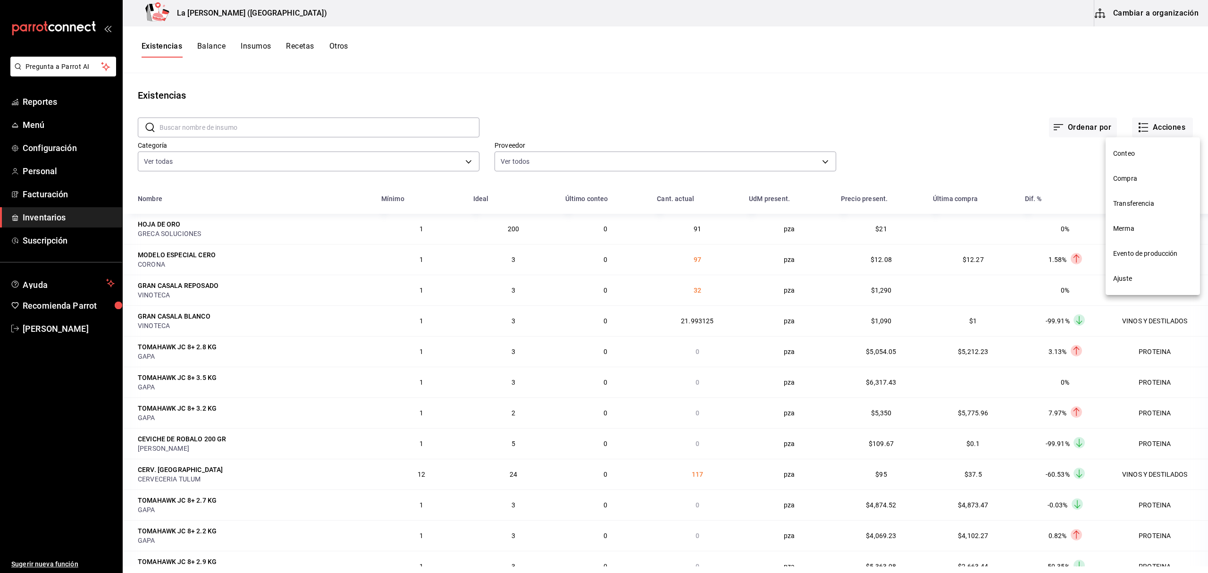
click at [990, 95] on div at bounding box center [604, 286] width 1208 height 573
click at [1162, 125] on button "Acciones" at bounding box center [1162, 128] width 61 height 20
click at [911, 106] on div at bounding box center [604, 286] width 1208 height 573
click at [28, 225] on link "Inventarios" at bounding box center [61, 217] width 122 height 20
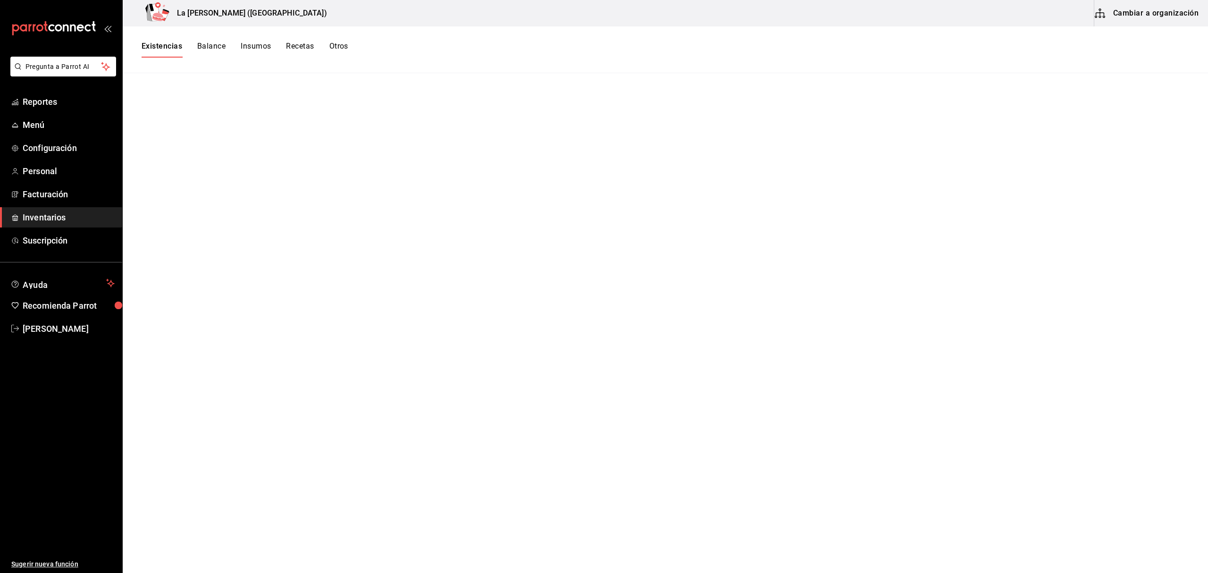
click at [168, 45] on button "Existencias" at bounding box center [162, 50] width 41 height 16
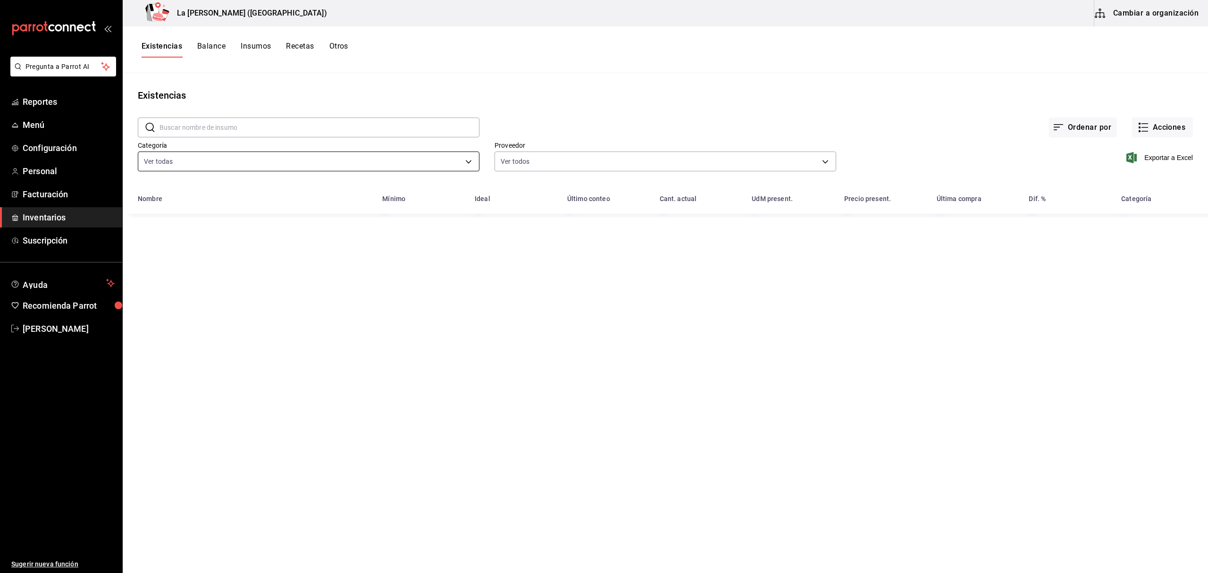
click at [199, 163] on body "Pregunta a Parrot AI Reportes Menú Configuración Personal Facturación Inventari…" at bounding box center [604, 283] width 1208 height 566
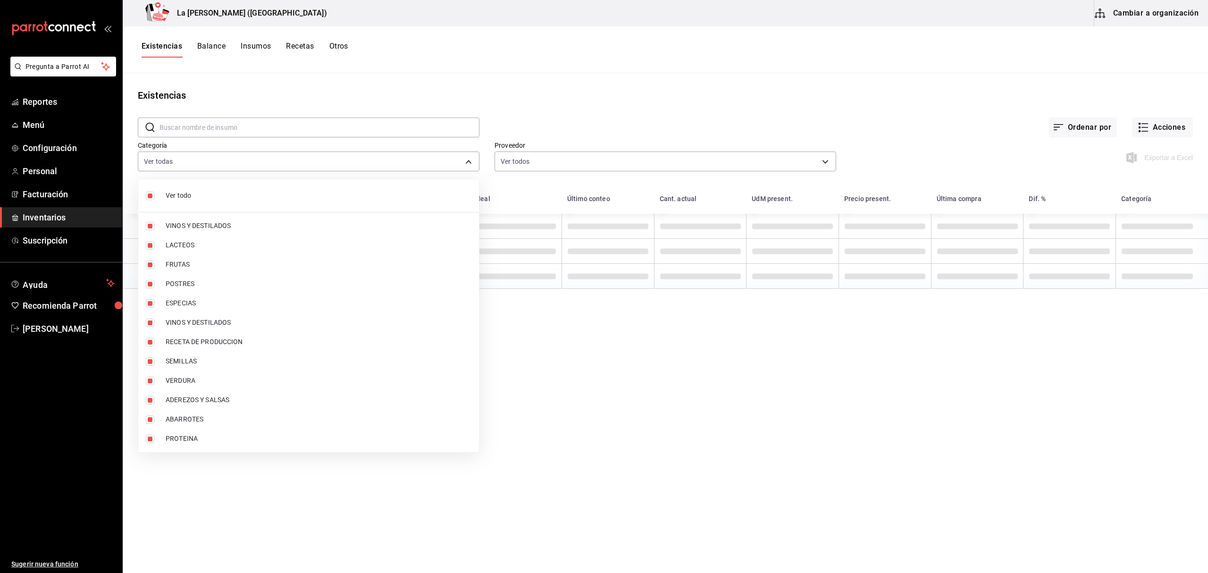
click at [186, 448] on li "PROTEINA" at bounding box center [308, 438] width 341 height 19
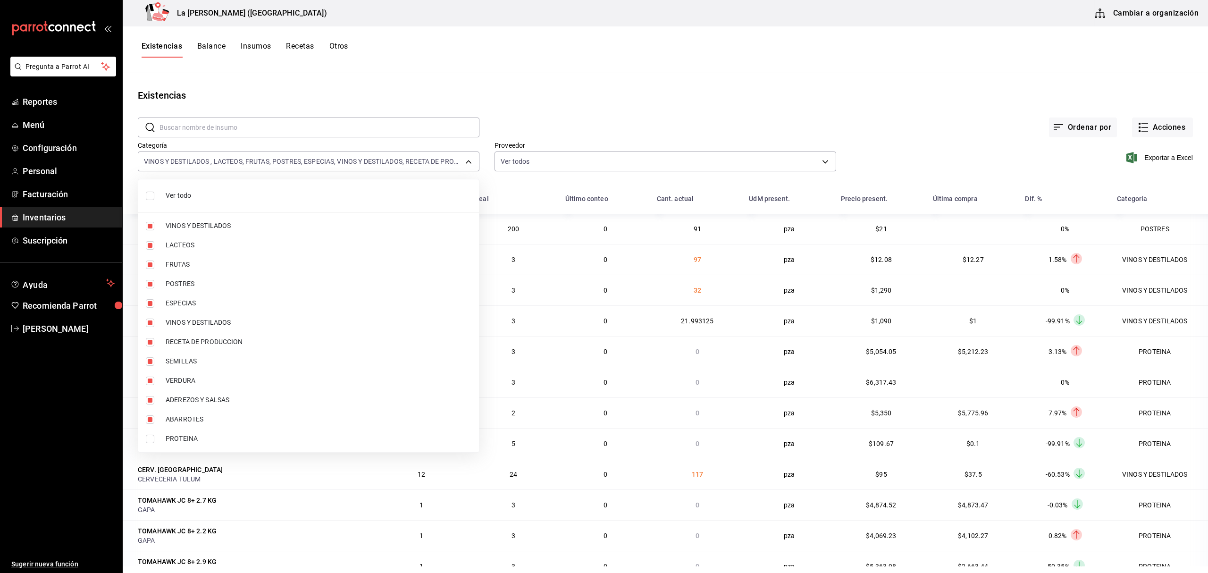
type input "be0ce7a6-2660-4f84-b744-857dbbbd8cf4,a36e3bca-10a6-43db-a253-e8528f4586c4,75fe1…"
checkbox input "false"
click at [183, 439] on span "PROTEINA" at bounding box center [319, 439] width 306 height 10
type input "be0ce7a6-2660-4f84-b744-857dbbbd8cf4,a36e3bca-10a6-43db-a253-e8528f4586c4,75fe1…"
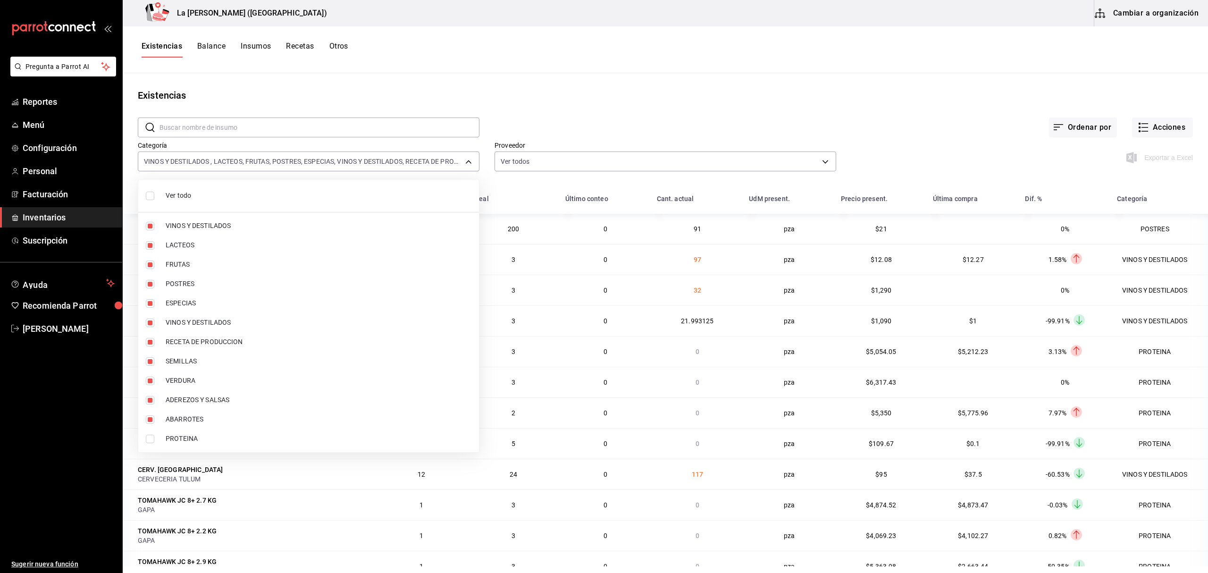
checkbox input "true"
click at [211, 197] on span "Ver todo" at bounding box center [319, 196] width 306 height 10
click at [184, 435] on span "PROTEINA" at bounding box center [319, 439] width 306 height 10
type input "89020659-a685-42c8-84d5-b1543ef933a3"
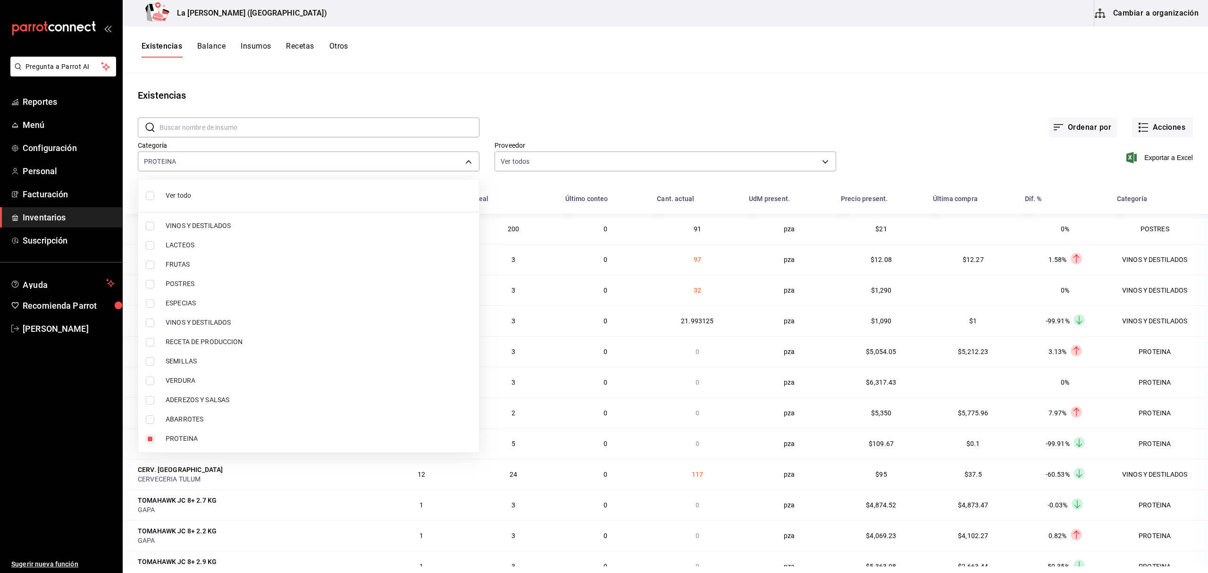
checkbox input "false"
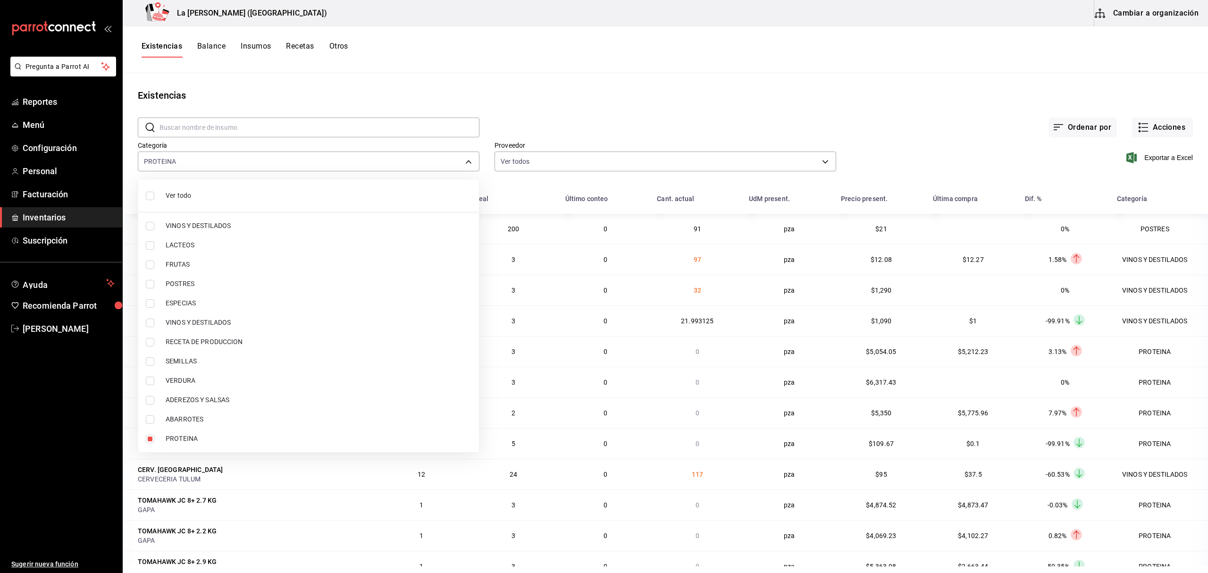
checkbox input "false"
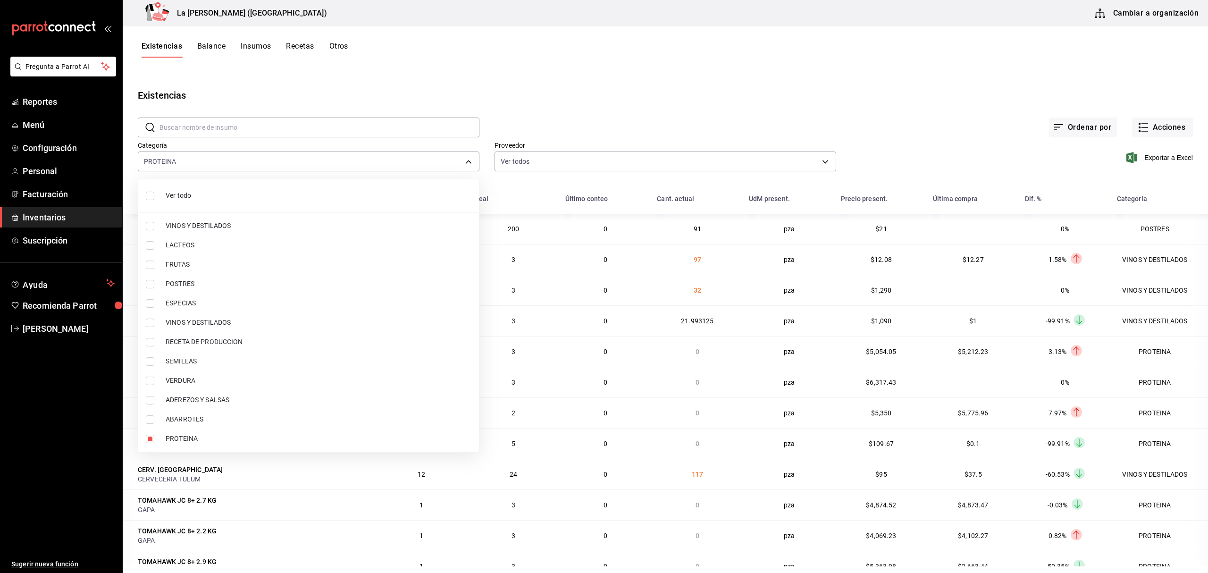
checkbox input "false"
checkbox input "true"
click at [184, 284] on span "POSTRES" at bounding box center [319, 284] width 306 height 10
type input "89020659-a685-42c8-84d5-b1543ef933a3,300b8f87-2b59-439f-b980-3e97300322fa"
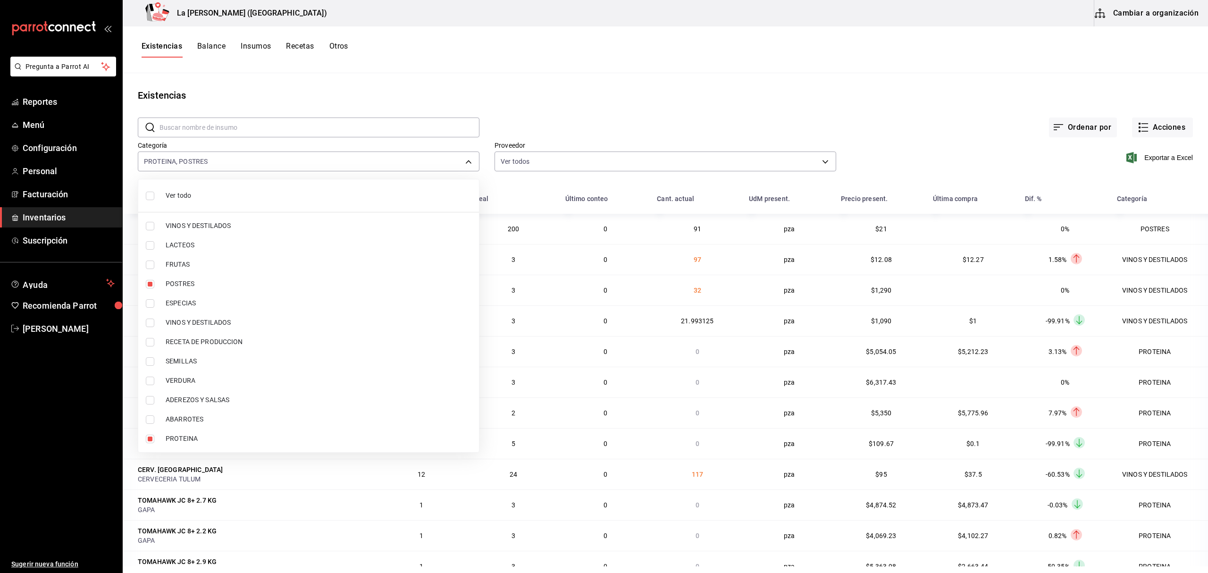
checkbox input "true"
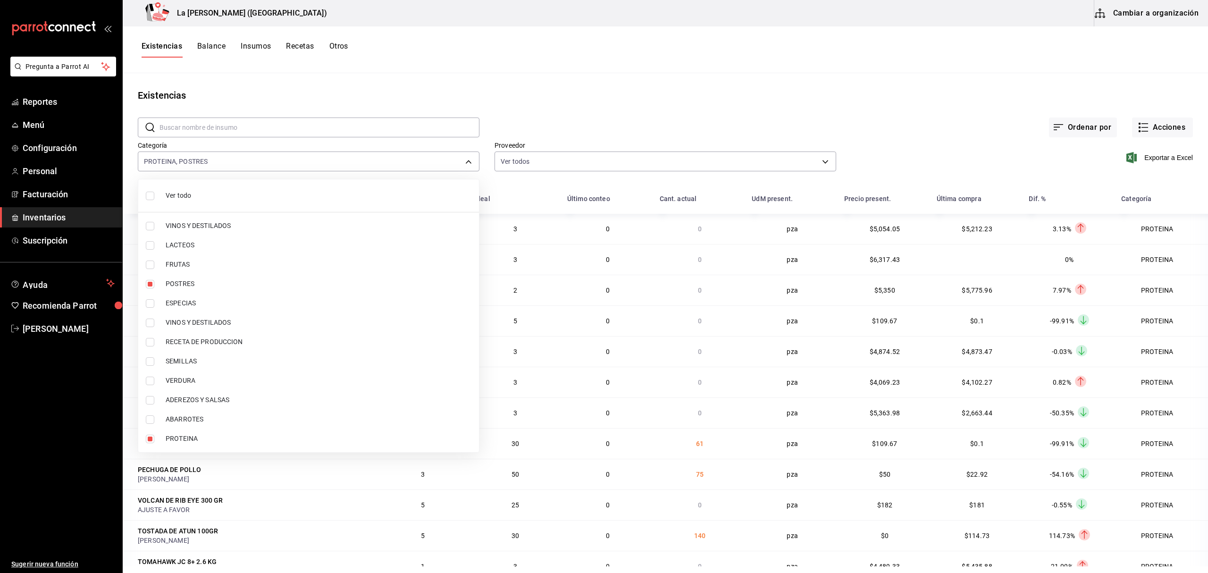
click at [1158, 161] on div at bounding box center [604, 286] width 1208 height 573
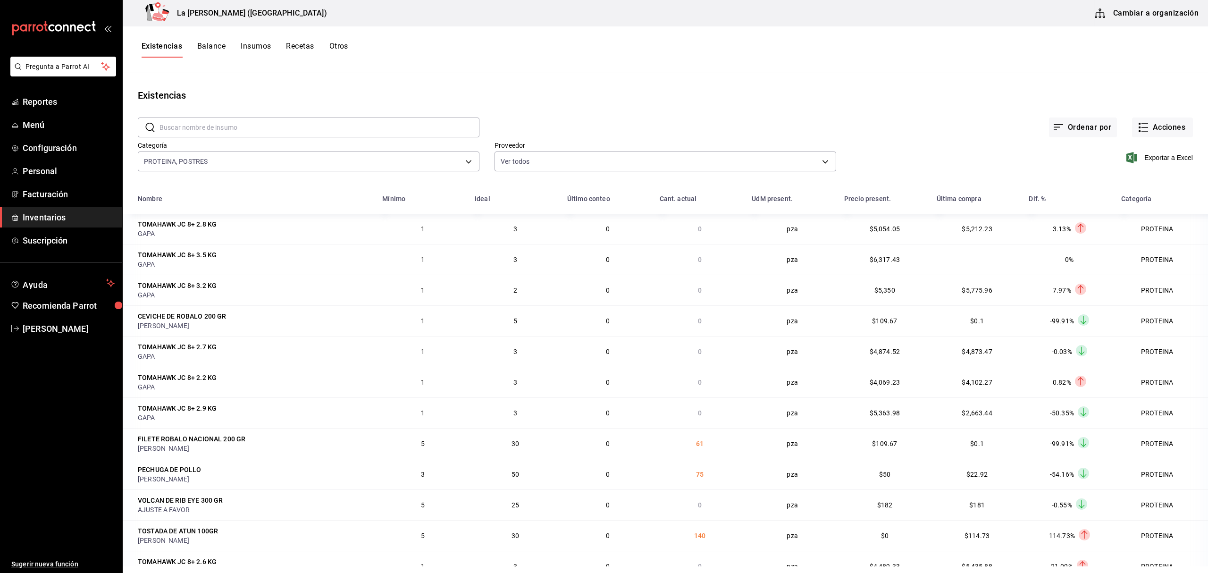
click at [58, 225] on link "Inventarios" at bounding box center [61, 217] width 122 height 20
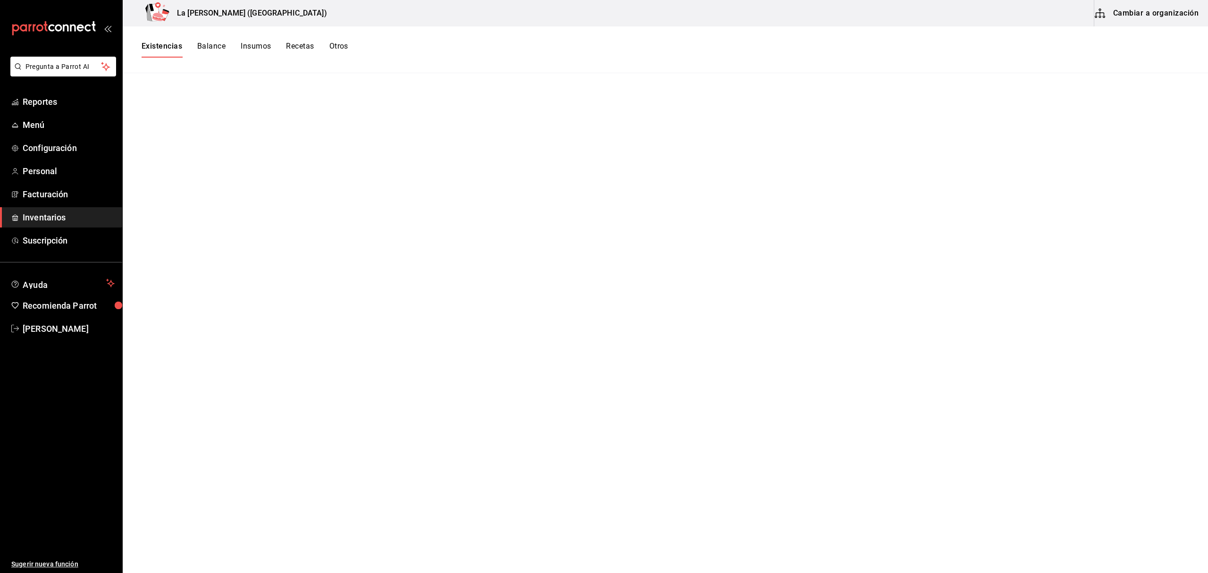
click at [170, 48] on button "Existencias" at bounding box center [162, 50] width 41 height 16
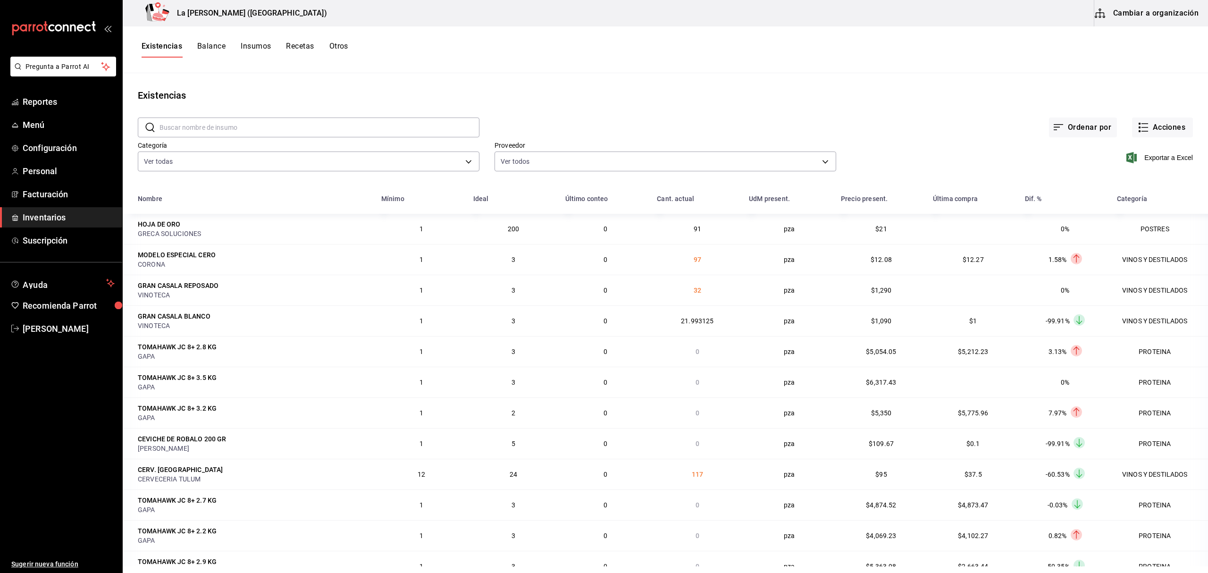
click at [46, 221] on span "Inventarios" at bounding box center [69, 217] width 92 height 13
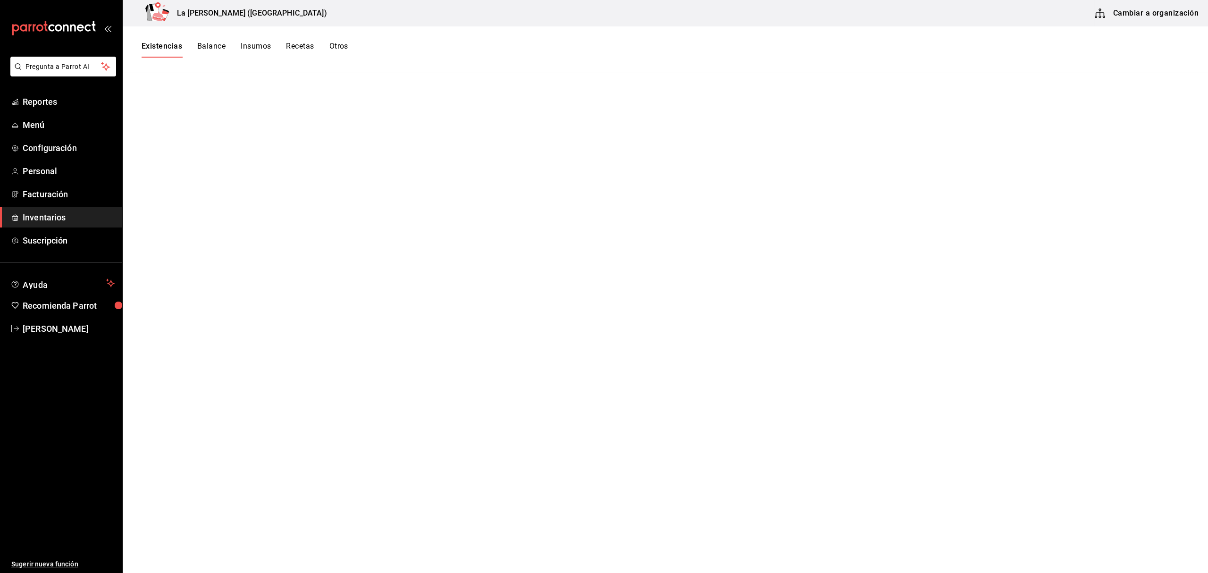
click at [178, 45] on button "Existencias" at bounding box center [162, 50] width 41 height 16
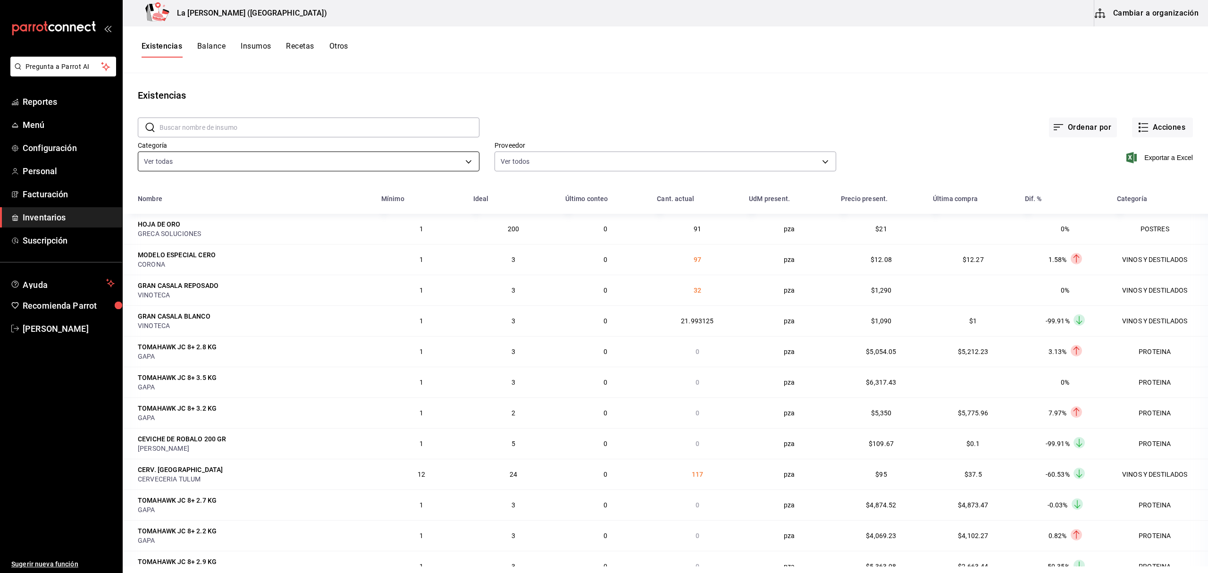
click at [145, 169] on body "Pregunta a Parrot AI Reportes Menú Configuración Personal Facturación Inventari…" at bounding box center [604, 283] width 1208 height 566
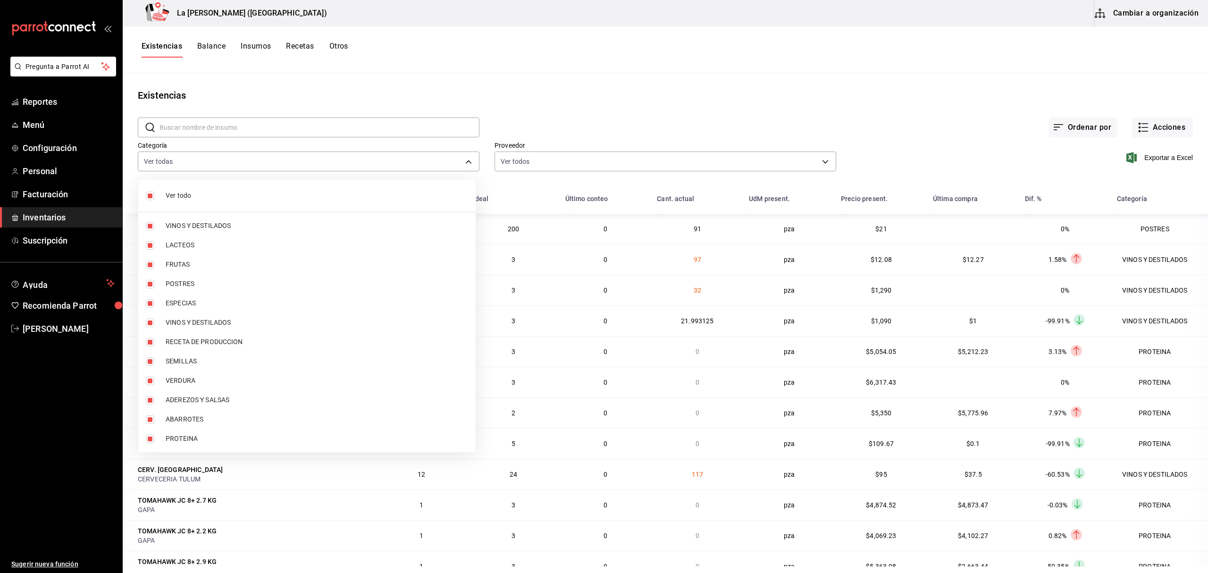
click at [154, 188] on li "Ver todo" at bounding box center [307, 195] width 338 height 25
checkbox input "false"
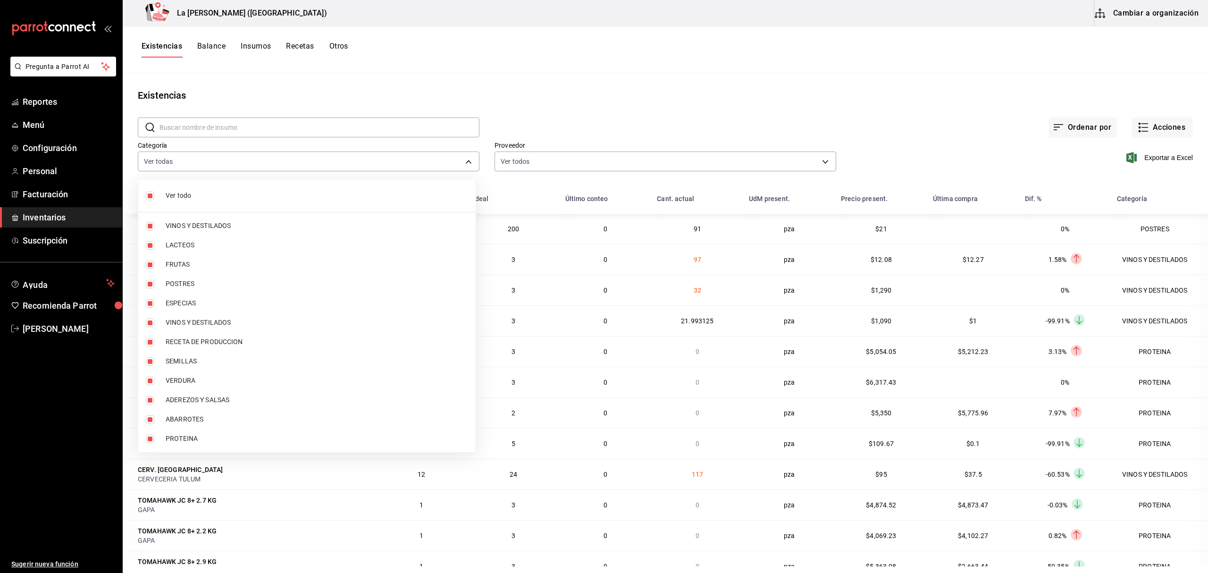
checkbox input "false"
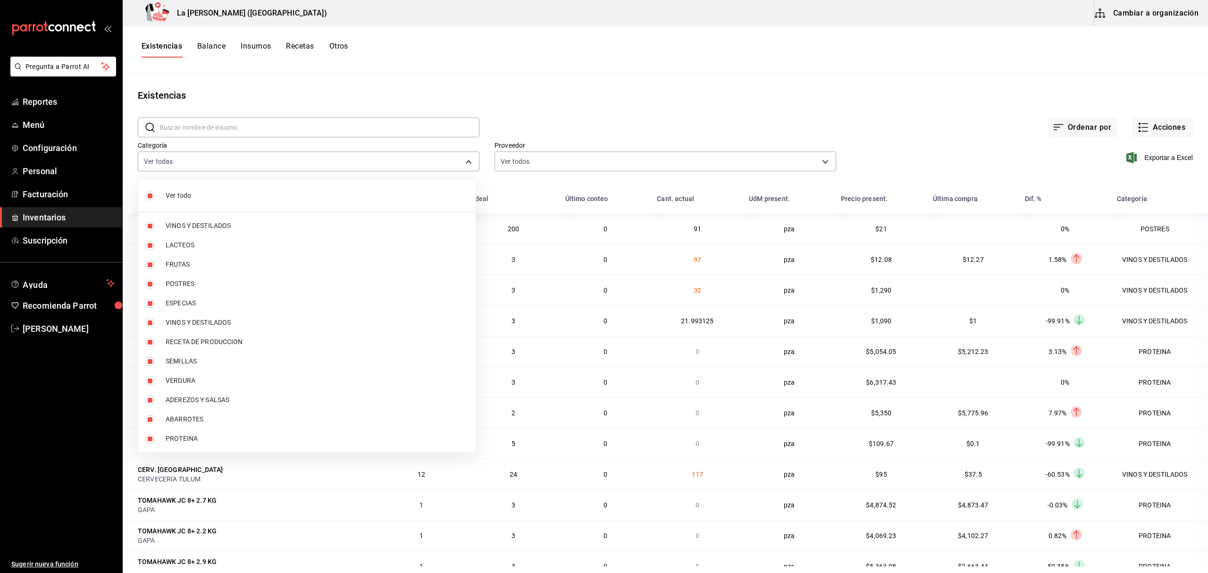
checkbox input "false"
click at [184, 434] on span "PROTEINA" at bounding box center [317, 439] width 303 height 10
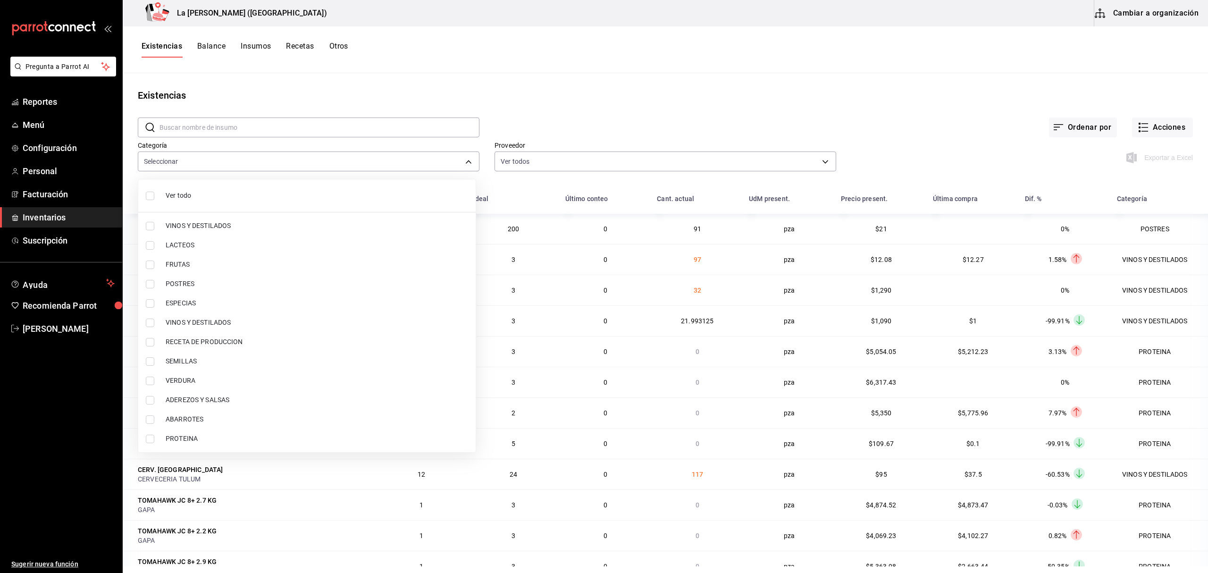
type input "89020659-a685-42c8-84d5-b1543ef933a3"
checkbox input "true"
click at [185, 282] on span "POSTRES" at bounding box center [317, 284] width 303 height 10
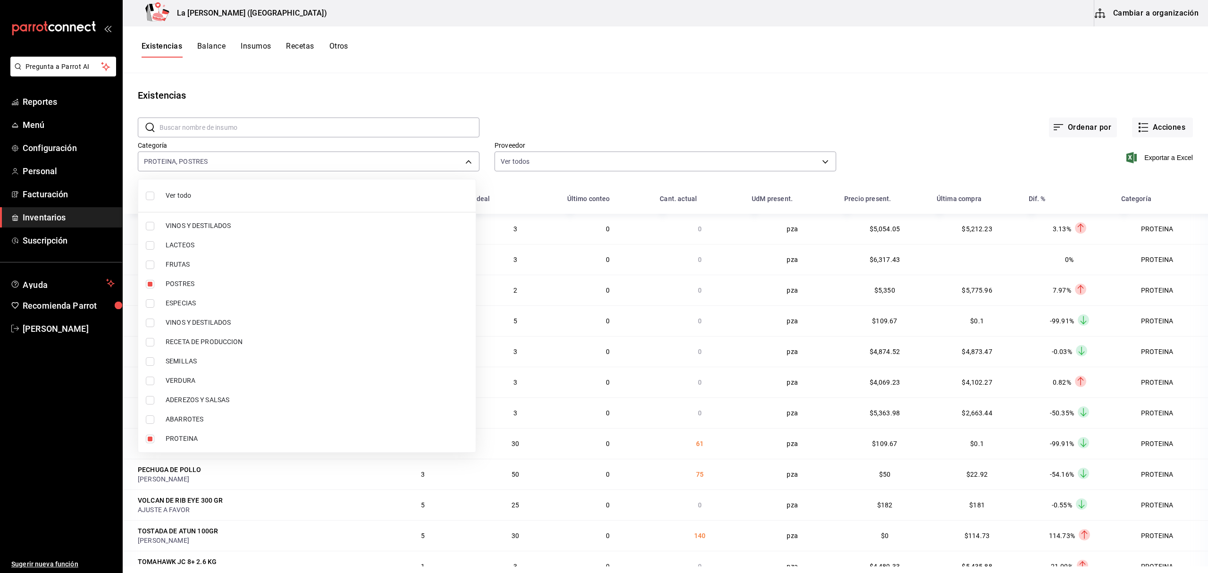
type input "89020659-a685-42c8-84d5-b1543ef933a3,300b8f87-2b59-439f-b980-3e97300322fa"
checkbox input "true"
click at [1158, 159] on div at bounding box center [604, 286] width 1208 height 573
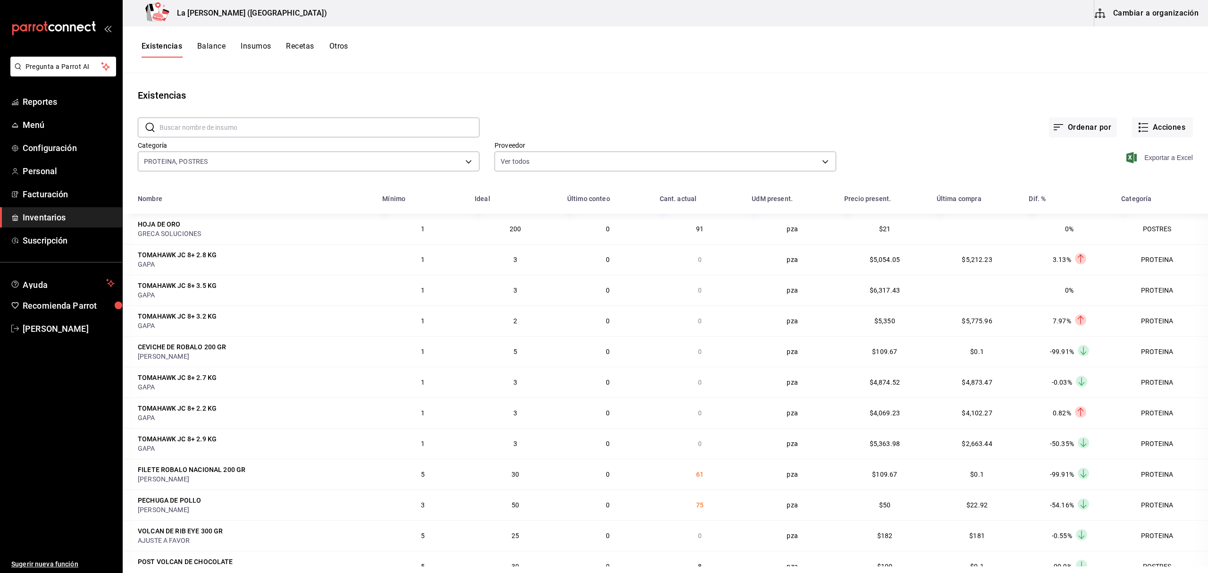
click at [1158, 157] on span "Exportar a Excel" at bounding box center [1161, 157] width 65 height 11
click at [37, 212] on span "Inventarios" at bounding box center [69, 217] width 92 height 13
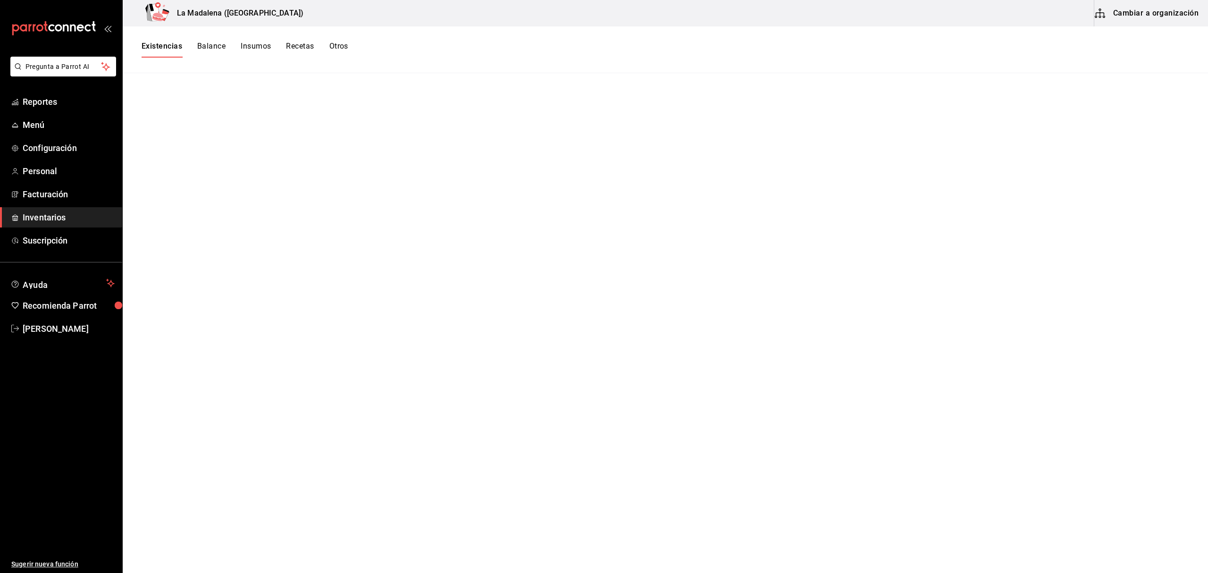
click at [165, 48] on button "Existencias" at bounding box center [162, 50] width 41 height 16
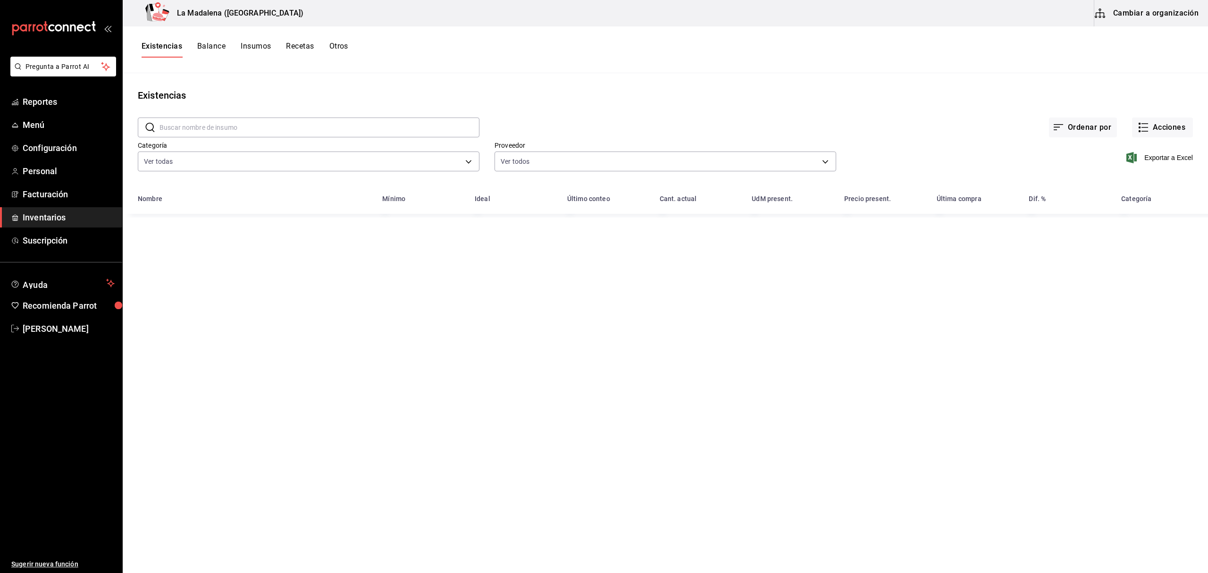
click at [40, 216] on span "Inventarios" at bounding box center [69, 217] width 92 height 13
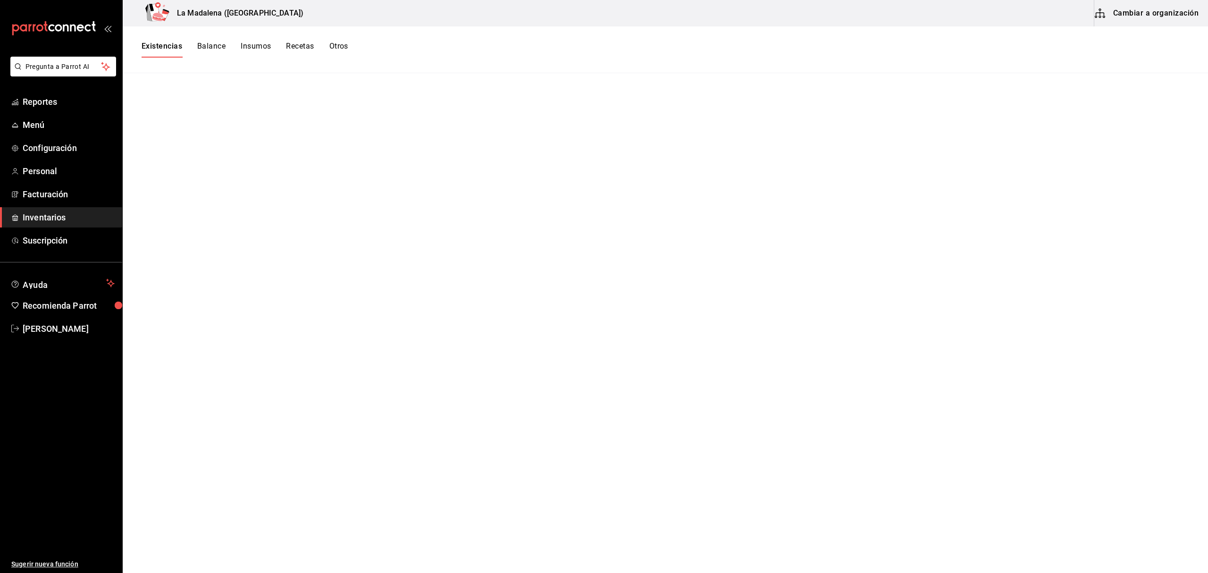
click at [50, 215] on span "Inventarios" at bounding box center [69, 217] width 92 height 13
click at [168, 36] on div "Existencias Balance Insumos Recetas Otros" at bounding box center [666, 49] width 1086 height 47
click at [164, 44] on button "Existencias" at bounding box center [162, 50] width 41 height 16
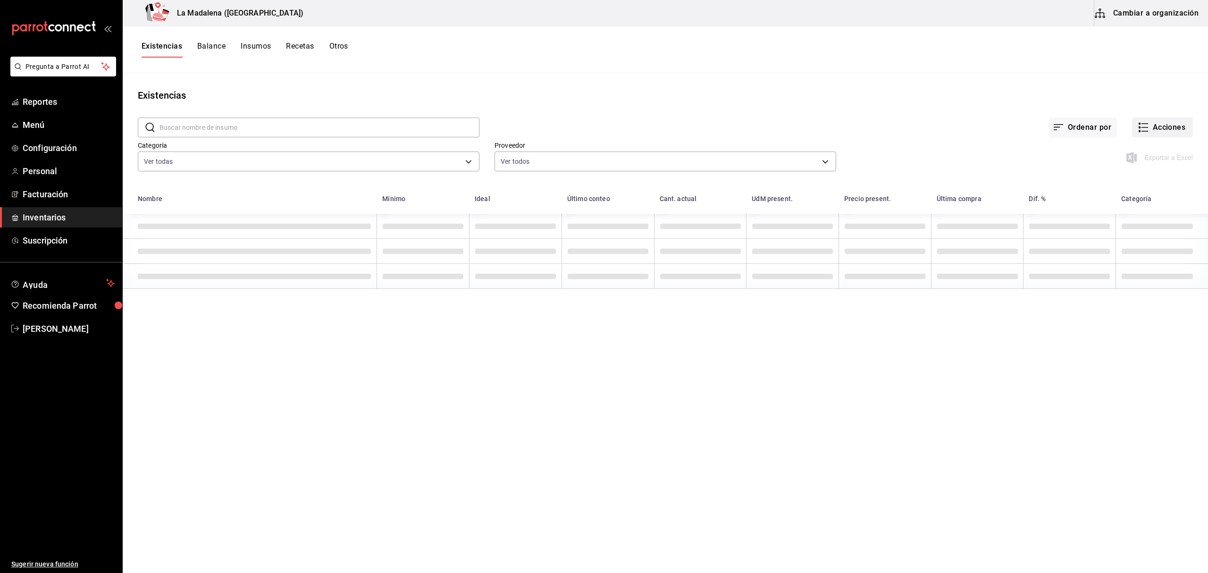
click at [1188, 124] on button "Acciones" at bounding box center [1162, 128] width 61 height 20
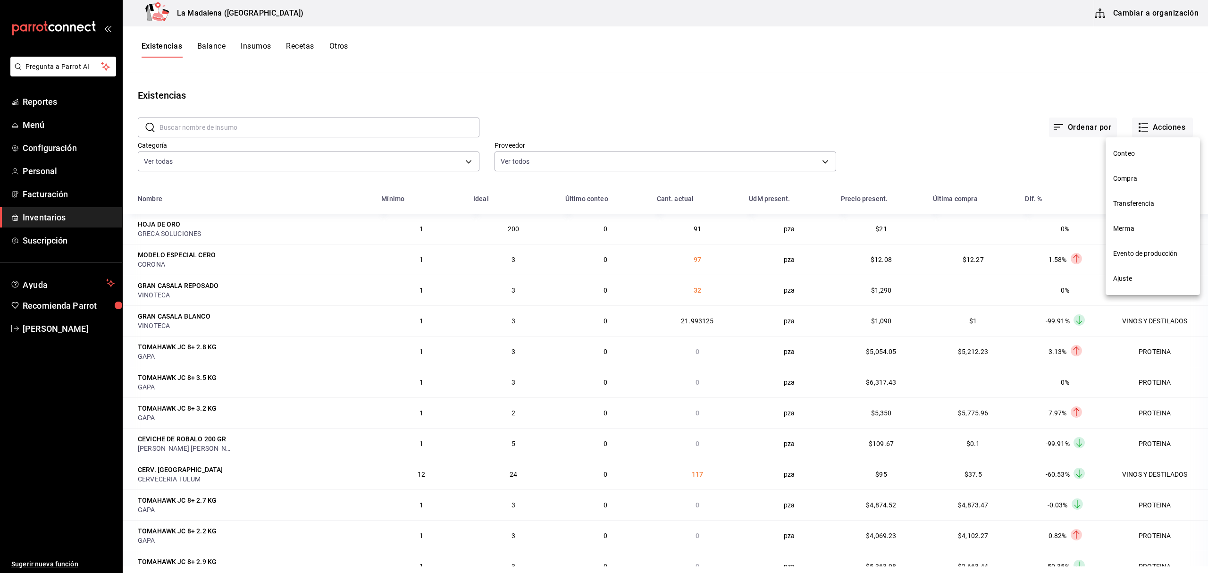
click at [1130, 233] on span "Merma" at bounding box center [1153, 229] width 79 height 10
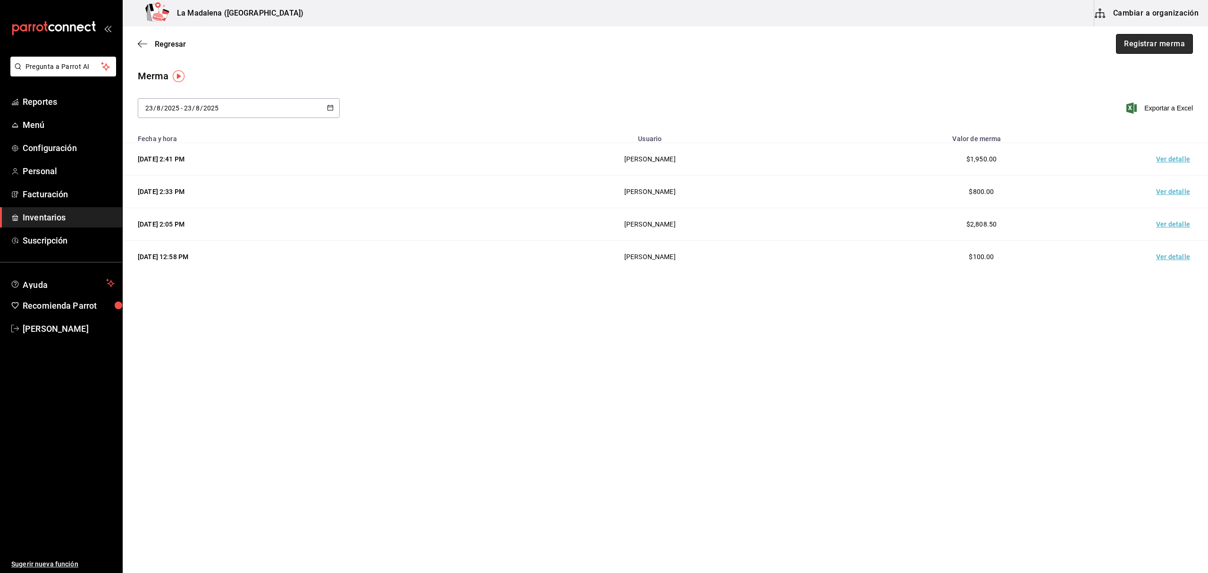
click at [1152, 42] on button "Registrar merma" at bounding box center [1154, 44] width 77 height 20
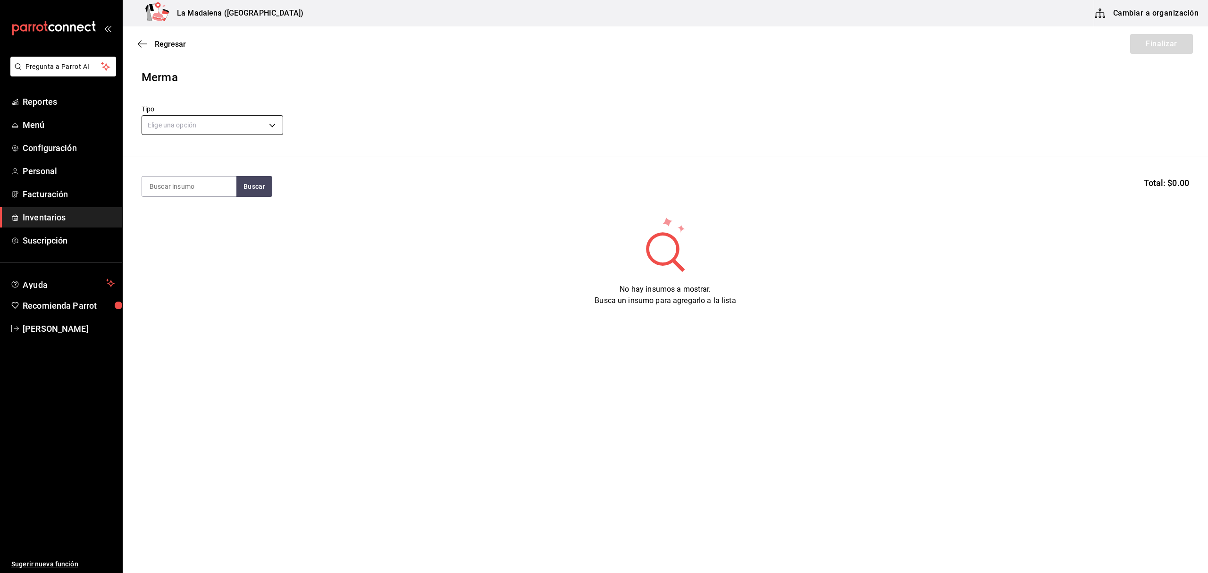
click at [261, 121] on body "Pregunta a Parrot AI Reportes Menú Configuración Personal Facturación Inventari…" at bounding box center [604, 260] width 1208 height 520
click at [195, 188] on li "Error" at bounding box center [212, 186] width 141 height 16
type input "ERROR"
click at [193, 184] on input at bounding box center [189, 187] width 94 height 20
type input "F"
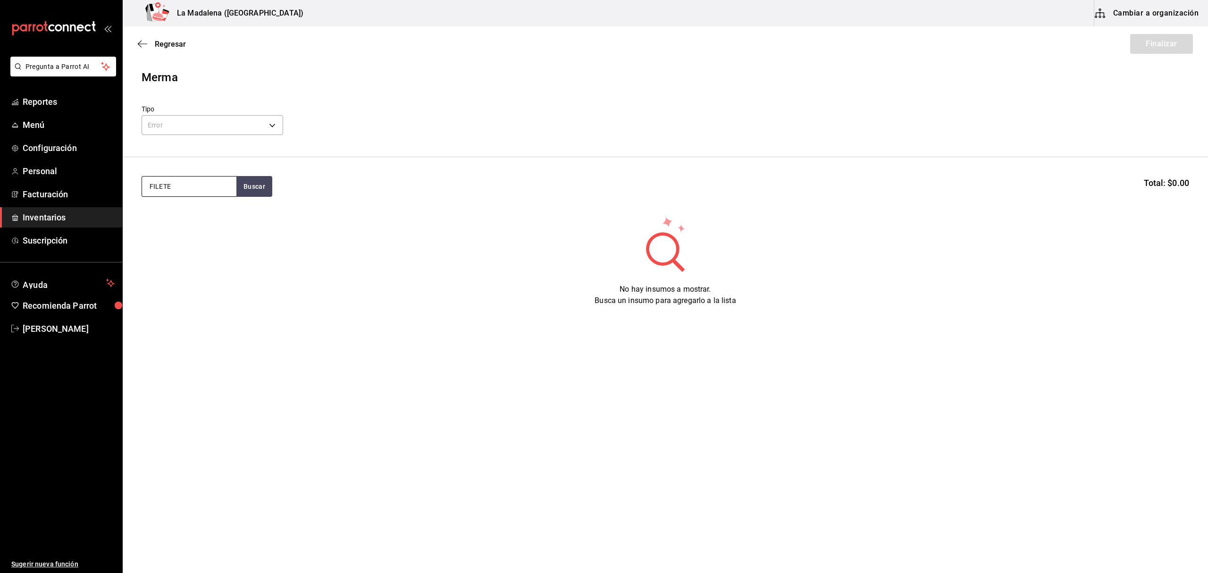
type input "FILETE"
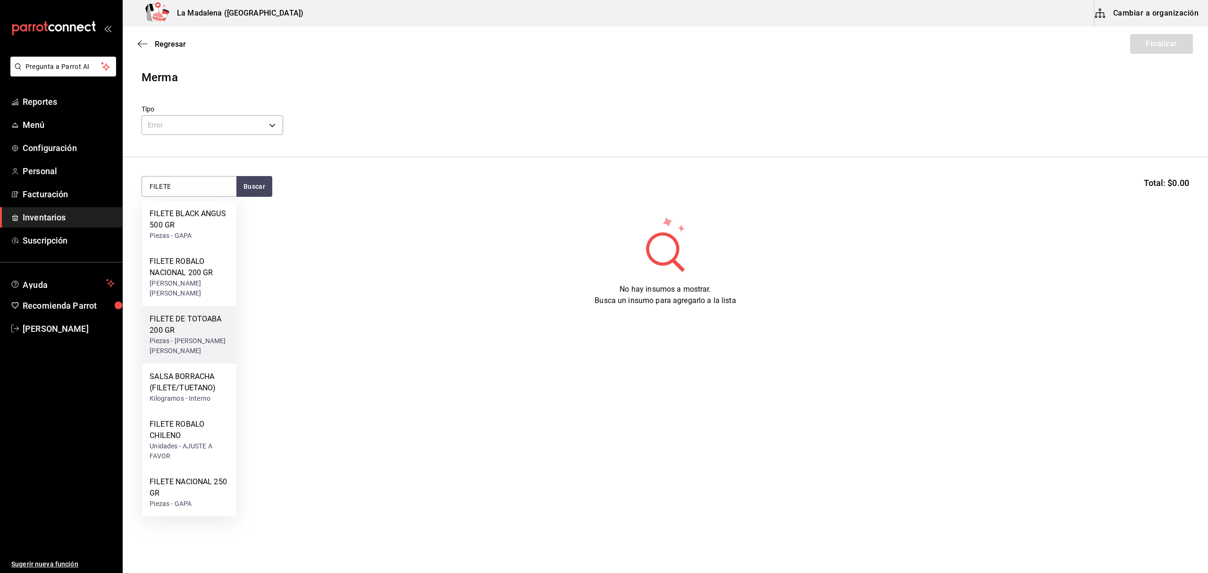
click at [201, 316] on div "FILETE DE TOTOABA 200 GR" at bounding box center [189, 324] width 79 height 23
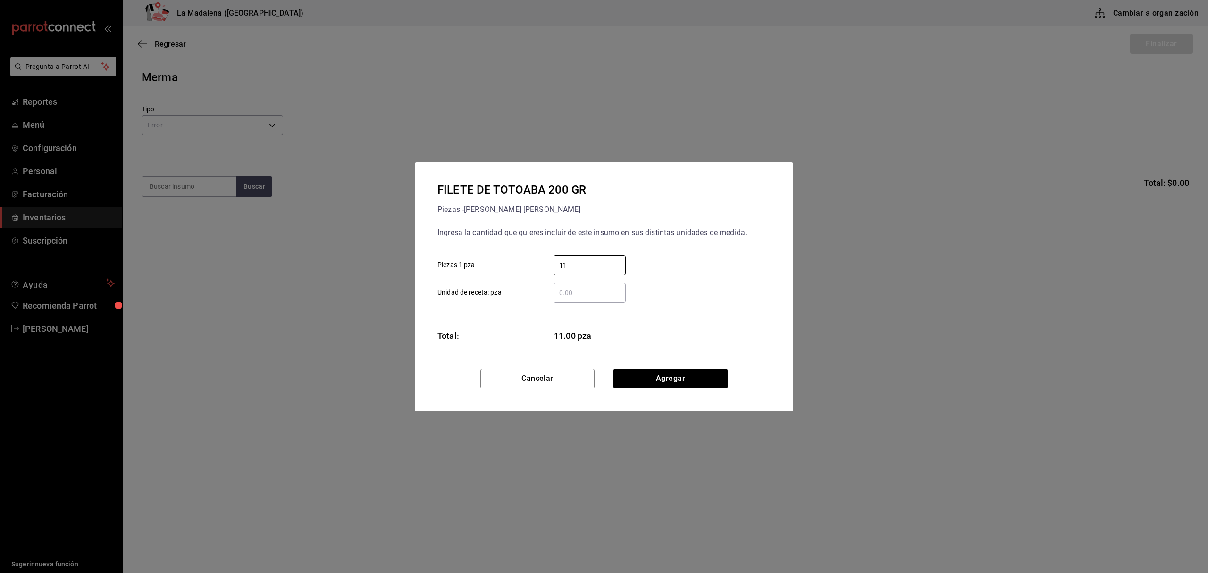
type input "11"
click button "Agregar" at bounding box center [671, 379] width 114 height 20
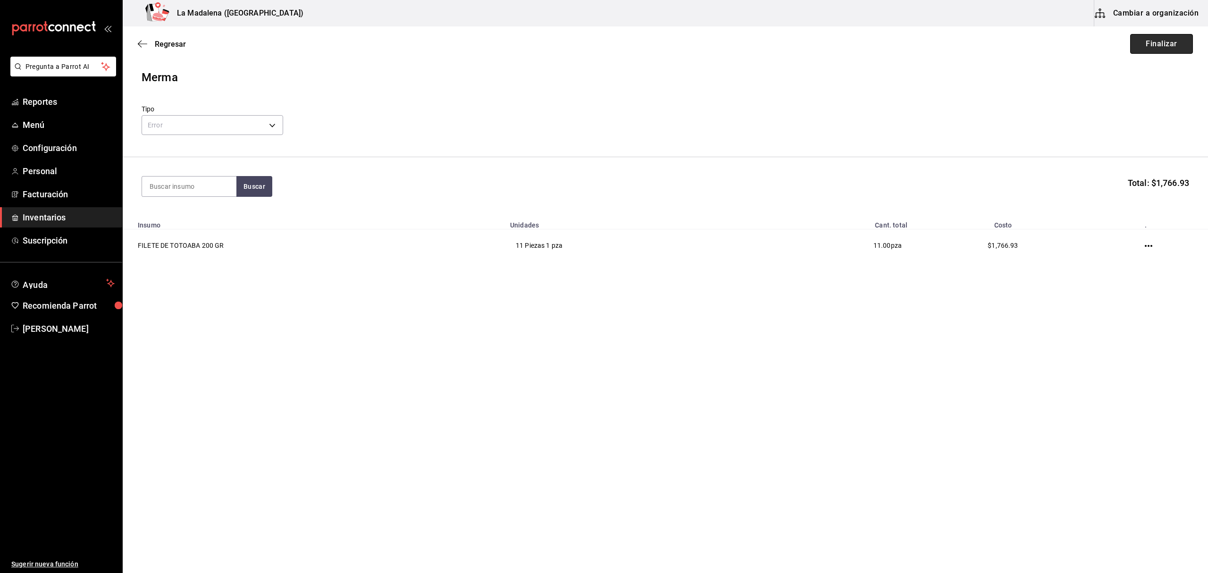
click at [1141, 45] on button "Finalizar" at bounding box center [1162, 44] width 63 height 20
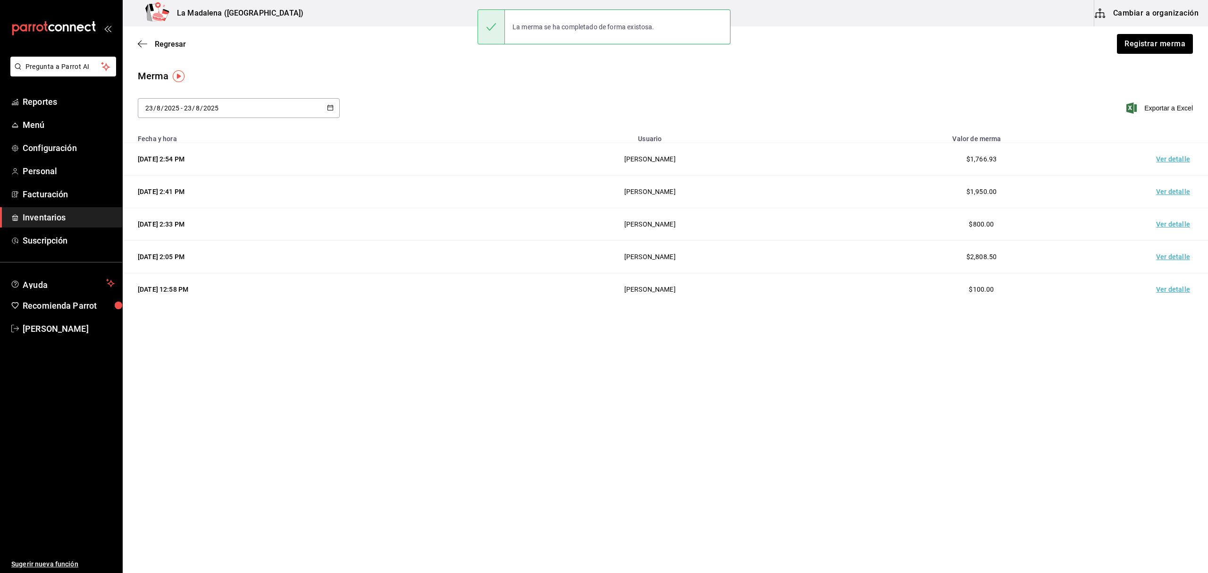
click at [1167, 155] on td "Ver detalle" at bounding box center [1175, 159] width 66 height 33
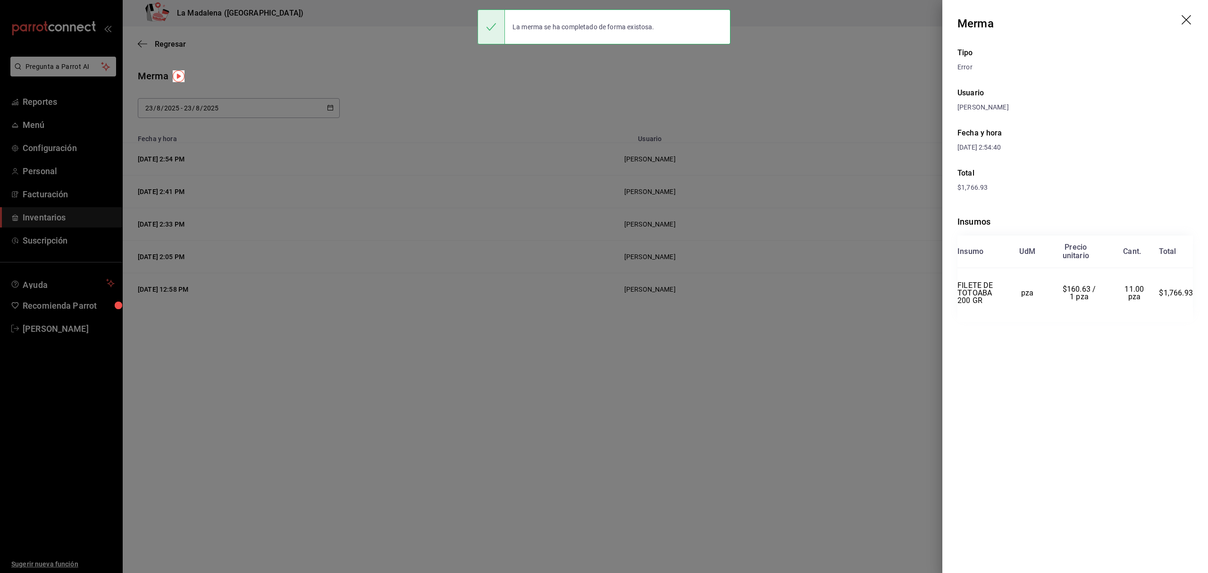
click at [1186, 19] on icon "drag" at bounding box center [1187, 20] width 11 height 11
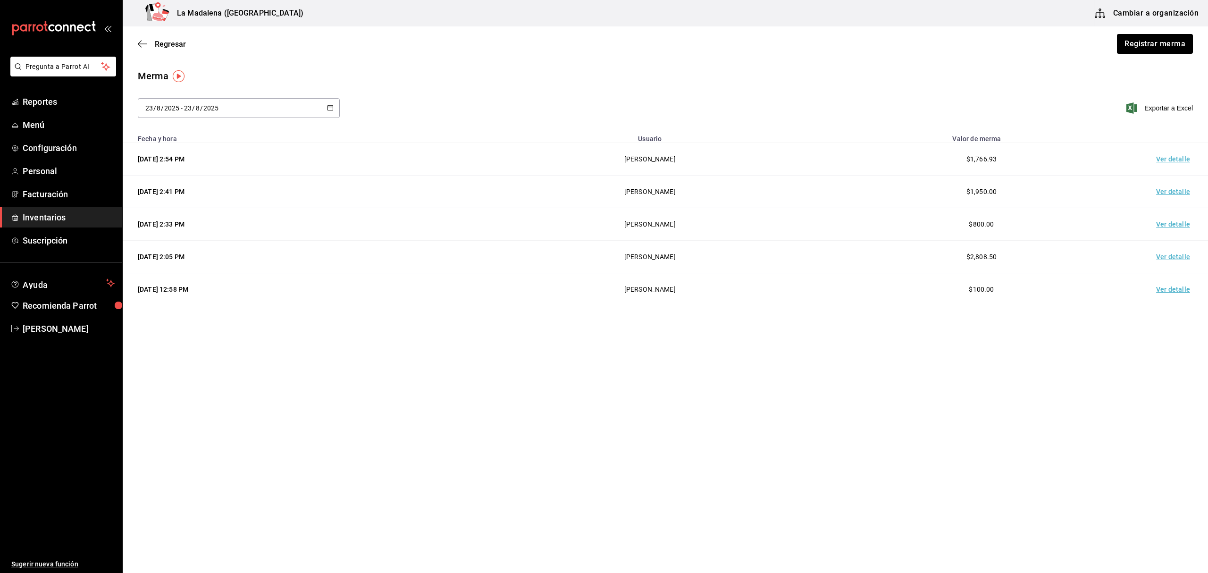
click at [64, 220] on span "Inventarios" at bounding box center [69, 217] width 92 height 13
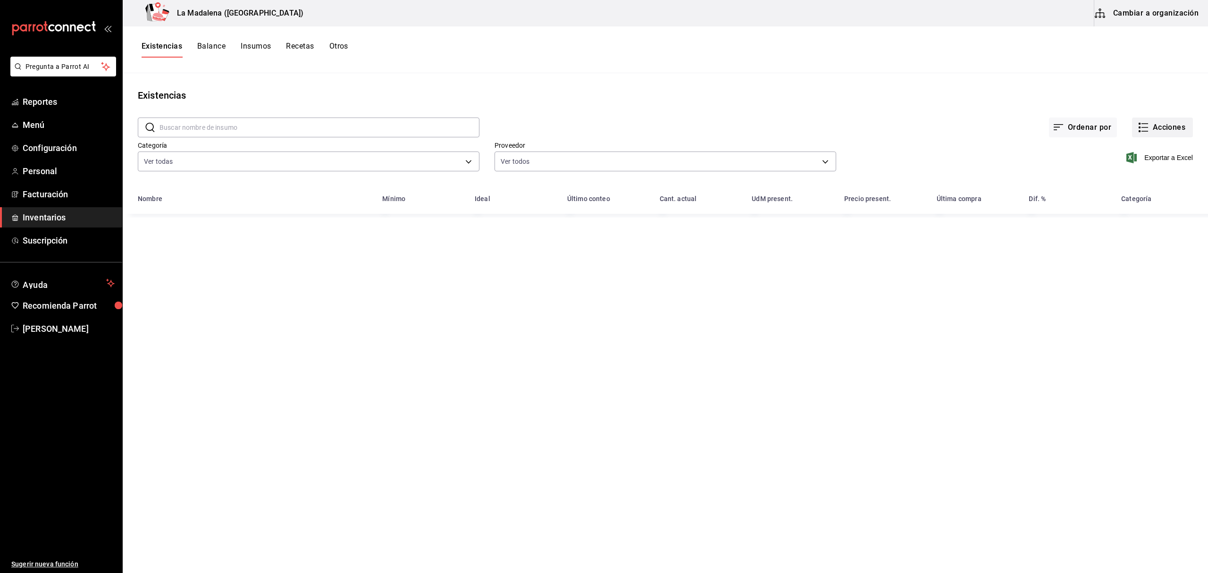
click at [1160, 125] on button "Acciones" at bounding box center [1162, 128] width 61 height 20
click at [1151, 173] on li "Compra" at bounding box center [1153, 178] width 94 height 25
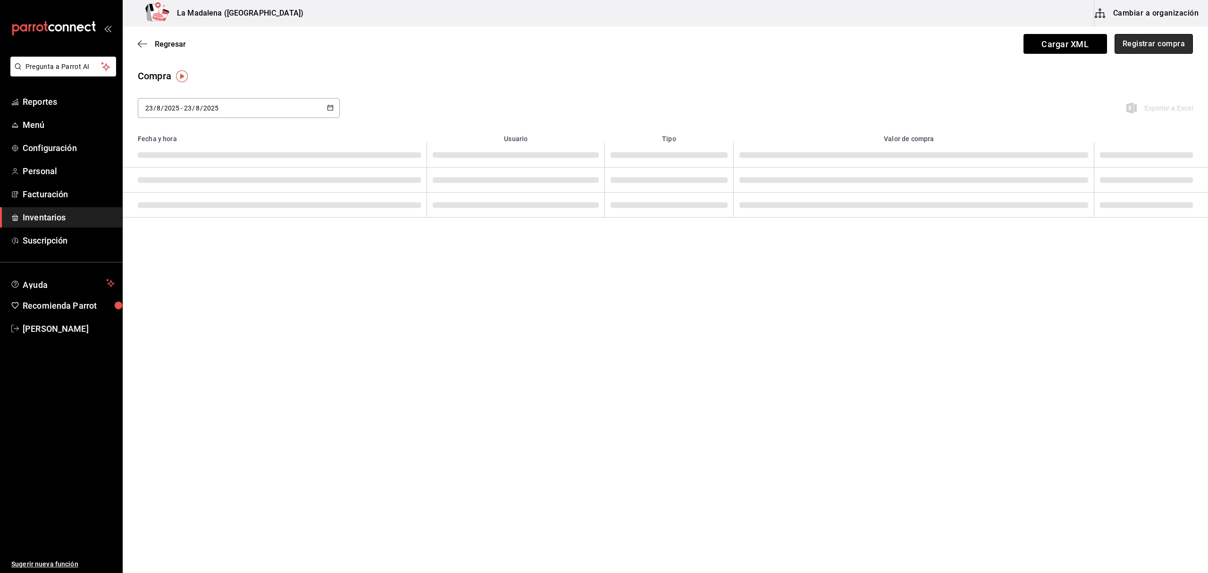
click at [1164, 48] on button "Registrar compra" at bounding box center [1154, 44] width 78 height 20
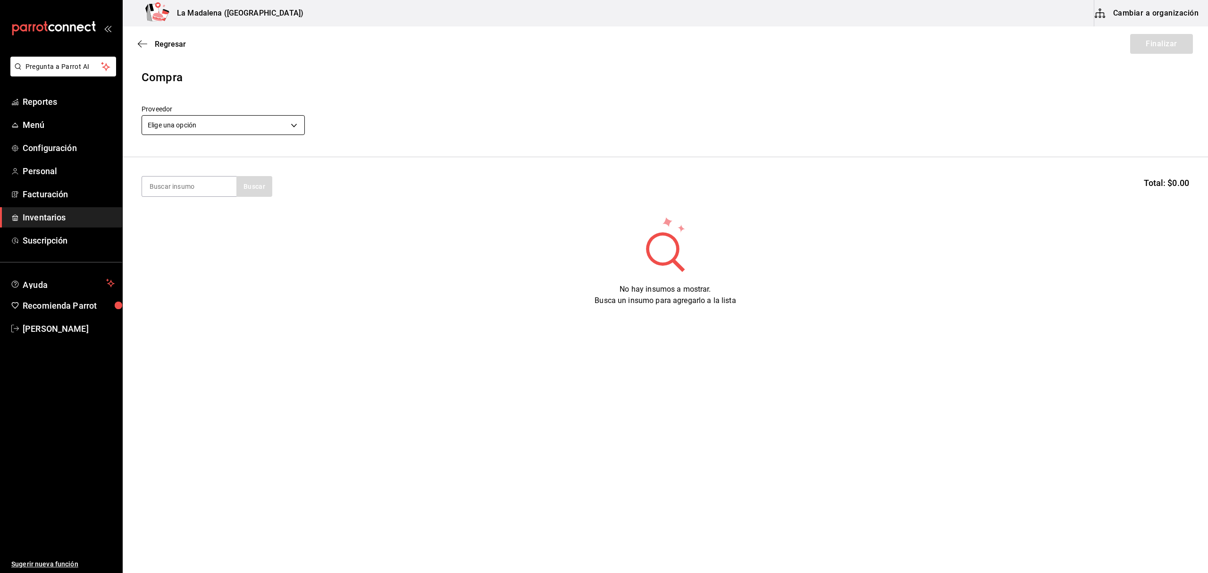
click at [274, 121] on body "Pregunta a Parrot AI Reportes Menú Configuración Personal Facturación Inventari…" at bounding box center [604, 260] width 1208 height 520
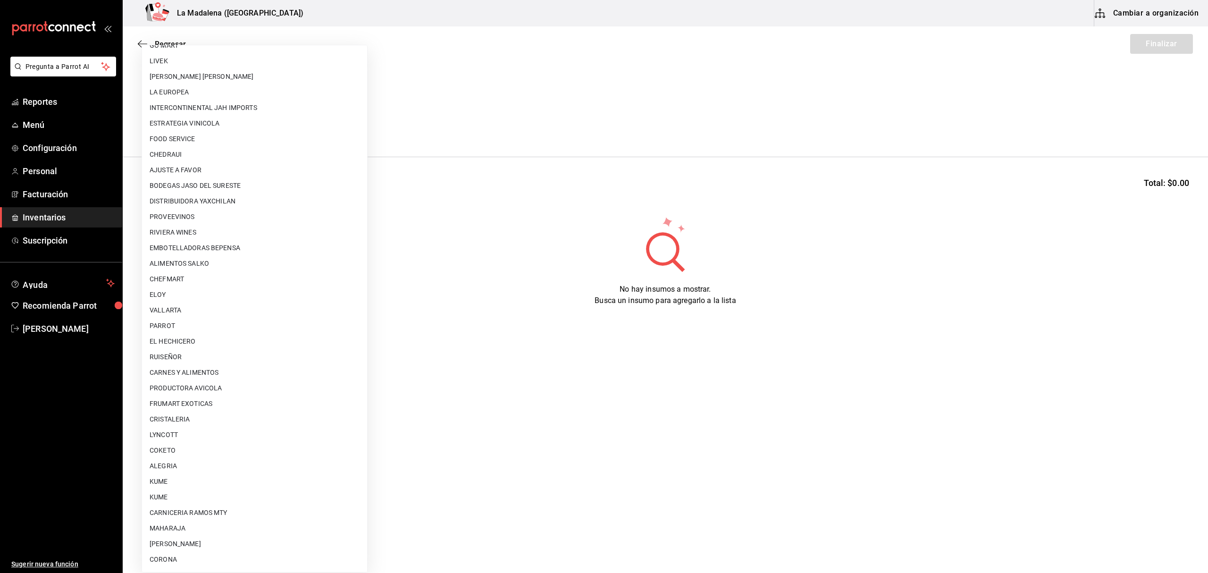
scroll to position [509, 0]
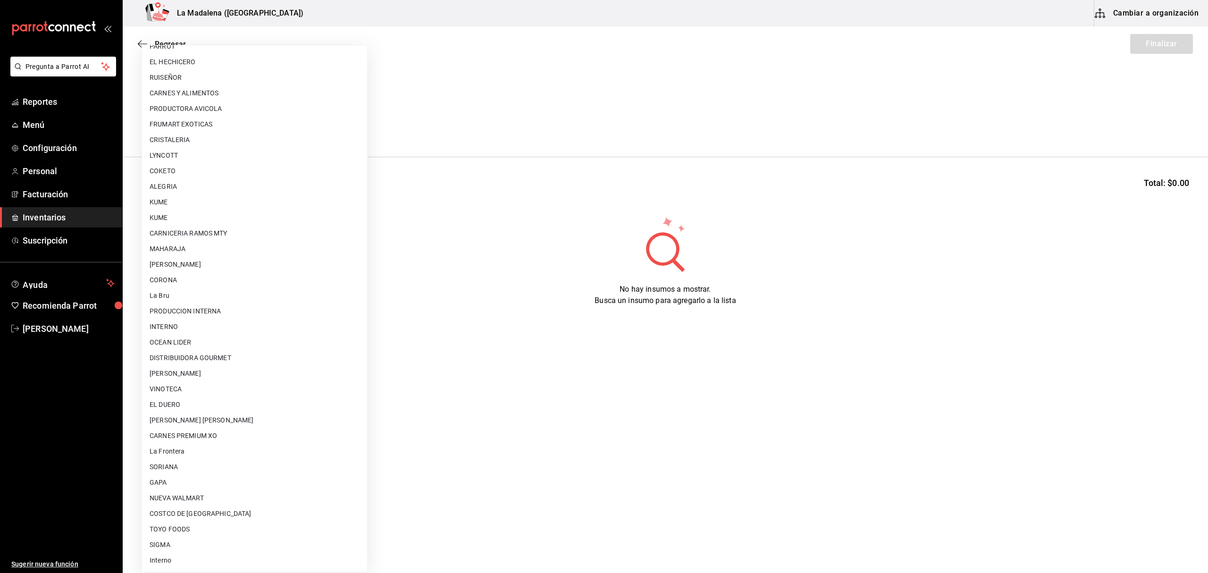
click at [225, 415] on li "[PERSON_NAME]" at bounding box center [254, 421] width 225 height 16
type input "315b81d5-d420-441a-a150-3d316ba9d60a"
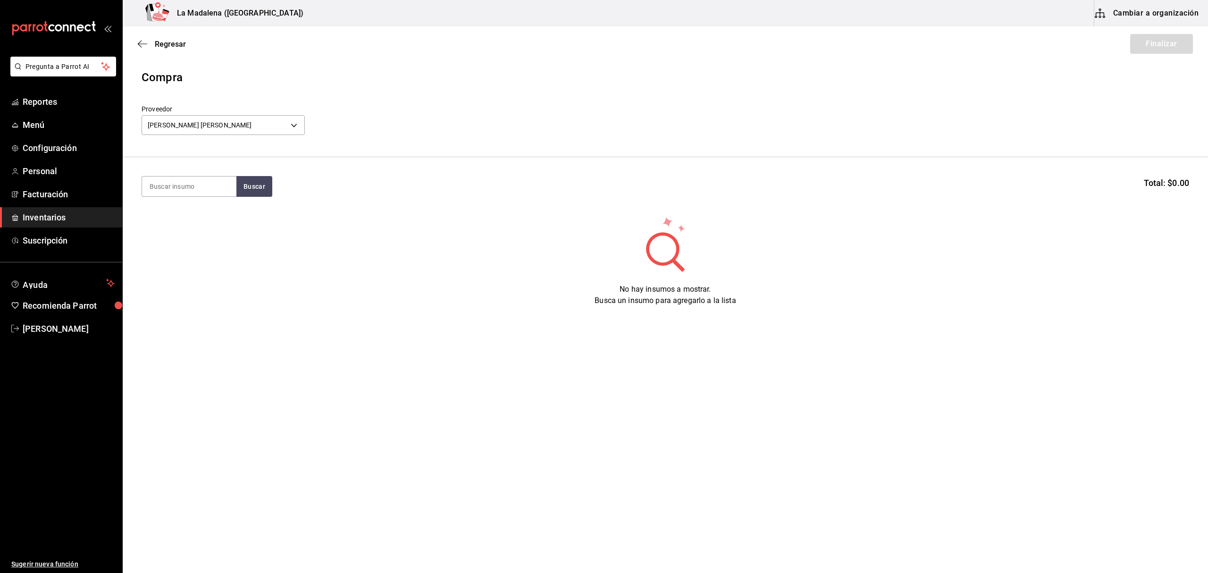
click at [188, 172] on section "Buscar Total: $0.00" at bounding box center [666, 186] width 1086 height 59
click at [184, 195] on input at bounding box center [189, 187] width 94 height 20
type input "TOTO"
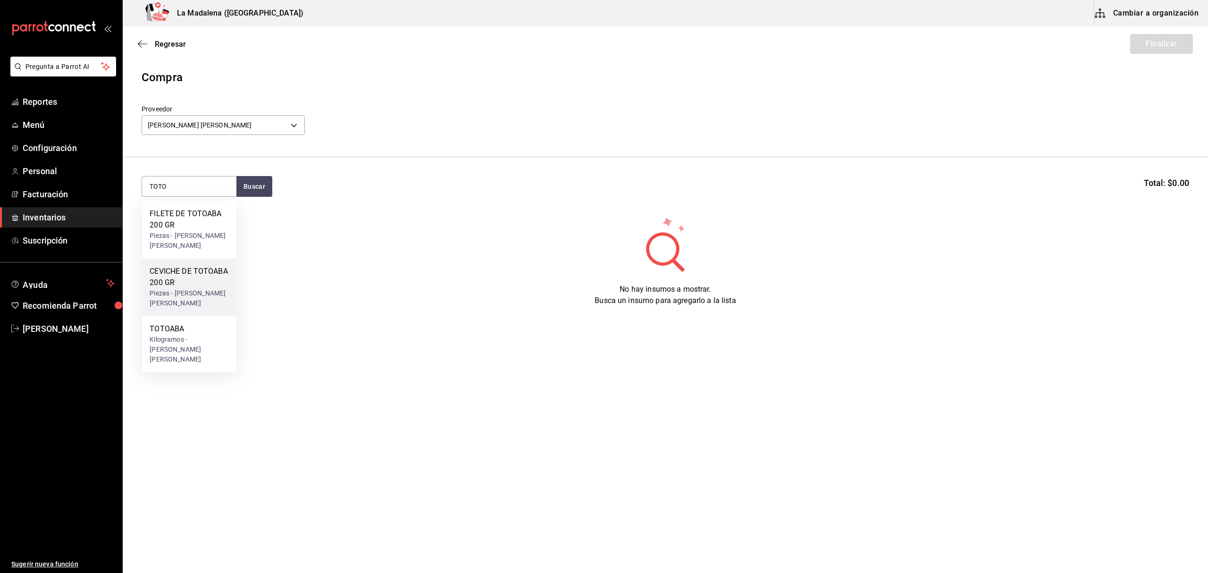
click at [191, 288] on div "Piezas - [PERSON_NAME]" at bounding box center [189, 298] width 79 height 20
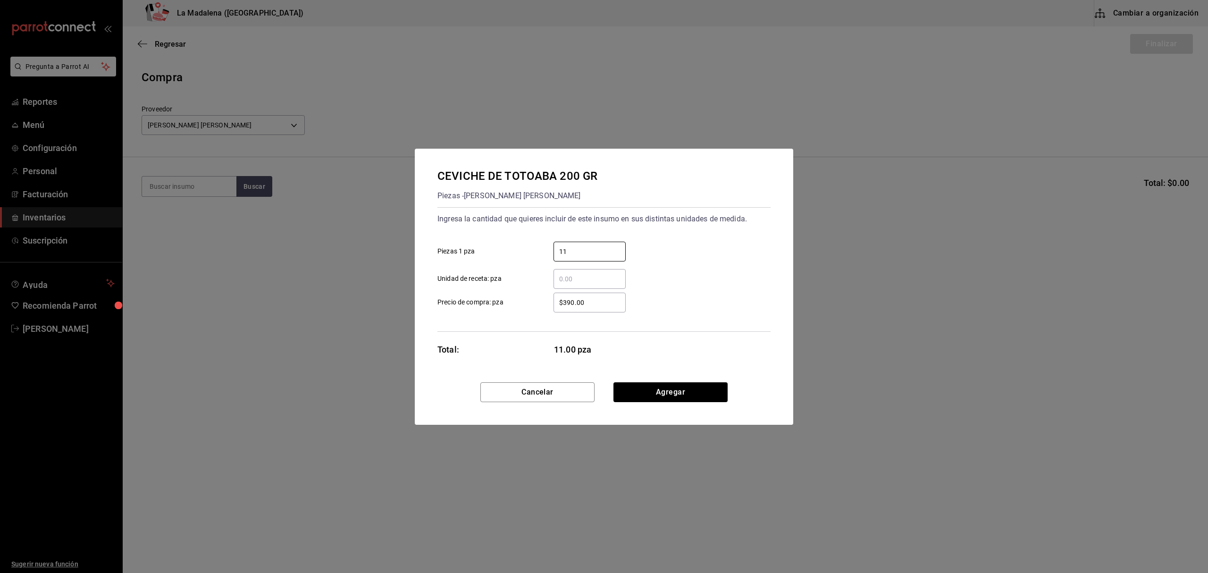
type input "11"
type input "$0.1"
click button "Agregar" at bounding box center [671, 392] width 114 height 20
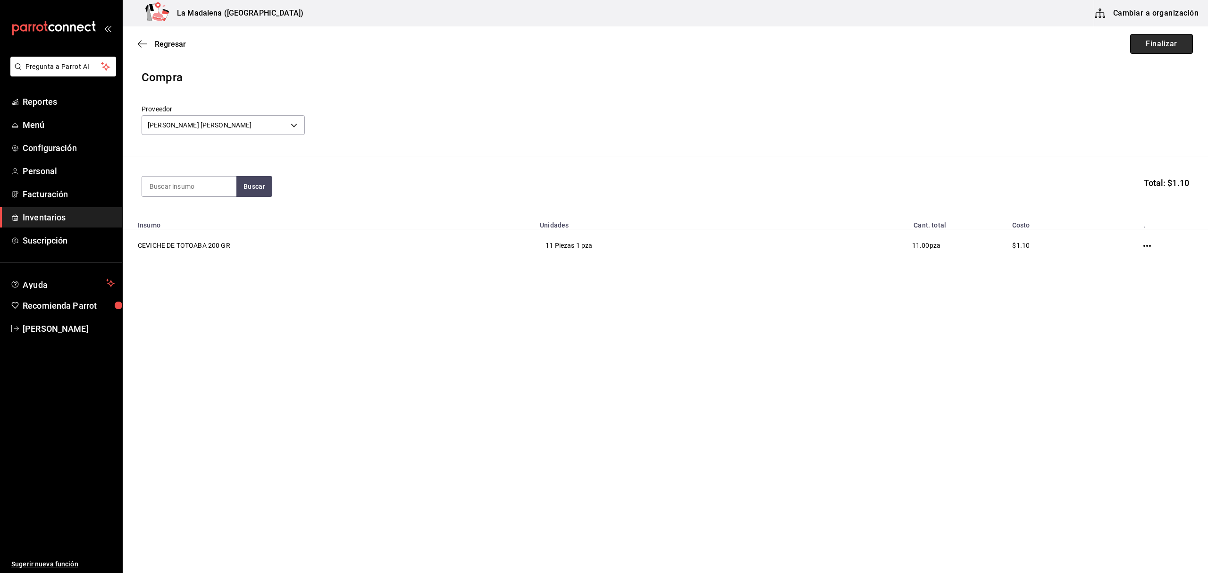
click at [1167, 42] on button "Finalizar" at bounding box center [1162, 44] width 63 height 20
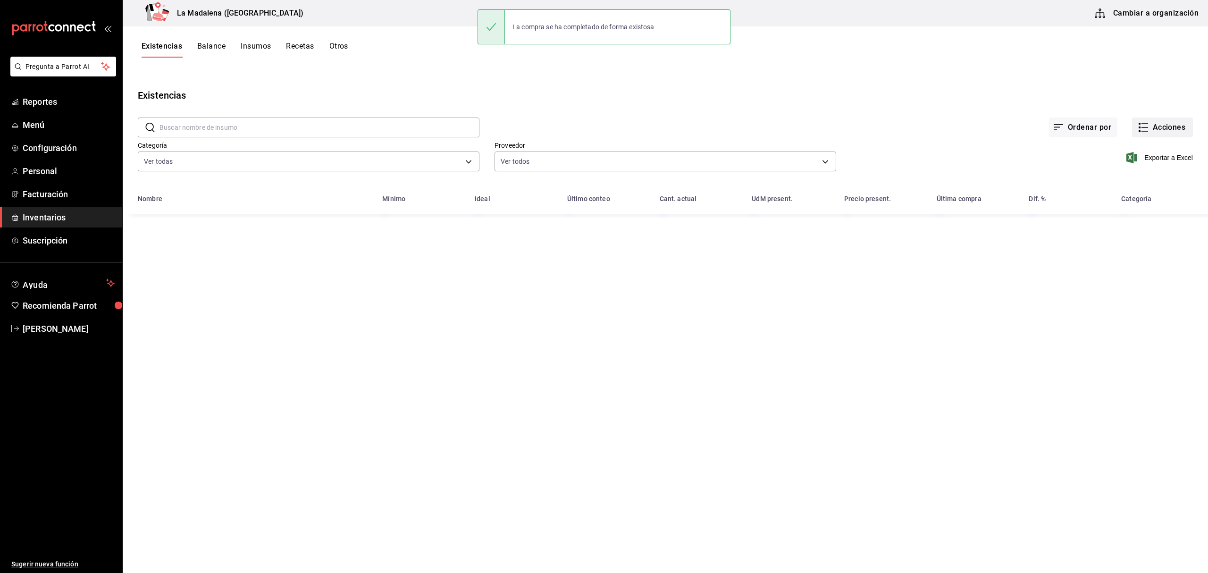
click at [1160, 123] on button "Acciones" at bounding box center [1162, 128] width 61 height 20
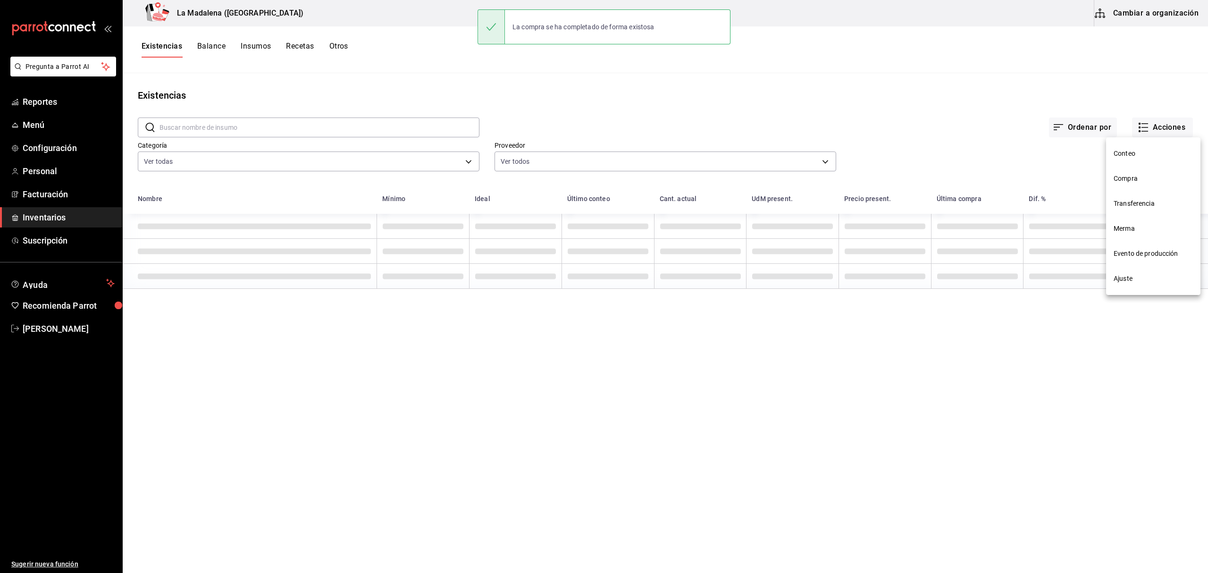
click at [1140, 180] on span "Compra" at bounding box center [1153, 179] width 79 height 10
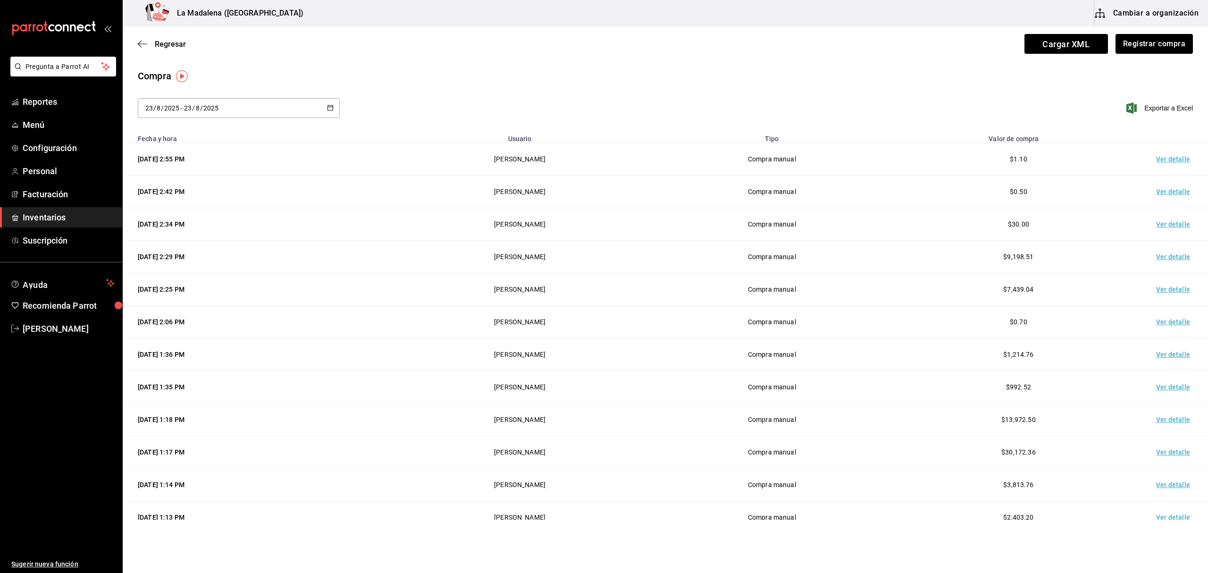
click at [1165, 161] on td "Ver detalle" at bounding box center [1175, 159] width 66 height 33
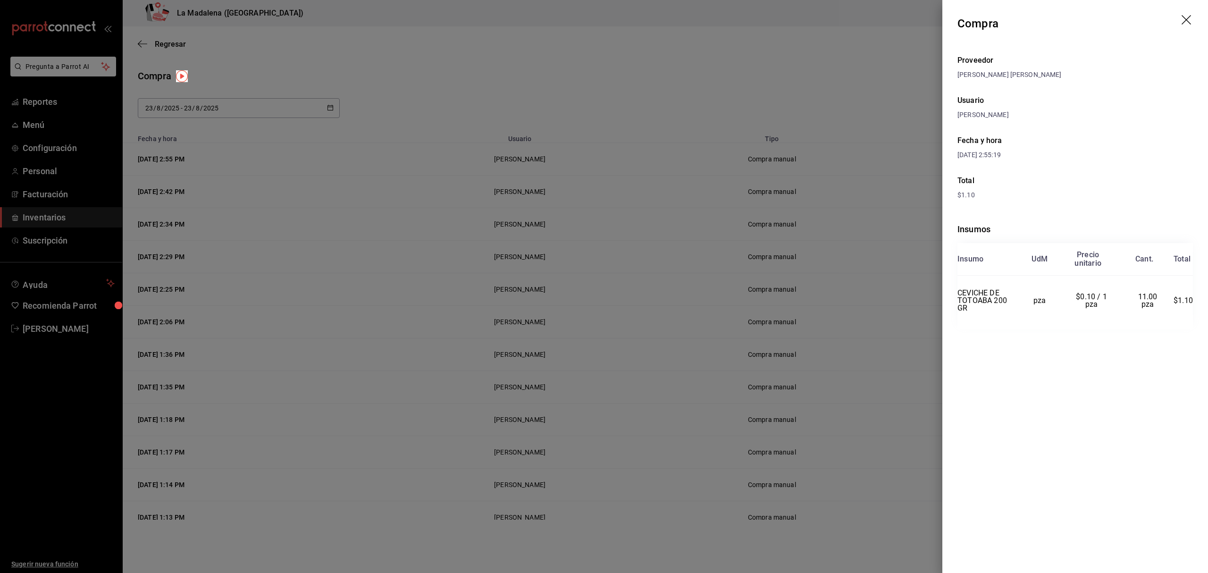
click at [1190, 21] on icon "drag" at bounding box center [1187, 20] width 11 height 11
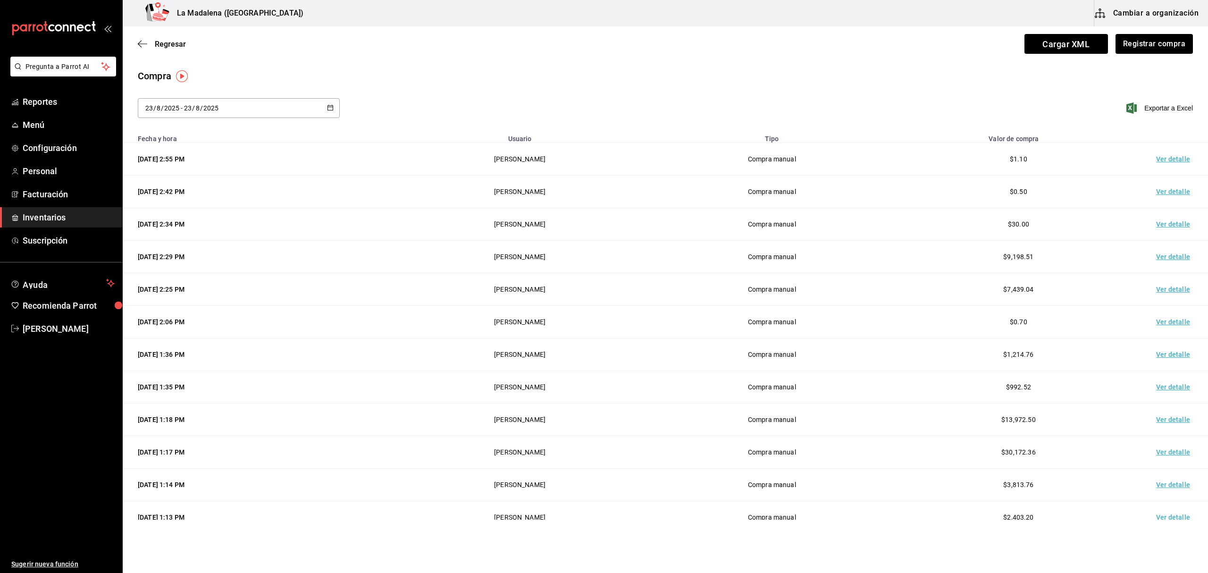
click at [66, 220] on span "Inventarios" at bounding box center [69, 217] width 92 height 13
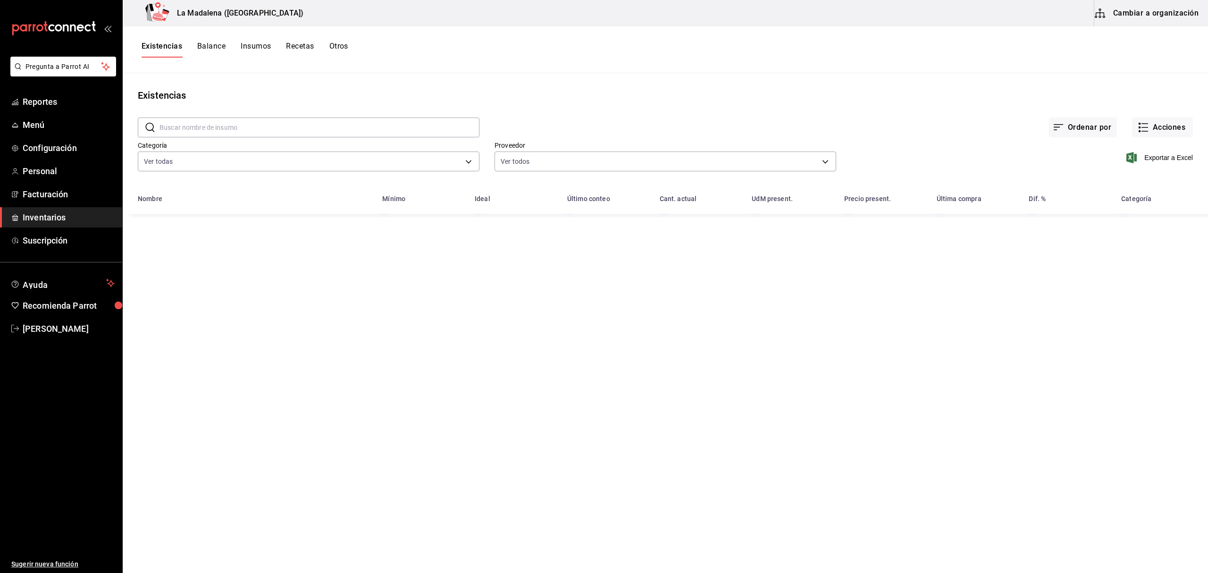
click at [192, 127] on input "text" at bounding box center [320, 127] width 320 height 19
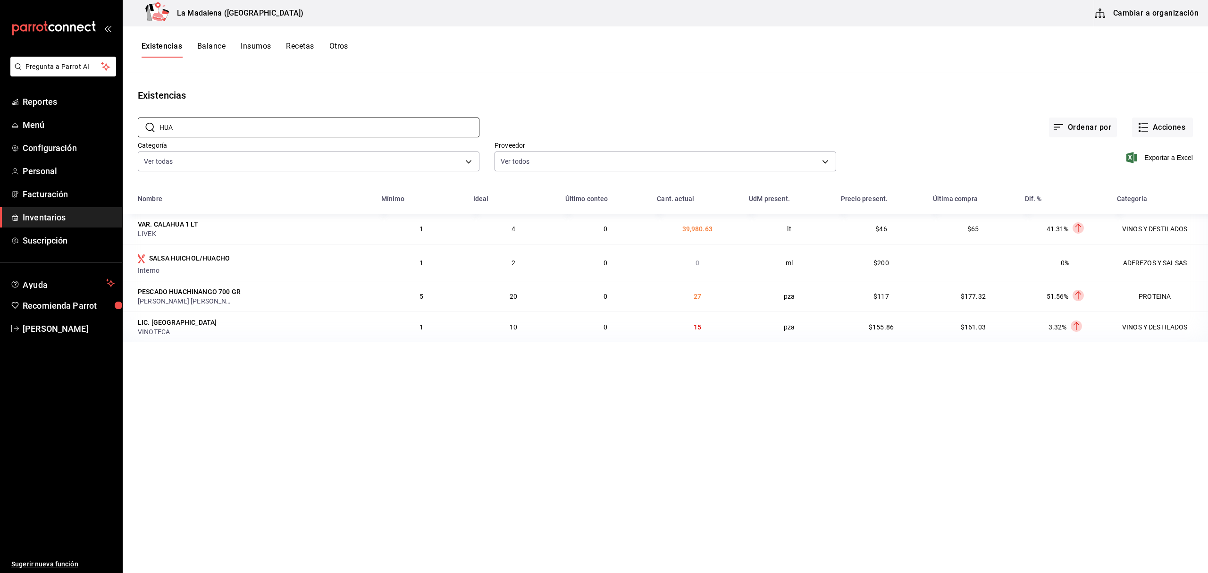
type input "HUA"
click at [1164, 130] on button "Acciones" at bounding box center [1162, 128] width 61 height 20
click at [1130, 174] on span "Compra" at bounding box center [1153, 179] width 79 height 10
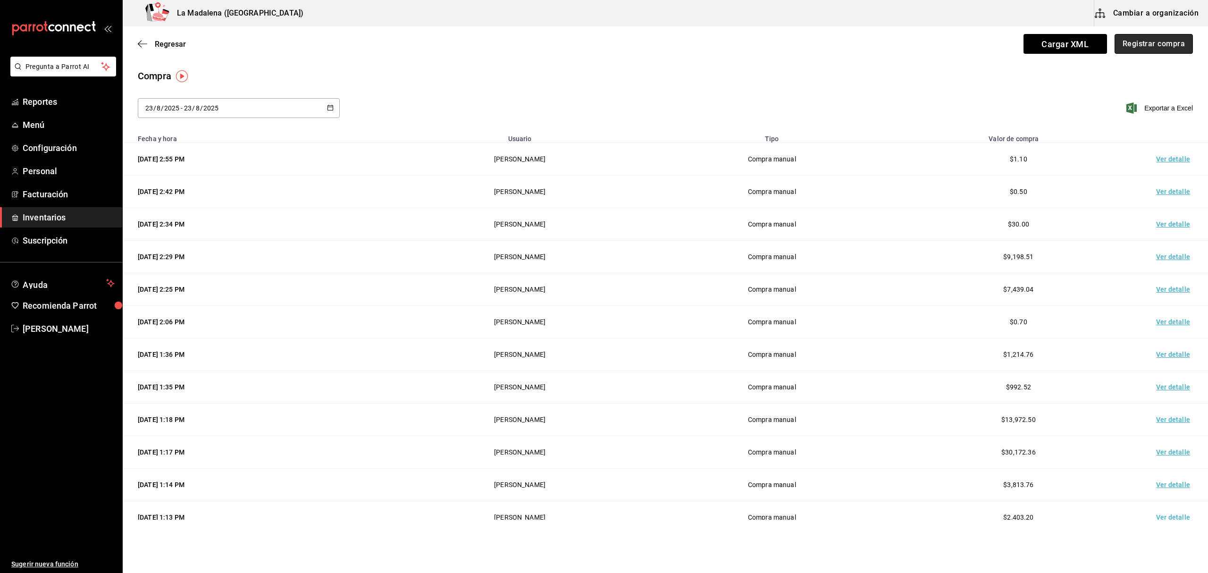
click at [1157, 42] on button "Registrar compra" at bounding box center [1154, 44] width 78 height 20
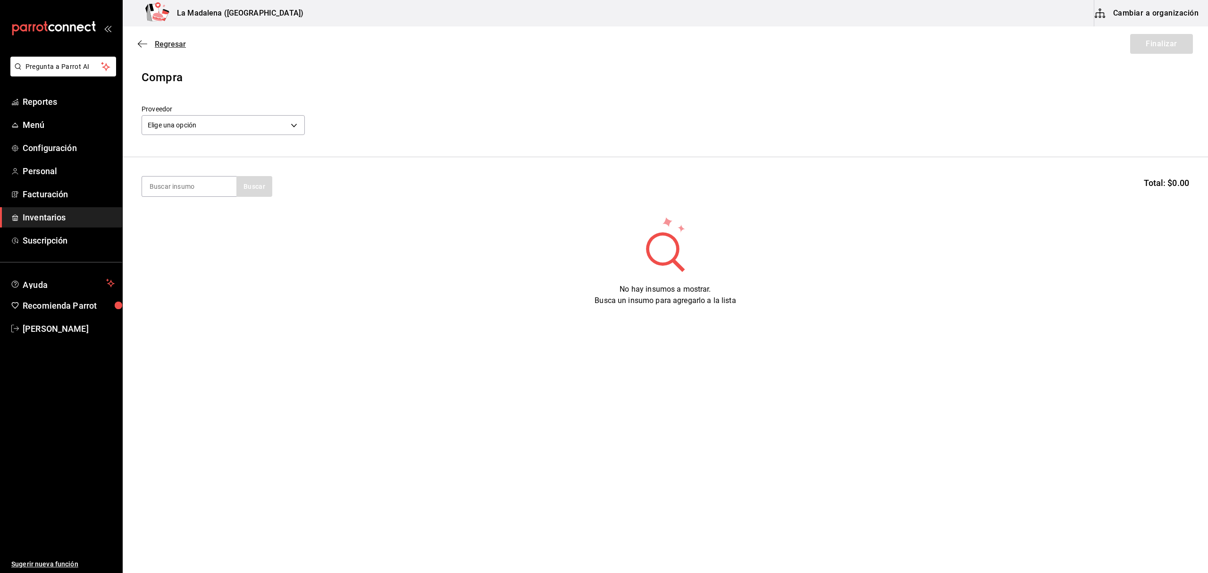
click at [164, 41] on span "Regresar" at bounding box center [170, 44] width 31 height 9
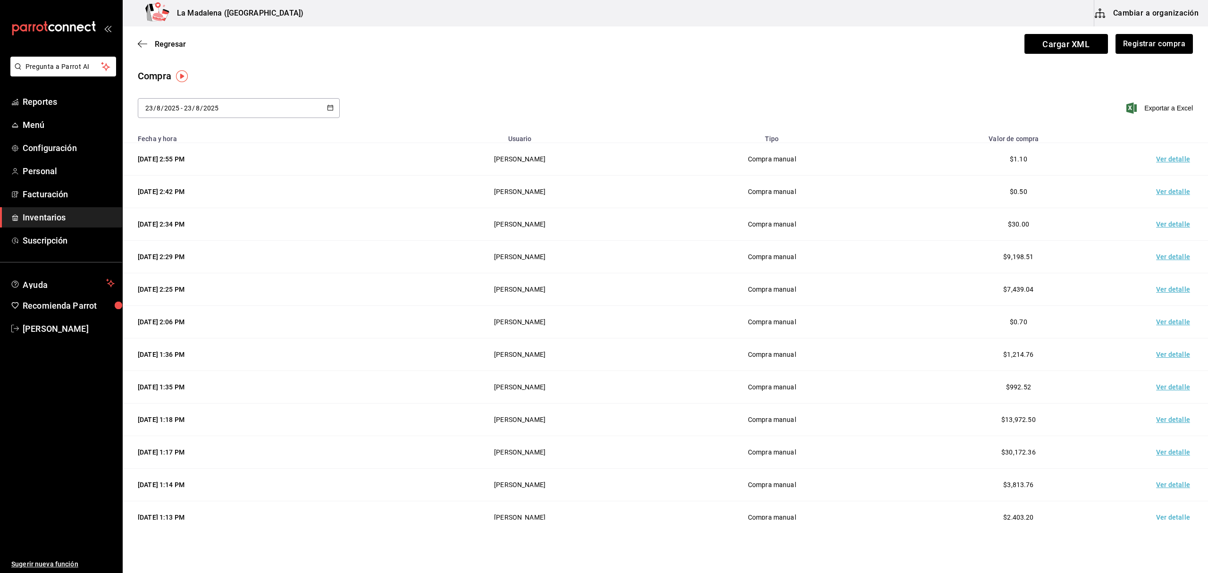
click at [164, 41] on span "Regresar" at bounding box center [170, 44] width 31 height 9
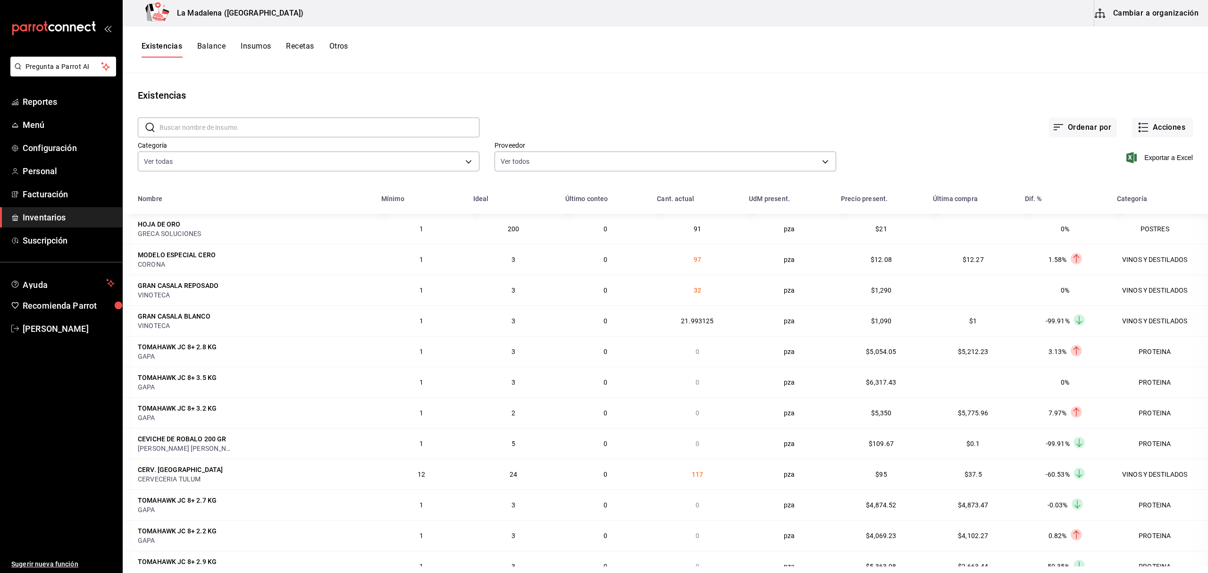
click at [400, 124] on input "text" at bounding box center [320, 127] width 320 height 19
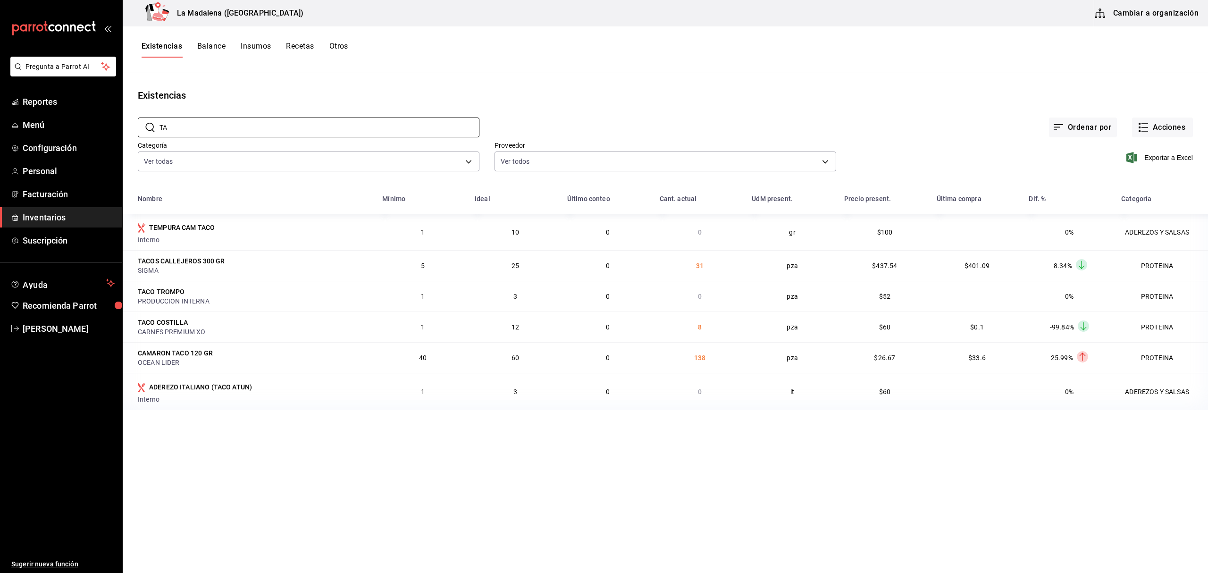
type input "T"
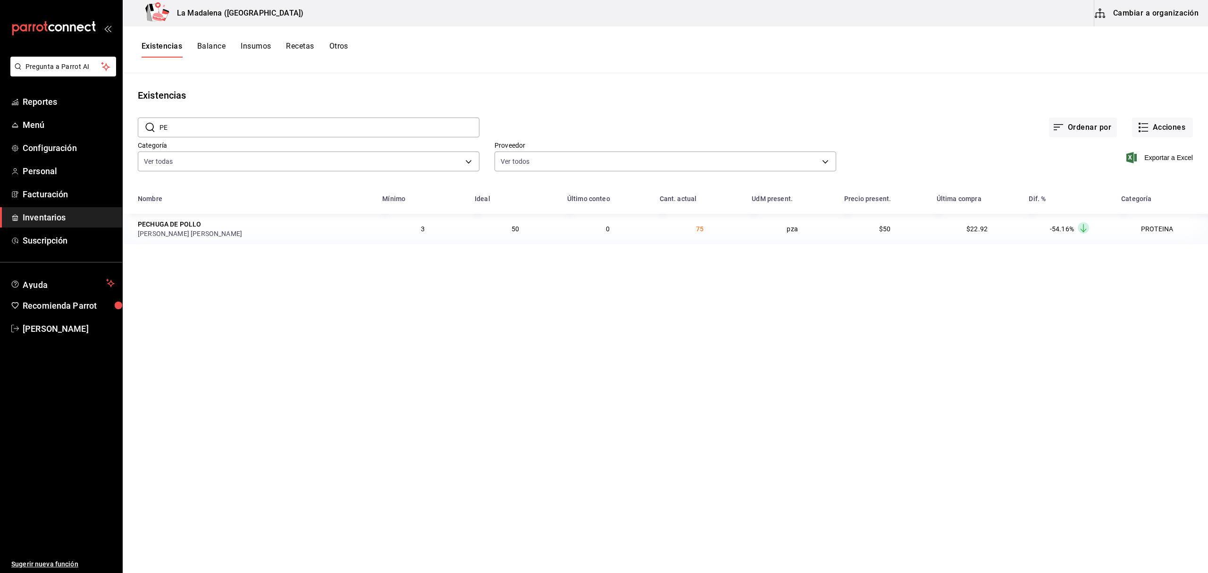
type input "P"
click at [278, 130] on input "PIERNA" at bounding box center [320, 127] width 320 height 19
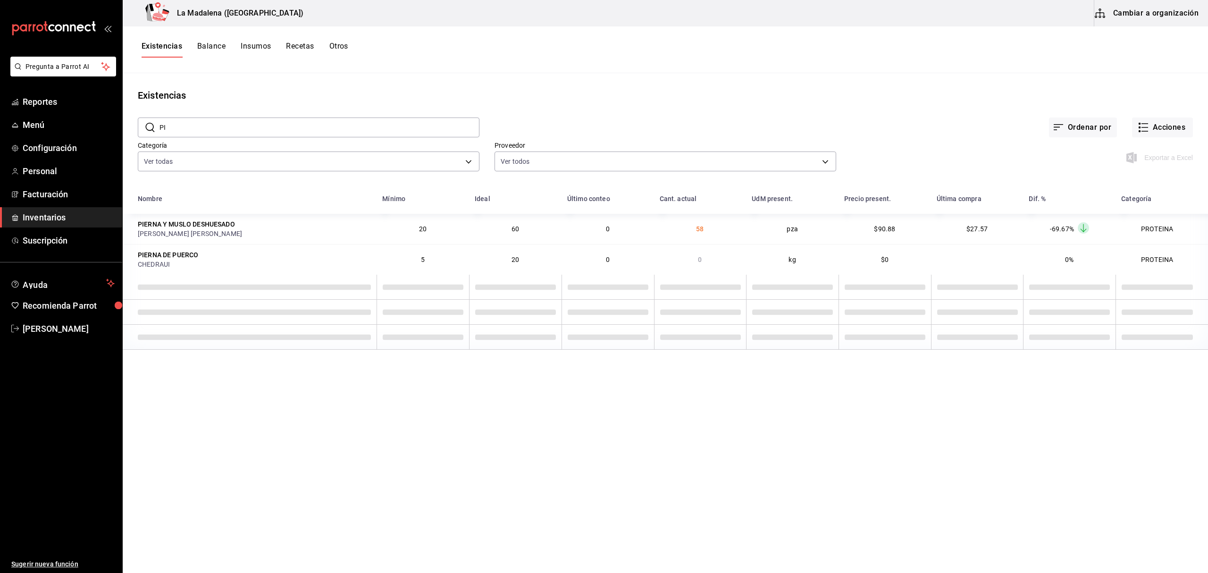
type input "P"
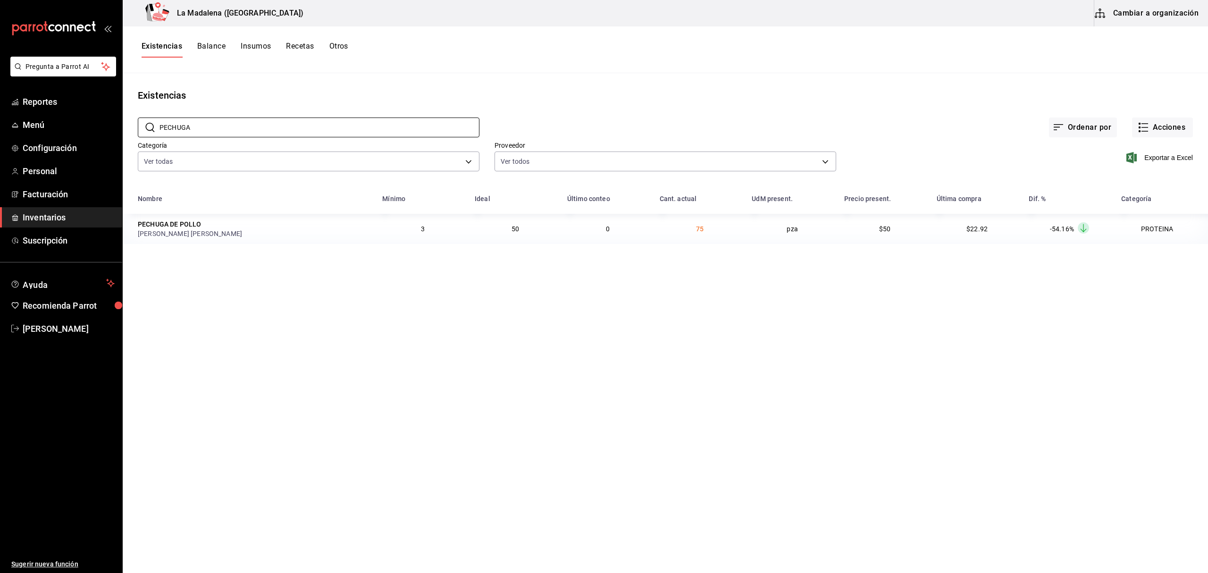
type input "PECHUGA"
click at [69, 227] on link "Inventarios" at bounding box center [61, 217] width 122 height 20
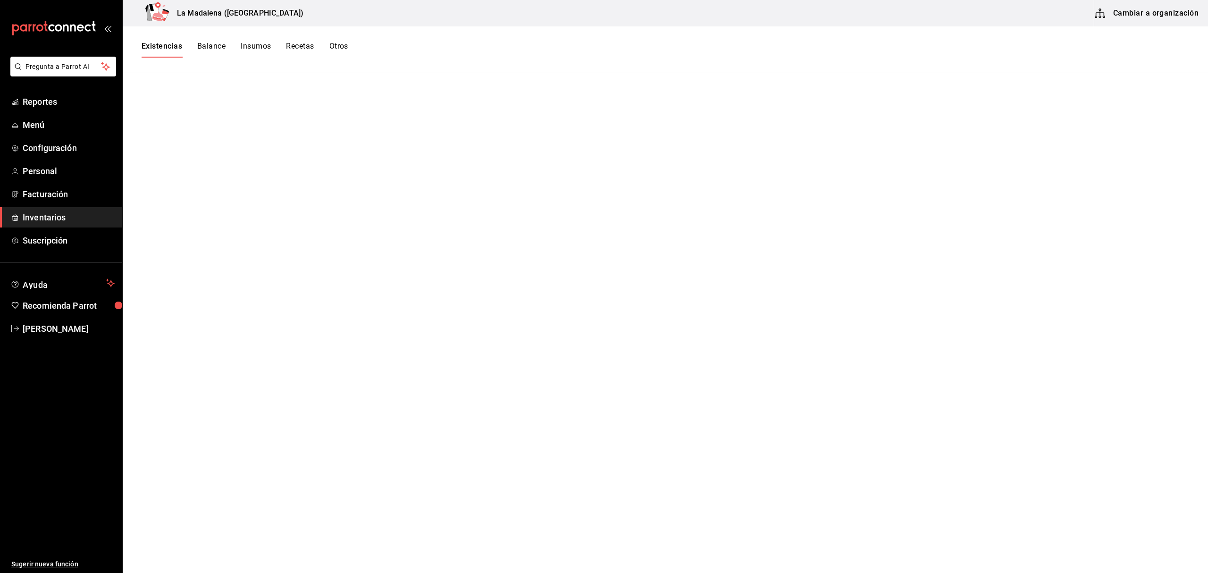
click at [172, 40] on div "Existencias Balance Insumos Recetas Otros" at bounding box center [666, 49] width 1086 height 47
click at [163, 50] on button "Existencias" at bounding box center [162, 50] width 41 height 16
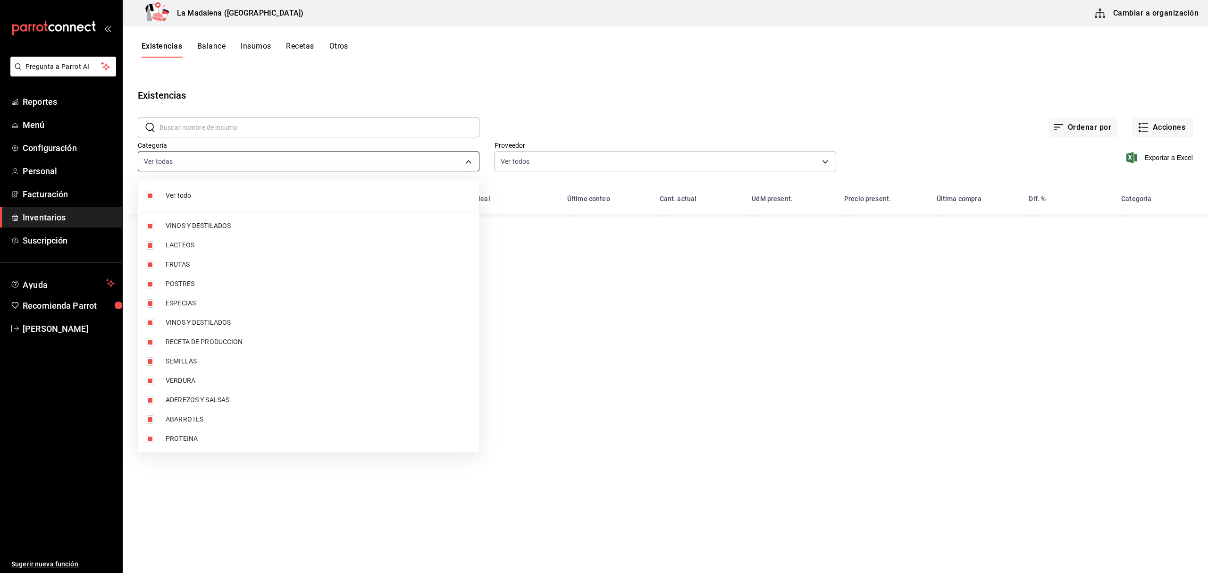
click at [273, 160] on body "Pregunta a Parrot AI Reportes Menú Configuración Personal Facturación Inventari…" at bounding box center [604, 283] width 1208 height 566
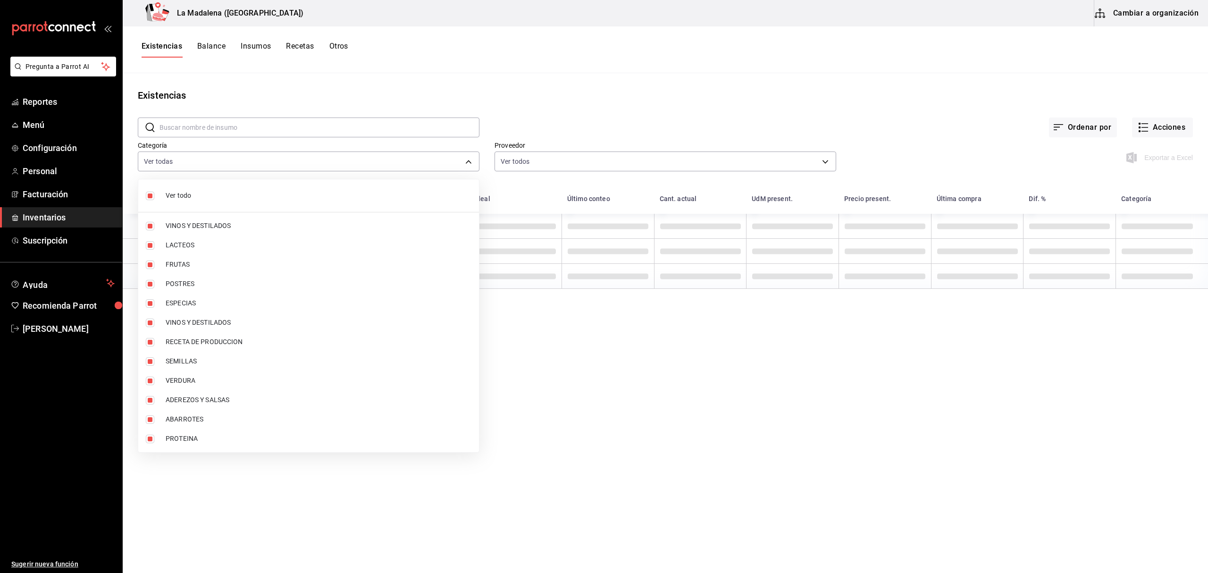
click at [242, 195] on span "Ver todo" at bounding box center [319, 196] width 306 height 10
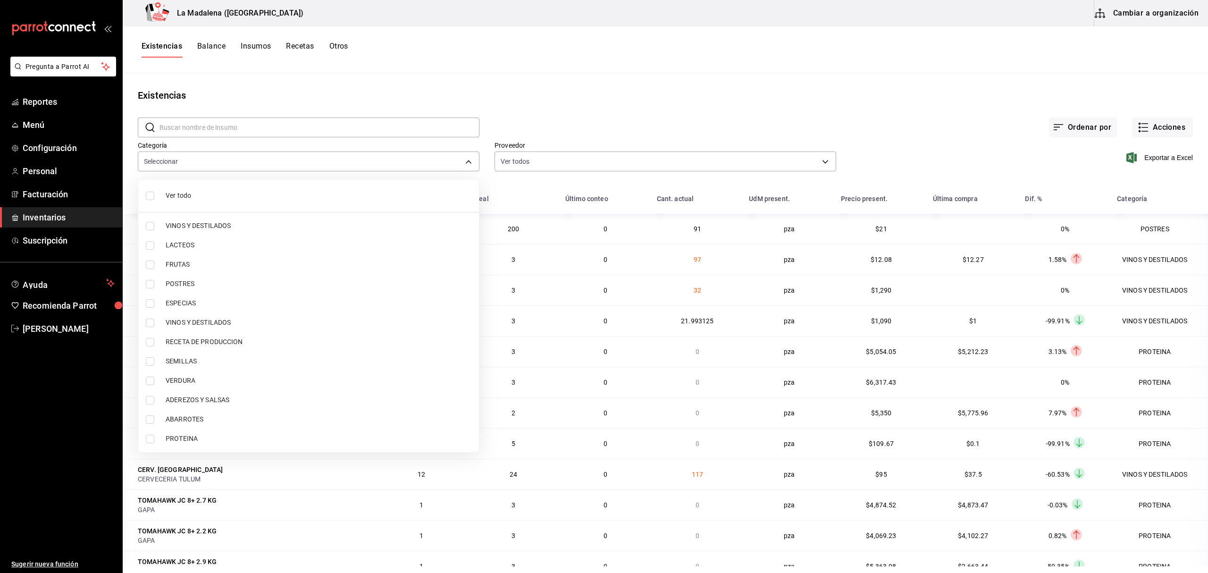
checkbox input "false"
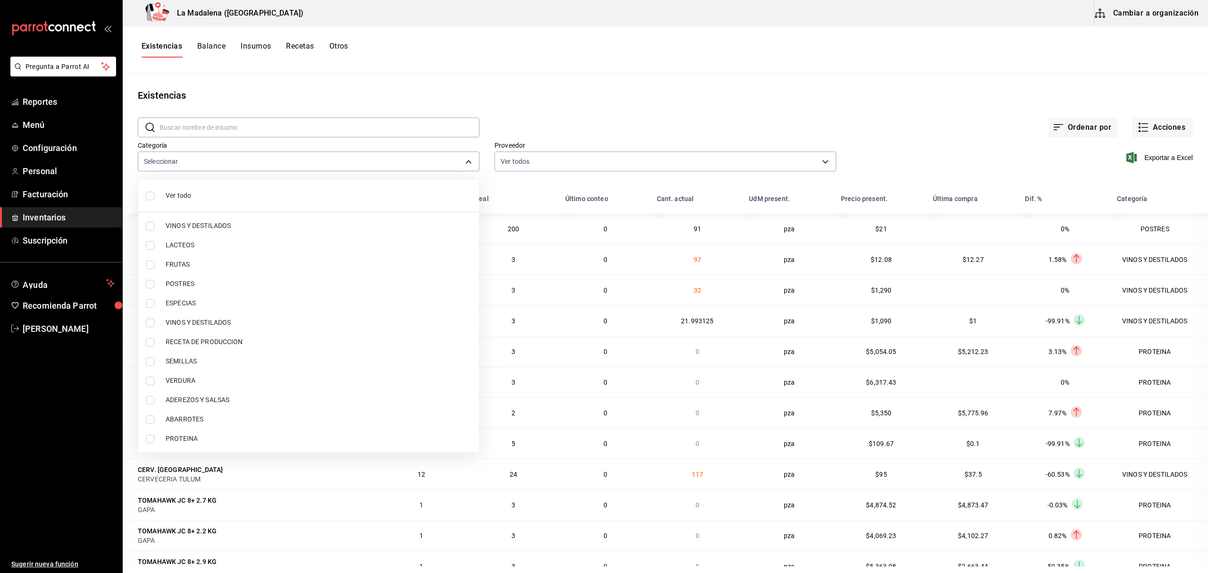
checkbox input "false"
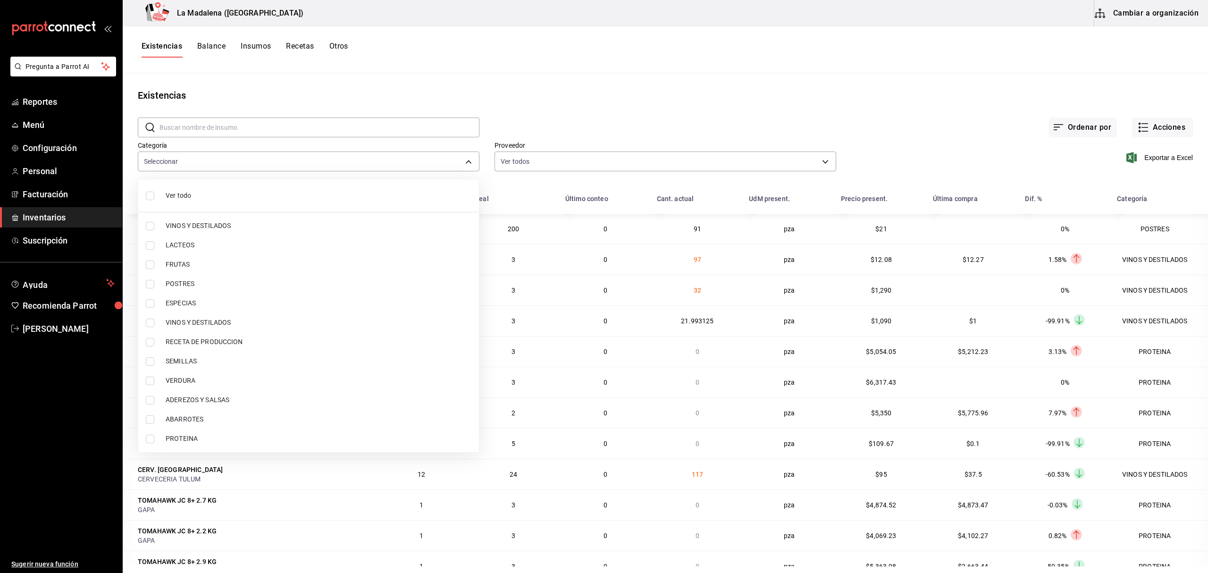
checkbox input "false"
click at [193, 448] on ul "Ver todo VINOS Y DESTILADOS LACTEOS FRUTAS POSTRES ESPECIAS VINOS Y DESTILADOS …" at bounding box center [308, 315] width 341 height 273
click at [193, 444] on li "PROTEINA" at bounding box center [308, 438] width 341 height 19
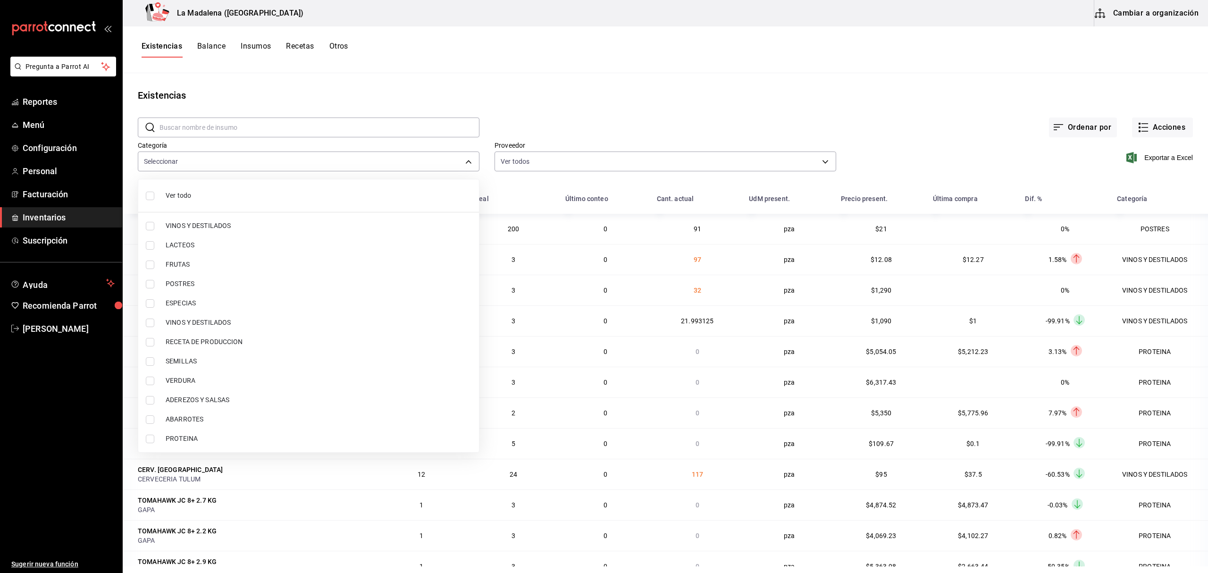
type input "89020659-a685-42c8-84d5-b1543ef933a3"
checkbox input "true"
click at [216, 282] on span "POSTRES" at bounding box center [319, 284] width 306 height 10
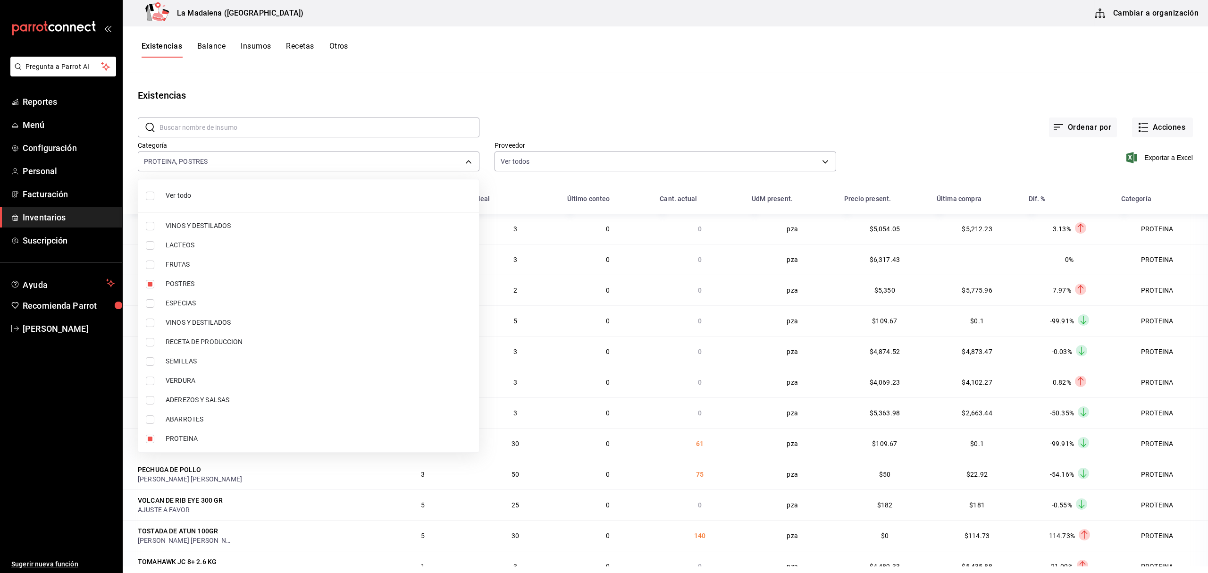
type input "89020659-a685-42c8-84d5-b1543ef933a3,300b8f87-2b59-439f-b980-3e97300322fa"
checkbox input "true"
click at [1162, 158] on div at bounding box center [604, 286] width 1208 height 573
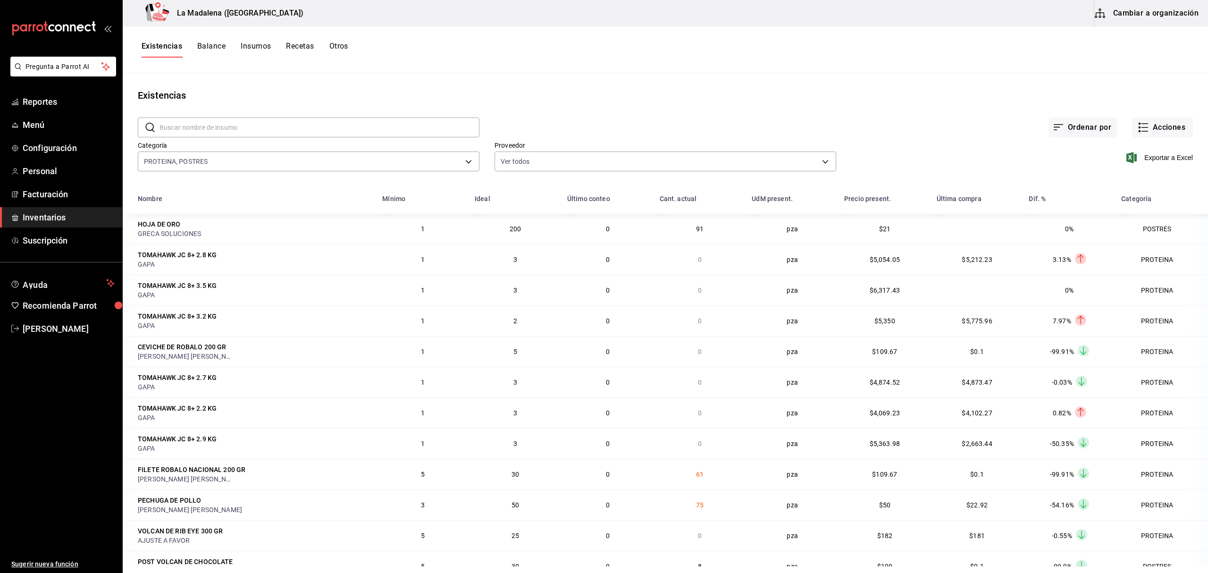
click at [1162, 158] on span "Exportar a Excel" at bounding box center [1161, 157] width 65 height 11
click at [1157, 119] on button "Acciones" at bounding box center [1162, 128] width 61 height 20
click at [1140, 227] on span "Merma" at bounding box center [1153, 229] width 79 height 10
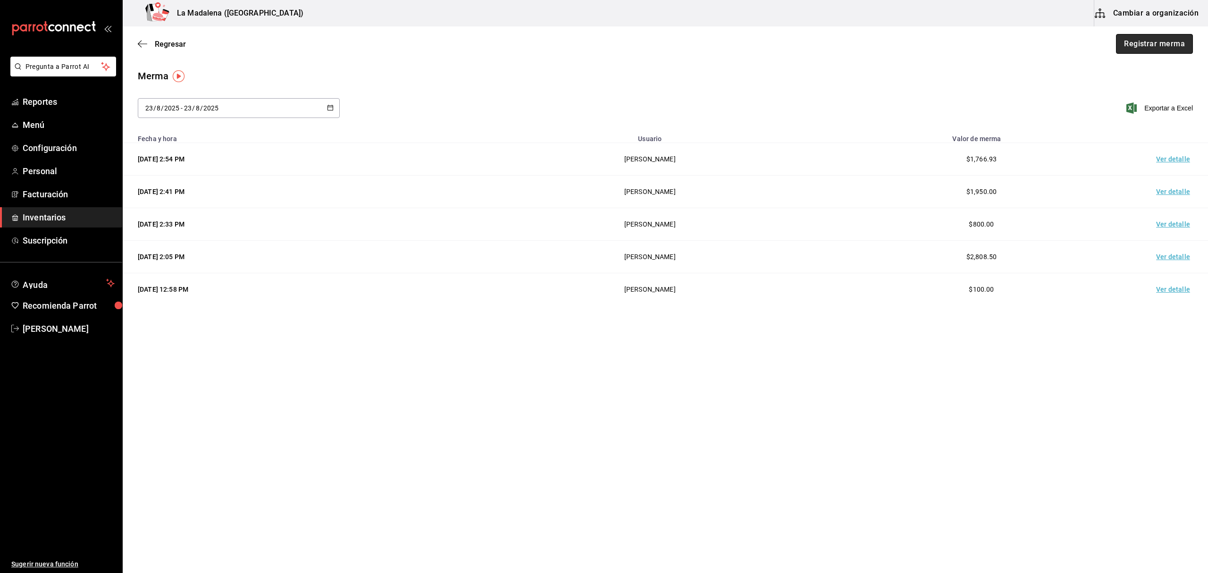
click at [1164, 46] on button "Registrar merma" at bounding box center [1154, 44] width 77 height 20
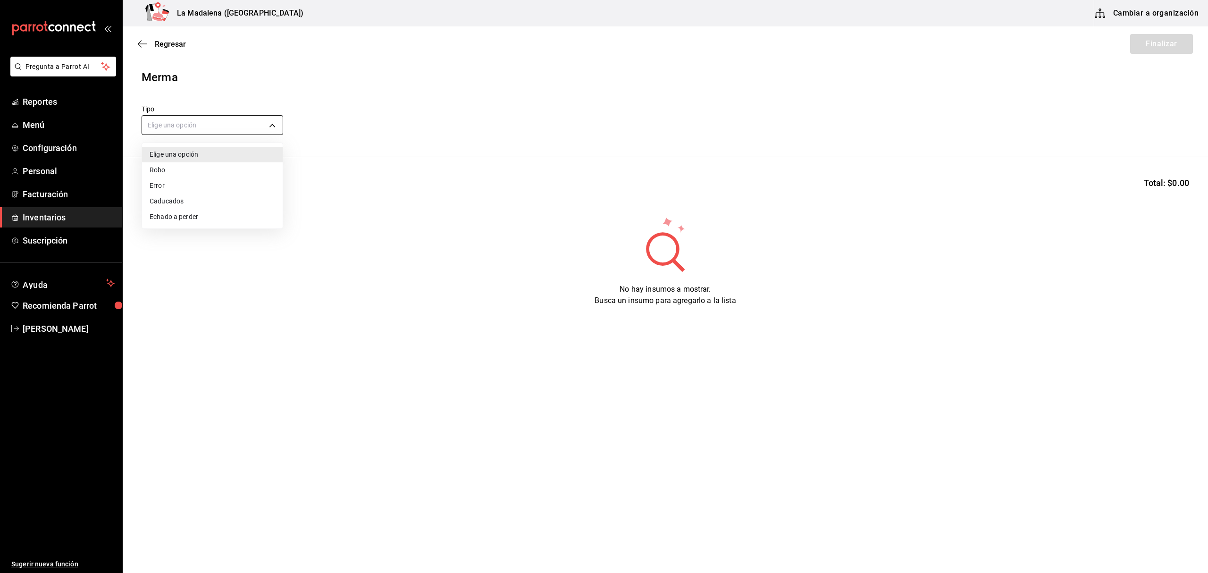
click at [174, 123] on body "Pregunta a Parrot AI Reportes Menú Configuración Personal Facturación Inventari…" at bounding box center [604, 260] width 1208 height 520
click at [198, 187] on li "Error" at bounding box center [212, 186] width 141 height 16
type input "ERROR"
click at [170, 184] on input at bounding box center [189, 187] width 94 height 20
type input "ARRA"
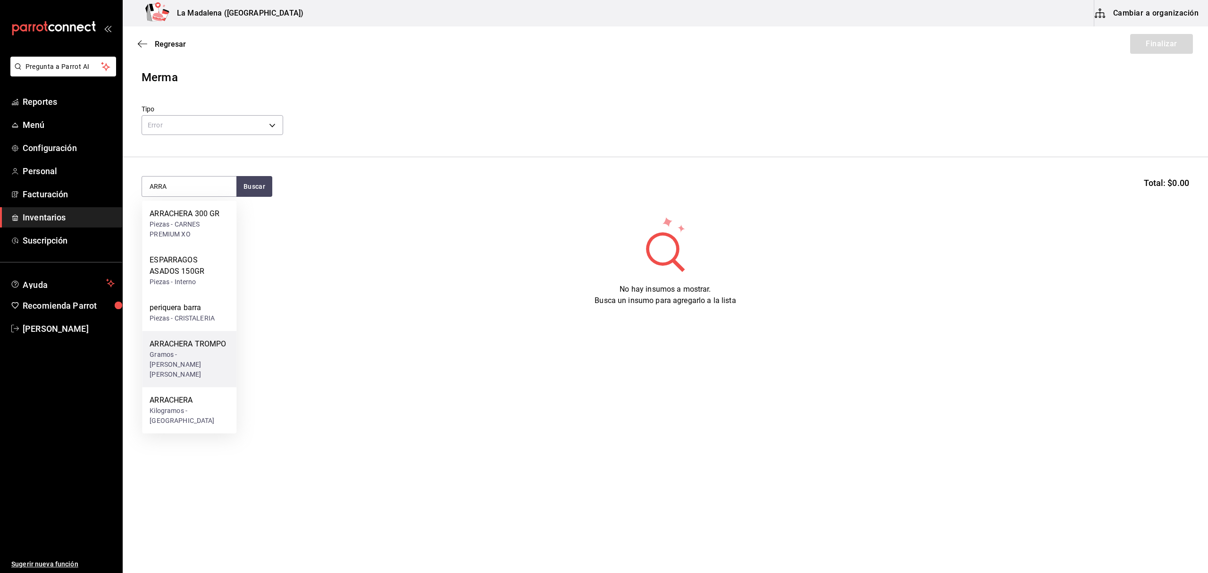
click at [208, 358] on div "Gramos - [PERSON_NAME]" at bounding box center [189, 365] width 79 height 30
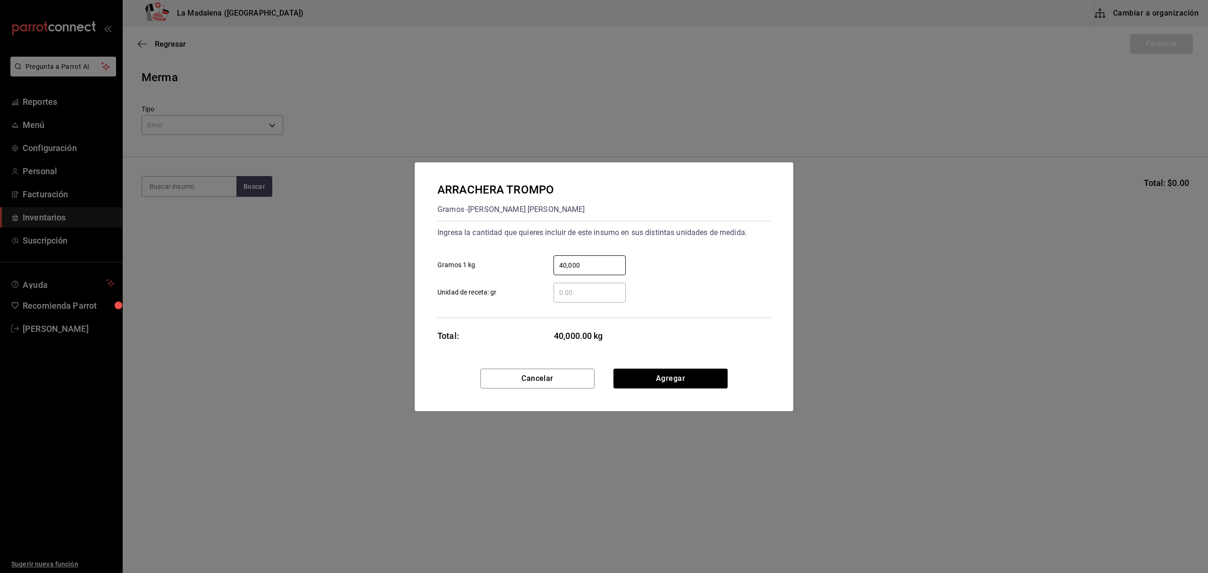
type input "40,000"
click button "Agregar" at bounding box center [671, 379] width 114 height 20
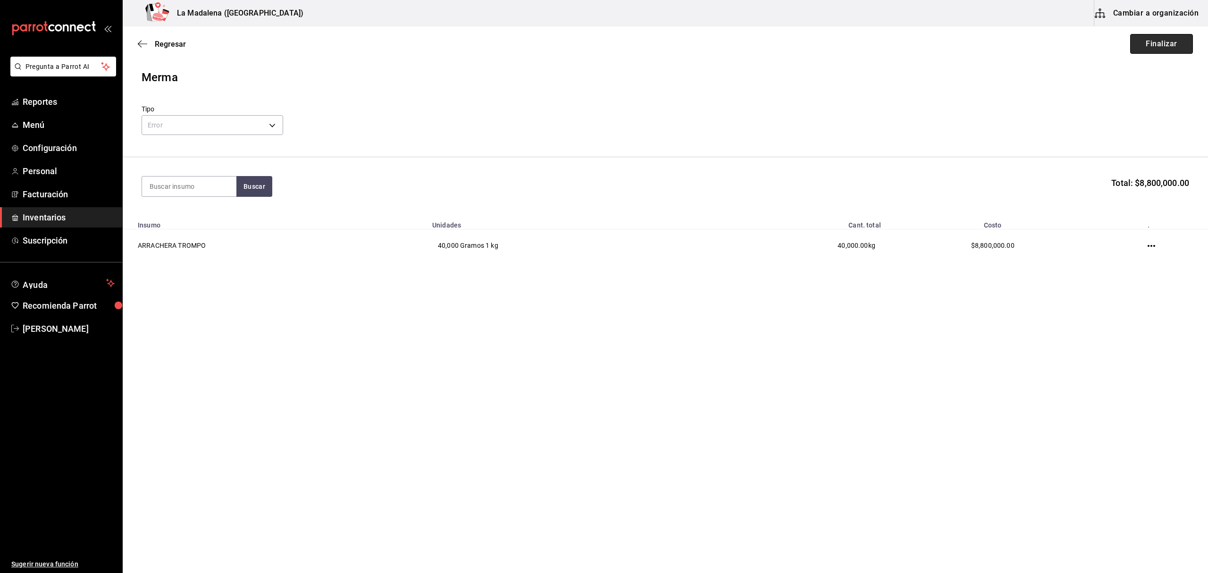
click at [1169, 47] on button "Finalizar" at bounding box center [1162, 44] width 63 height 20
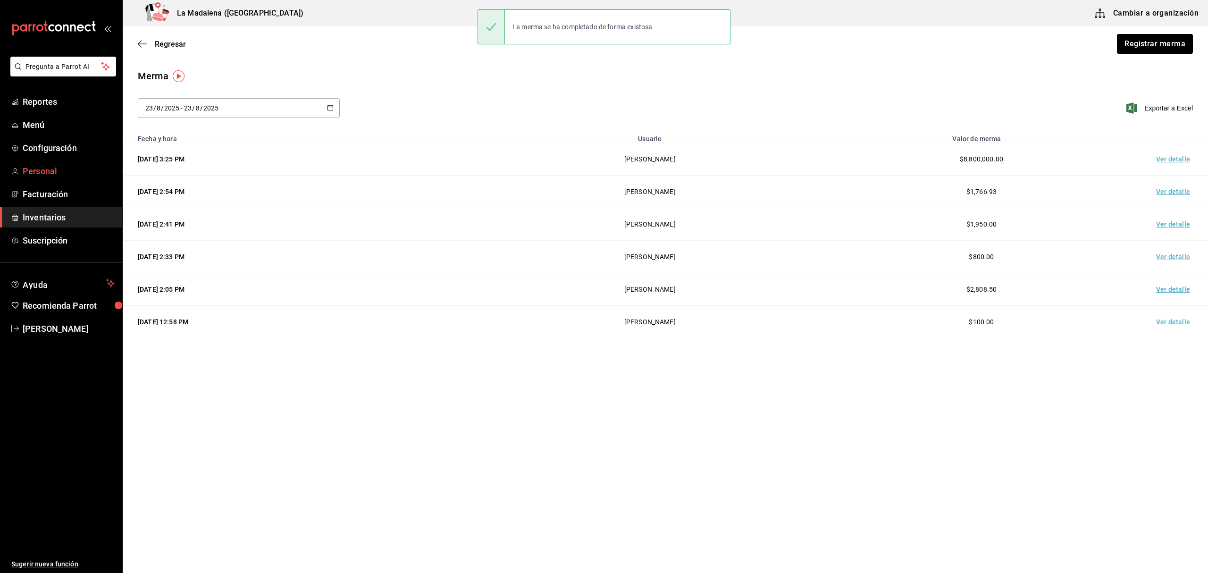
drag, startPoint x: 53, startPoint y: 214, endPoint x: 85, endPoint y: 169, distance: 55.3
click at [53, 214] on span "Inventarios" at bounding box center [69, 217] width 92 height 13
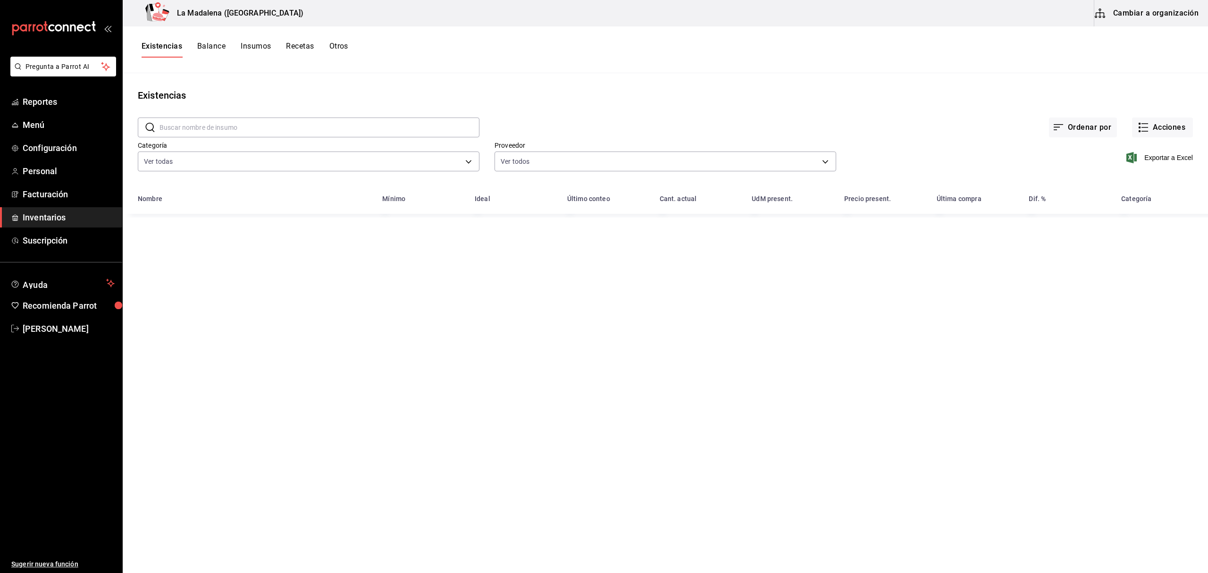
click at [230, 127] on input "text" at bounding box center [320, 127] width 320 height 19
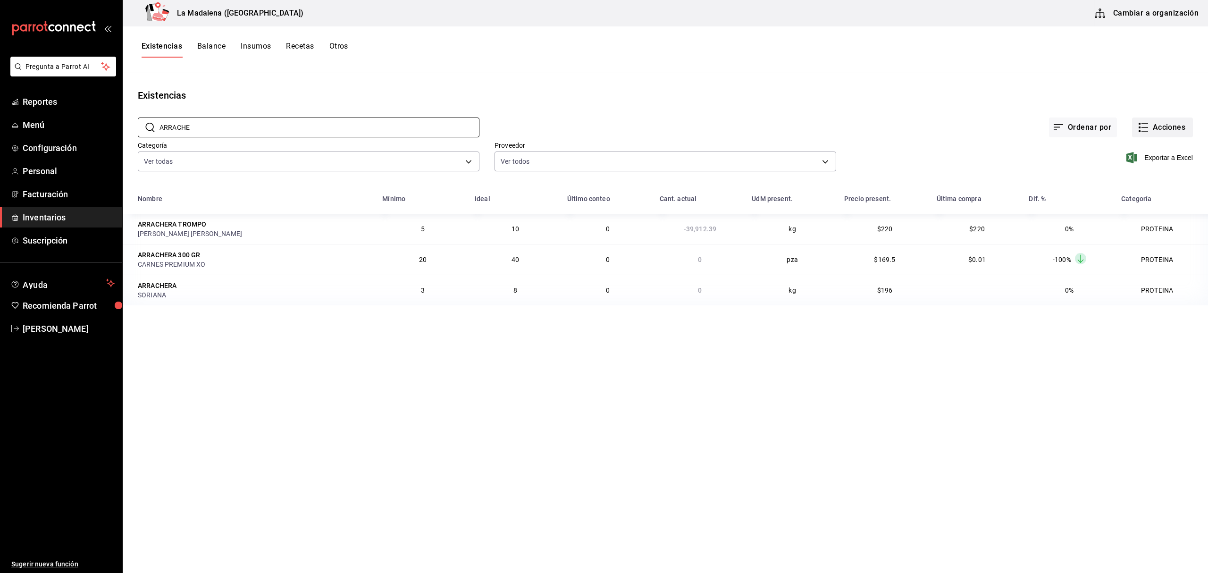
type input "ARRACHE"
click at [1141, 121] on button "Acciones" at bounding box center [1162, 128] width 61 height 20
click at [1145, 175] on span "Compra" at bounding box center [1153, 179] width 79 height 10
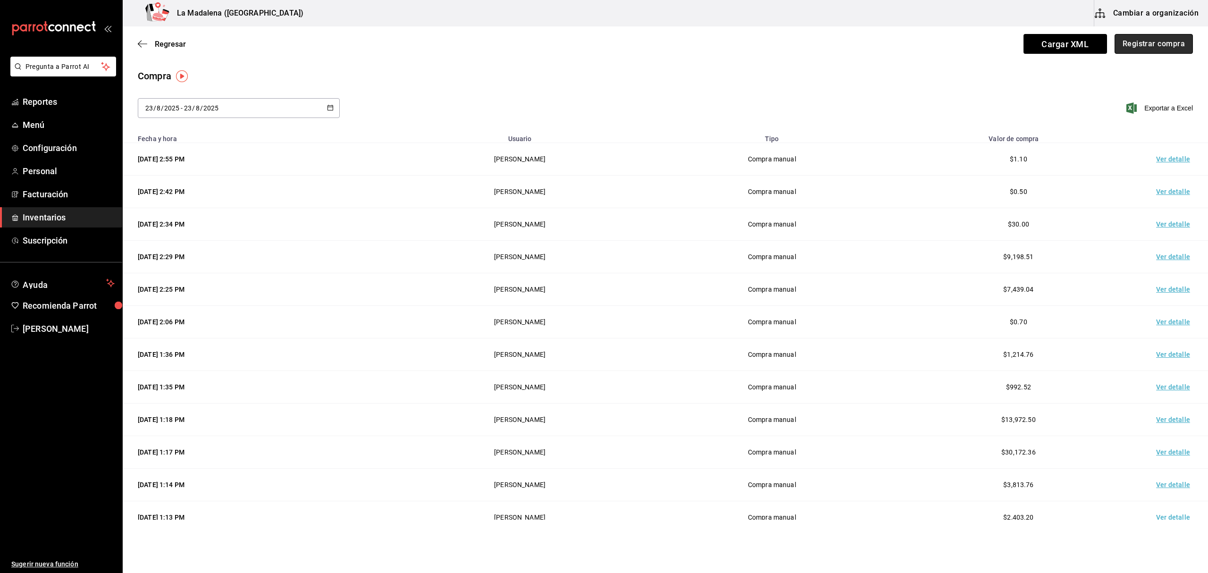
click at [1150, 51] on button "Registrar compra" at bounding box center [1154, 44] width 78 height 20
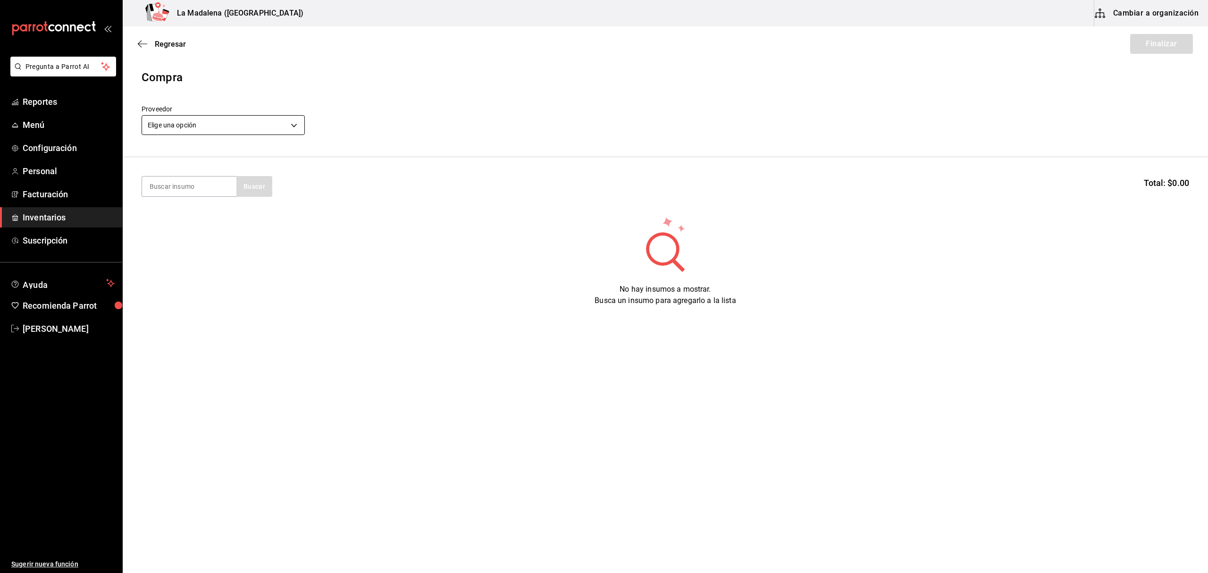
click at [282, 123] on body "Pregunta a Parrot AI Reportes Menú Configuración Personal Facturación Inventari…" at bounding box center [604, 260] width 1208 height 520
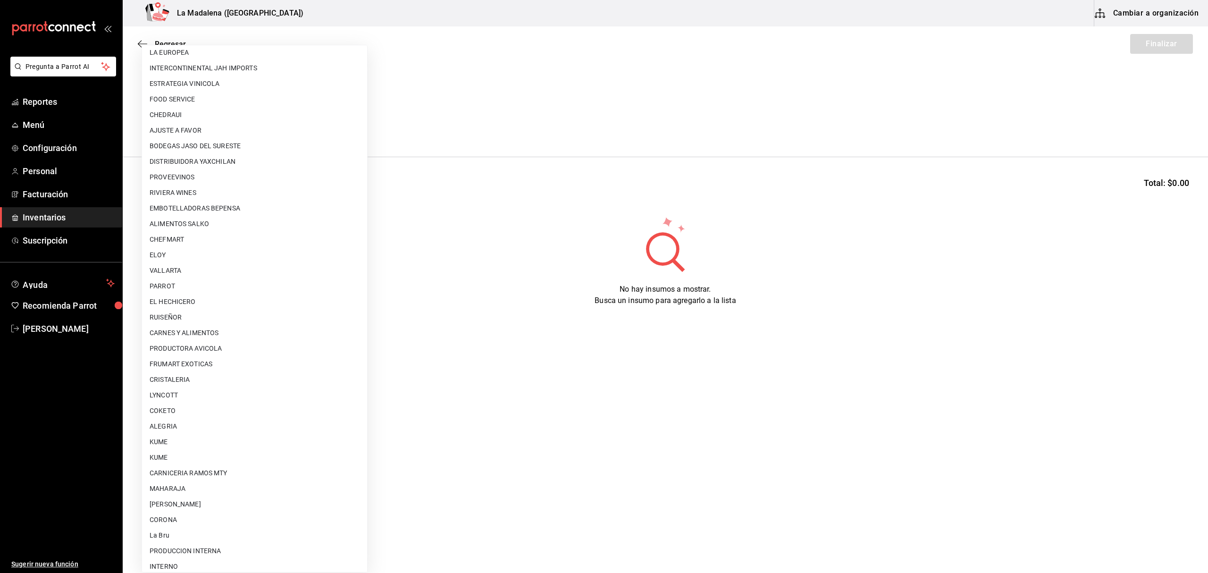
scroll to position [257, 0]
click at [240, 56] on li "[PERSON_NAME]" at bounding box center [254, 49] width 225 height 16
type input "9312b785-37db-44f0-8843-1f972943a9cf"
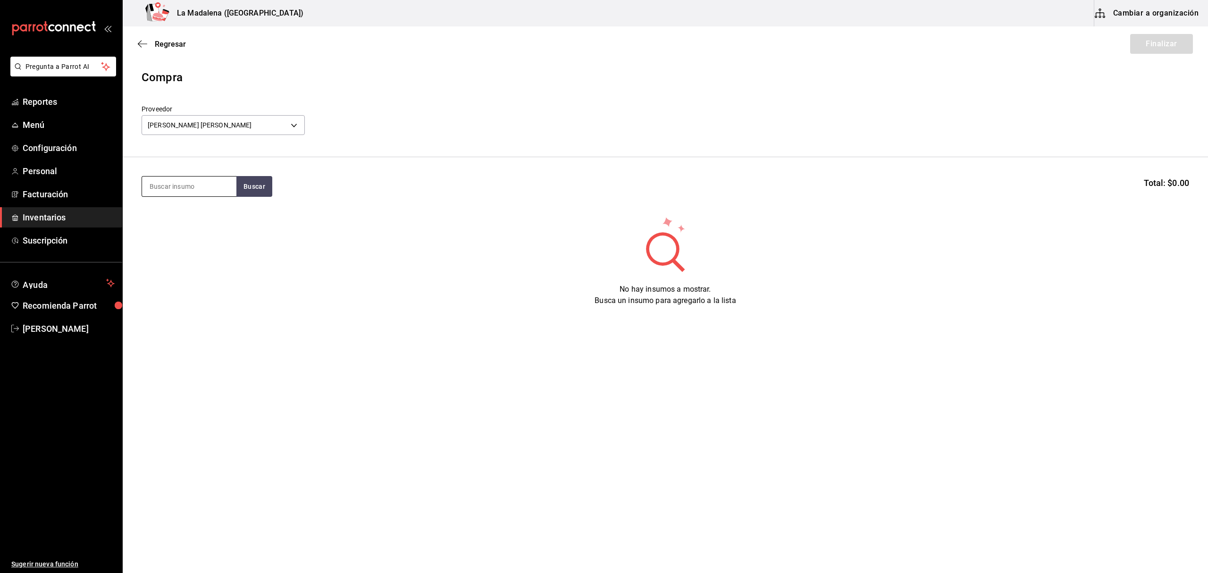
click at [223, 177] on input at bounding box center [189, 187] width 94 height 20
type input "ARRA"
click at [216, 221] on div "Gramos - [PERSON_NAME]" at bounding box center [189, 235] width 79 height 30
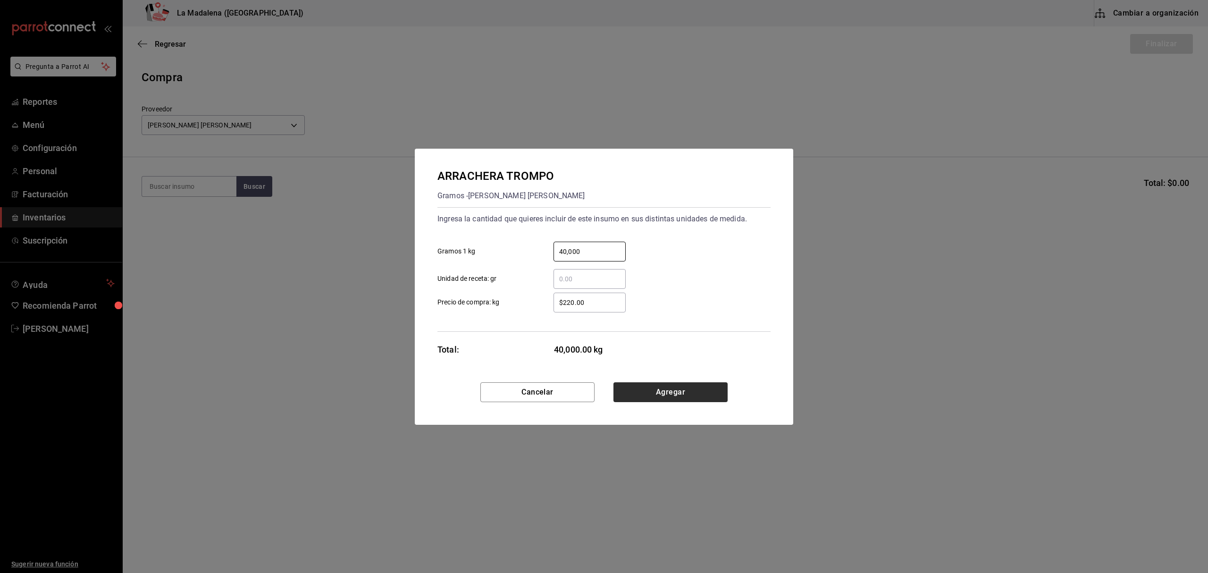
type input "40,000"
click at [683, 391] on button "Agregar" at bounding box center [671, 392] width 114 height 20
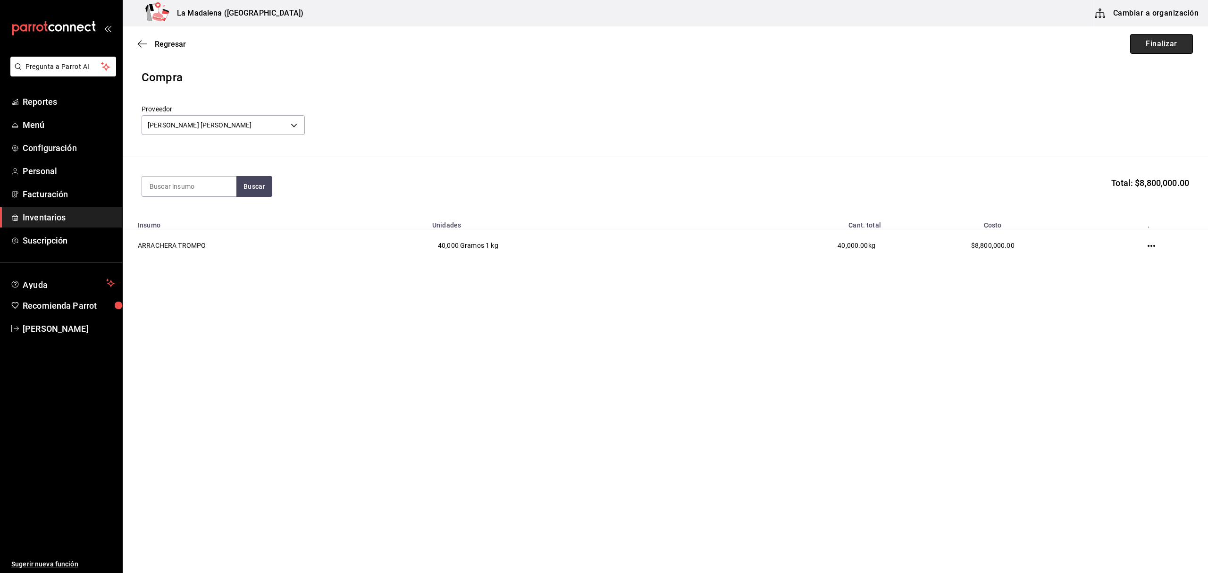
click at [1177, 42] on button "Finalizar" at bounding box center [1162, 44] width 63 height 20
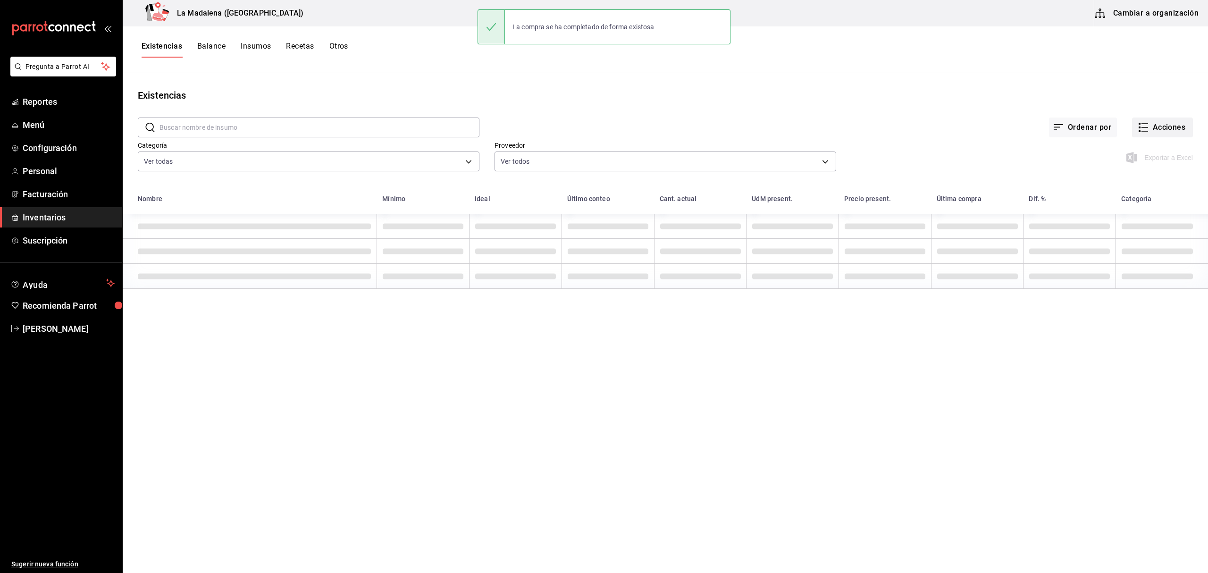
click at [1170, 126] on button "Acciones" at bounding box center [1162, 128] width 61 height 20
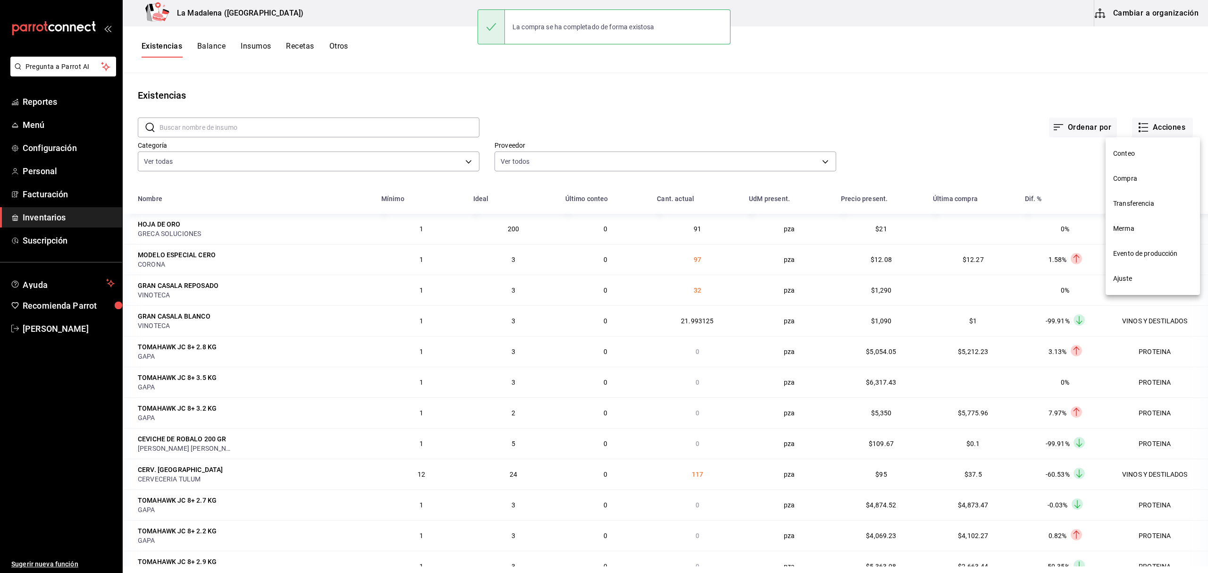
click at [199, 131] on div at bounding box center [604, 286] width 1208 height 573
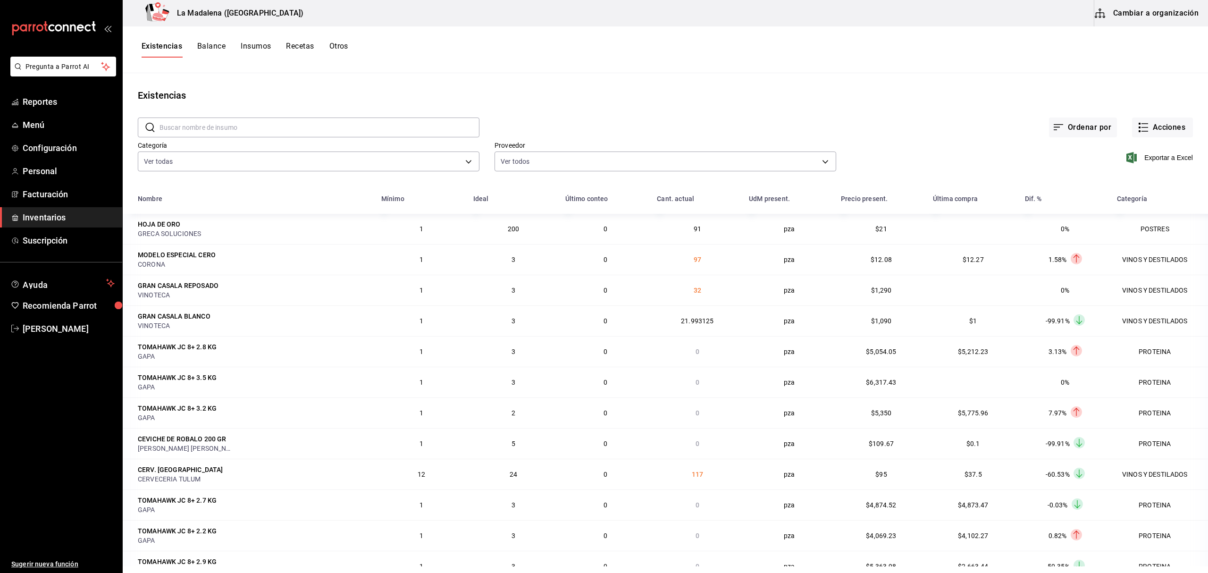
click at [186, 135] on input "text" at bounding box center [320, 127] width 320 height 19
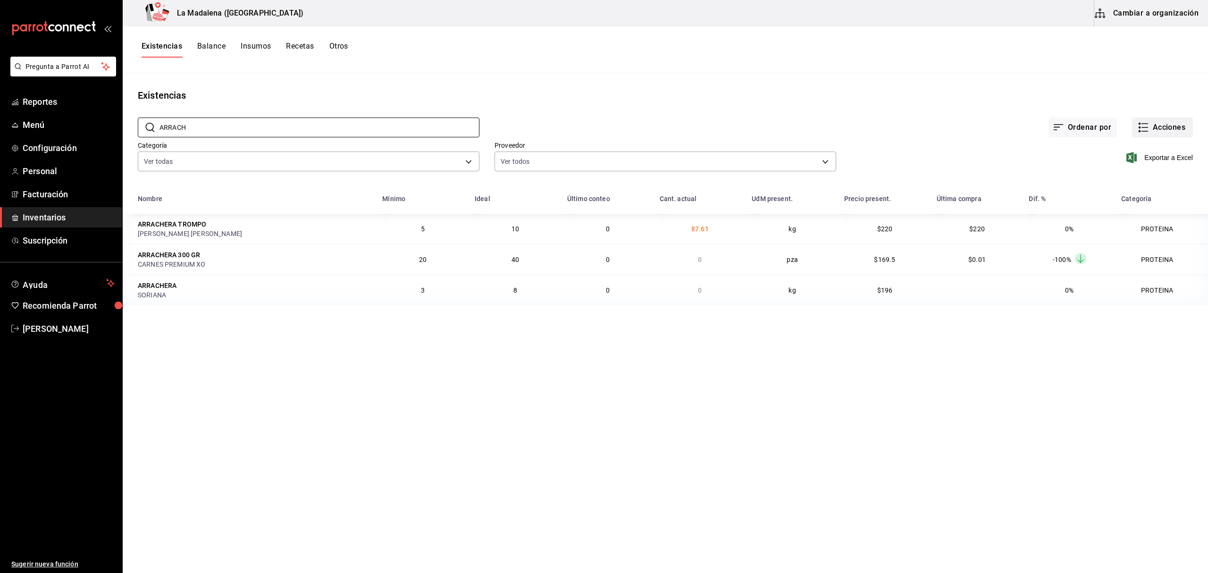
type input "ARRACH"
click at [1151, 129] on button "Acciones" at bounding box center [1162, 128] width 61 height 20
click at [1137, 224] on span "Merma" at bounding box center [1153, 229] width 79 height 10
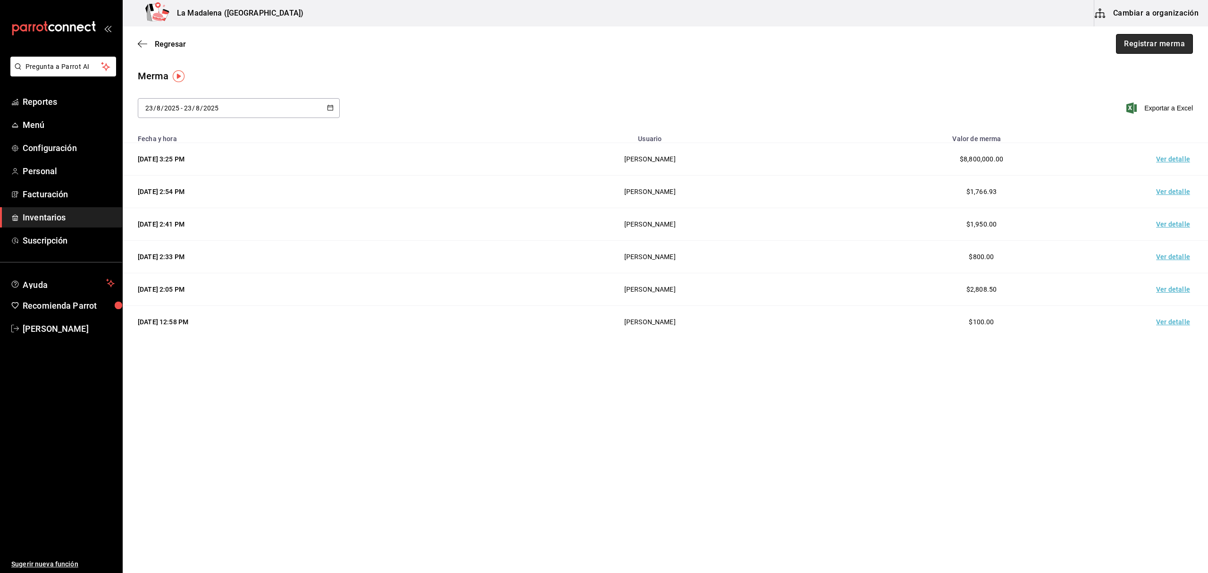
click at [1180, 46] on button "Registrar merma" at bounding box center [1154, 44] width 77 height 20
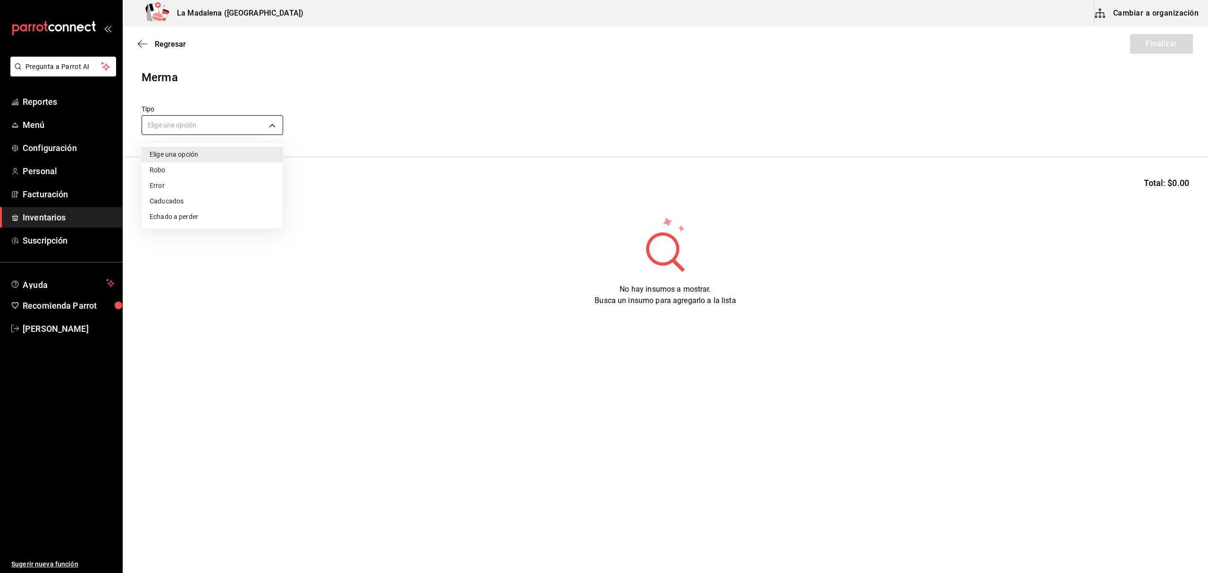
click at [220, 132] on body "Pregunta a Parrot AI Reportes Menú Configuración Personal Facturación Inventari…" at bounding box center [604, 260] width 1208 height 520
click at [165, 195] on li "Caducados" at bounding box center [212, 202] width 141 height 16
click at [187, 128] on body "Pregunta a Parrot AI Reportes Menú Configuración Personal Facturación Inventari…" at bounding box center [604, 260] width 1208 height 520
click at [176, 191] on li "Error" at bounding box center [212, 186] width 141 height 16
type input "ERROR"
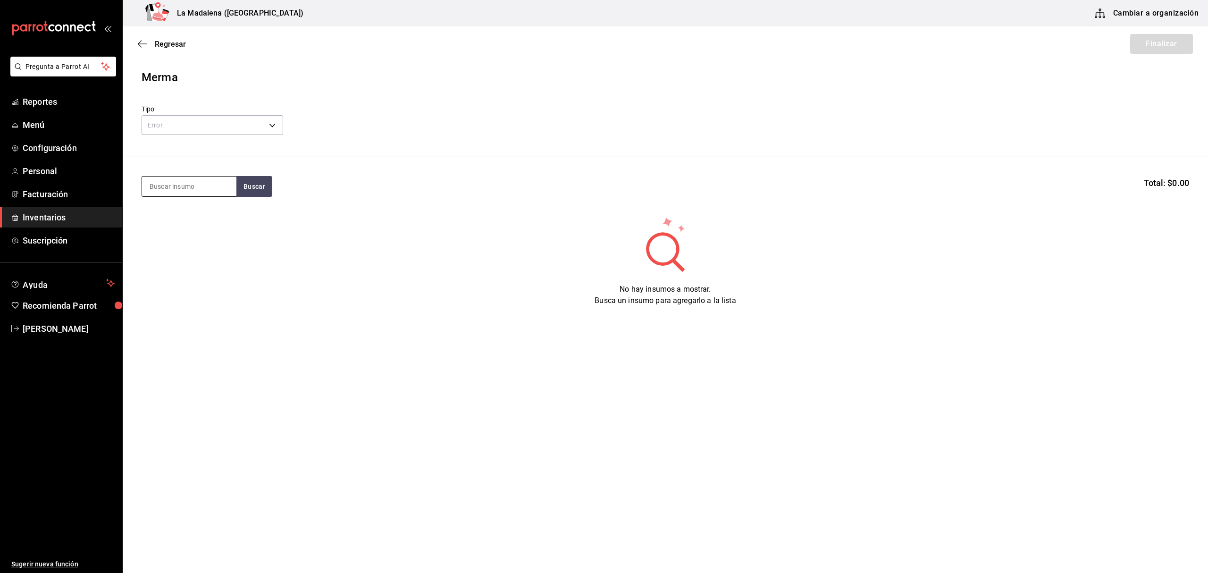
click at [186, 179] on input at bounding box center [189, 187] width 94 height 20
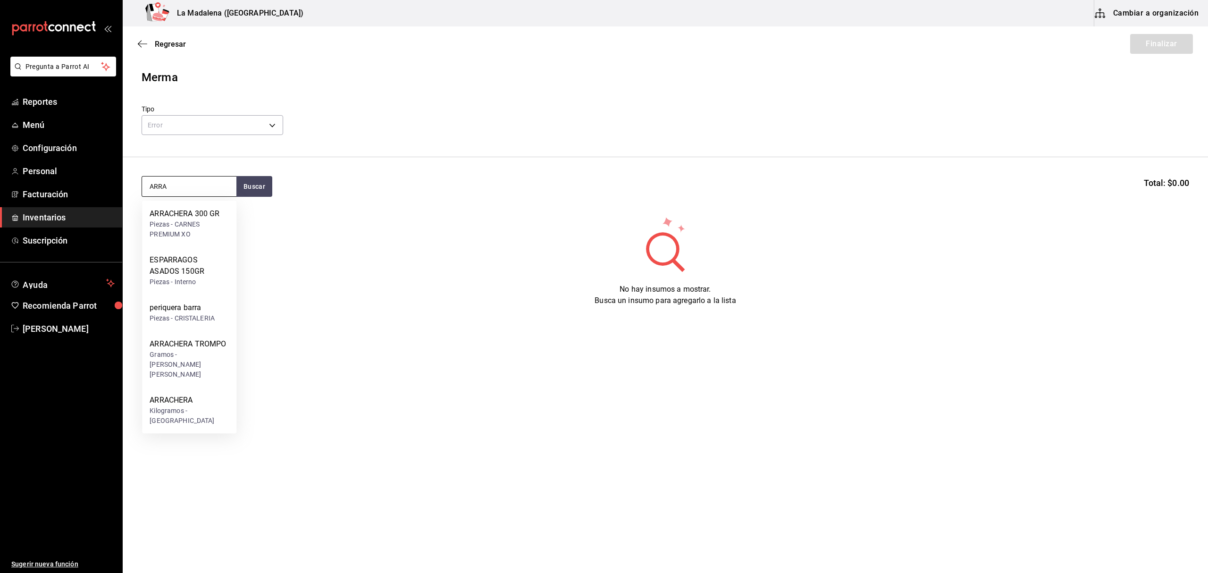
type input "ARRA"
click at [188, 340] on div "ARRACHERA TROMPO" at bounding box center [189, 343] width 79 height 11
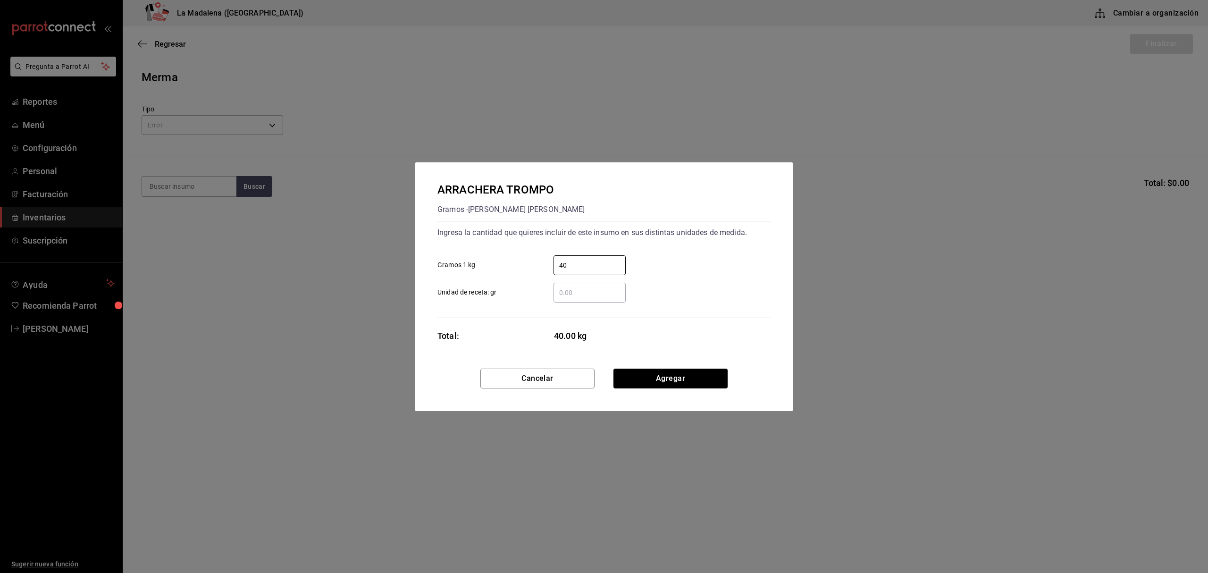
type input "4"
click at [573, 262] on input "​ Gramos 1 kg" at bounding box center [590, 265] width 72 height 11
click at [746, 293] on div "​ Unidad de receta: gr" at bounding box center [600, 288] width 341 height 27
click at [601, 263] on input "20" at bounding box center [590, 265] width 72 height 11
type input "2"
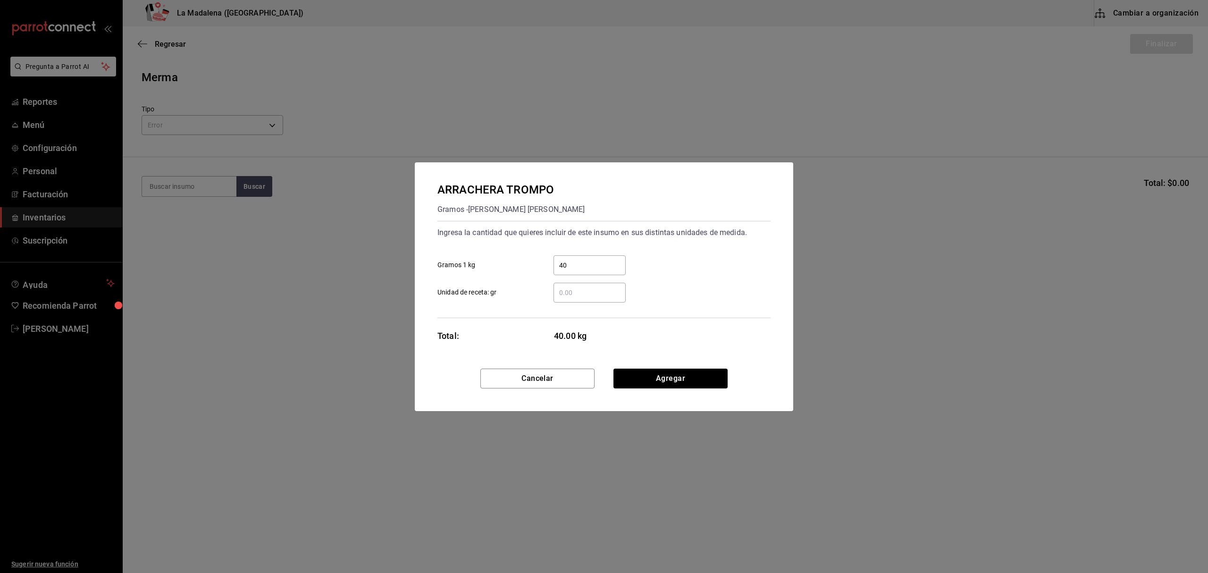
type input "40"
click at [693, 380] on button "Agregar" at bounding box center [671, 379] width 114 height 20
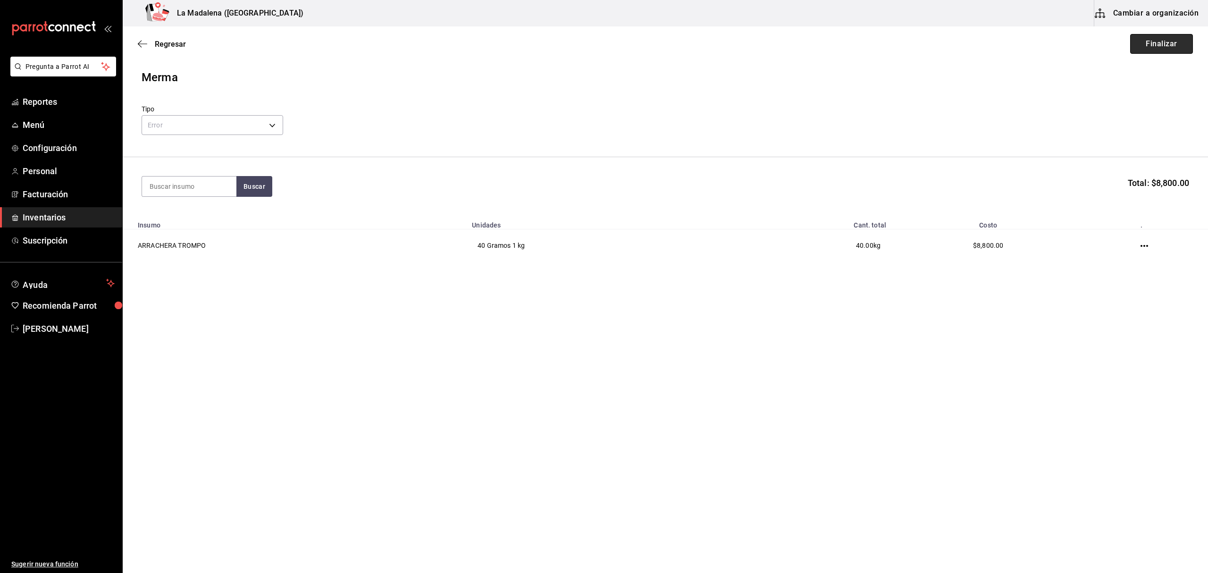
click at [1149, 40] on button "Finalizar" at bounding box center [1162, 44] width 63 height 20
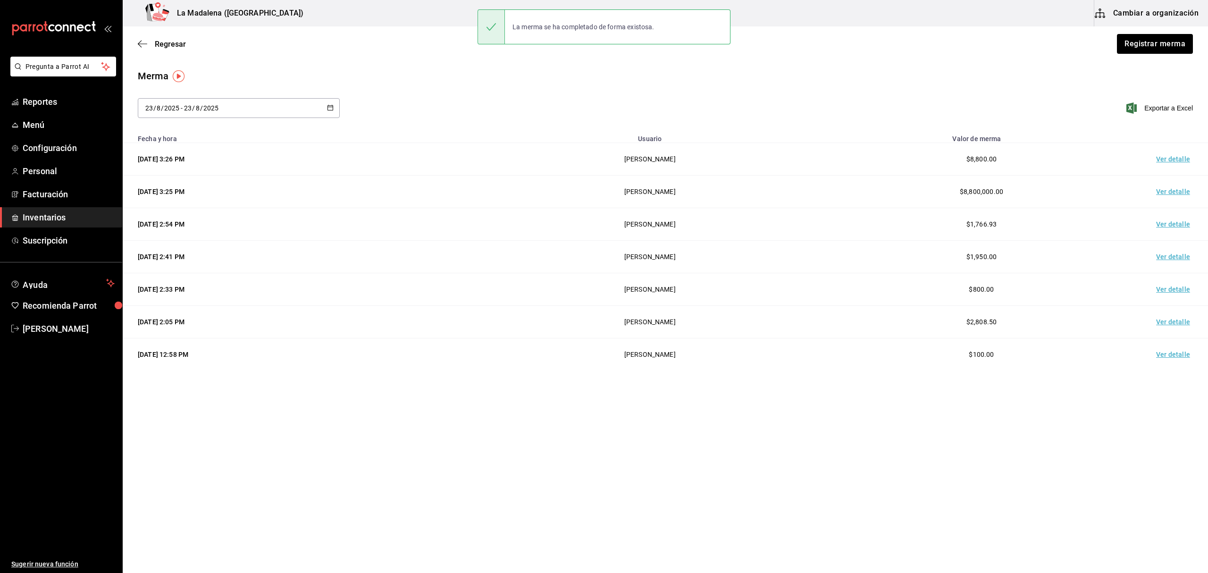
click at [180, 52] on div "Regresar Registrar merma" at bounding box center [666, 43] width 1086 height 35
click at [169, 43] on span "Regresar" at bounding box center [170, 44] width 31 height 9
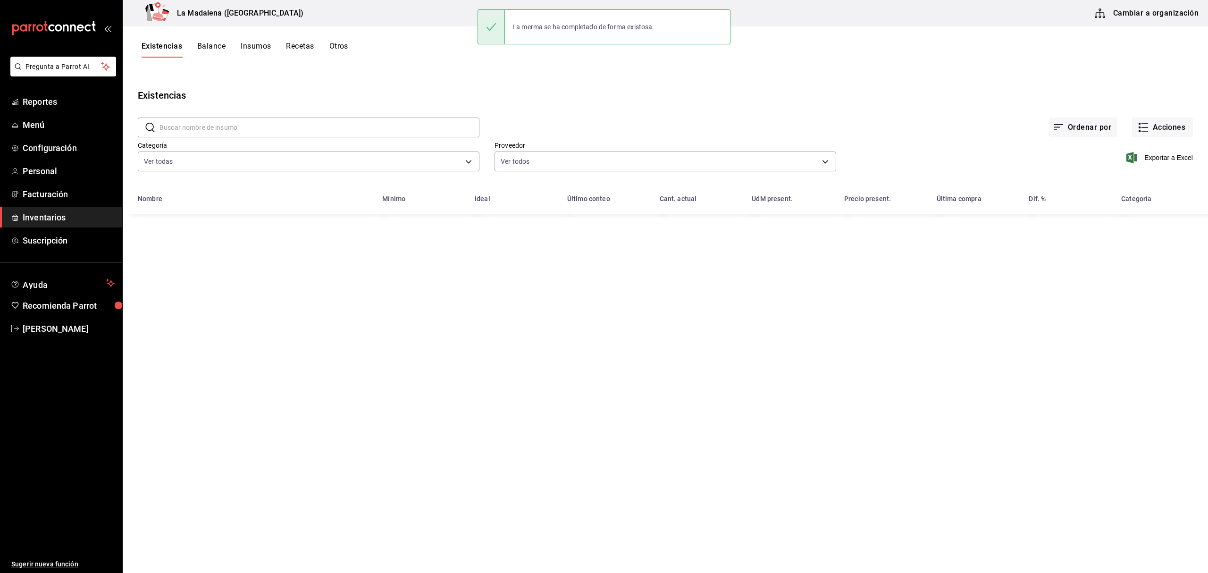
click at [197, 131] on input "text" at bounding box center [320, 127] width 320 height 19
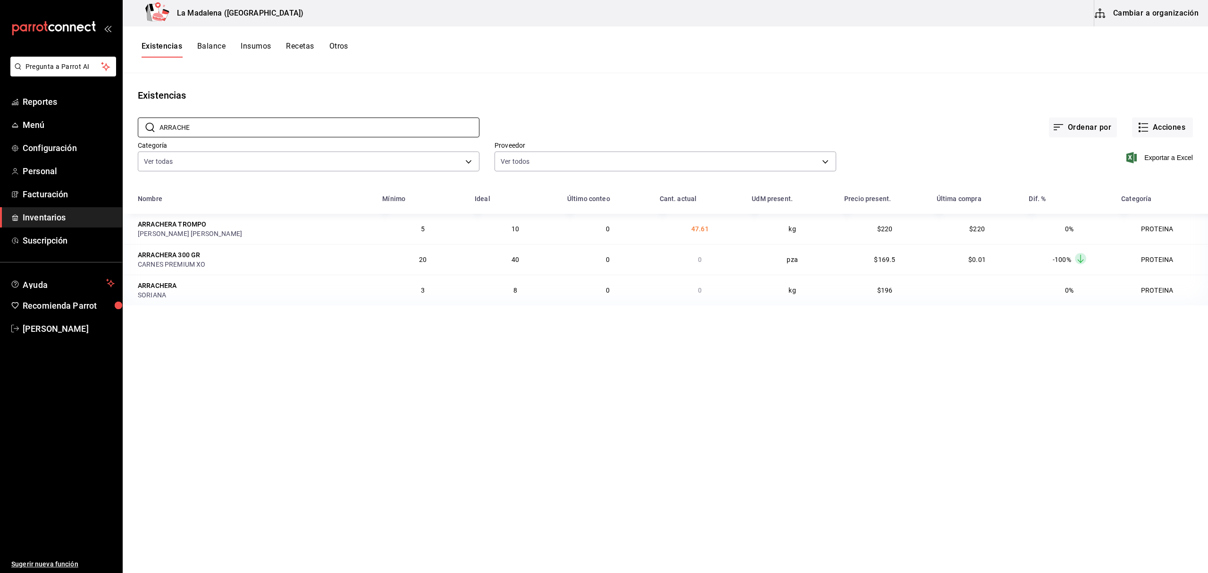
type input "ARRACHE"
click at [76, 212] on span "Inventarios" at bounding box center [69, 217] width 92 height 13
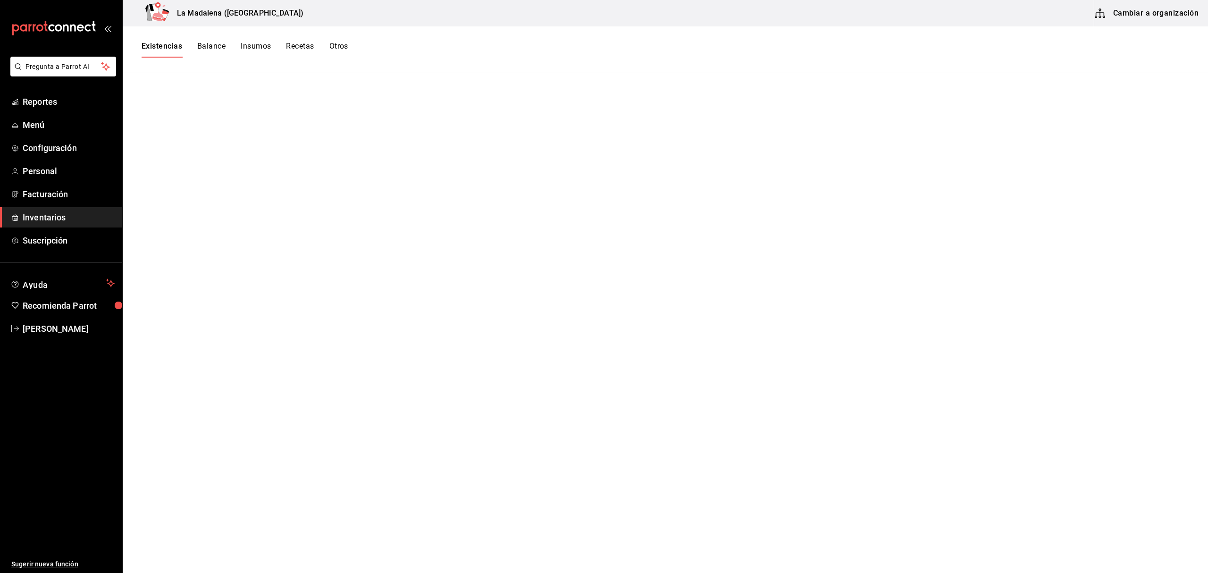
click at [177, 47] on button "Existencias" at bounding box center [162, 50] width 41 height 16
